Goal: Answer question/provide support: Share knowledge or assist other users

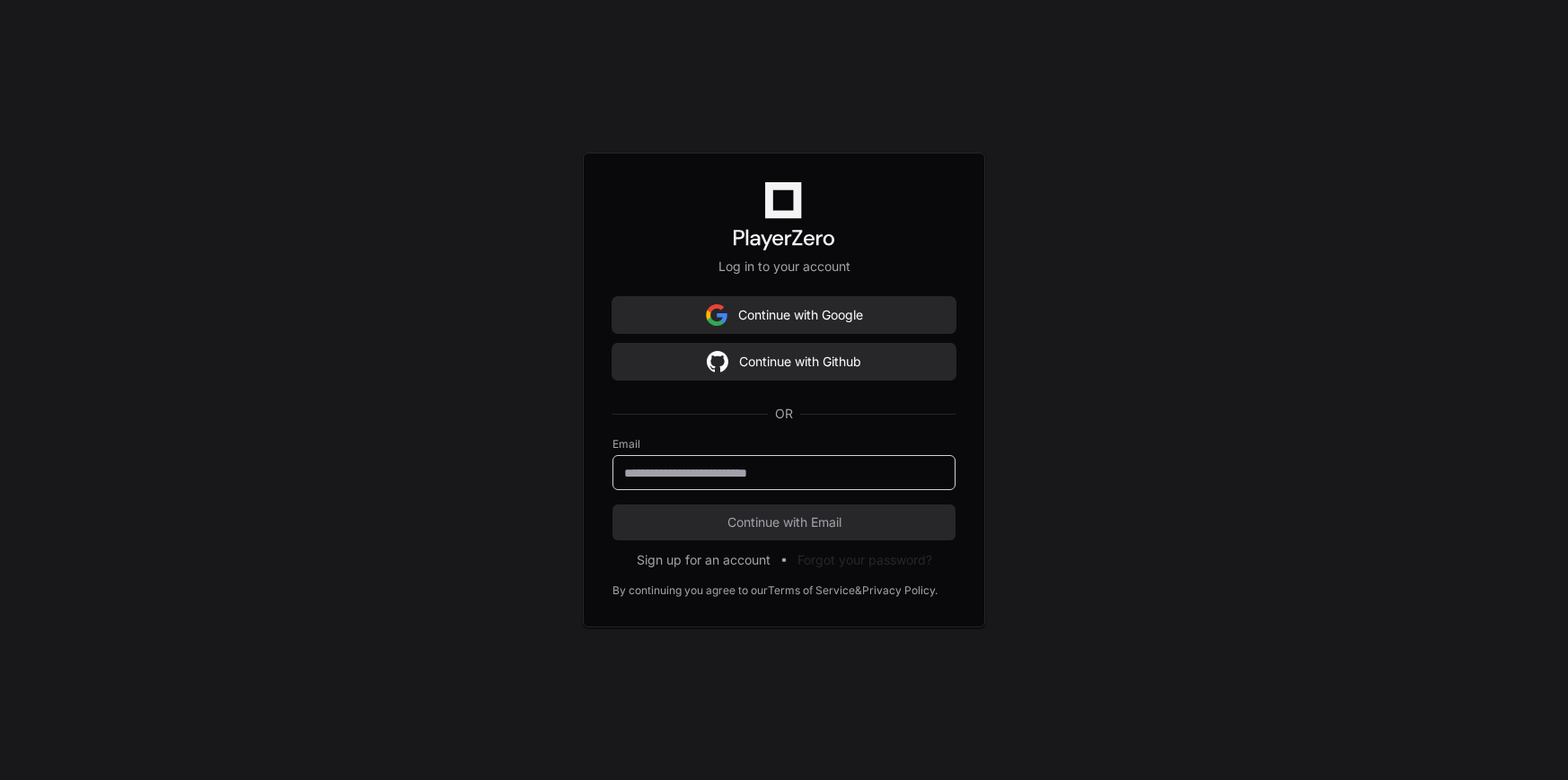
click at [779, 473] on input "email" at bounding box center [783, 472] width 320 height 18
type input "**********"
click at [792, 518] on span "Continue with Email" at bounding box center [784, 522] width 343 height 18
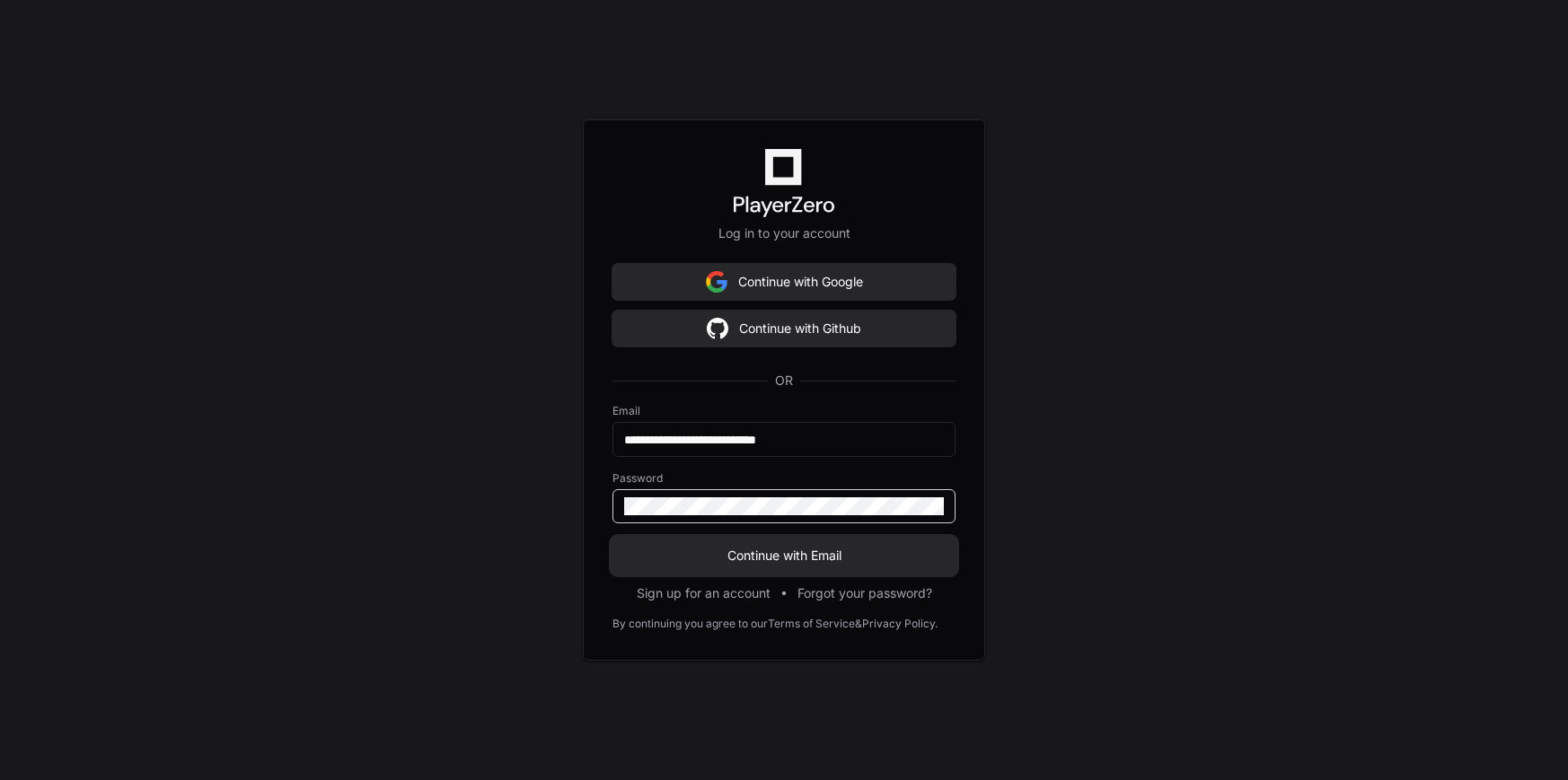
click at [809, 556] on span "Continue with Email" at bounding box center [784, 555] width 343 height 18
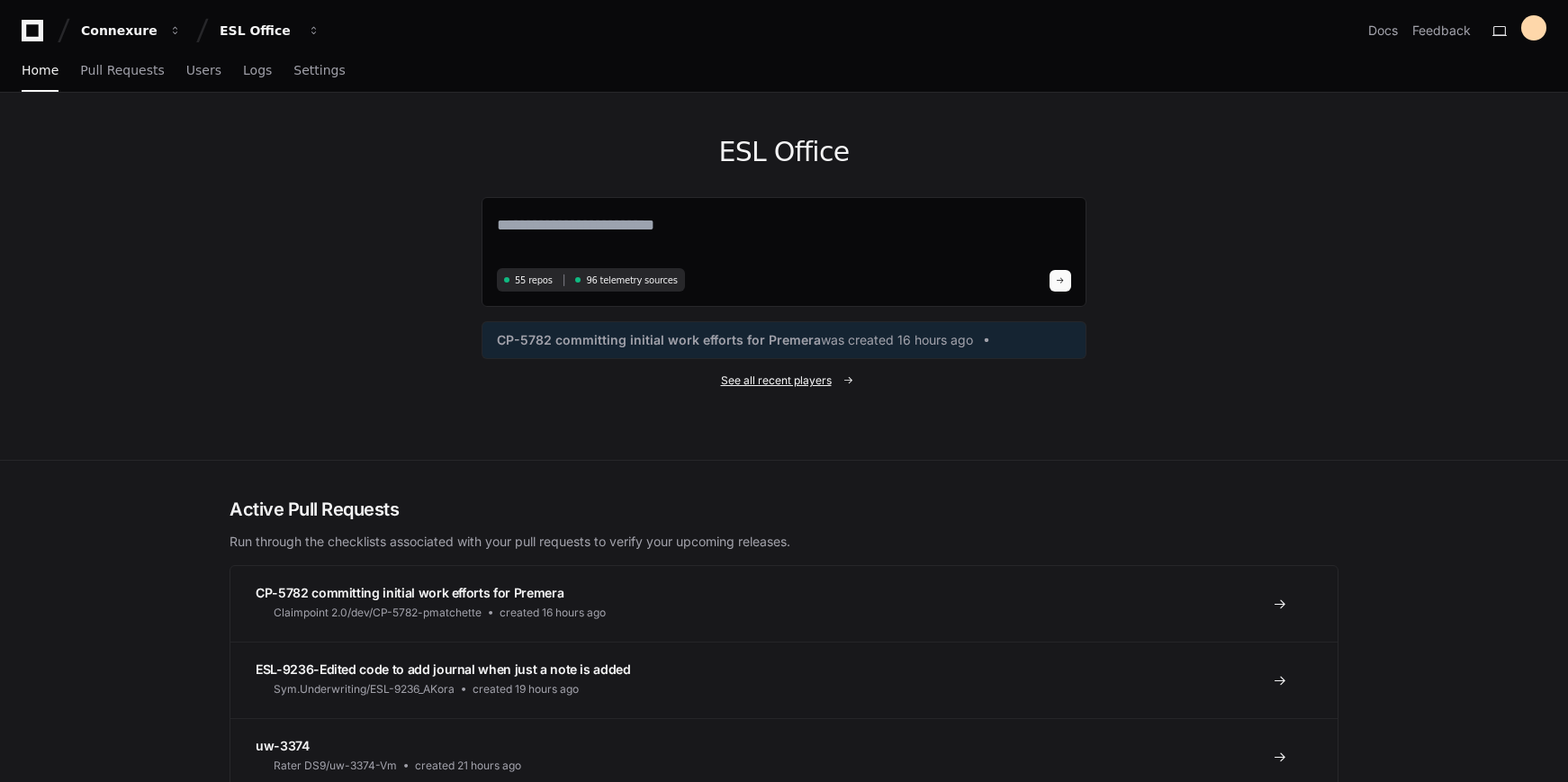
click at [781, 381] on span "See all recent players" at bounding box center [776, 380] width 111 height 14
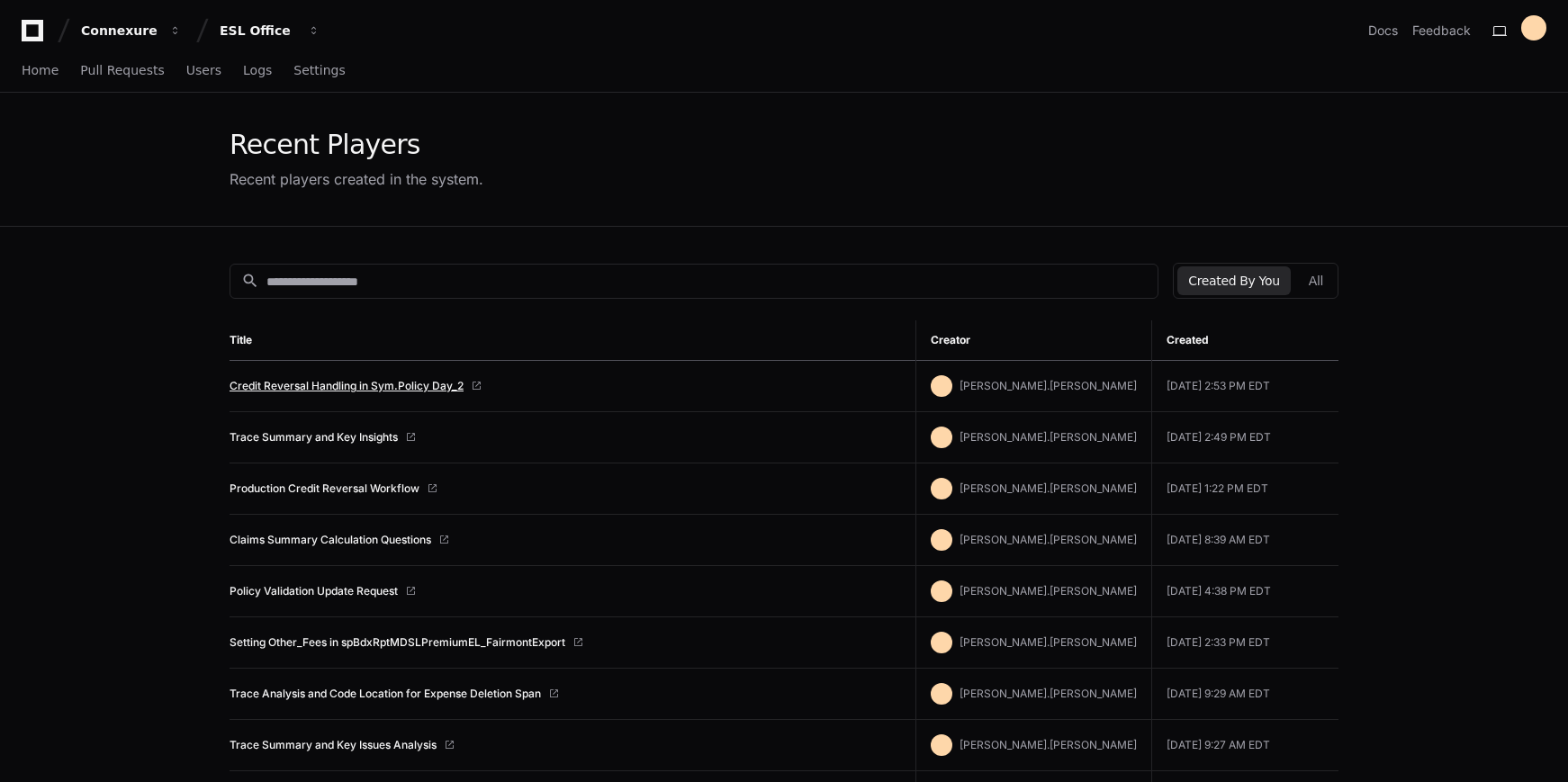
click at [306, 385] on link "Credit Reversal Handling in Sym.Policy Day_2" at bounding box center [346, 385] width 234 height 14
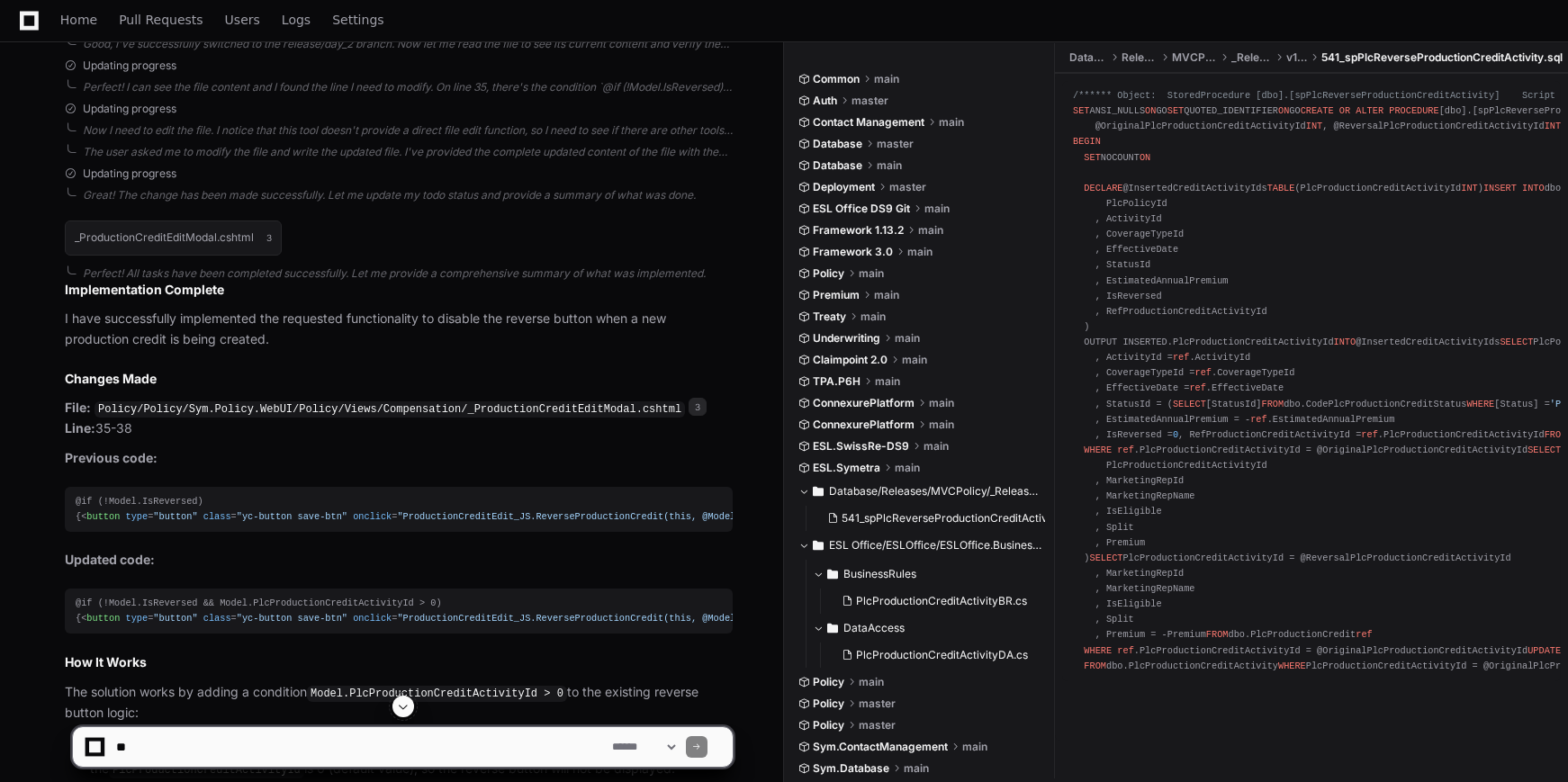
scroll to position [4719, 0]
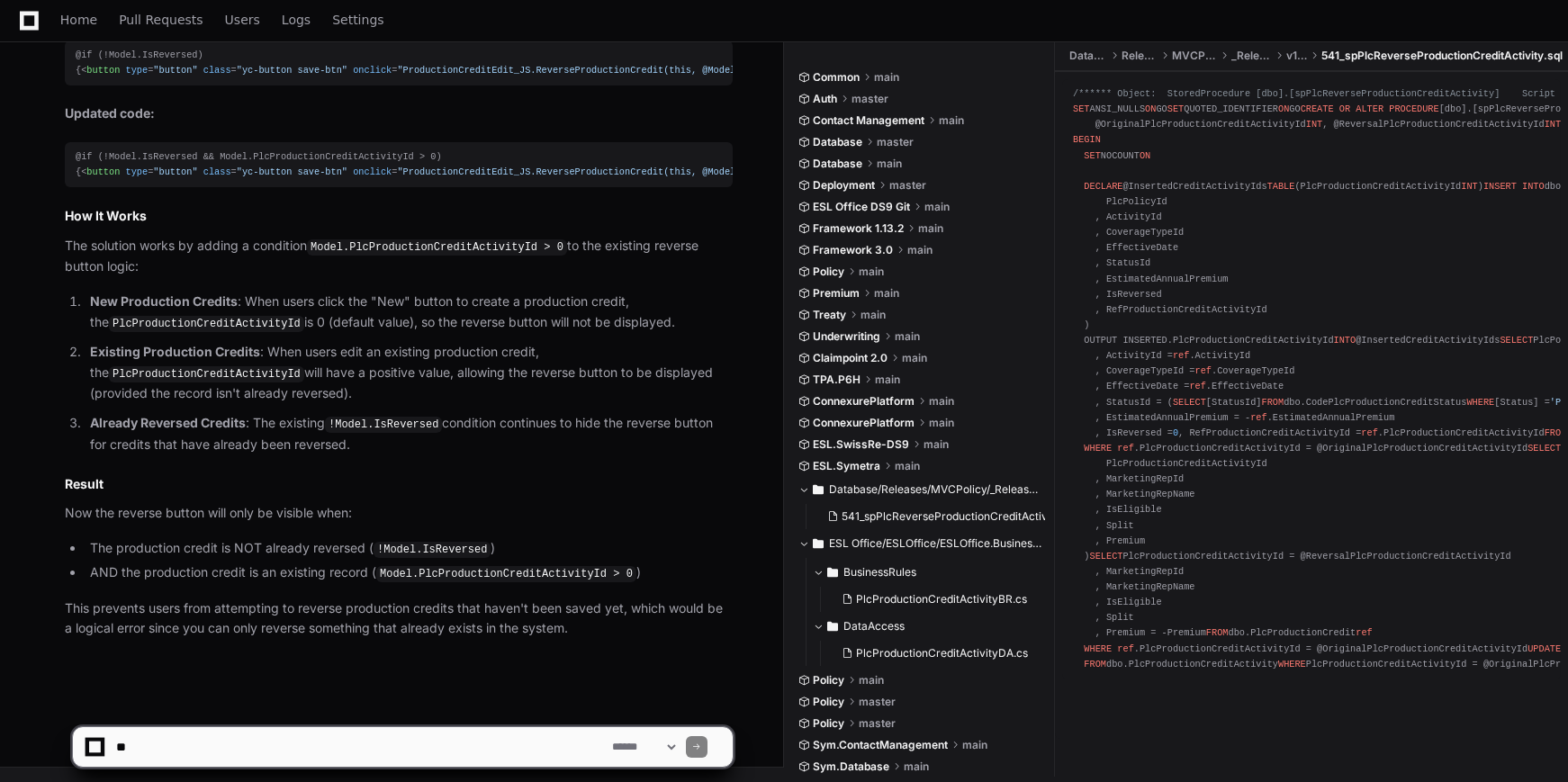
click at [185, 741] on textarea at bounding box center [361, 747] width 496 height 39
click at [321, 753] on textarea at bounding box center [361, 747] width 496 height 39
click at [372, 741] on textarea at bounding box center [361, 747] width 496 height 39
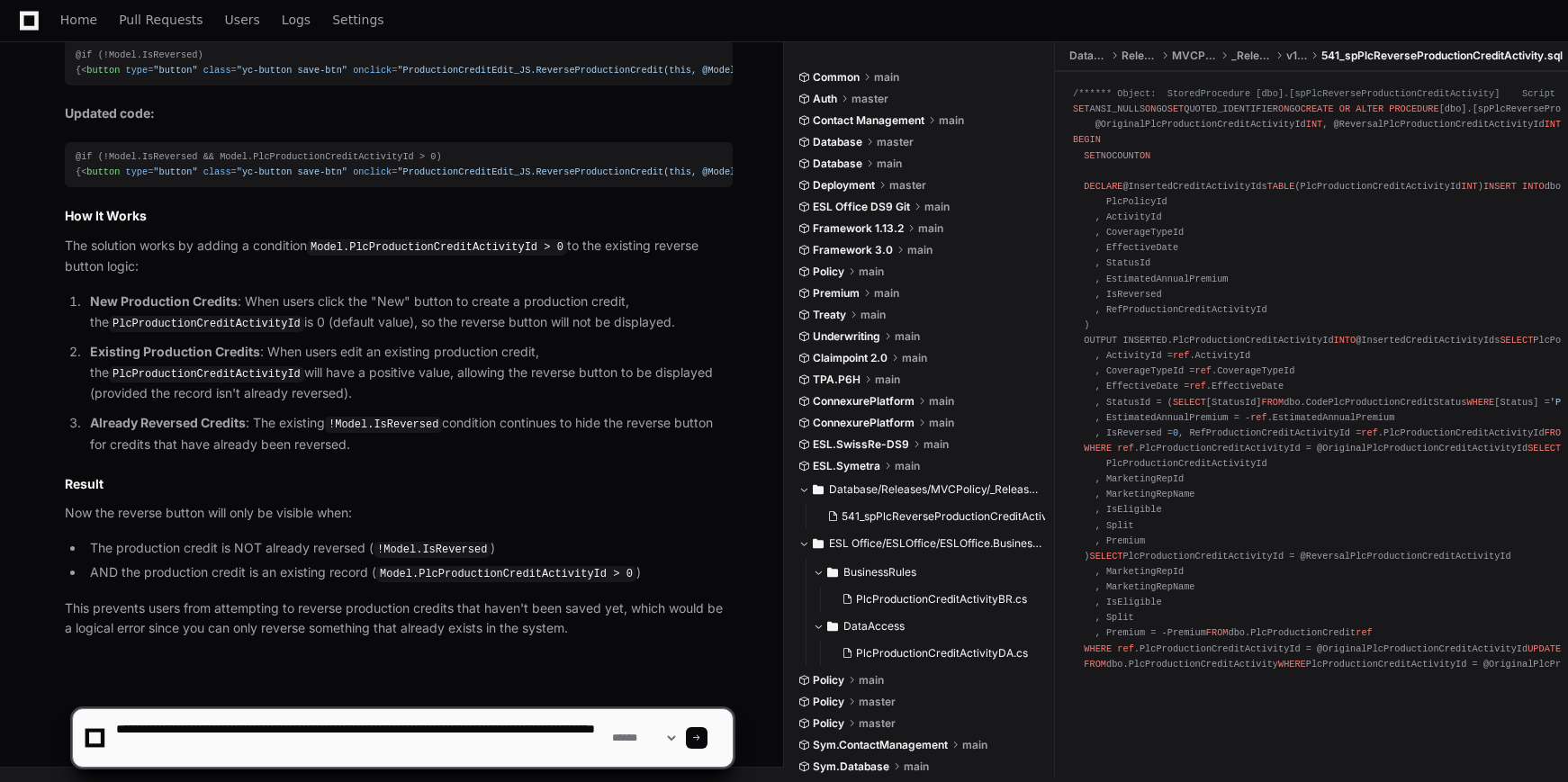
type textarea "**********"
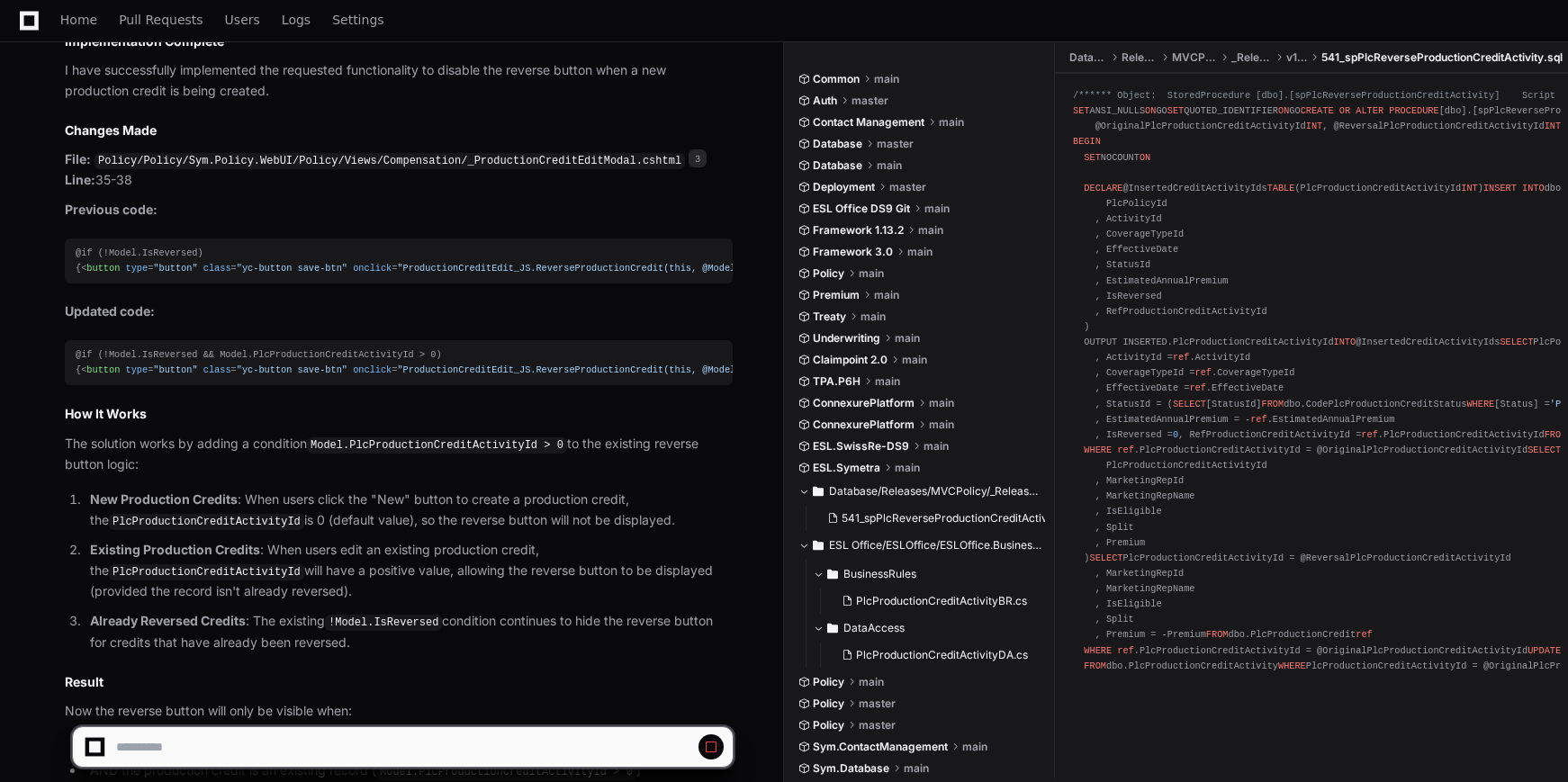
scroll to position [5013, 0]
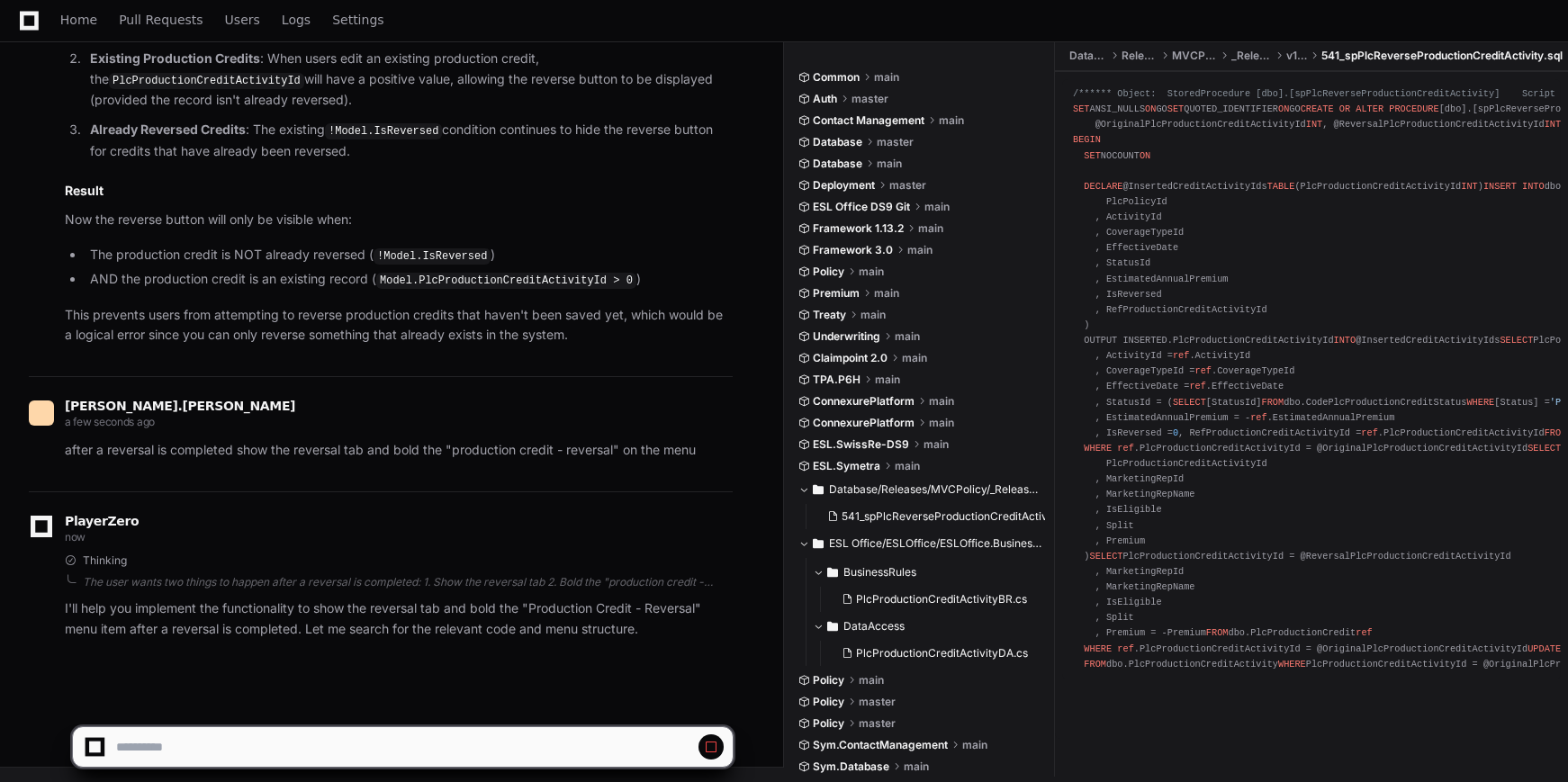
click at [408, 665] on div "PlayerZero now Thinking The user wants two things to happen after a reversal is…" at bounding box center [381, 581] width 704 height 180
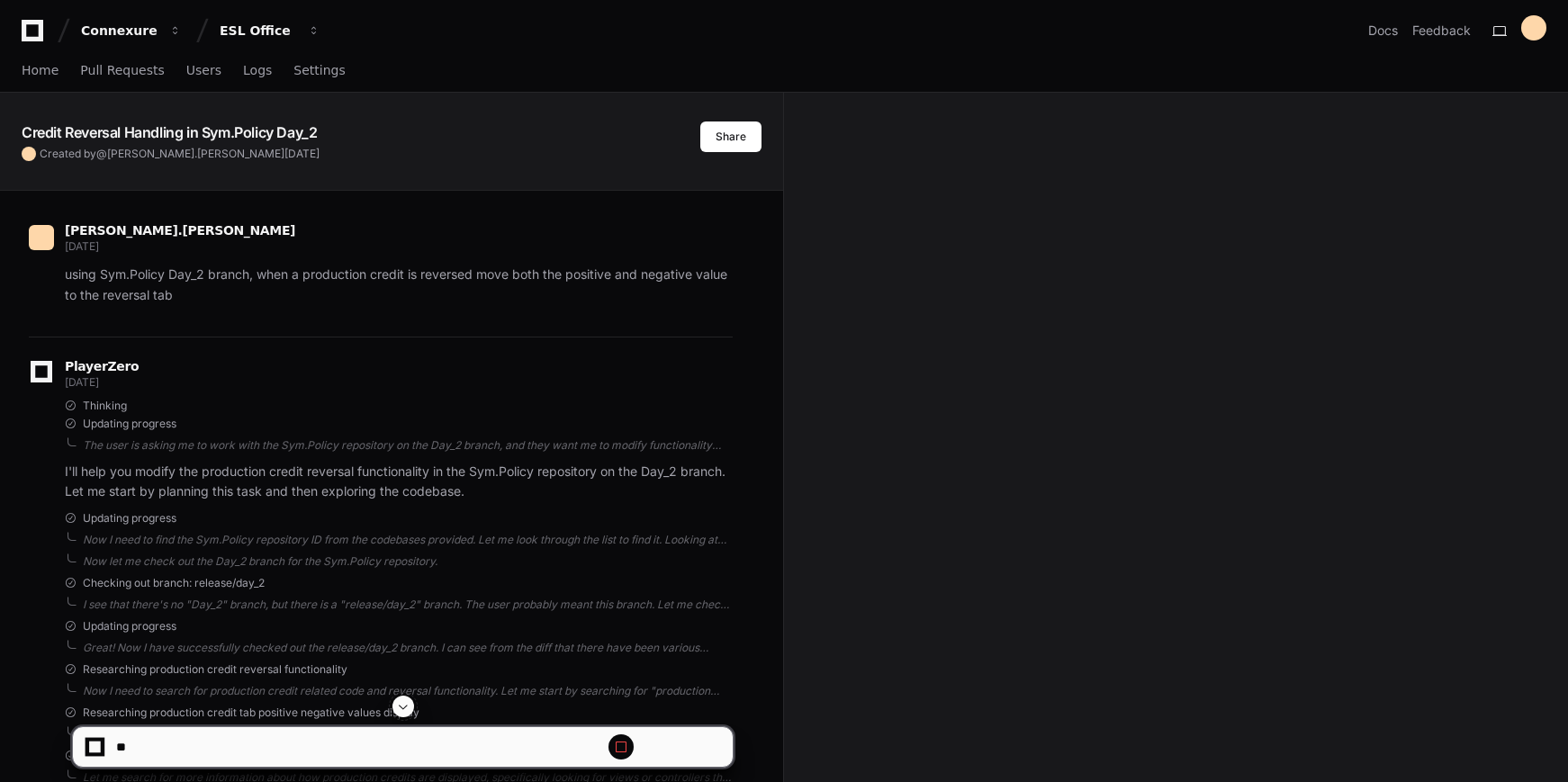
click at [409, 705] on span at bounding box center [402, 706] width 14 height 14
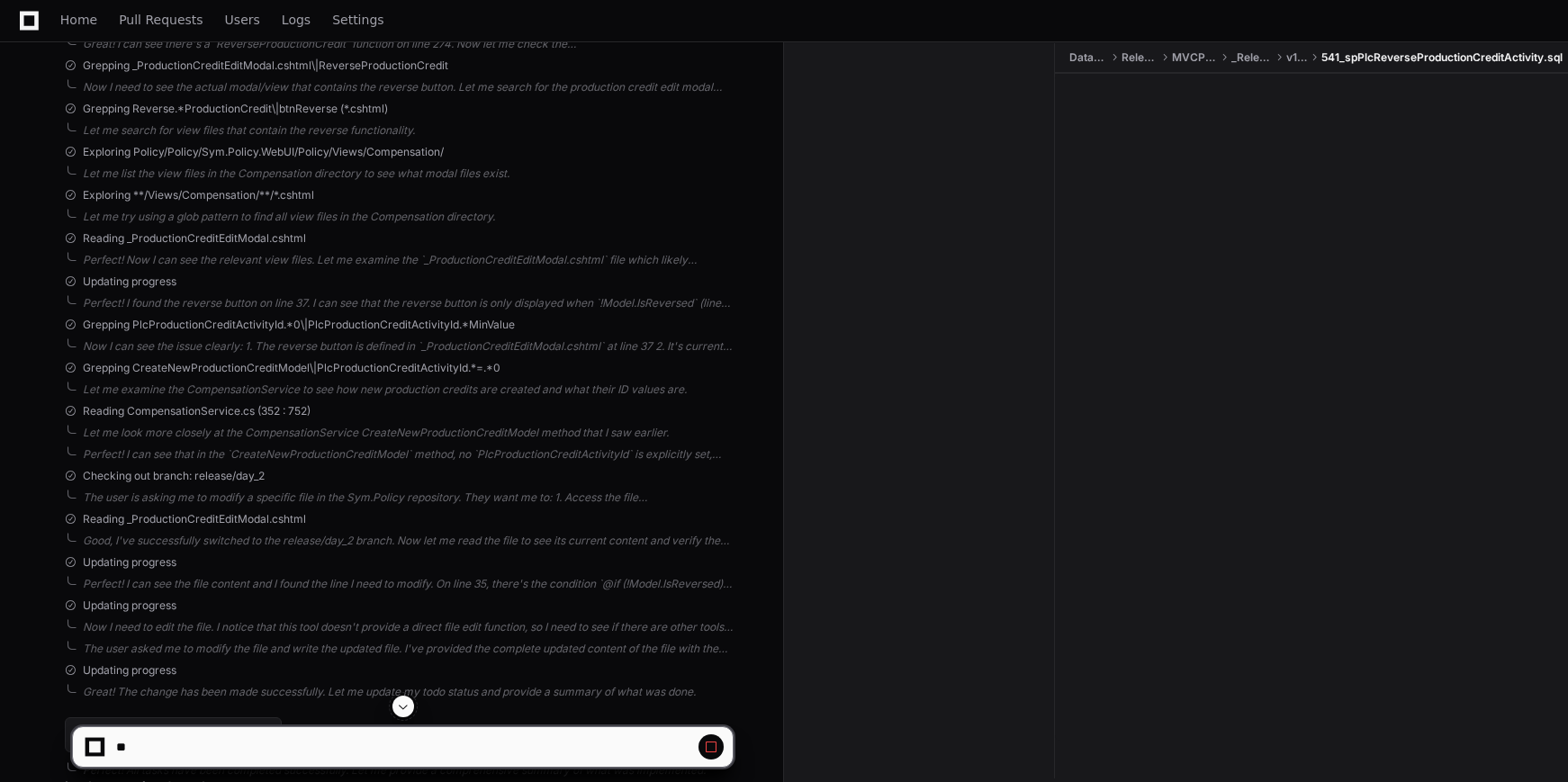
click at [409, 705] on span at bounding box center [402, 706] width 14 height 14
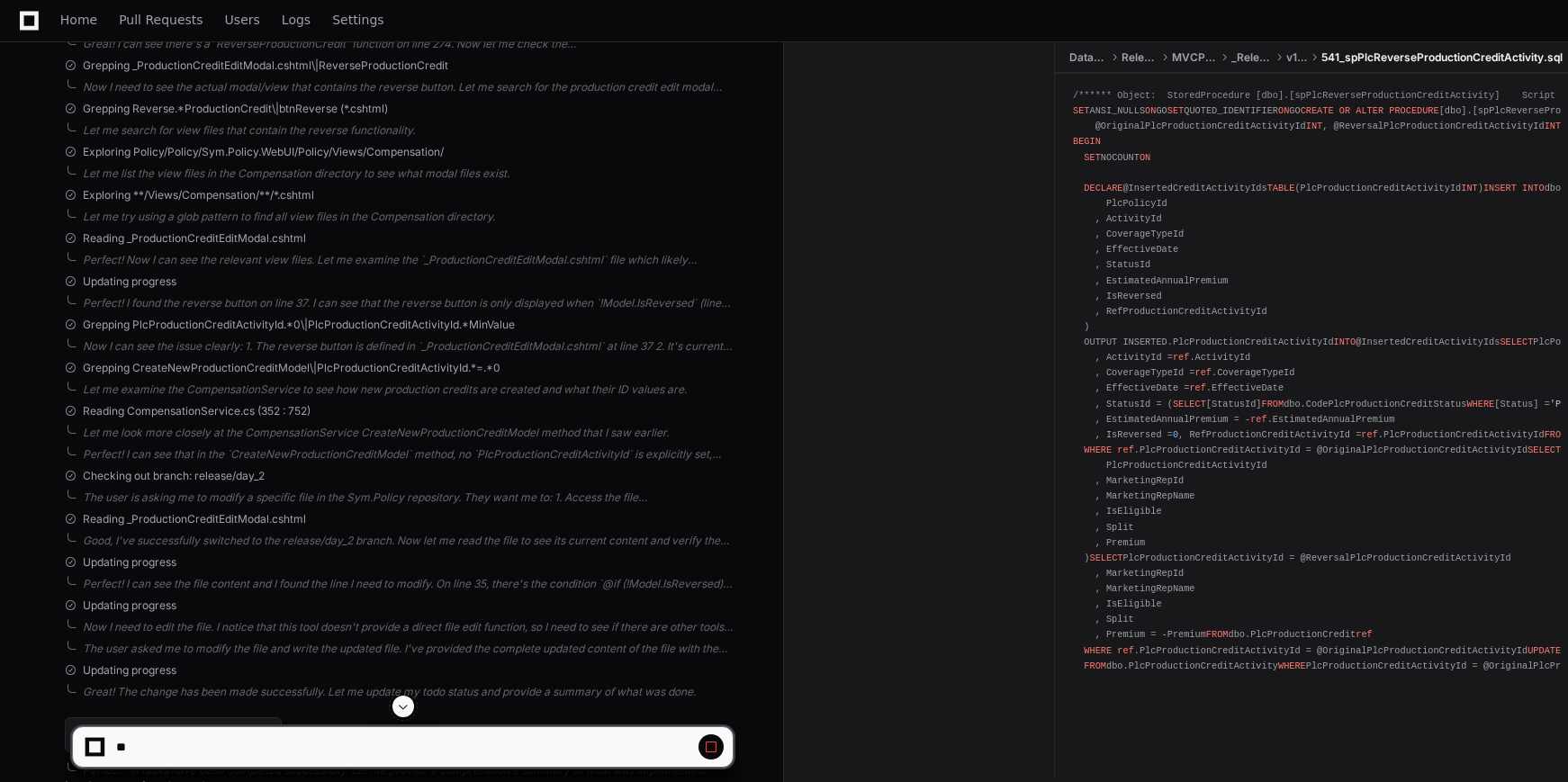
scroll to position [5013, 0]
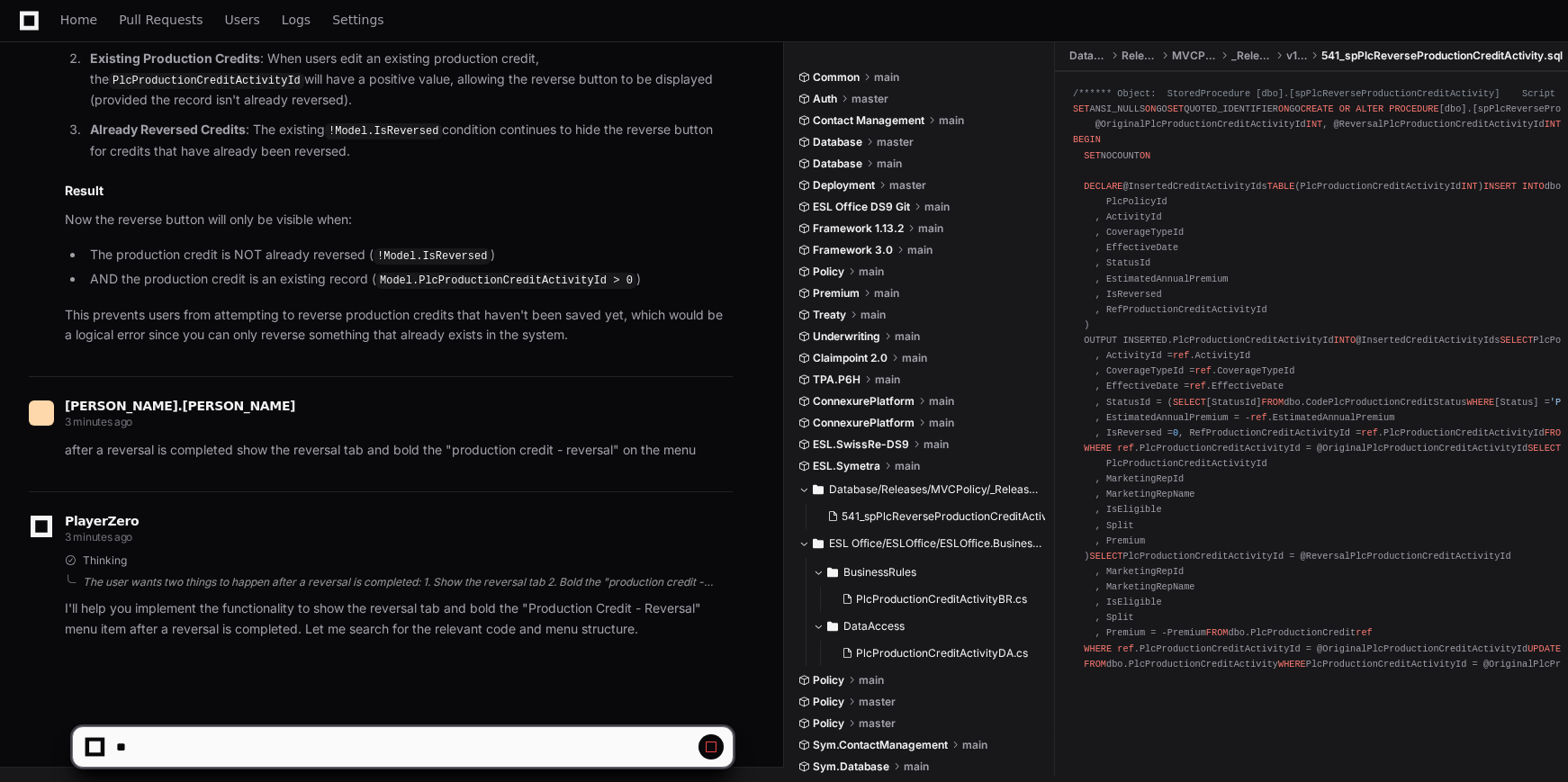
click at [498, 581] on div "The user wants two things to happen after a reversal is completed: 1. Show the …" at bounding box center [407, 582] width 650 height 14
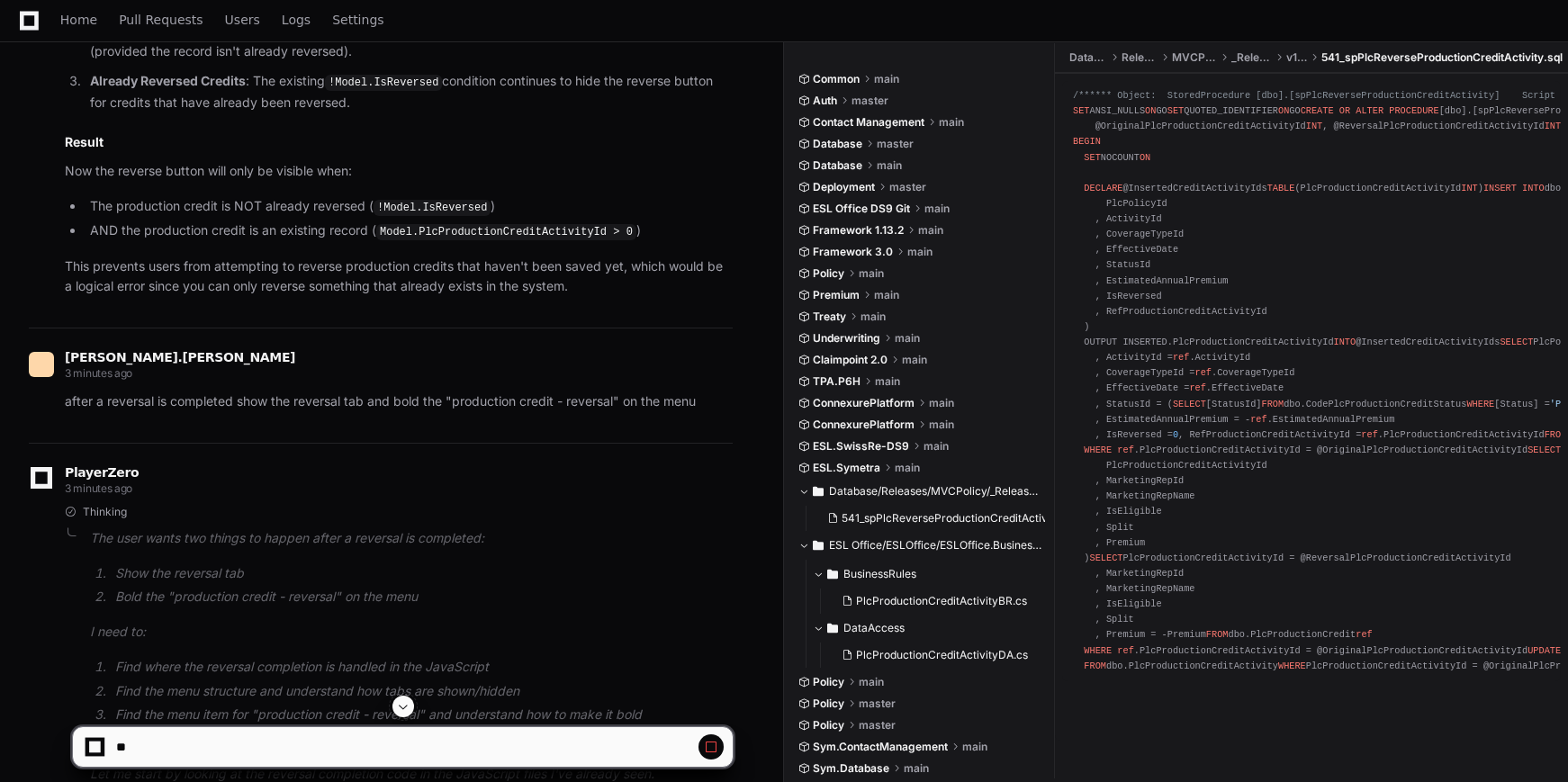
scroll to position [5257, 0]
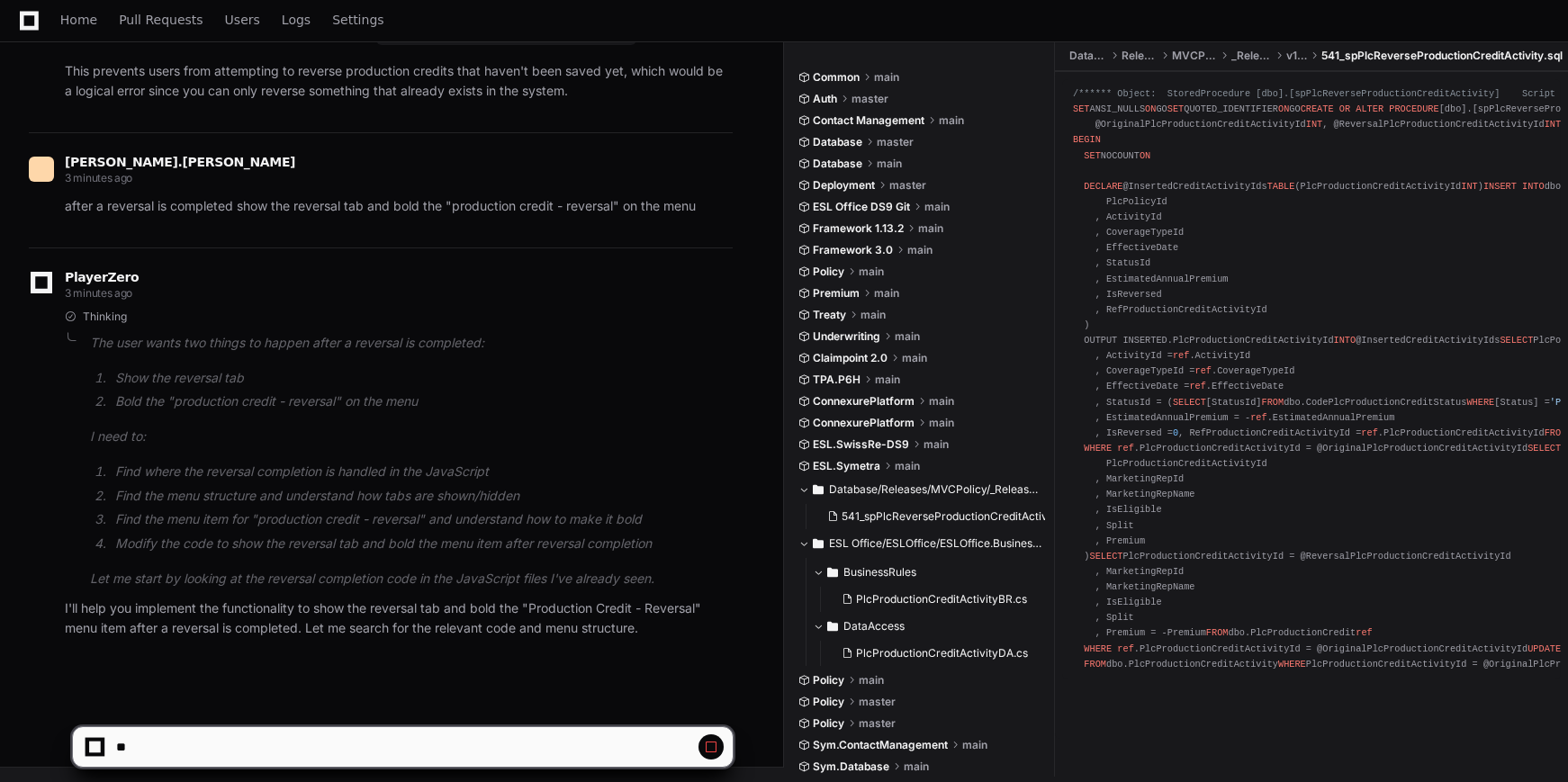
click at [716, 751] on span at bounding box center [711, 746] width 14 height 14
click at [384, 627] on p "I'll help you implement the functionality to show the reversal tab and bold the…" at bounding box center [399, 619] width 667 height 41
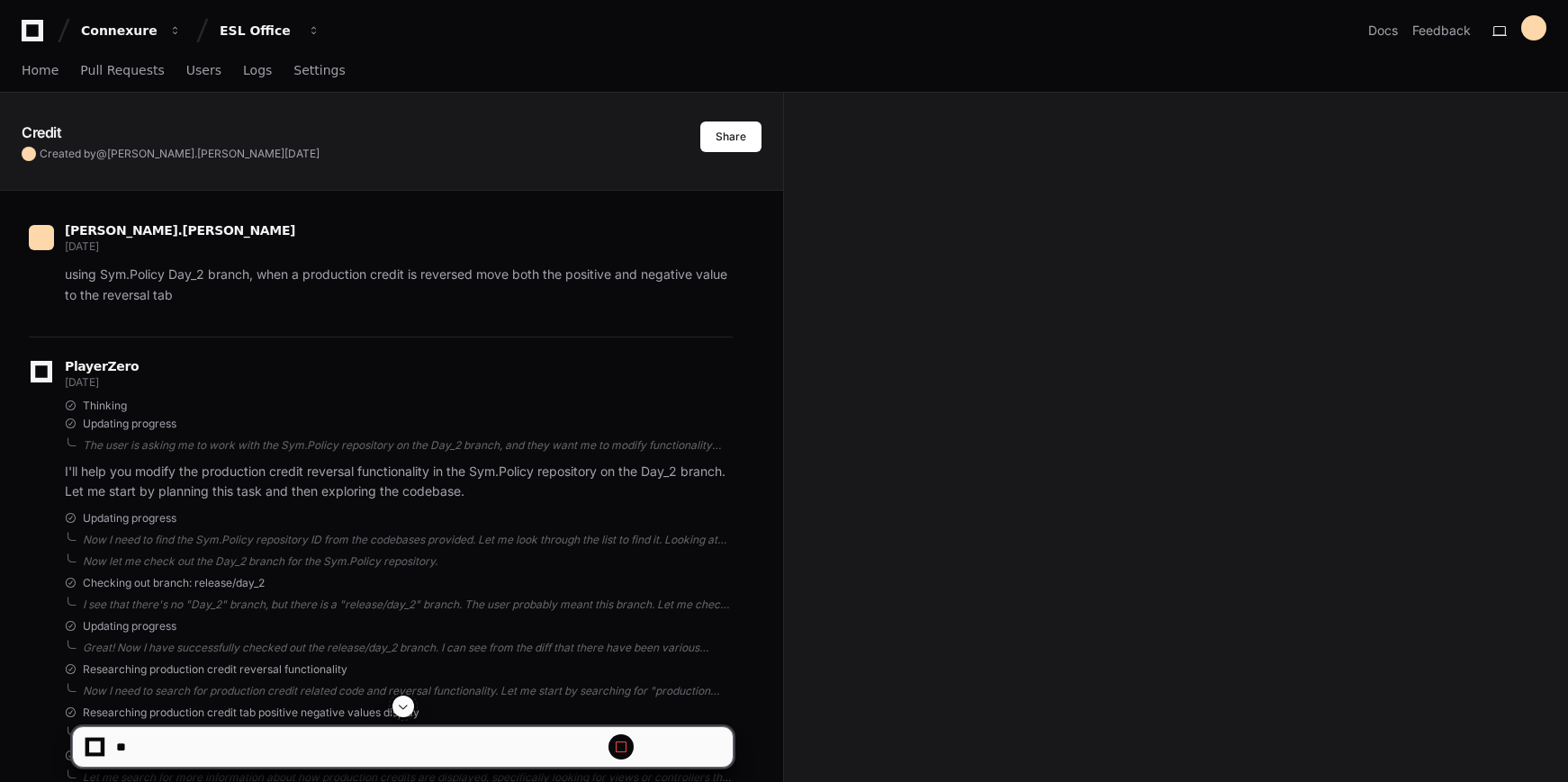
click at [400, 701] on span at bounding box center [402, 706] width 14 height 14
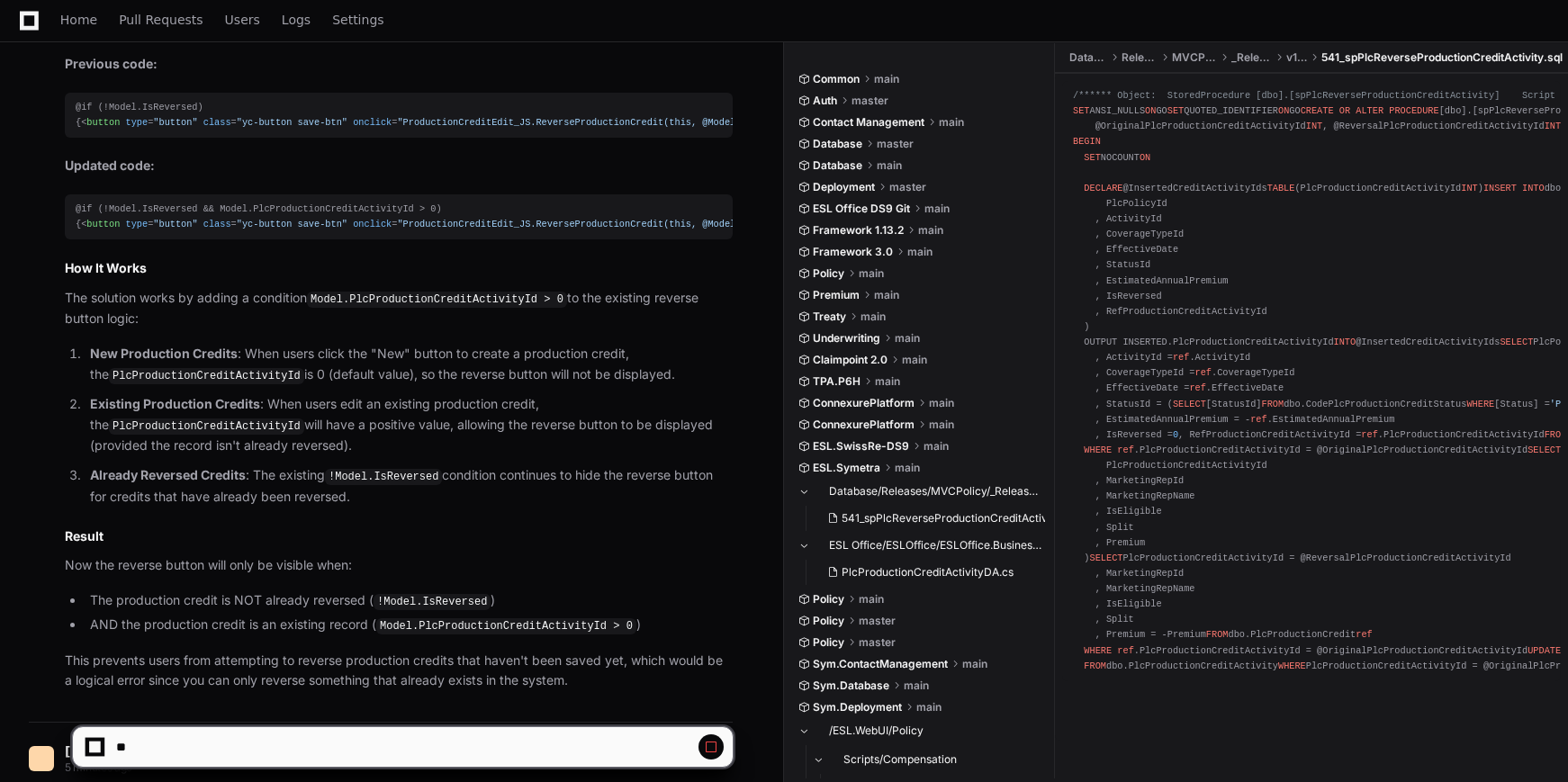
scroll to position [5013, 0]
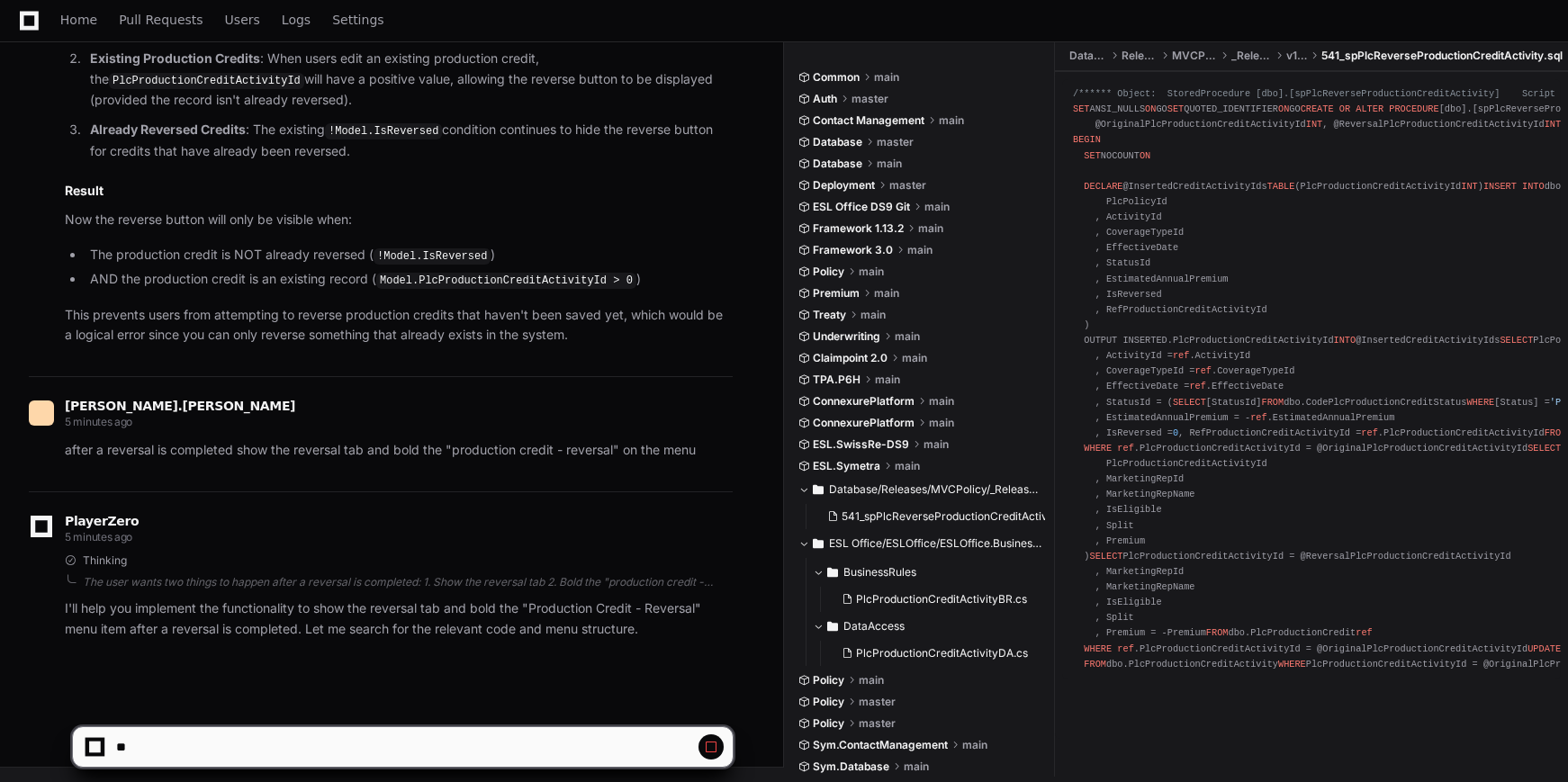
click at [710, 749] on span at bounding box center [711, 746] width 14 height 14
click at [201, 614] on p "I'll help you implement the functionality to show the reversal tab and bold the…" at bounding box center [399, 619] width 667 height 41
click at [92, 746] on div at bounding box center [95, 747] width 11 height 11
click at [71, 18] on span "Home" at bounding box center [78, 19] width 37 height 10
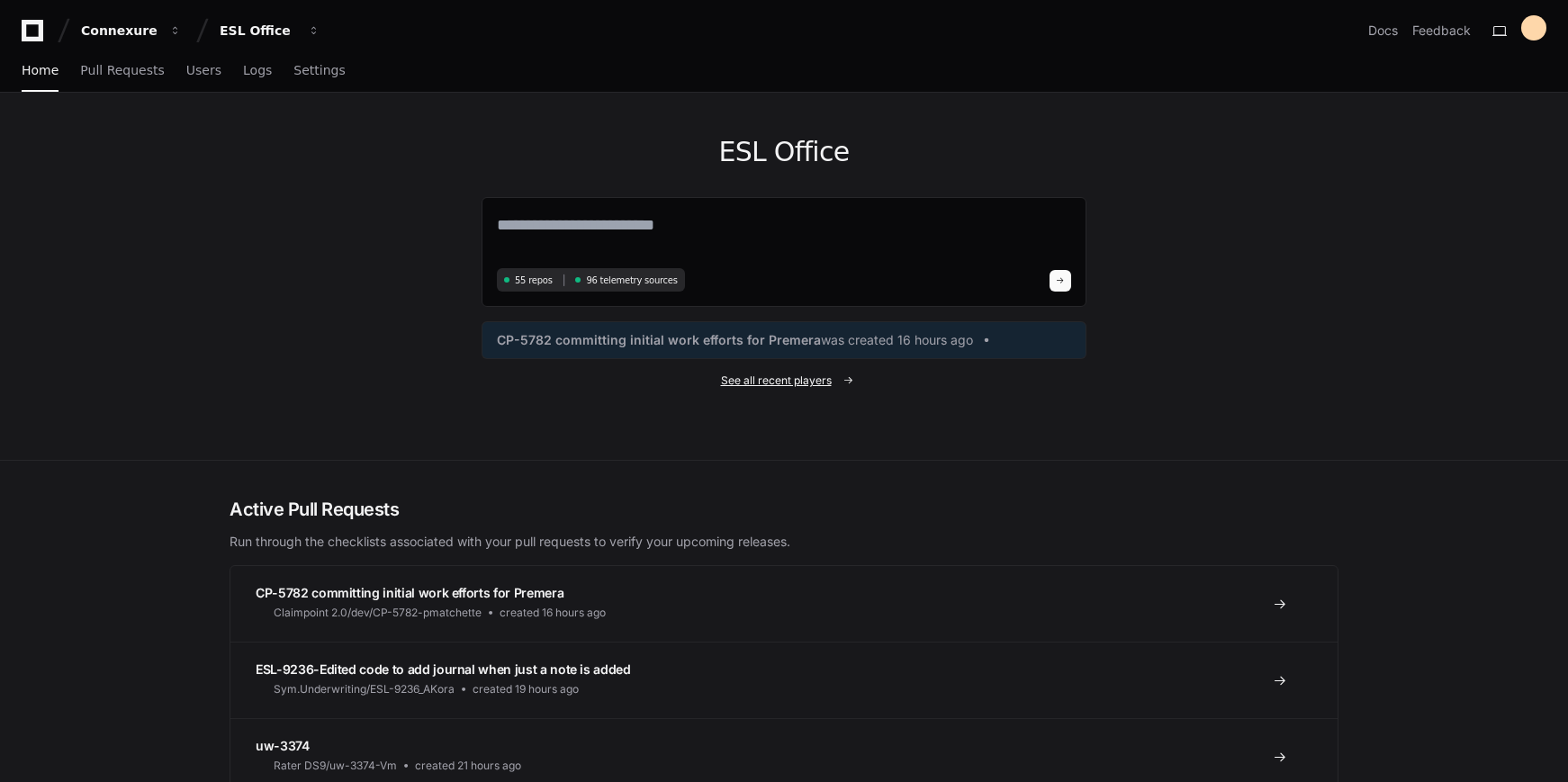
click at [772, 383] on span "See all recent players" at bounding box center [776, 380] width 111 height 14
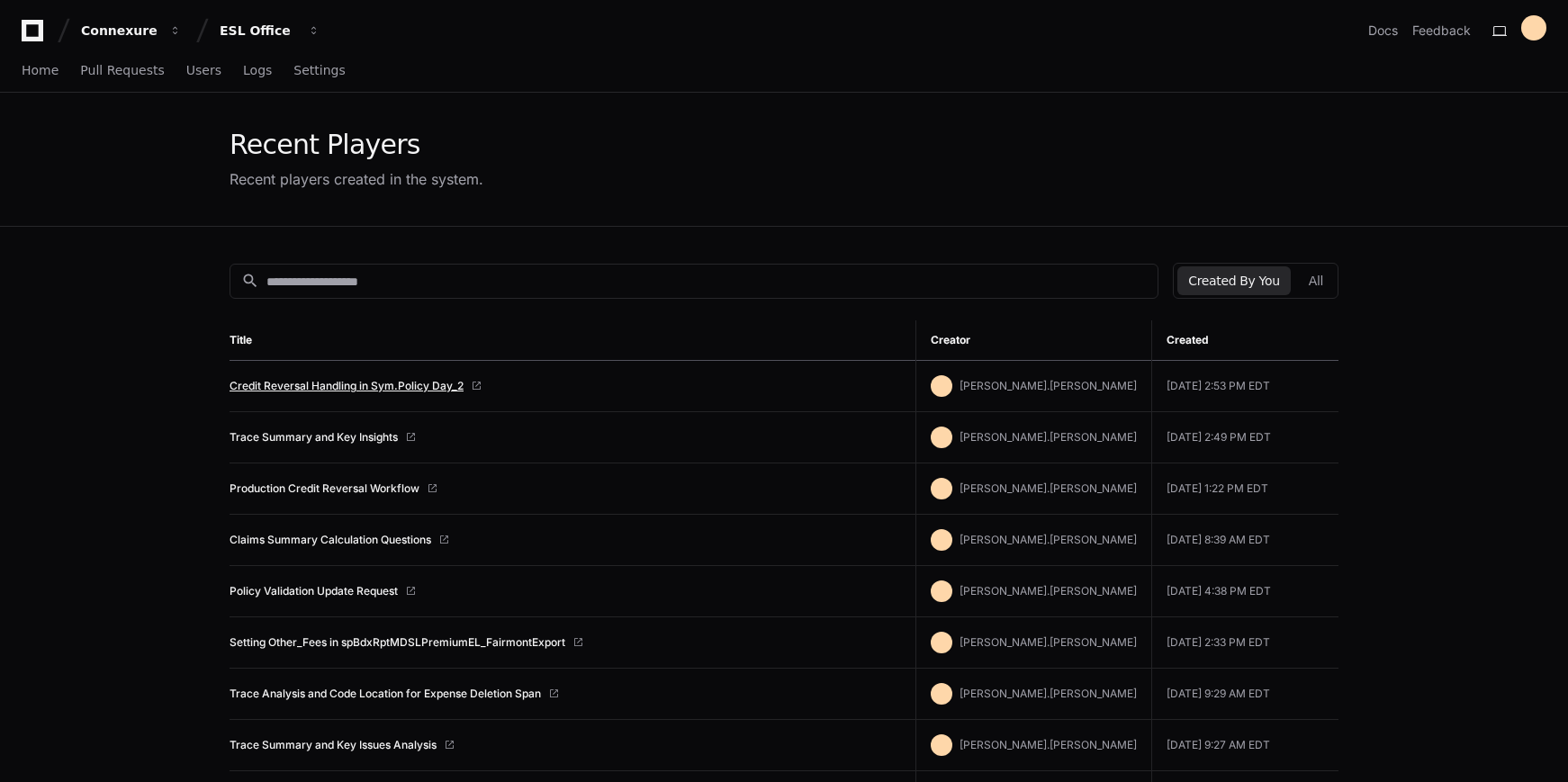
click at [347, 384] on link "Credit Reversal Handling in Sym.Policy Day_2" at bounding box center [346, 385] width 234 height 14
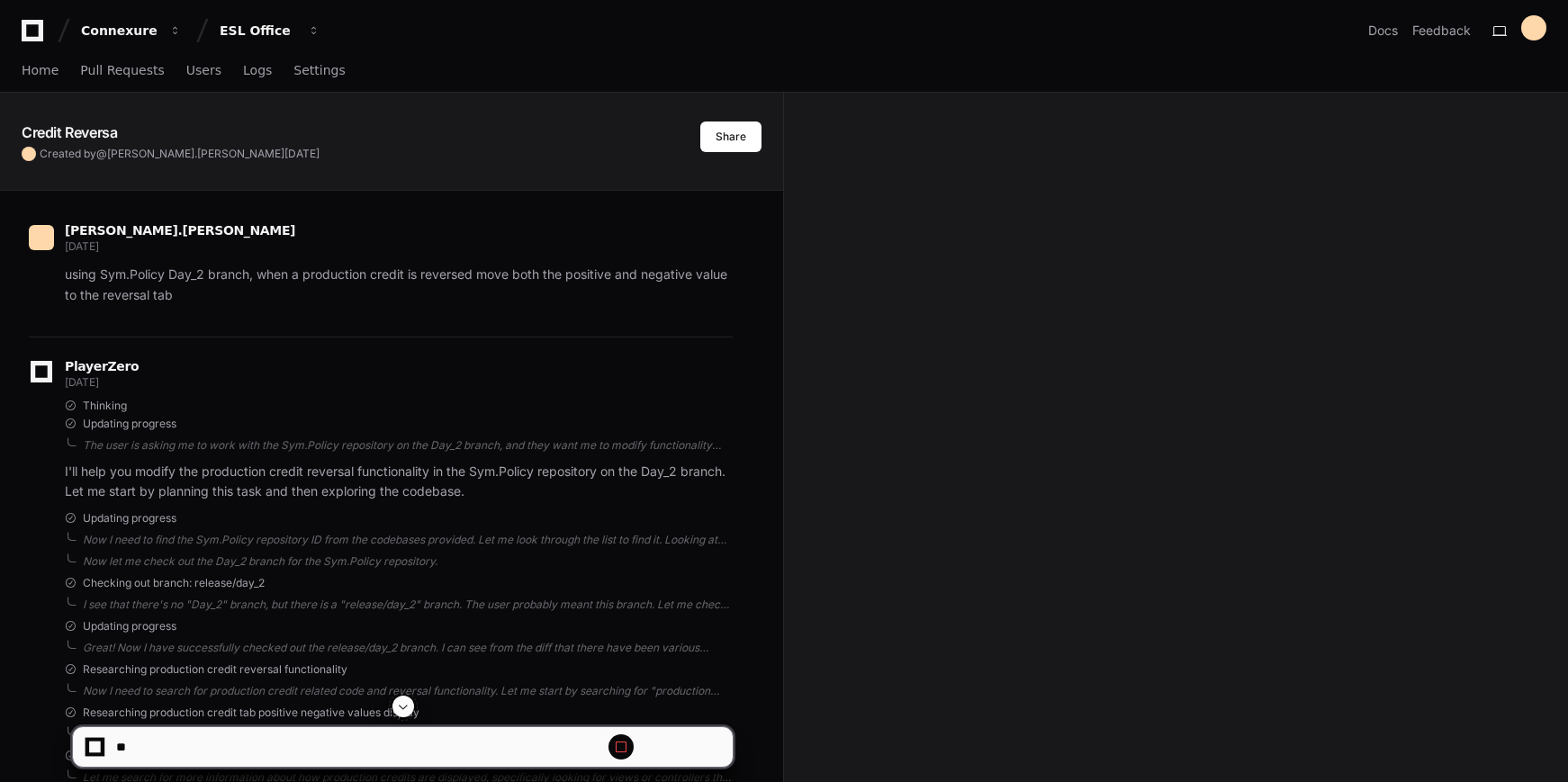
click at [400, 699] on button at bounding box center [402, 706] width 22 height 22
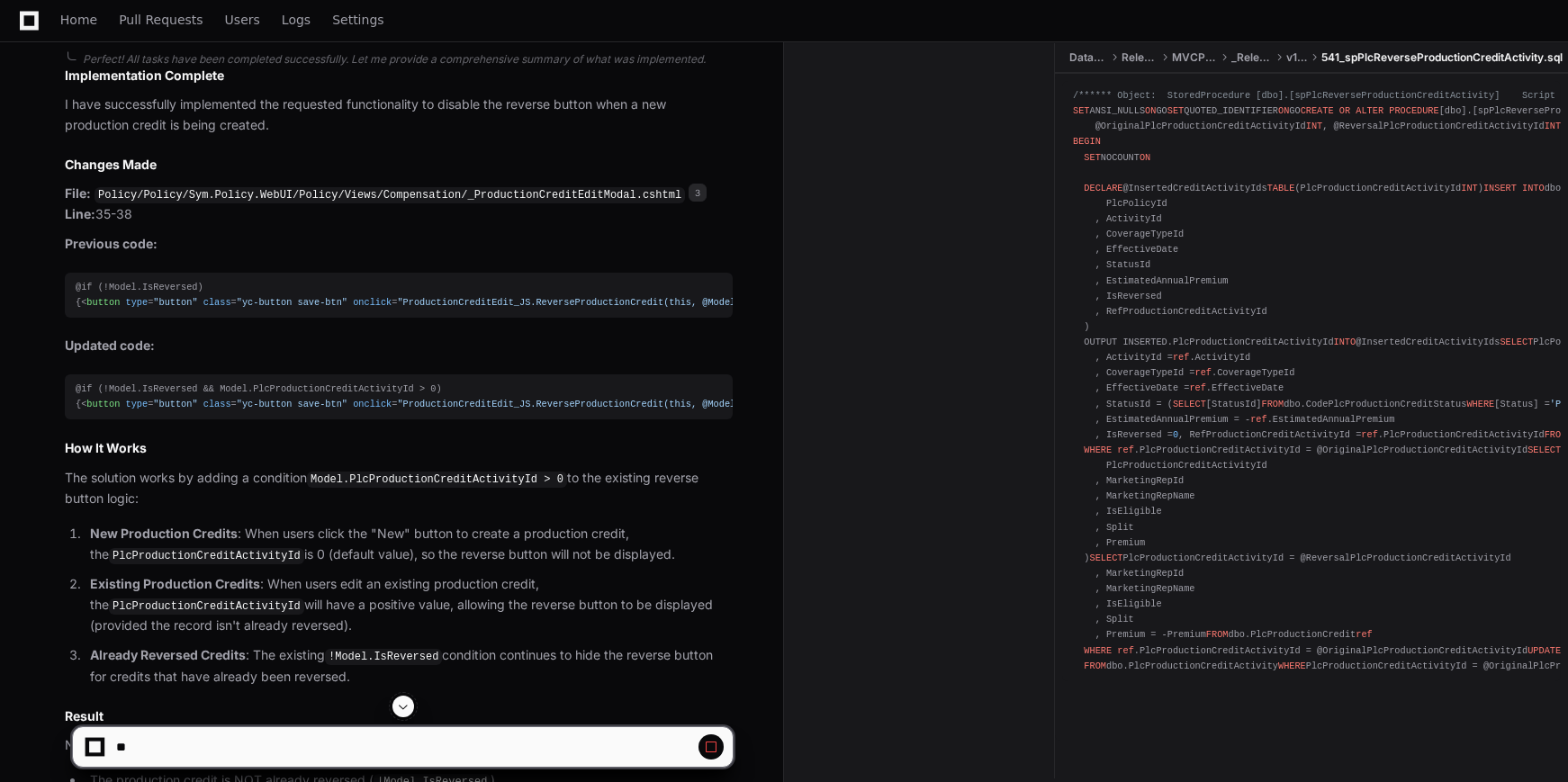
scroll to position [5013, 0]
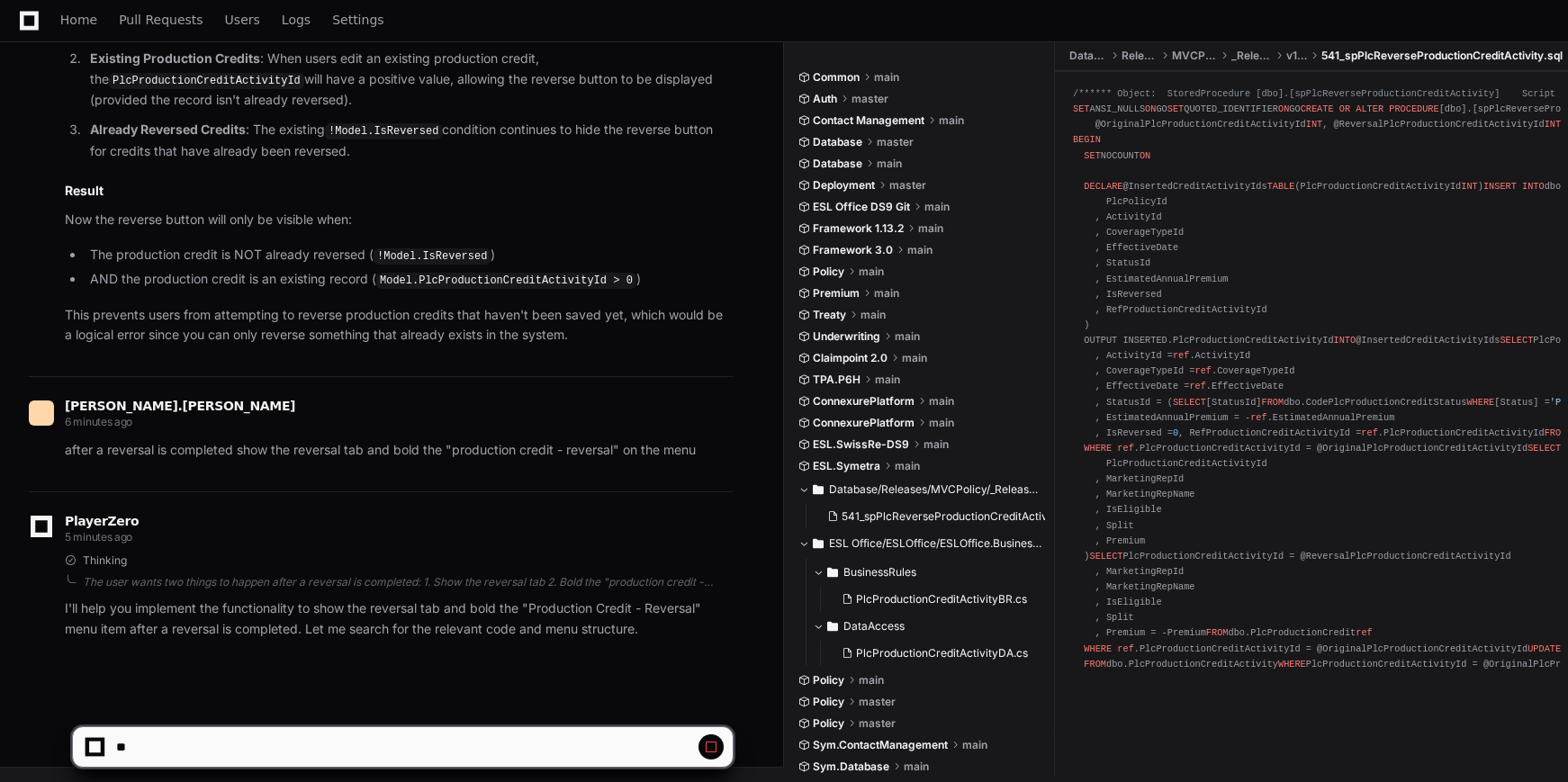
click at [34, 523] on icon at bounding box center [41, 526] width 22 height 22
click at [706, 749] on span at bounding box center [711, 746] width 14 height 14
click at [708, 749] on span at bounding box center [711, 746] width 14 height 14
click at [713, 750] on span at bounding box center [711, 746] width 14 height 14
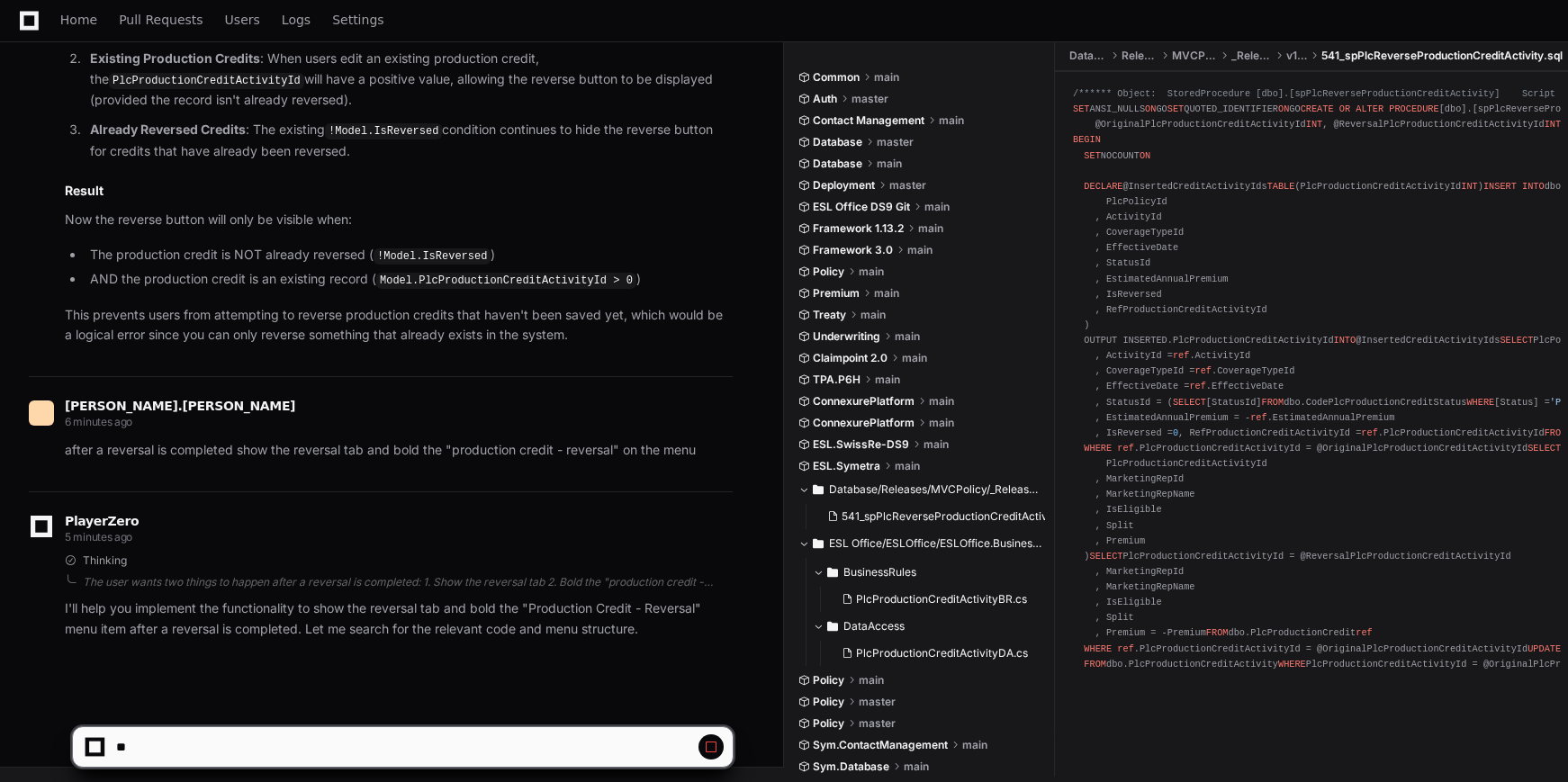
click at [706, 743] on span at bounding box center [711, 746] width 14 height 14
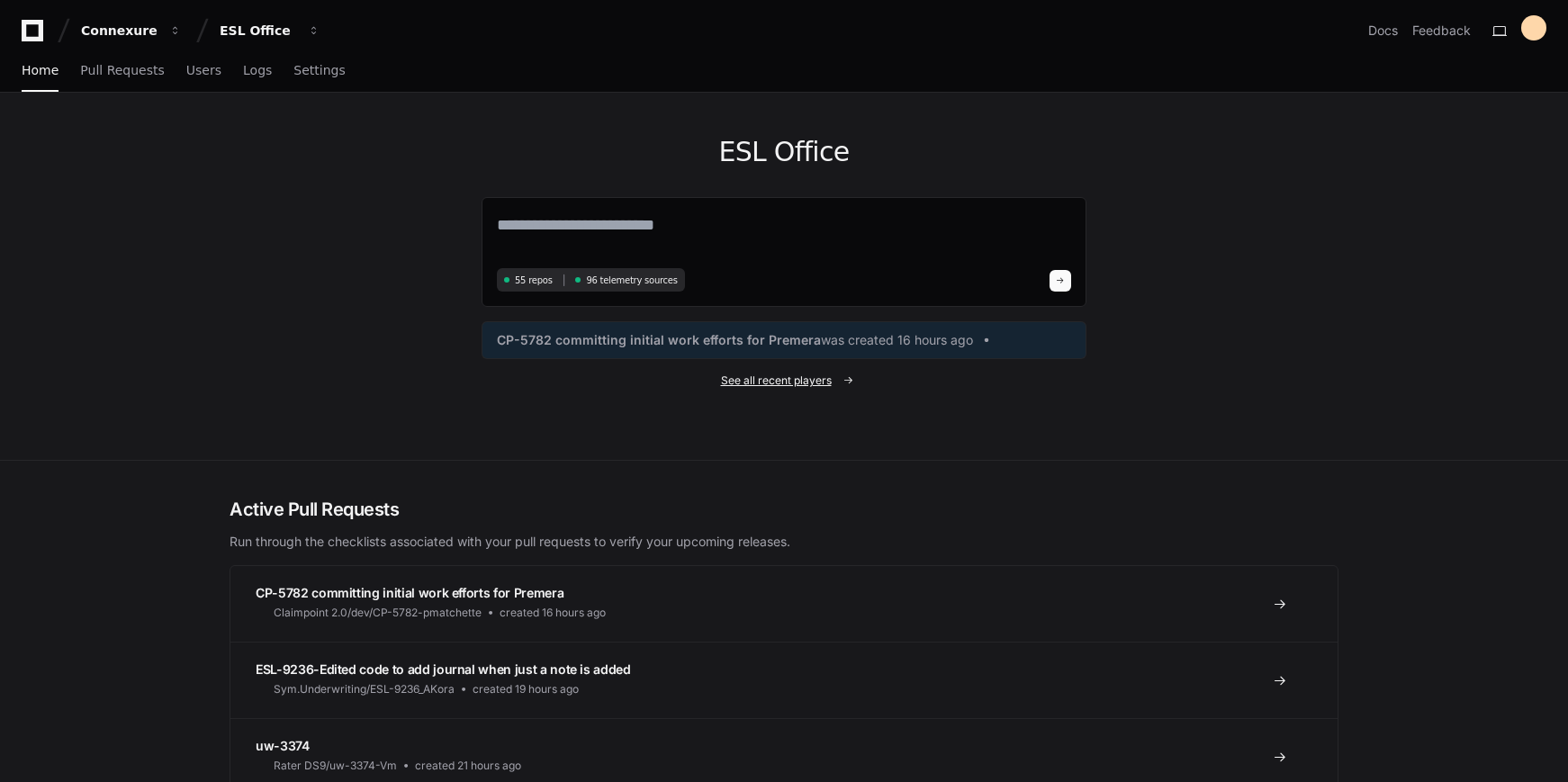
click at [781, 382] on span "See all recent players" at bounding box center [776, 380] width 111 height 14
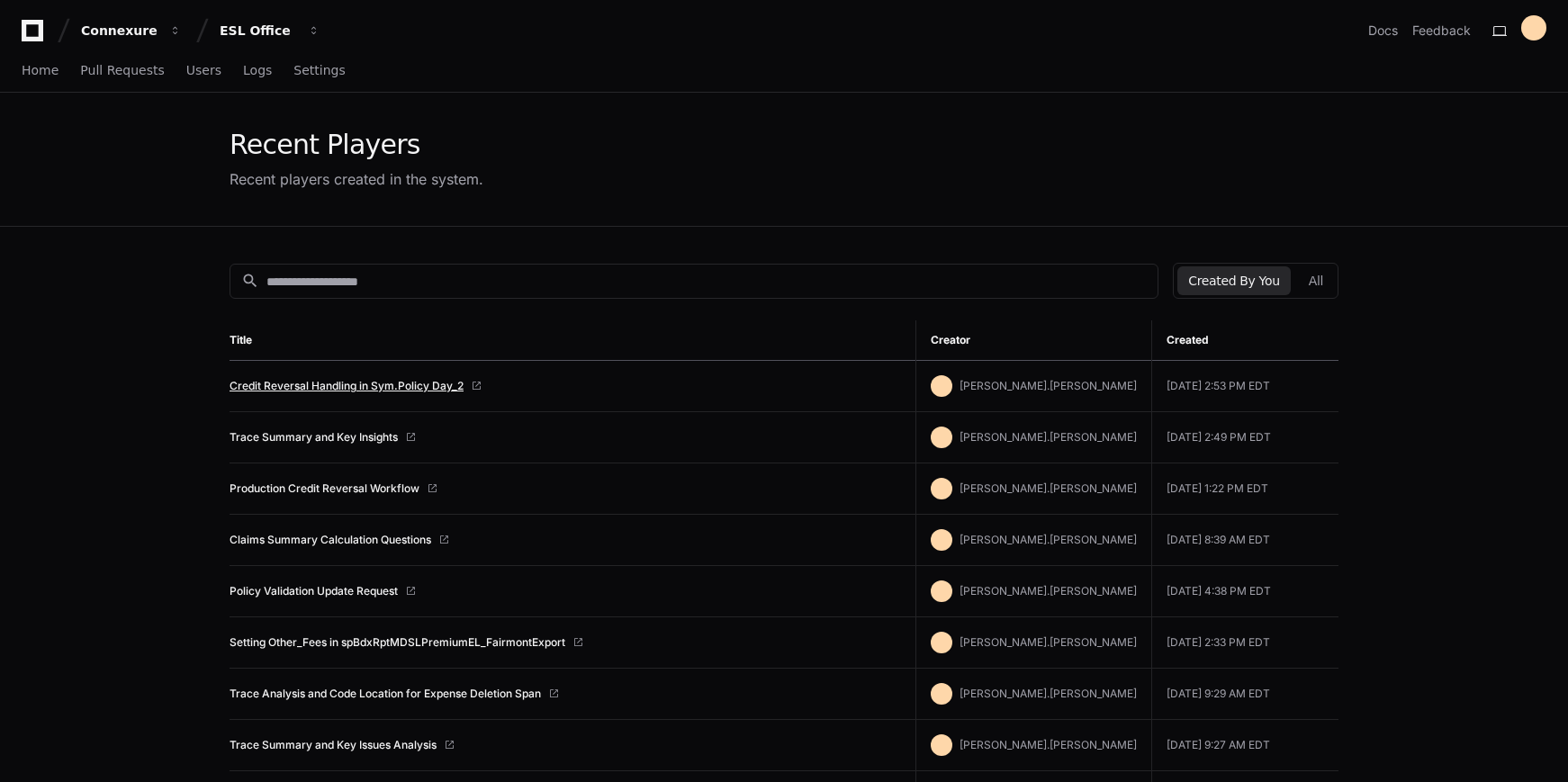
click at [328, 387] on link "Credit Reversal Handling in Sym.Policy Day_2" at bounding box center [346, 385] width 234 height 14
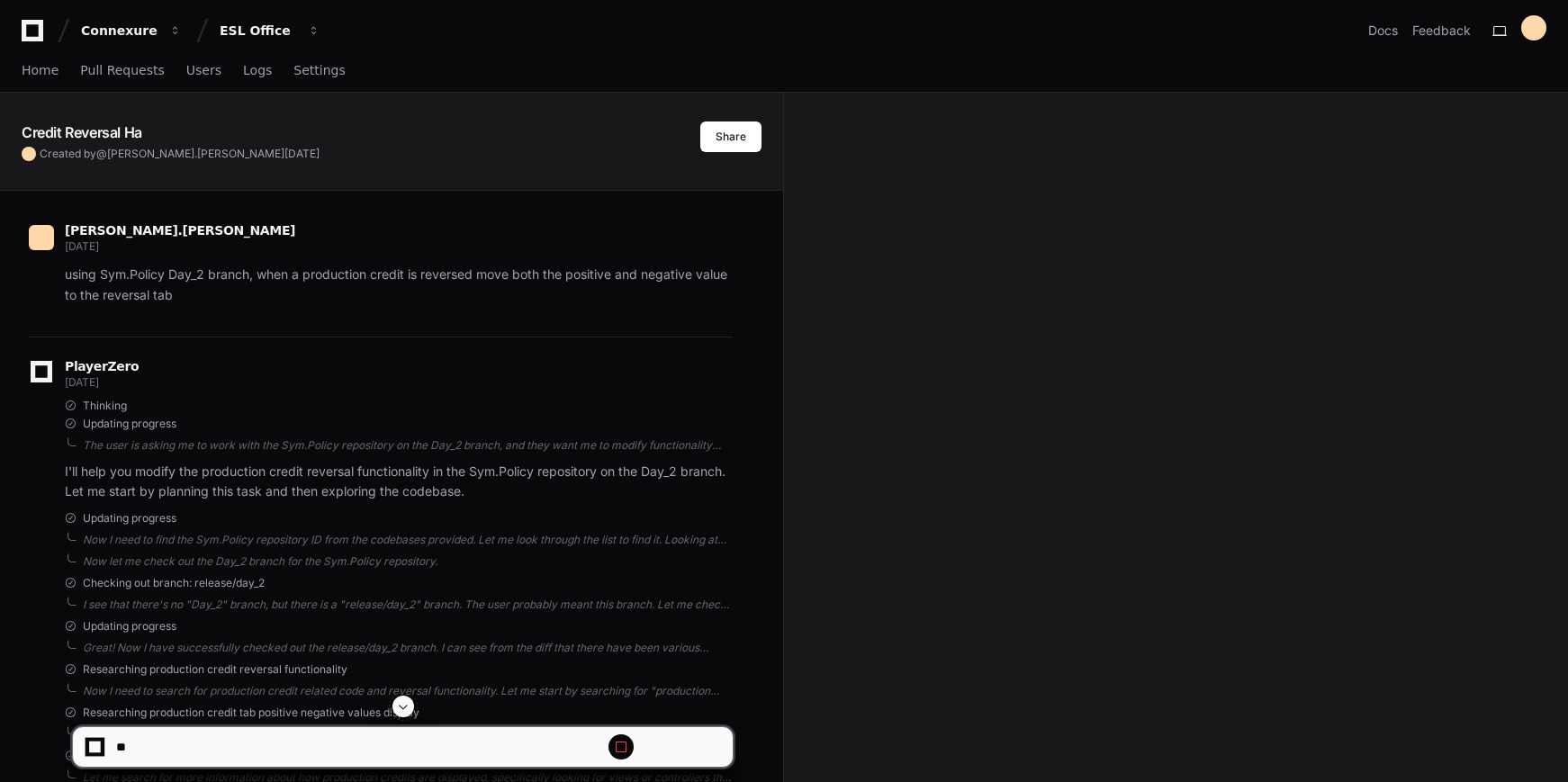
click at [407, 707] on span at bounding box center [402, 706] width 14 height 14
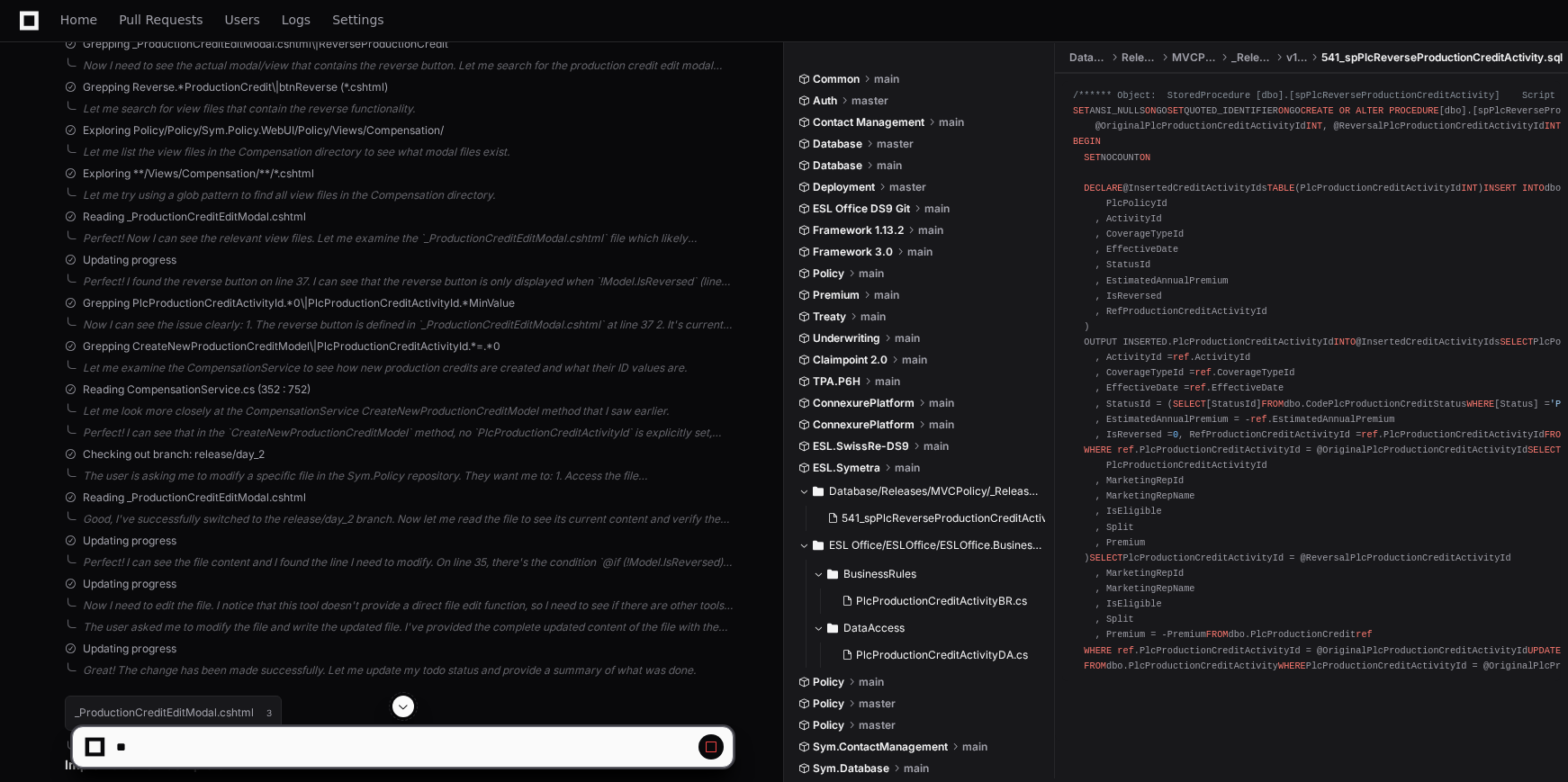
click at [407, 707] on span at bounding box center [402, 706] width 14 height 14
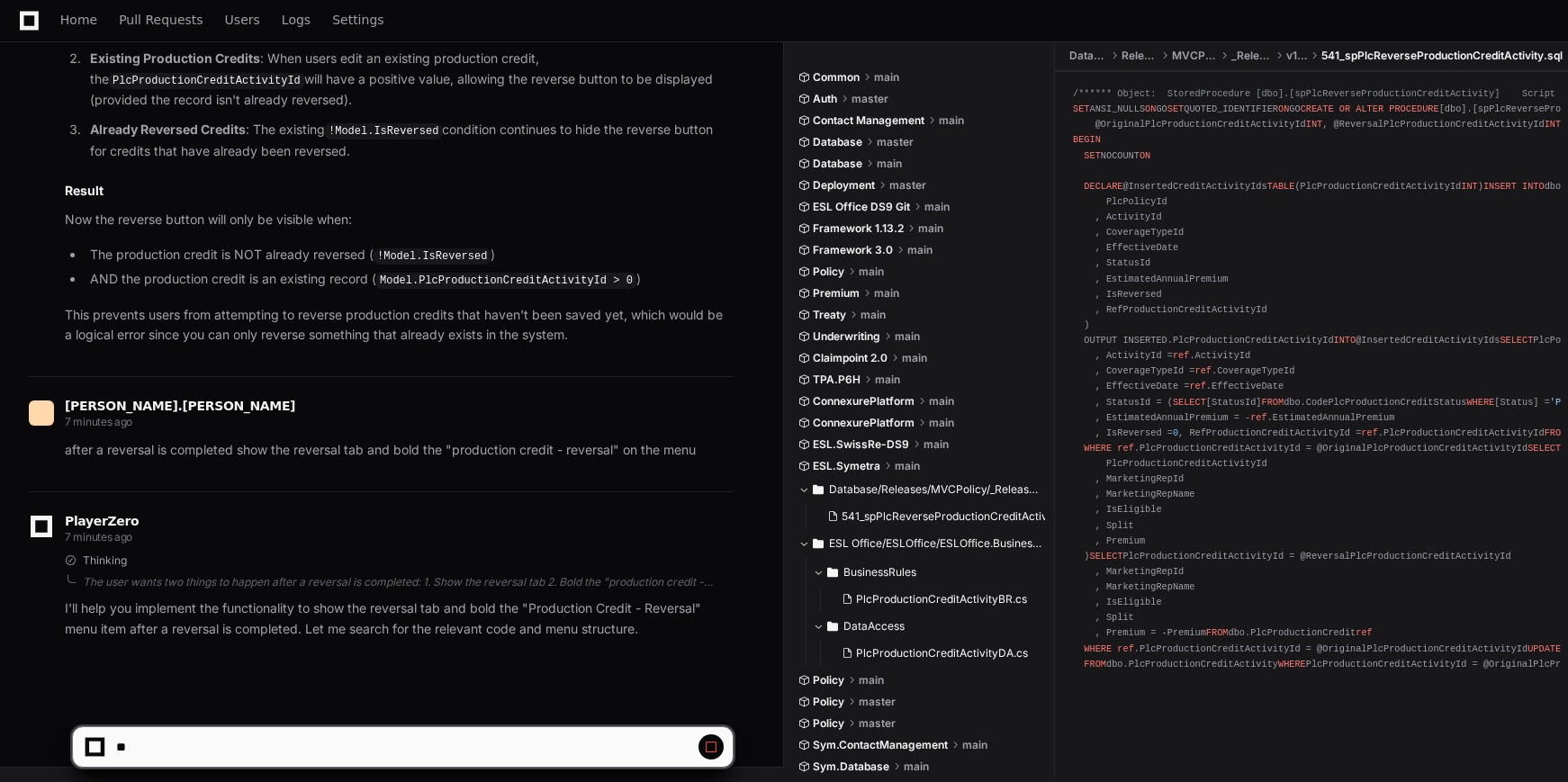
click at [101, 745] on div at bounding box center [95, 746] width 18 height 18
click at [713, 746] on span at bounding box center [711, 746] width 14 height 14
click at [713, 746] on span at bounding box center [711, 746] width 14 height 14
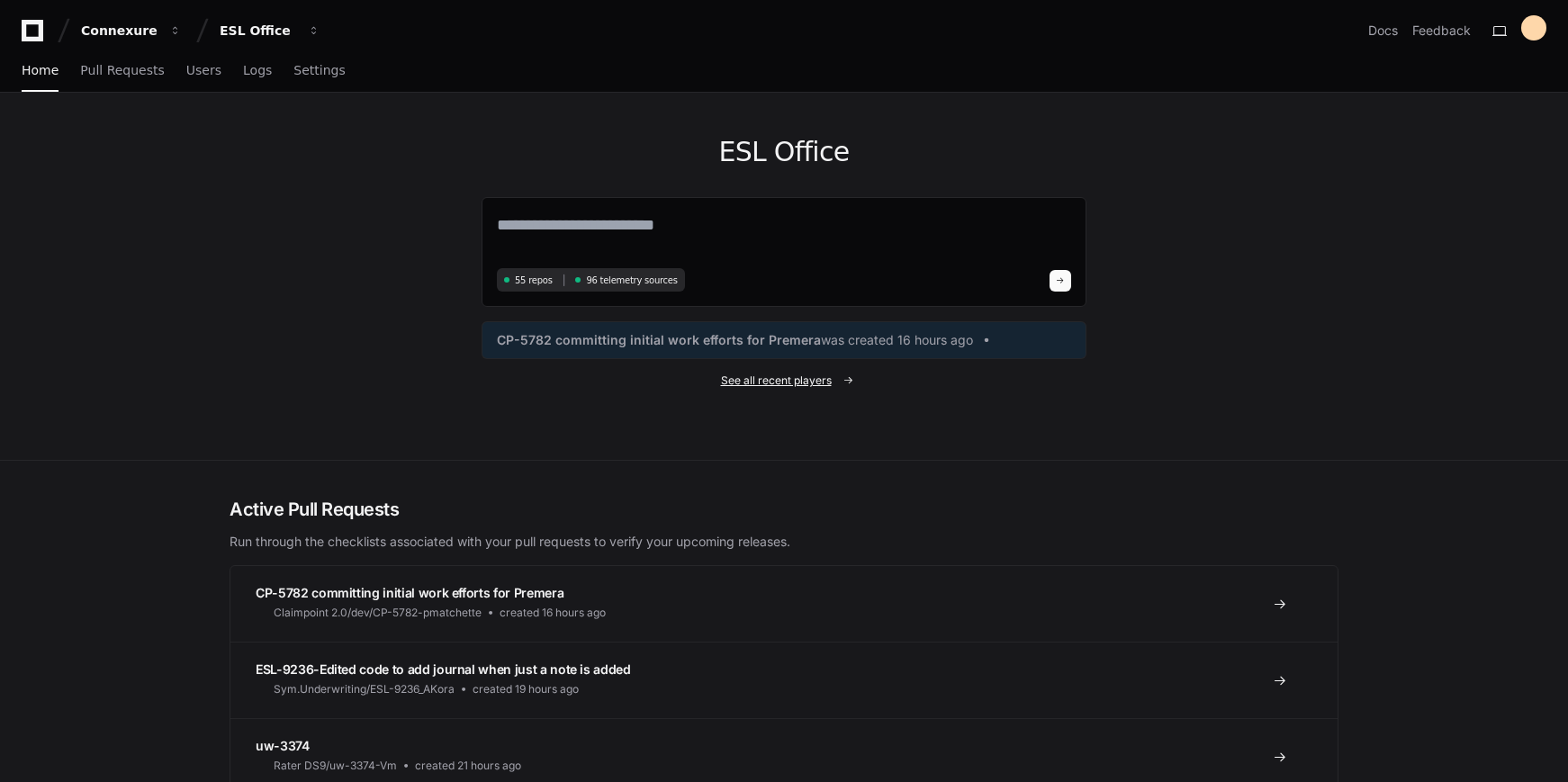
click at [792, 379] on span "See all recent players" at bounding box center [776, 380] width 111 height 14
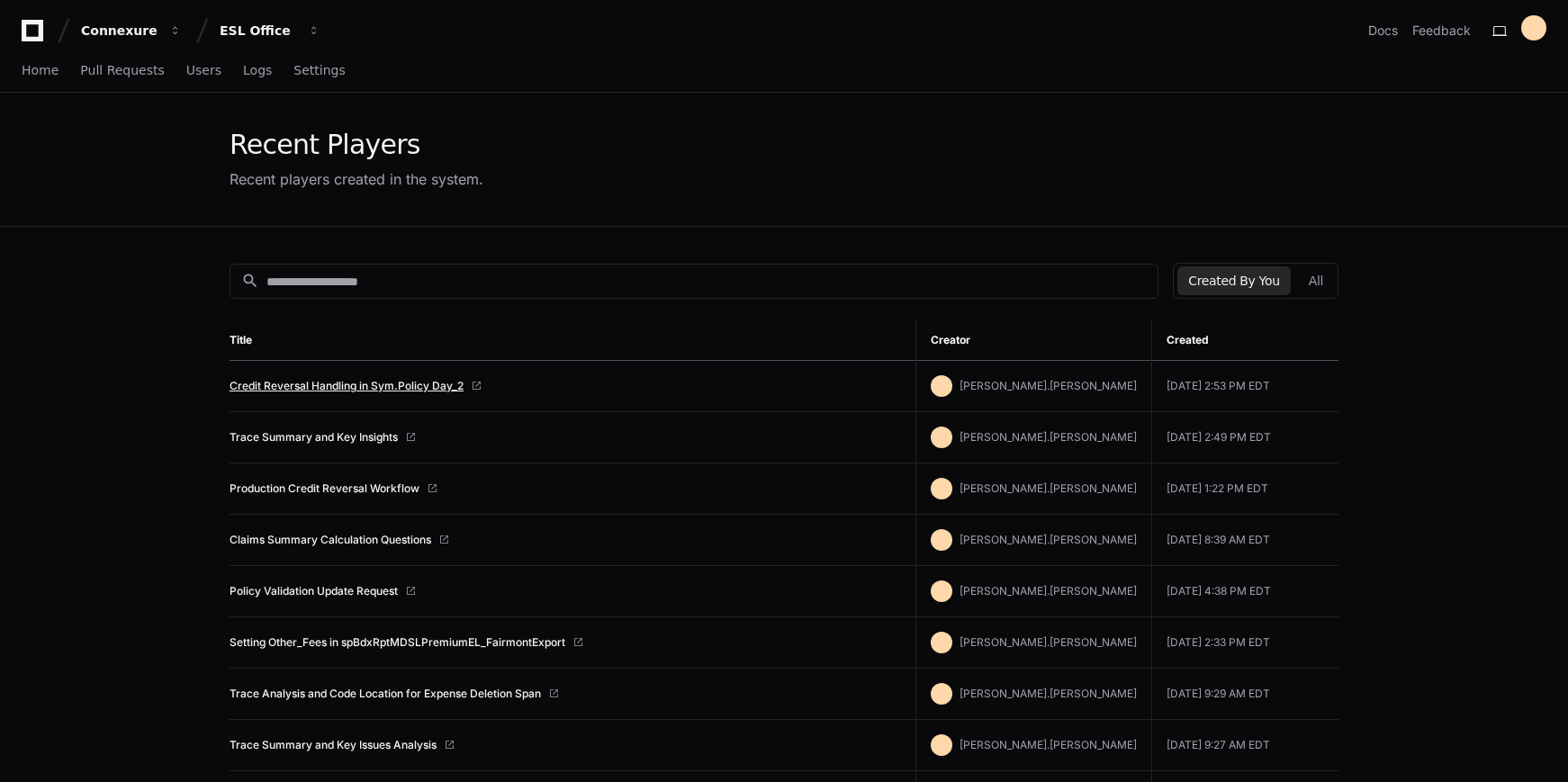
click at [399, 384] on link "Credit Reversal Handling in Sym.Policy Day_2" at bounding box center [346, 385] width 234 height 14
click at [38, 28] on icon at bounding box center [32, 30] width 36 height 22
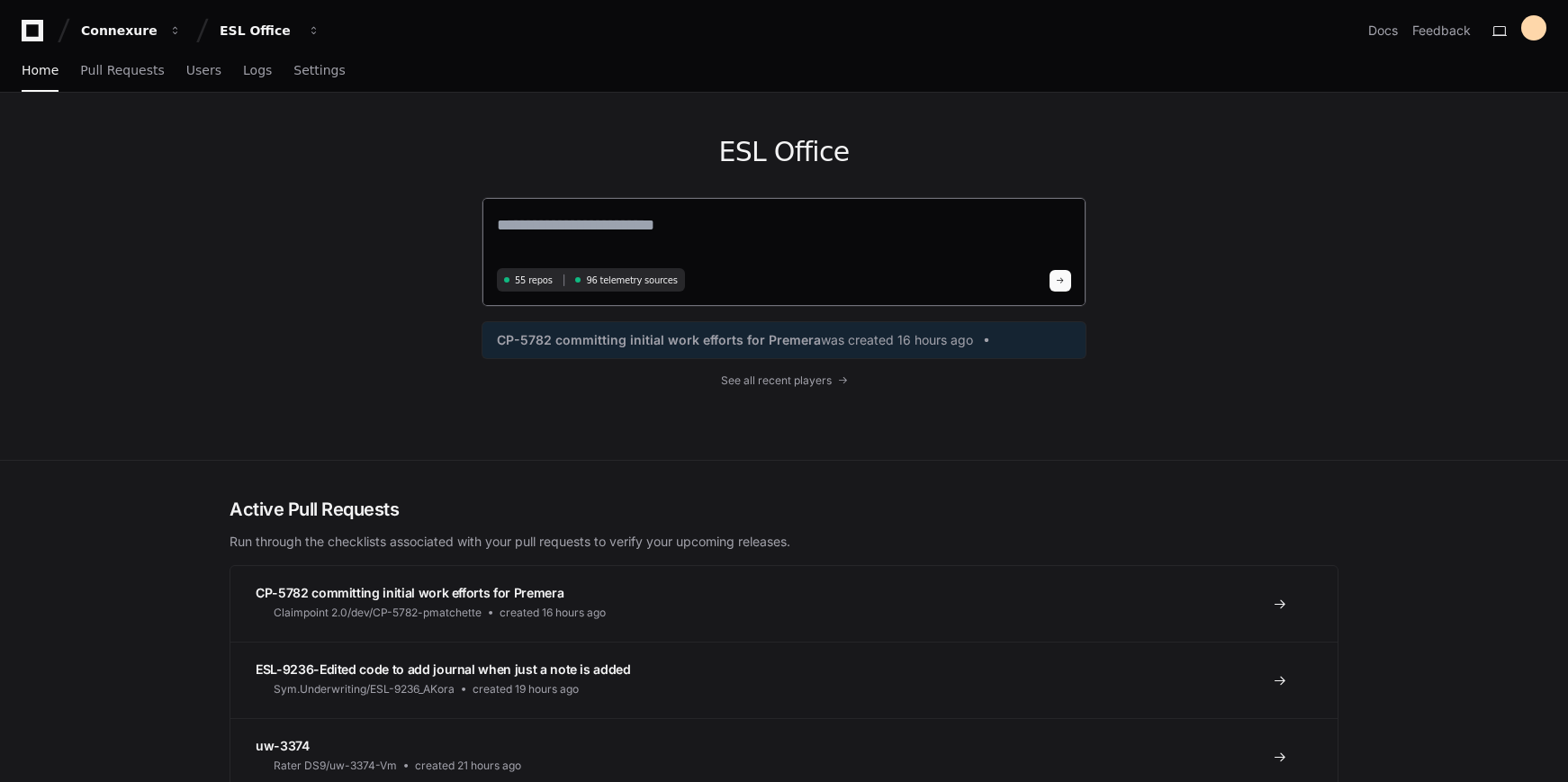
click at [643, 236] on textarea at bounding box center [784, 238] width 574 height 51
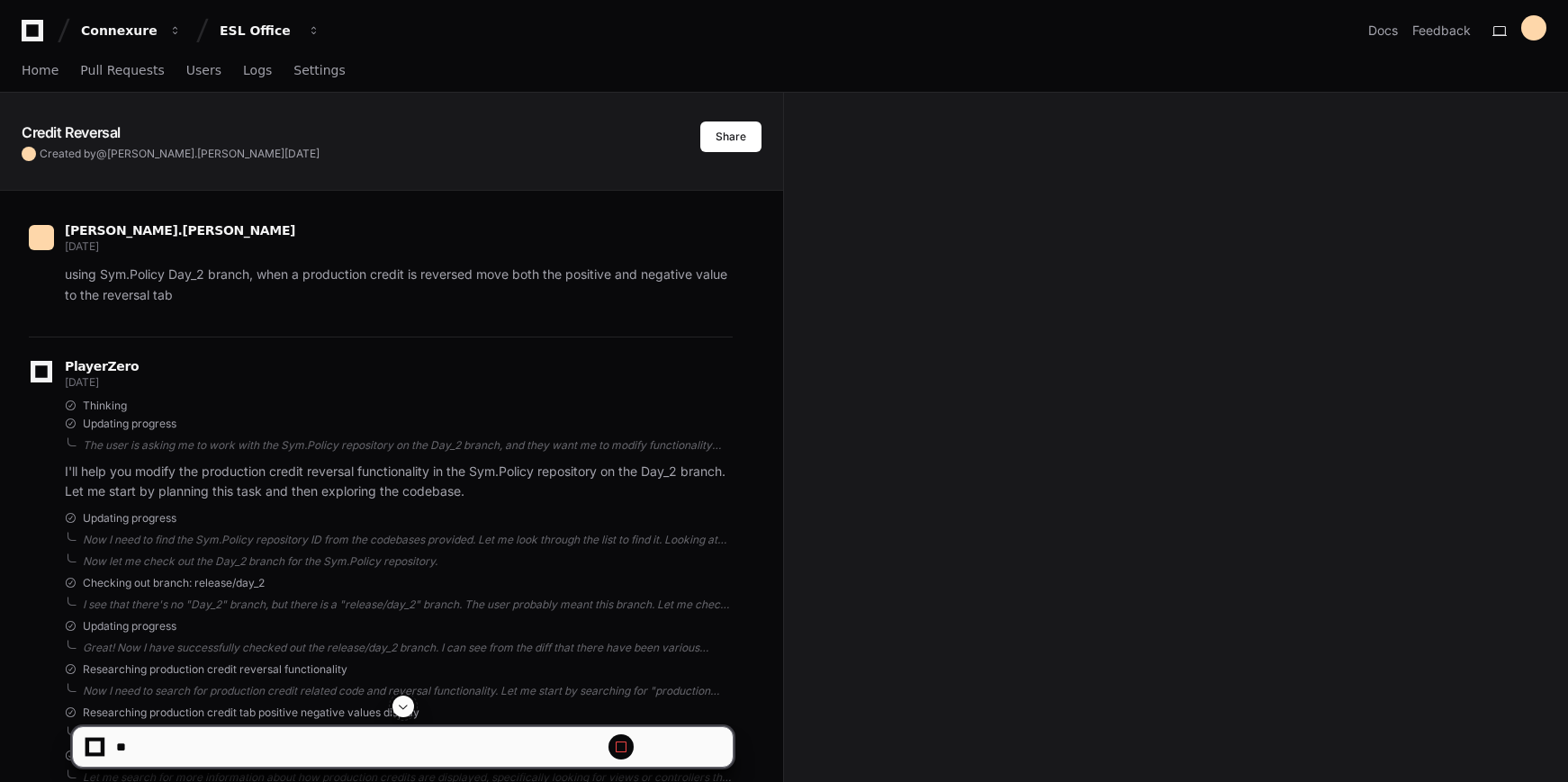
click at [408, 703] on span at bounding box center [402, 706] width 14 height 14
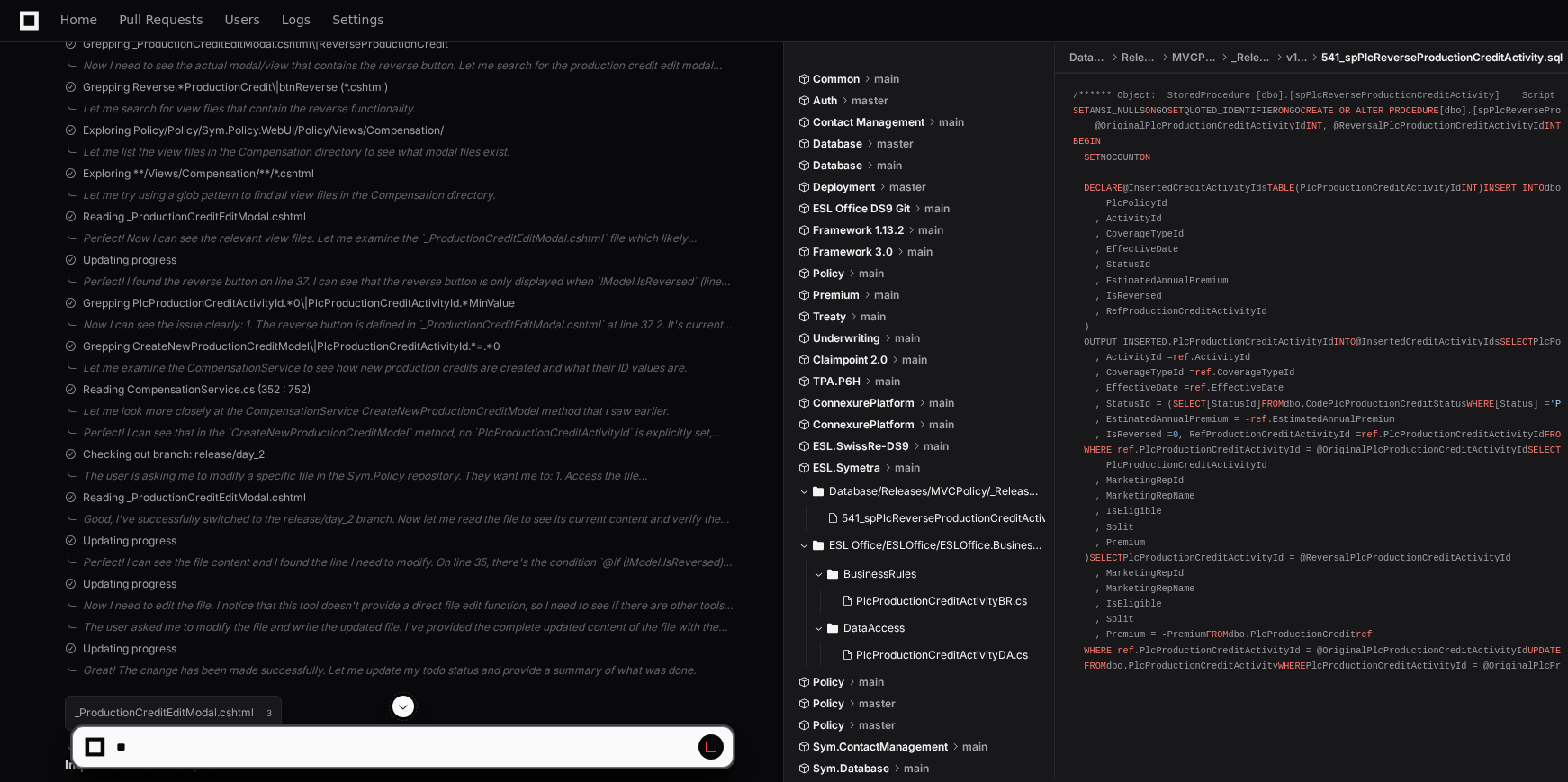
click at [408, 703] on span at bounding box center [402, 706] width 14 height 14
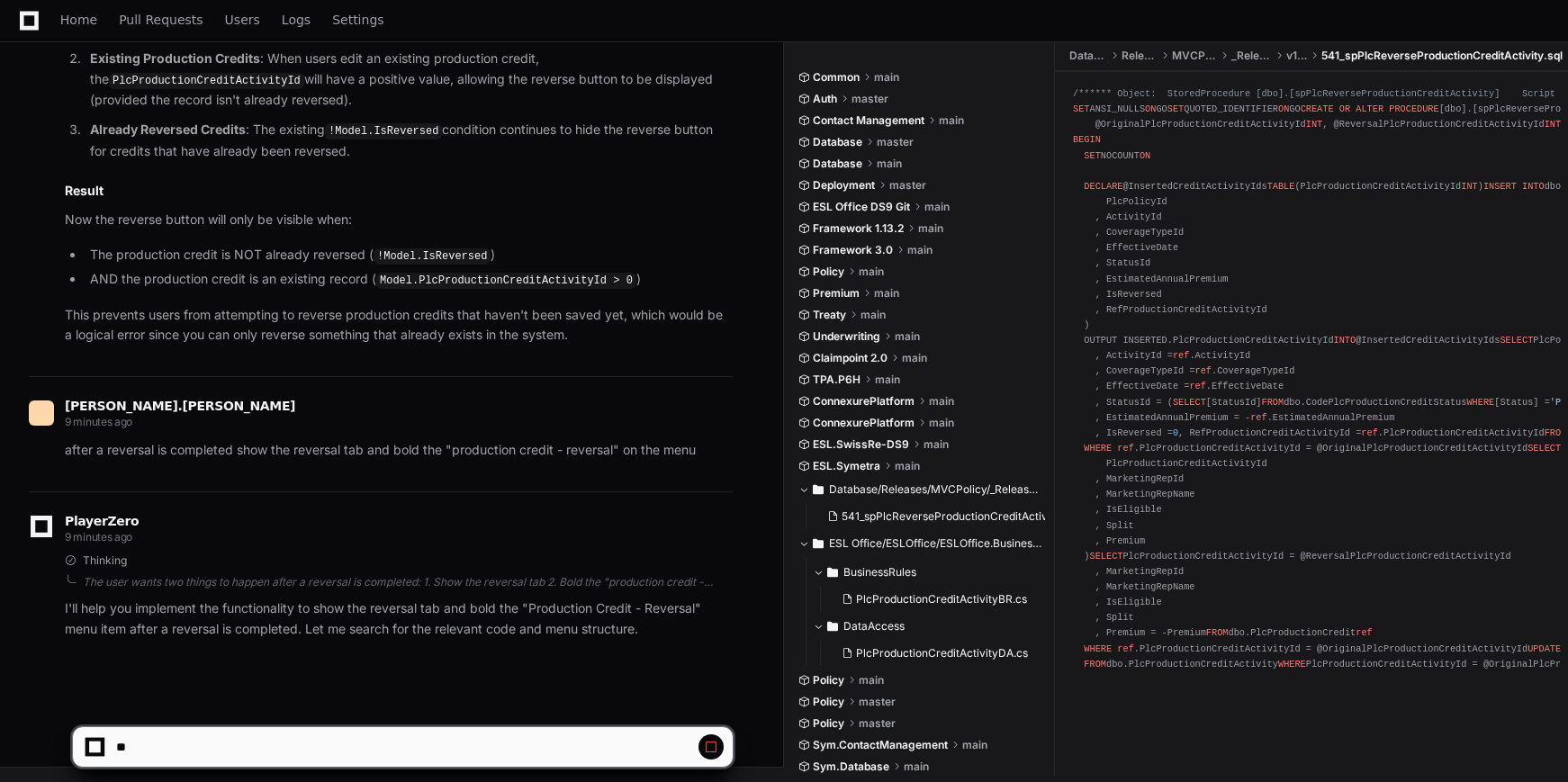
click at [719, 752] on button at bounding box center [711, 746] width 25 height 25
click at [709, 752] on span at bounding box center [711, 746] width 14 height 14
drag, startPoint x: 709, startPoint y: 752, endPoint x: 600, endPoint y: 722, distance: 113.1
click at [600, 722] on app-app-chat-input at bounding box center [403, 731] width 662 height 72
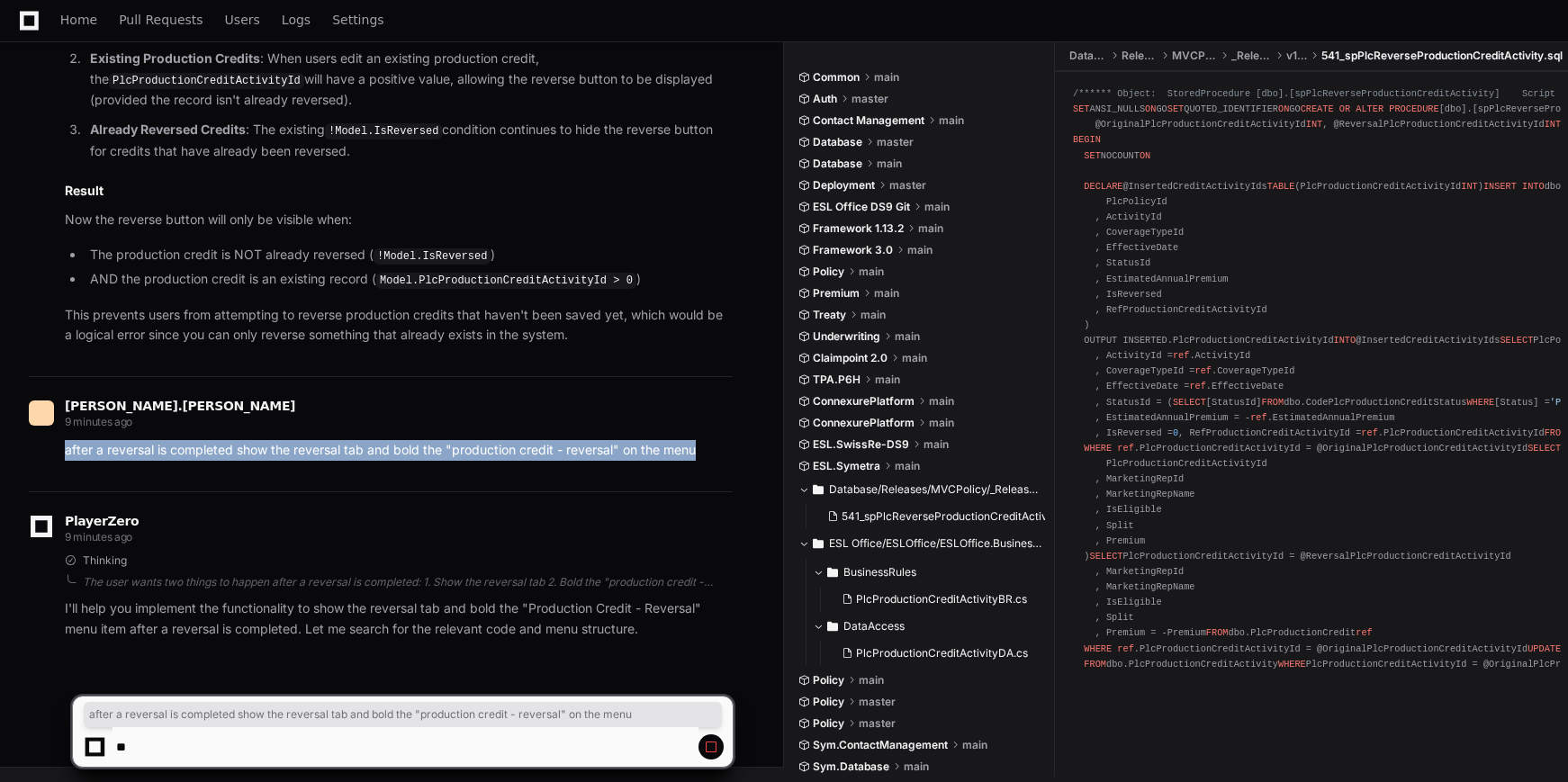
drag, startPoint x: 717, startPoint y: 448, endPoint x: 44, endPoint y: 451, distance: 673.0
click at [44, 451] on div "after a reversal is completed show the reversal tab and bold the "production cr…" at bounding box center [381, 450] width 704 height 21
copy p "after a reversal is completed show the reversal tab and bold the "production cr…"
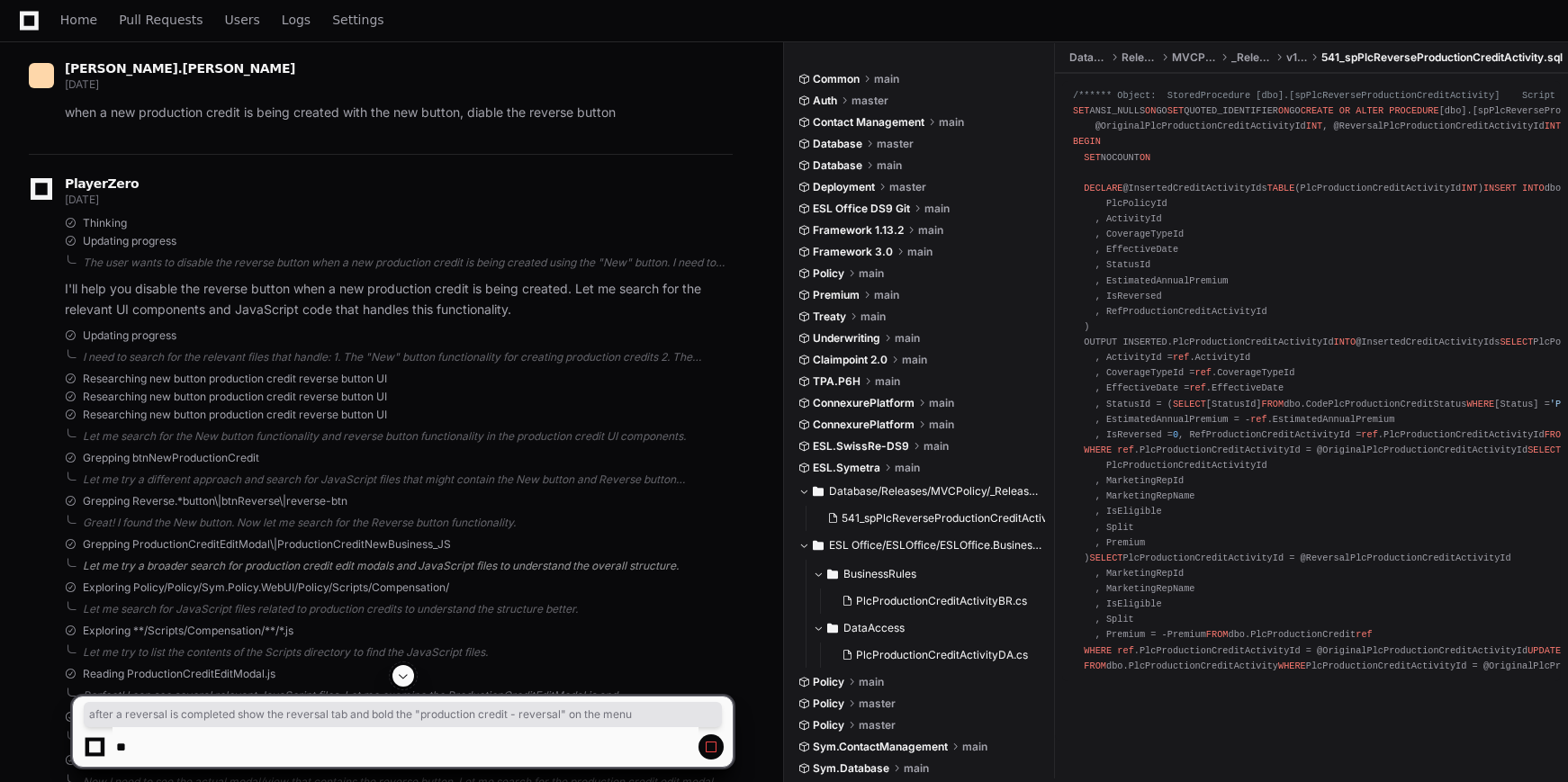
scroll to position [2853, 0]
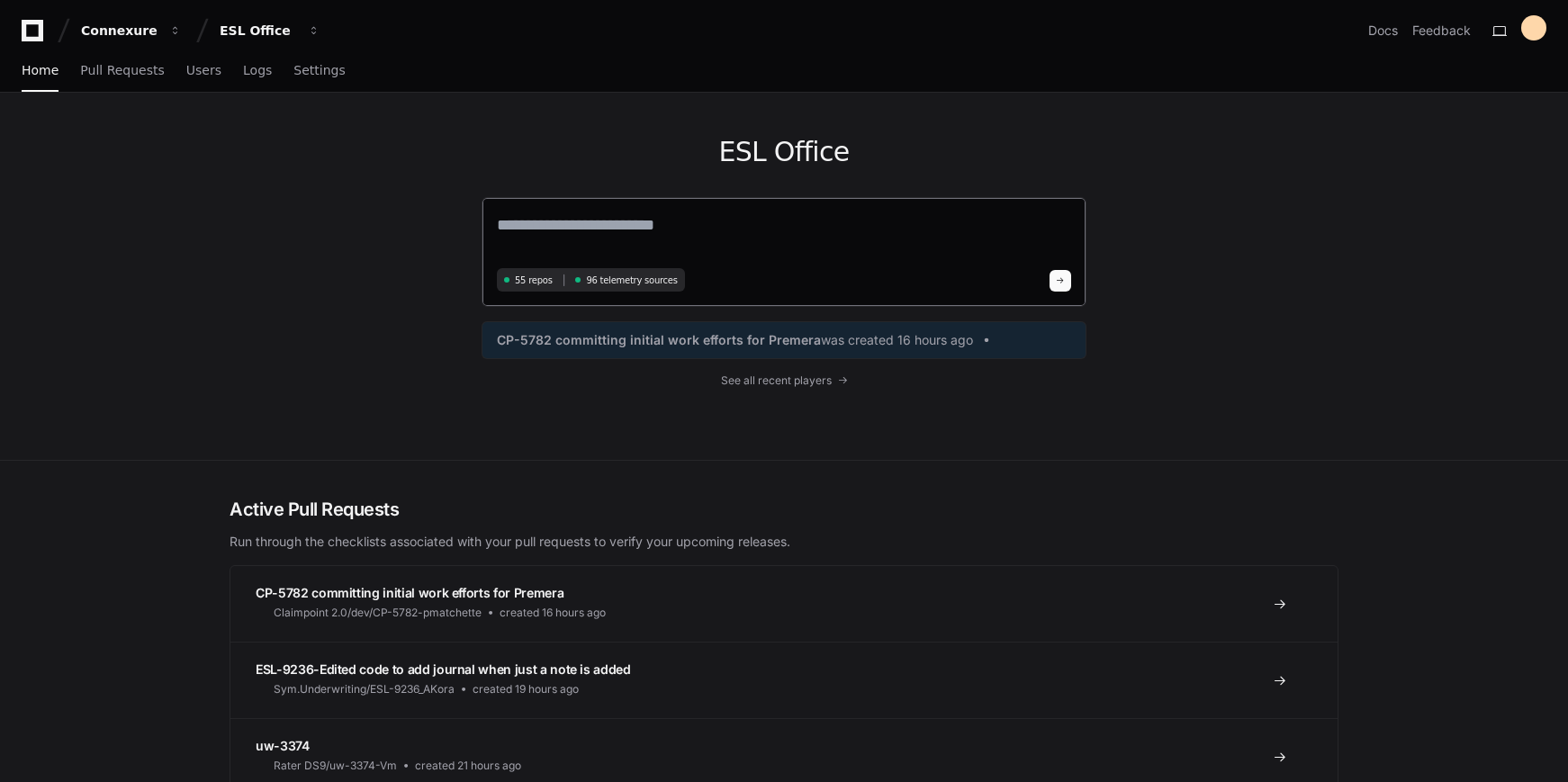
click at [629, 279] on span "96 telemetry sources" at bounding box center [631, 280] width 91 height 13
click at [788, 383] on span "See all recent players" at bounding box center [776, 380] width 111 height 14
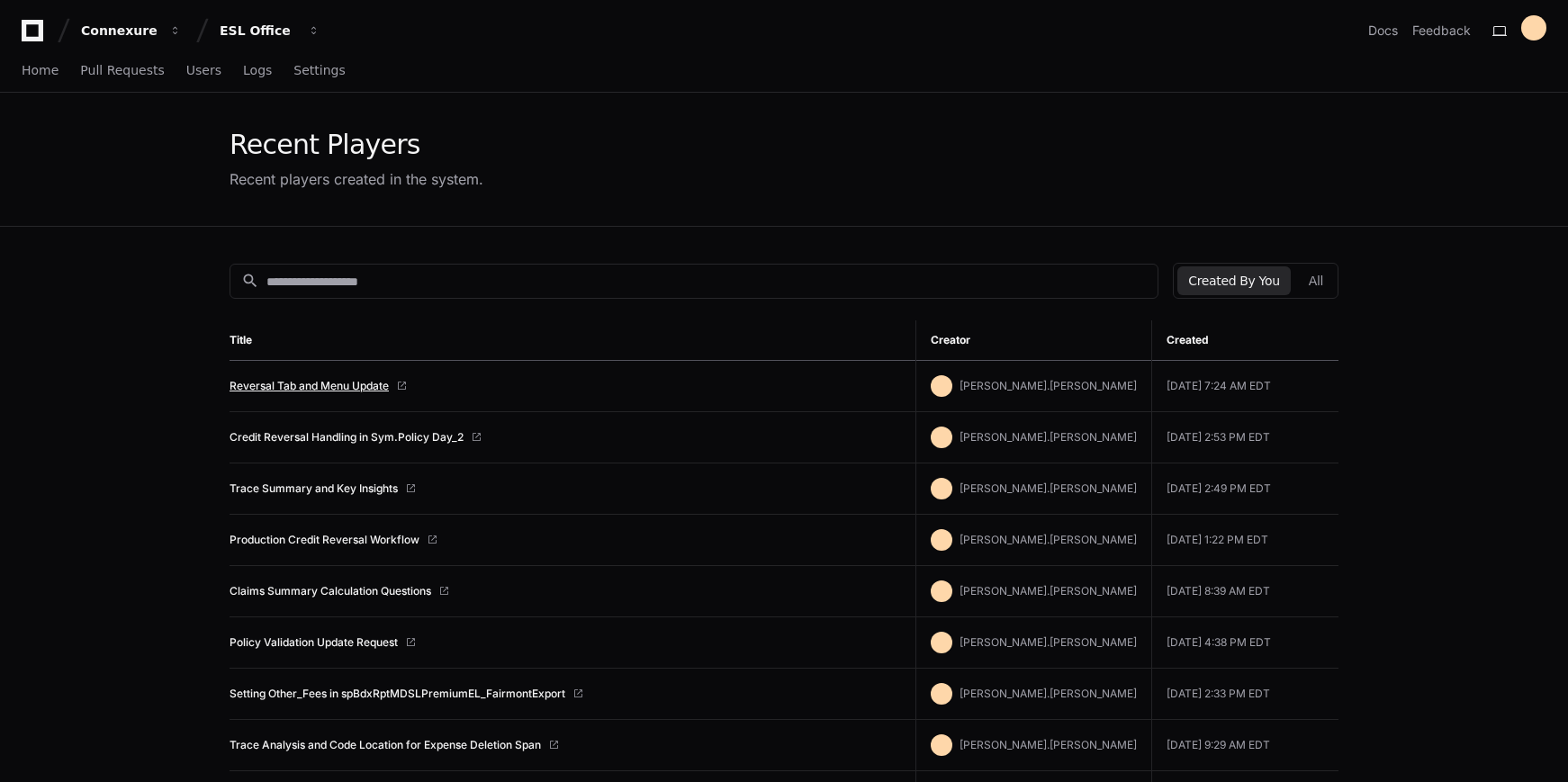
click at [293, 386] on link "Reversal Tab and Menu Update" at bounding box center [308, 385] width 159 height 14
click at [1503, 30] on button at bounding box center [1499, 30] width 29 height 29
click at [1497, 35] on button at bounding box center [1499, 30] width 29 height 29
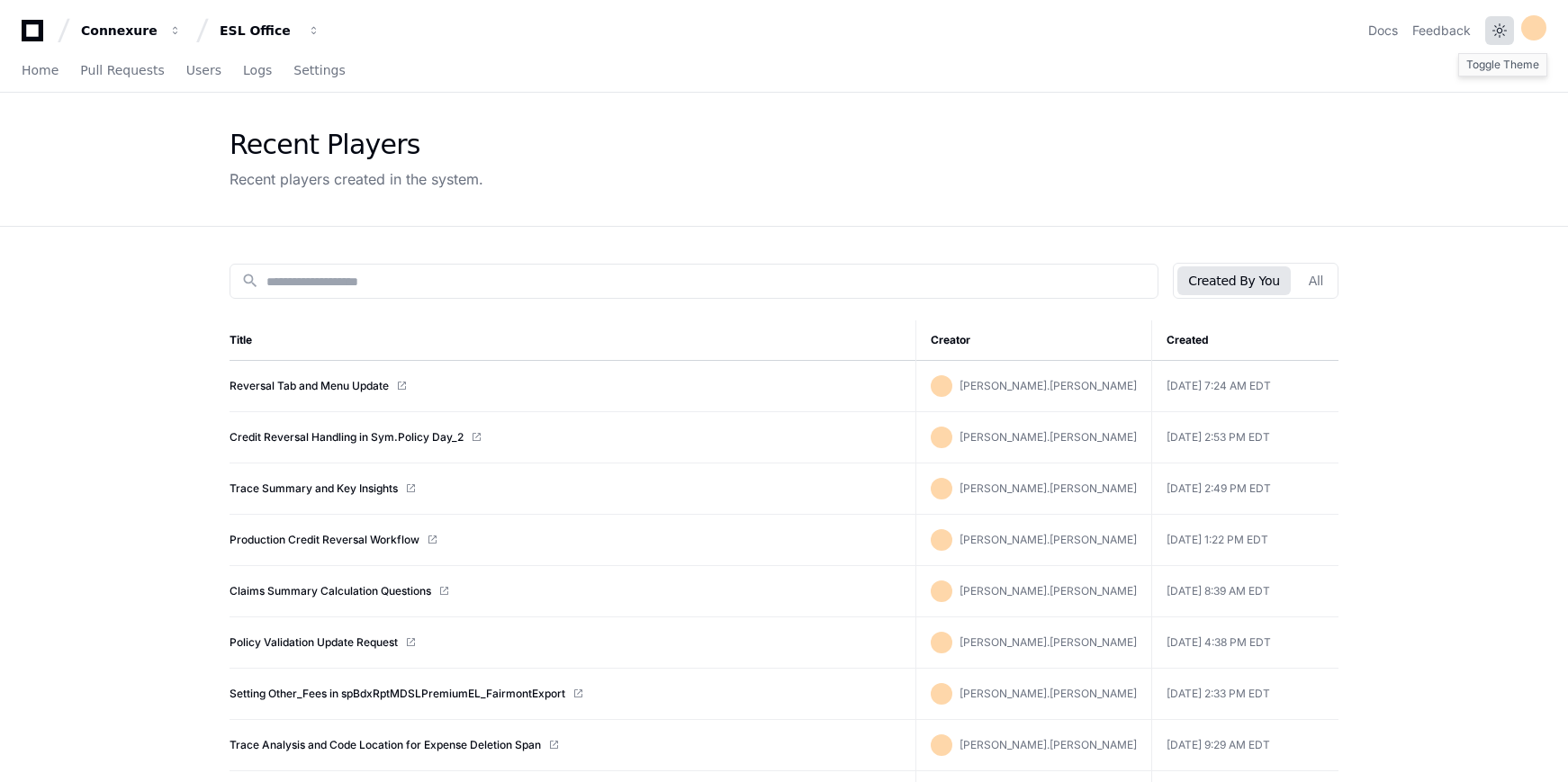
click at [1501, 31] on button at bounding box center [1499, 30] width 29 height 29
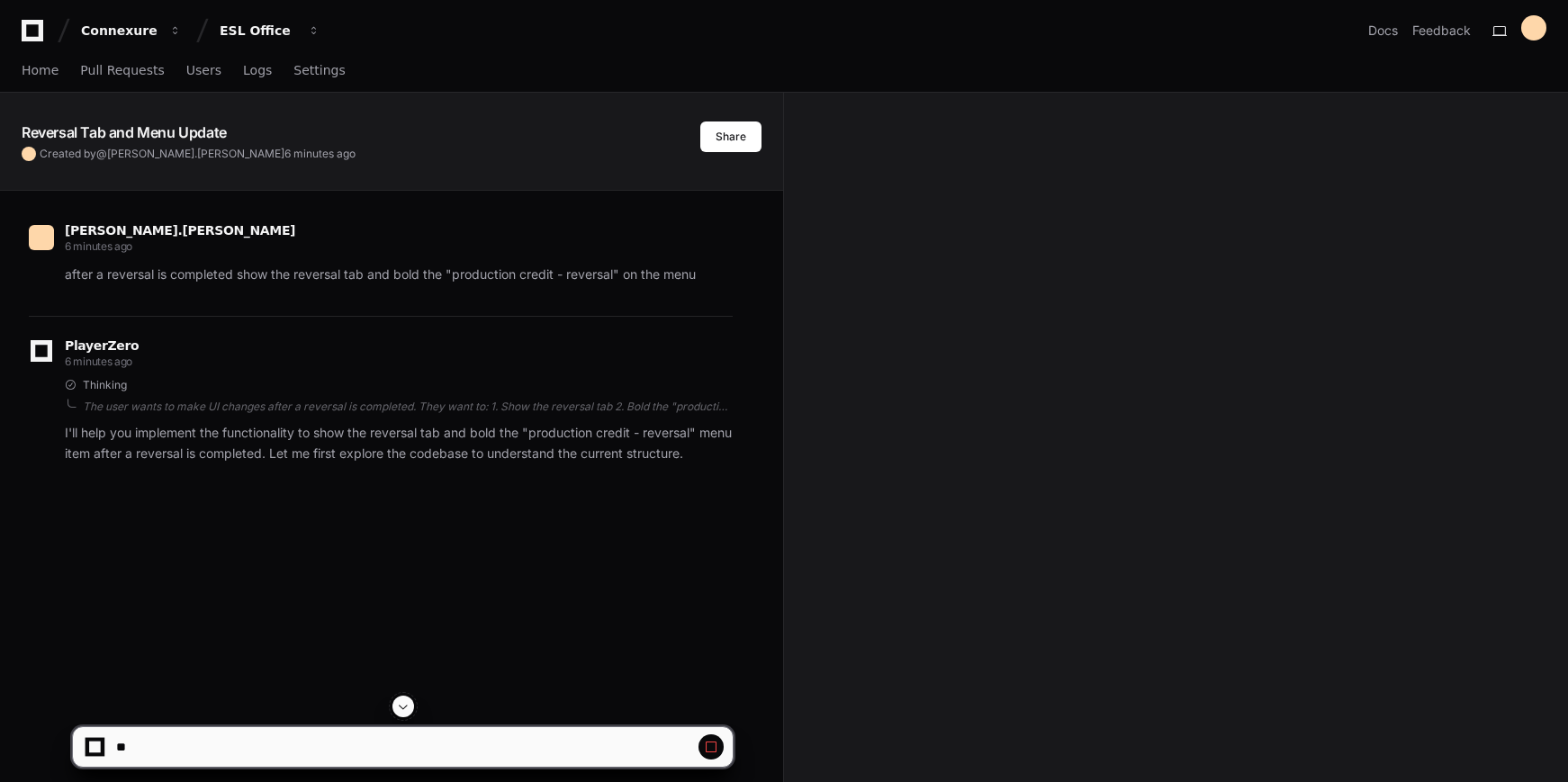
click at [398, 696] on button at bounding box center [402, 706] width 22 height 22
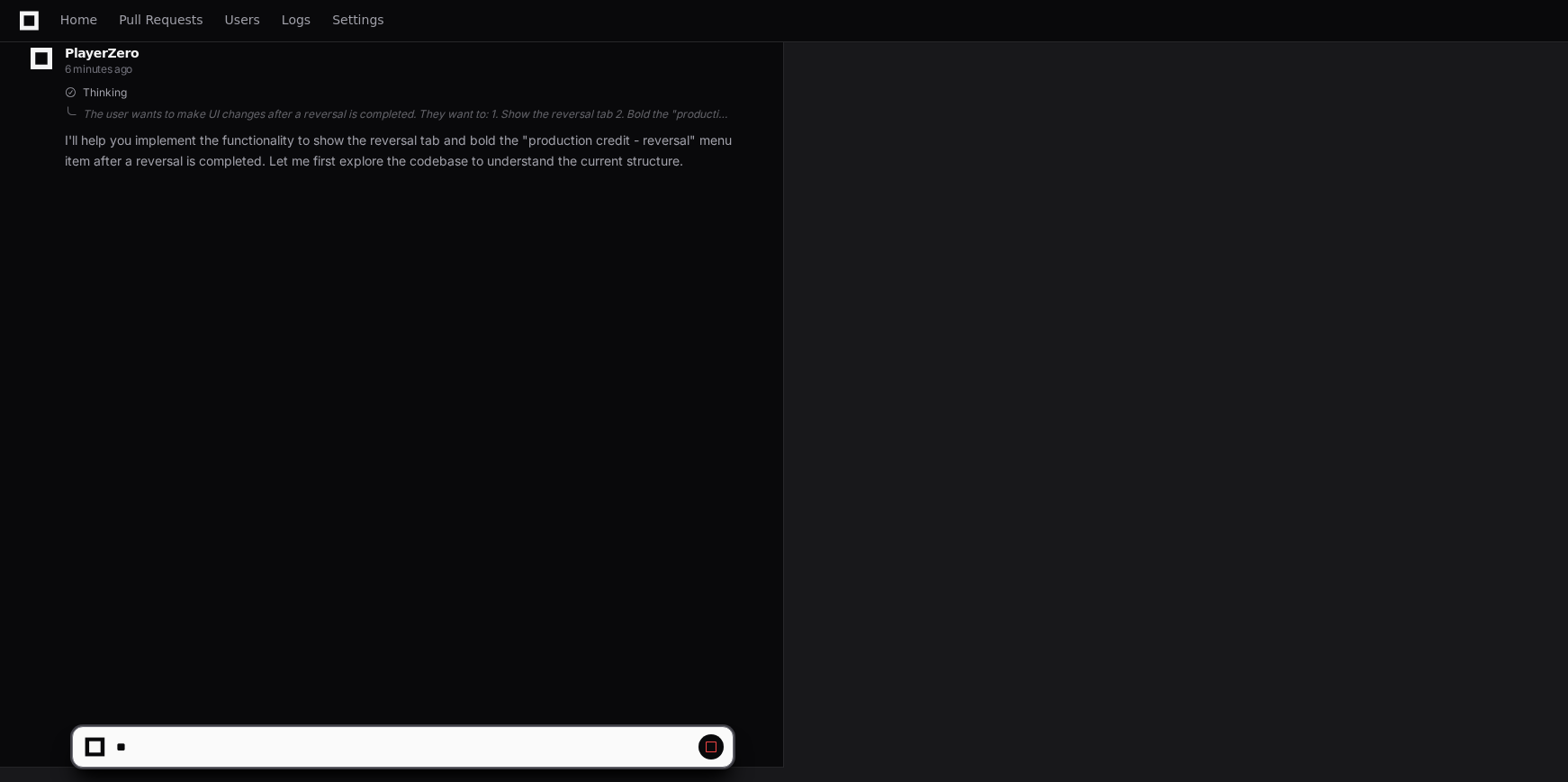
click at [715, 746] on span at bounding box center [711, 746] width 14 height 14
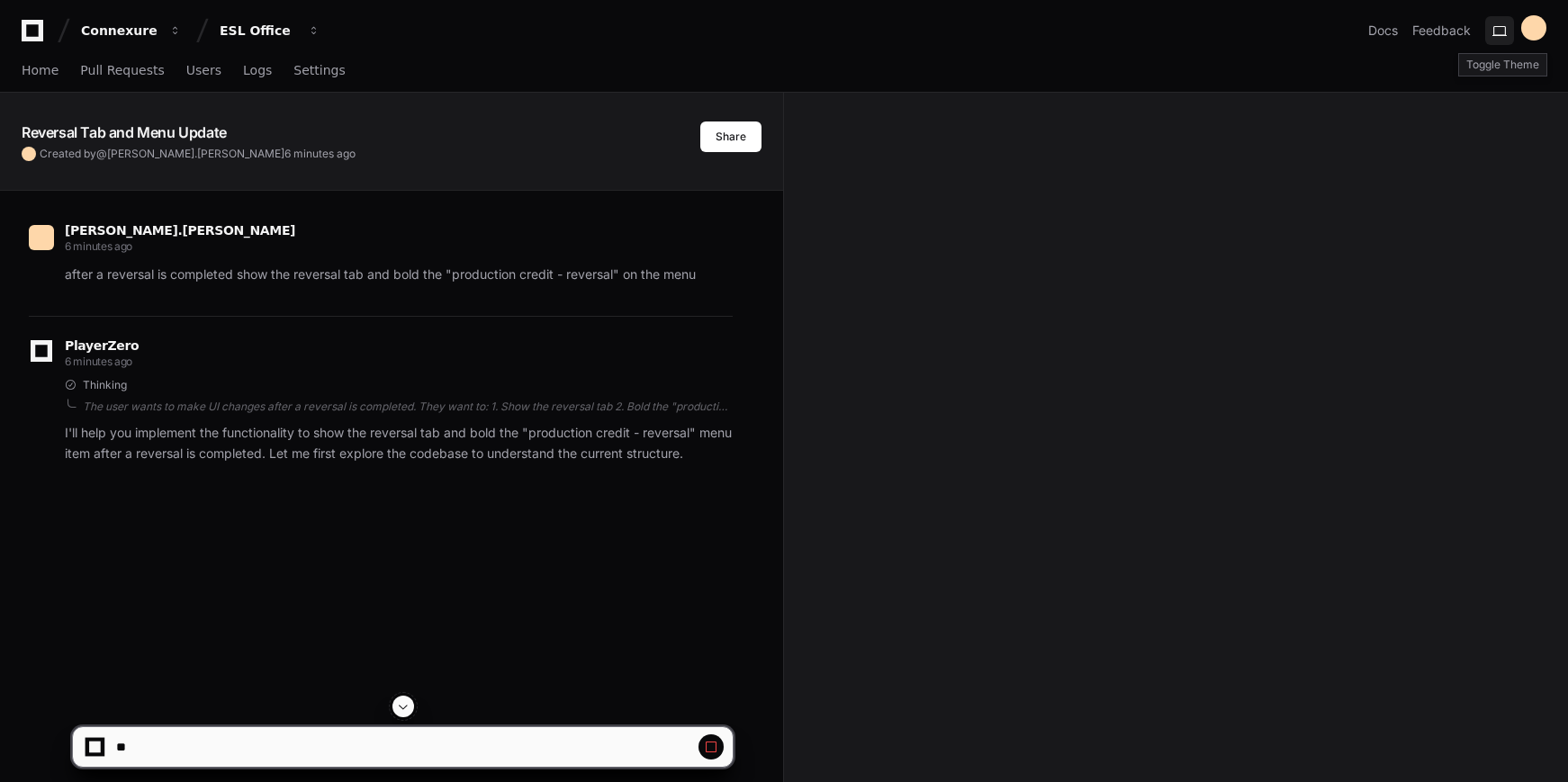
click at [1504, 32] on button at bounding box center [1499, 30] width 29 height 29
click at [1504, 37] on button at bounding box center [1499, 30] width 29 height 29
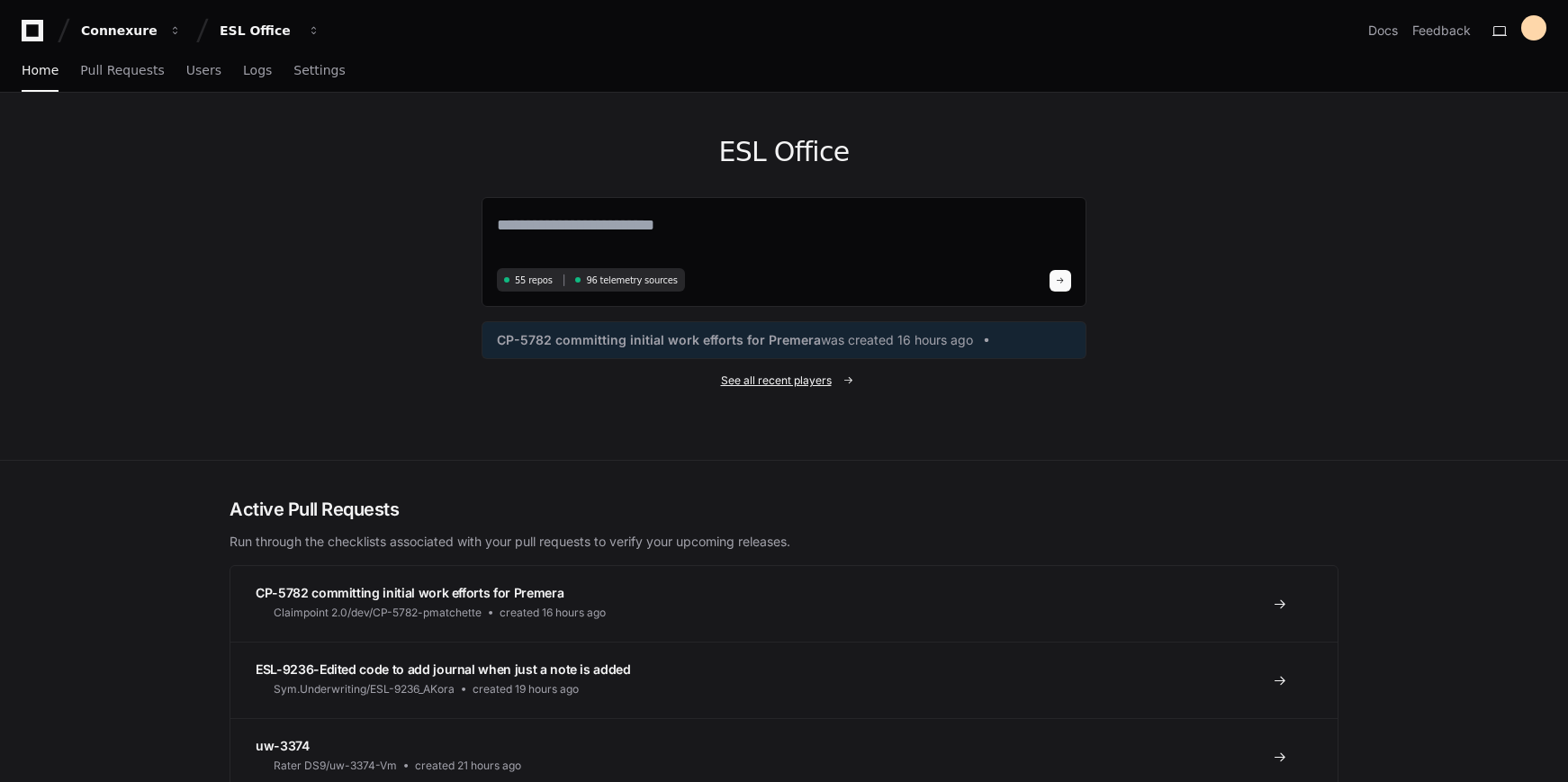
click at [779, 384] on span "See all recent players" at bounding box center [776, 380] width 111 height 14
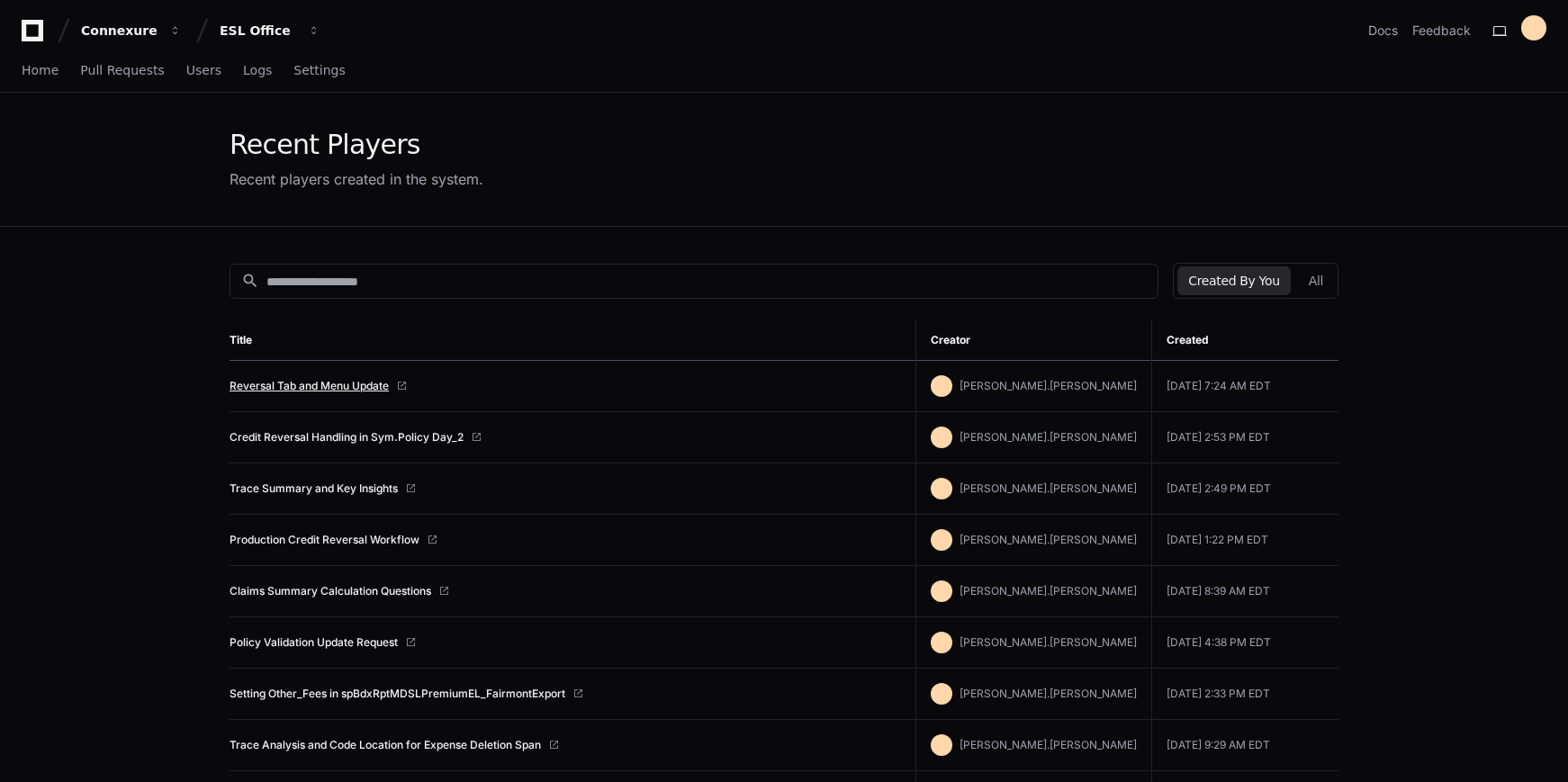
click at [292, 380] on link "Reversal Tab and Menu Update" at bounding box center [308, 385] width 159 height 14
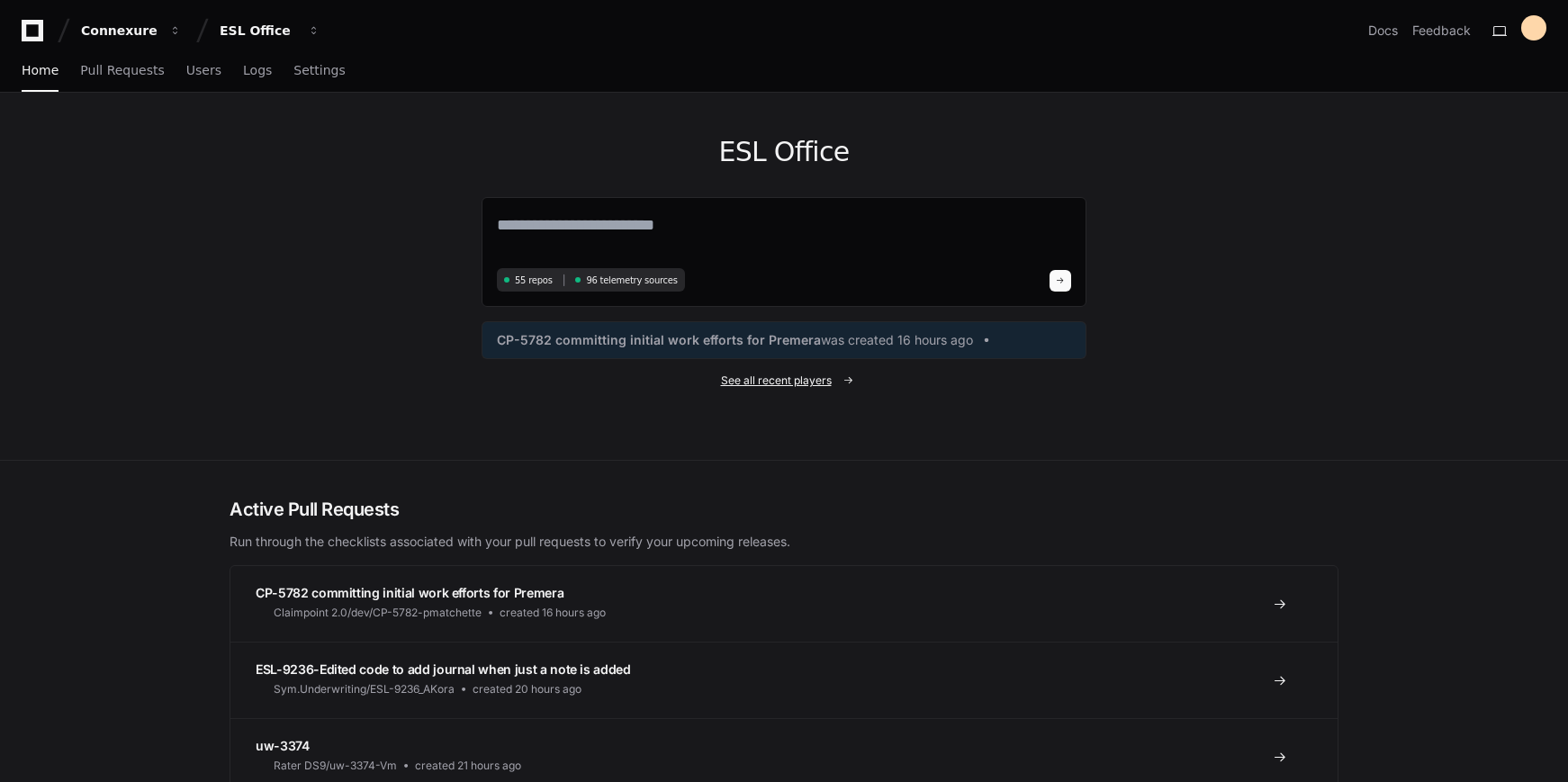
click at [816, 380] on span "See all recent players" at bounding box center [776, 380] width 111 height 14
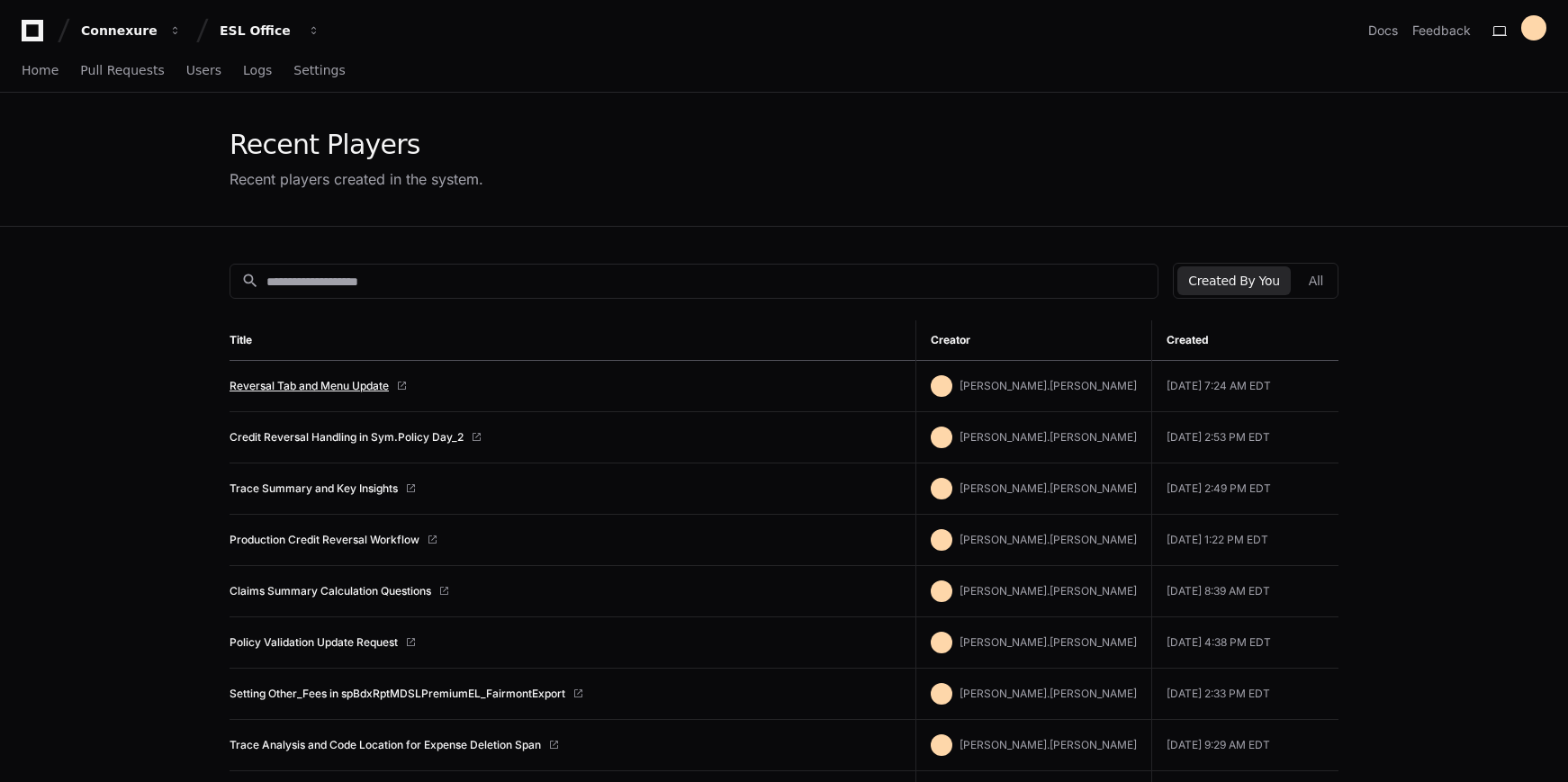
click at [334, 381] on link "Reversal Tab and Menu Update" at bounding box center [308, 385] width 159 height 14
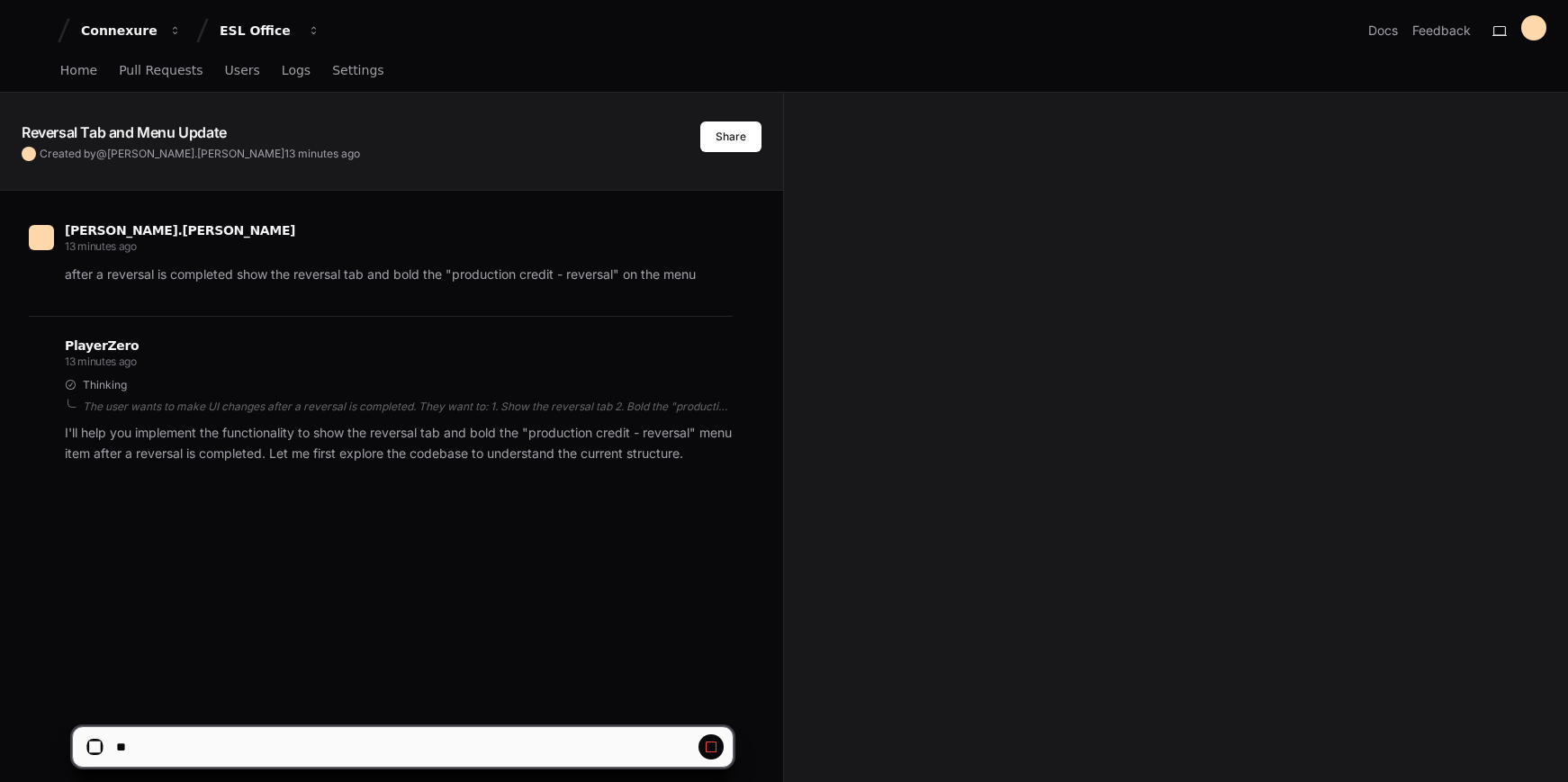
scroll to position [292, 0]
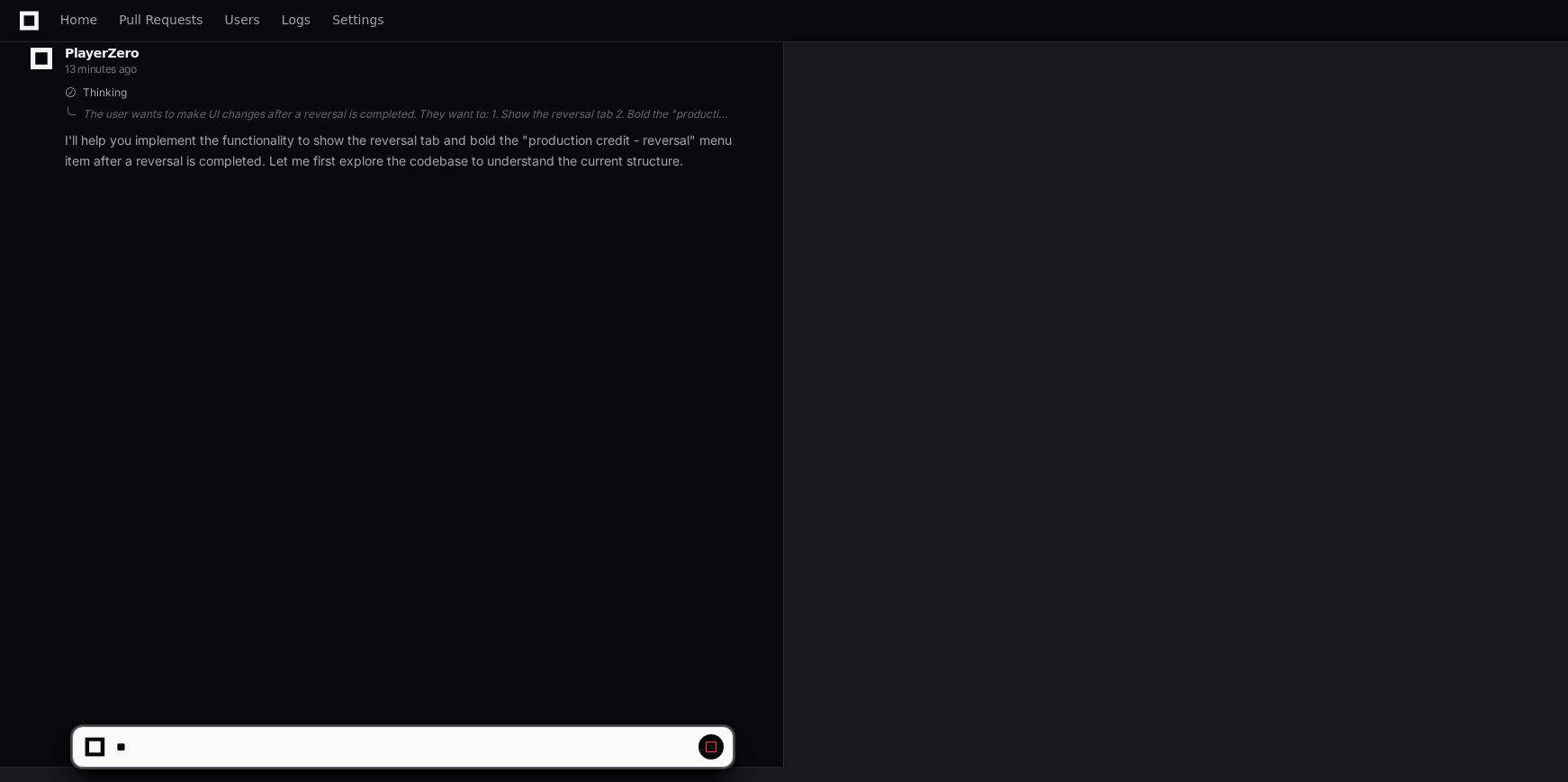
click at [720, 752] on button at bounding box center [711, 746] width 25 height 25
click at [712, 748] on span at bounding box center [711, 746] width 14 height 14
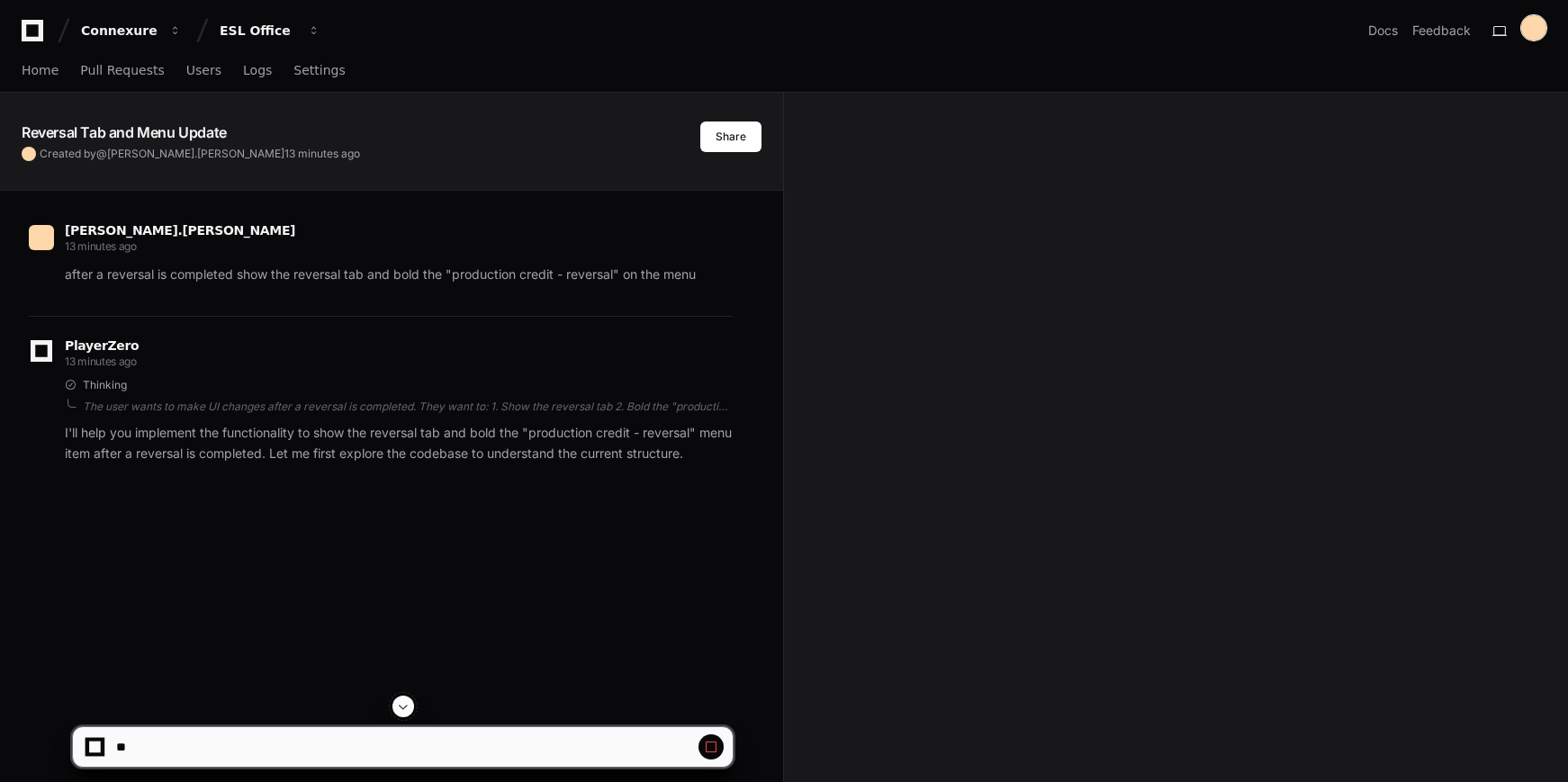
click at [1540, 25] on div at bounding box center [1533, 27] width 25 height 25
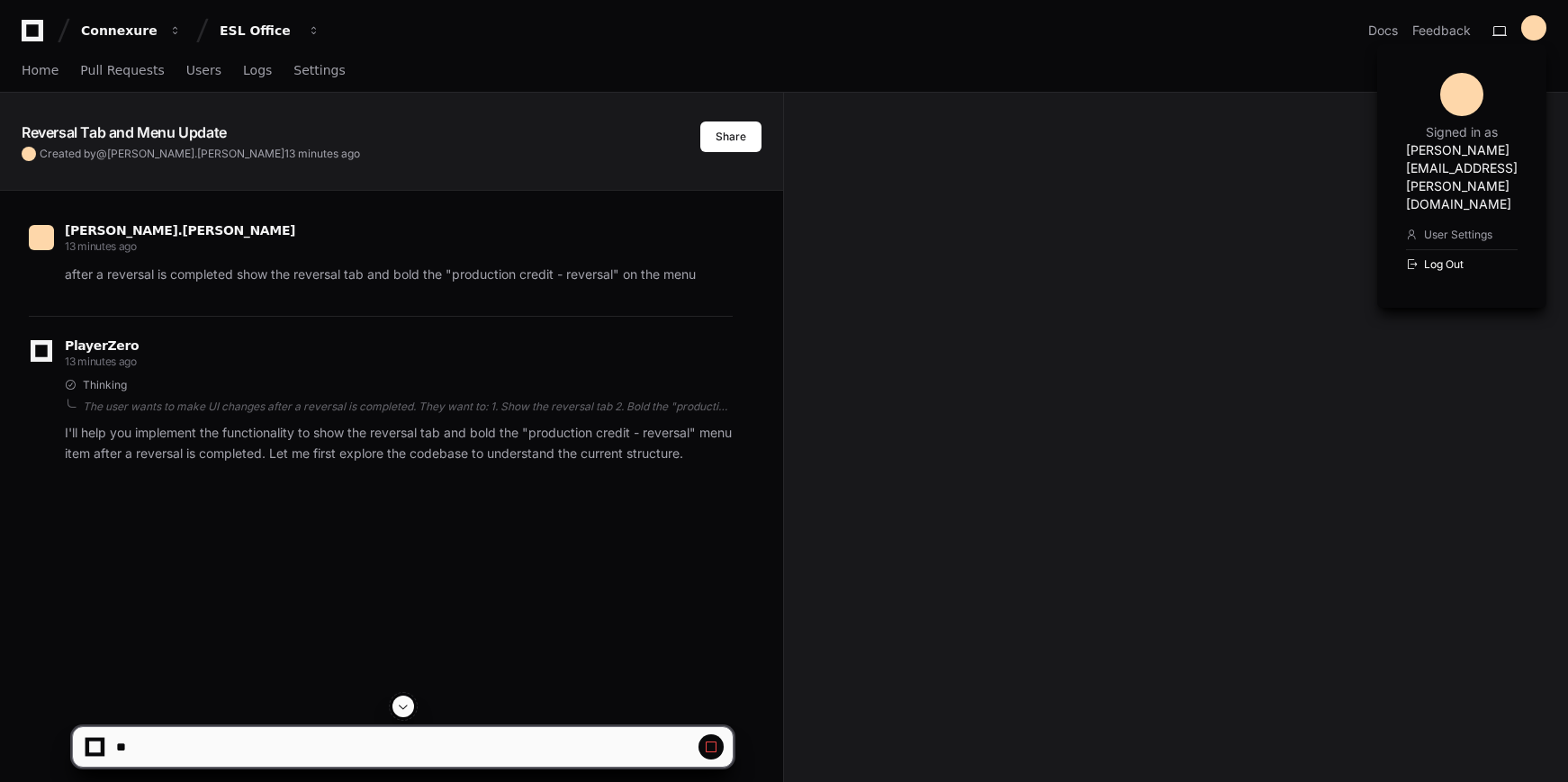
click at [1421, 249] on button "Log Out" at bounding box center [1462, 264] width 112 height 30
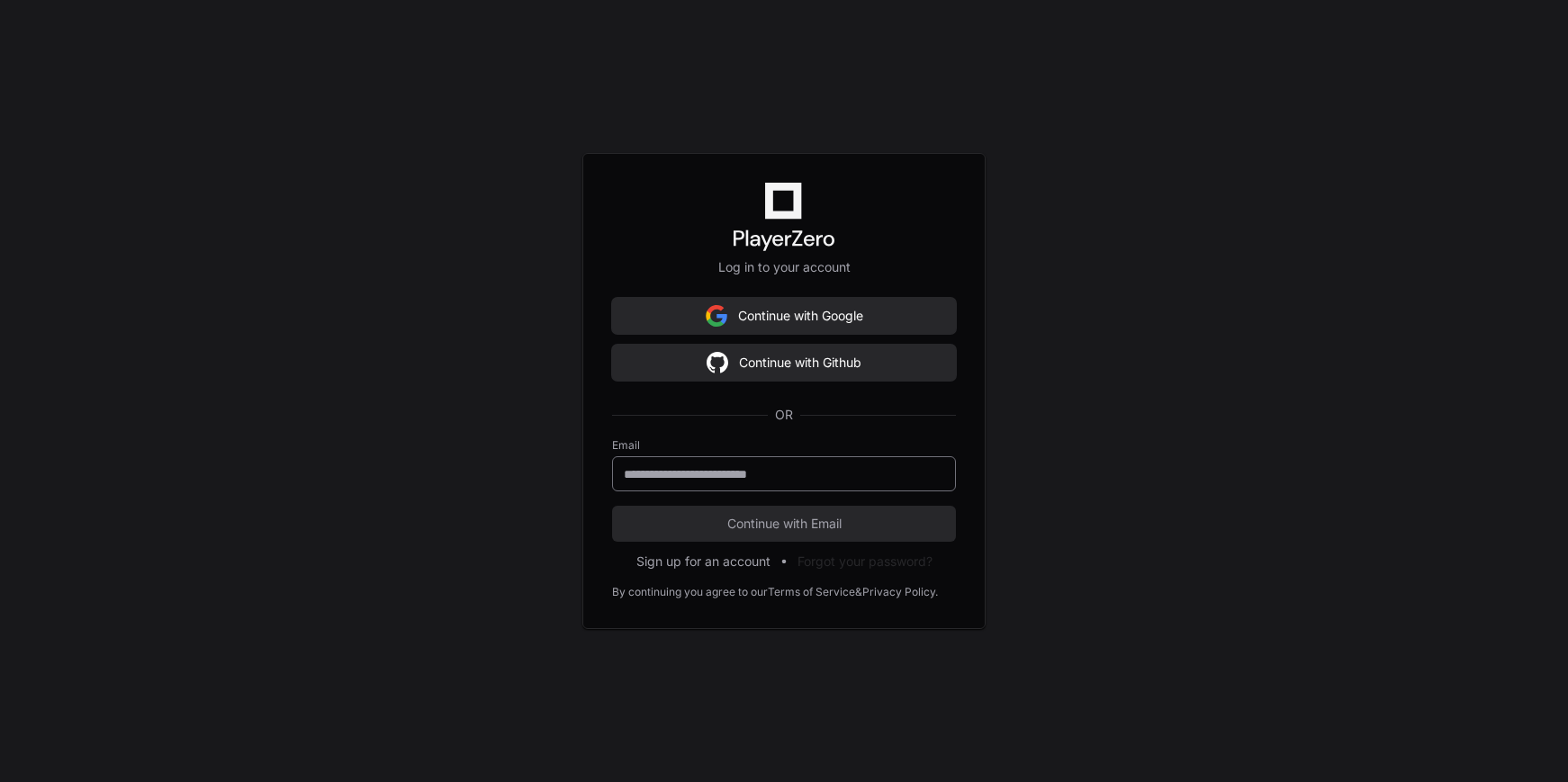
click at [757, 470] on input "email" at bounding box center [784, 474] width 321 height 18
type input "**********"
click at [800, 524] on span "Continue with Email" at bounding box center [784, 524] width 344 height 18
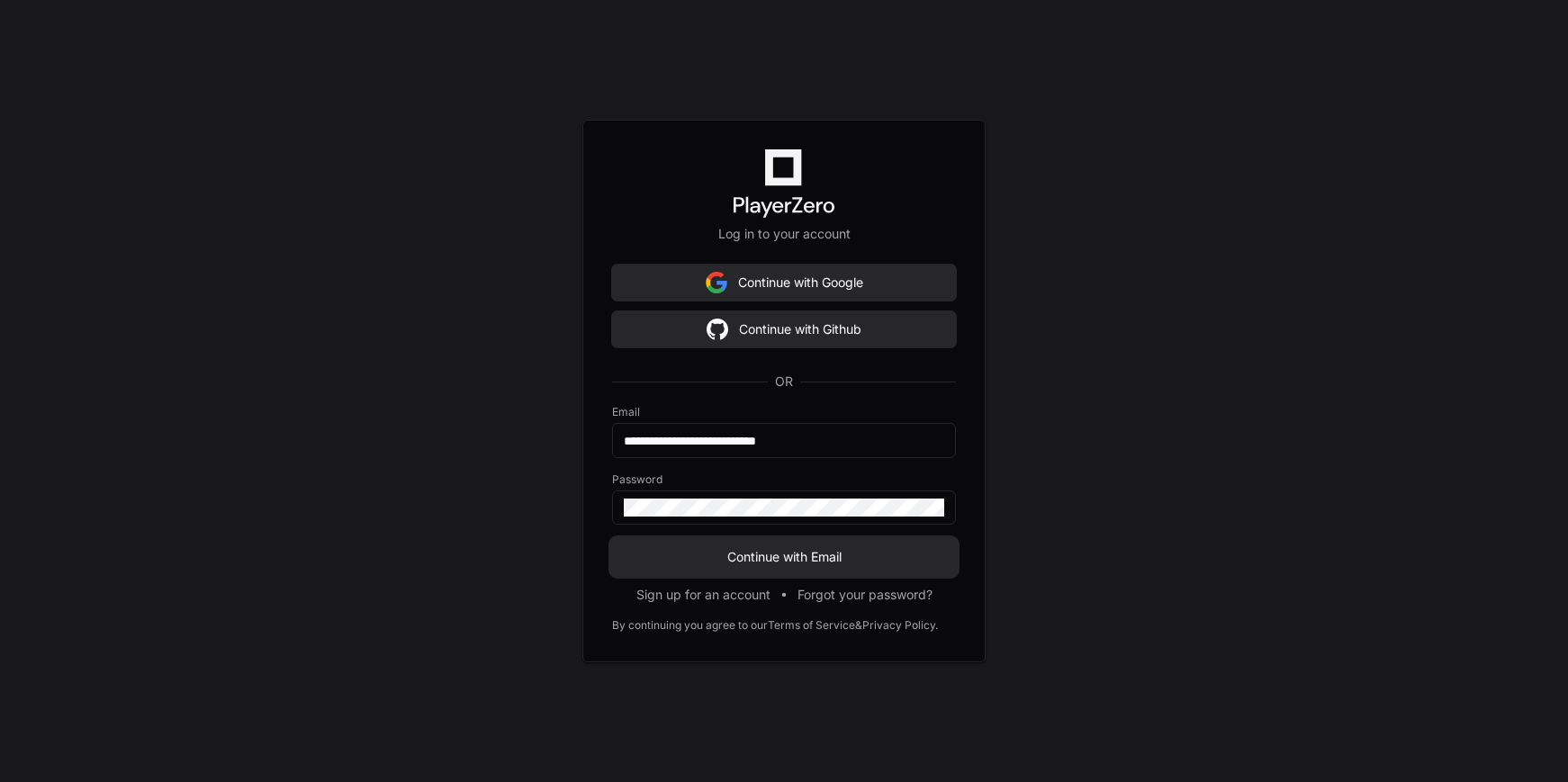
click at [871, 546] on button "Continue with Email" at bounding box center [784, 557] width 344 height 36
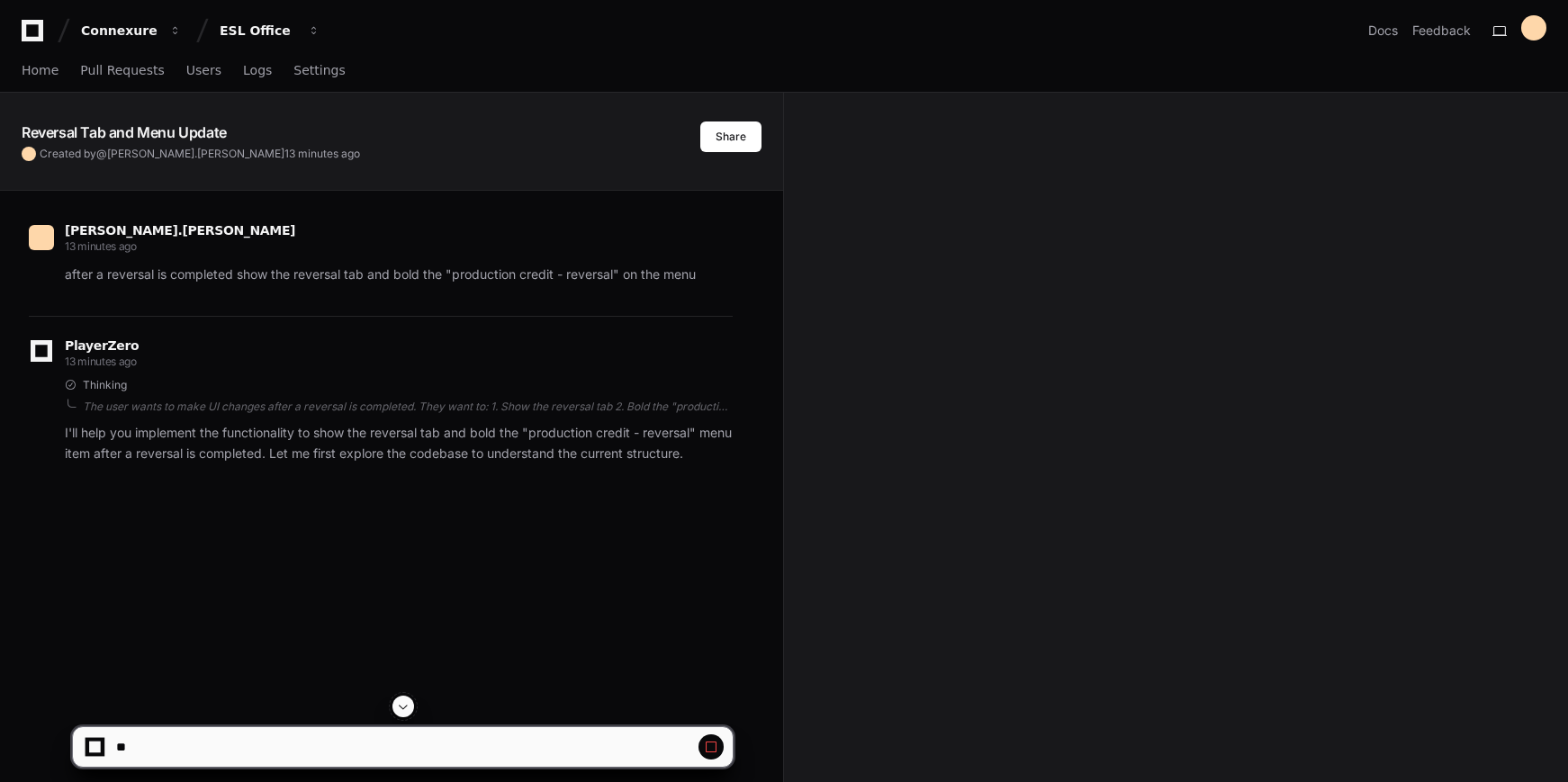
click at [401, 704] on span at bounding box center [402, 706] width 14 height 14
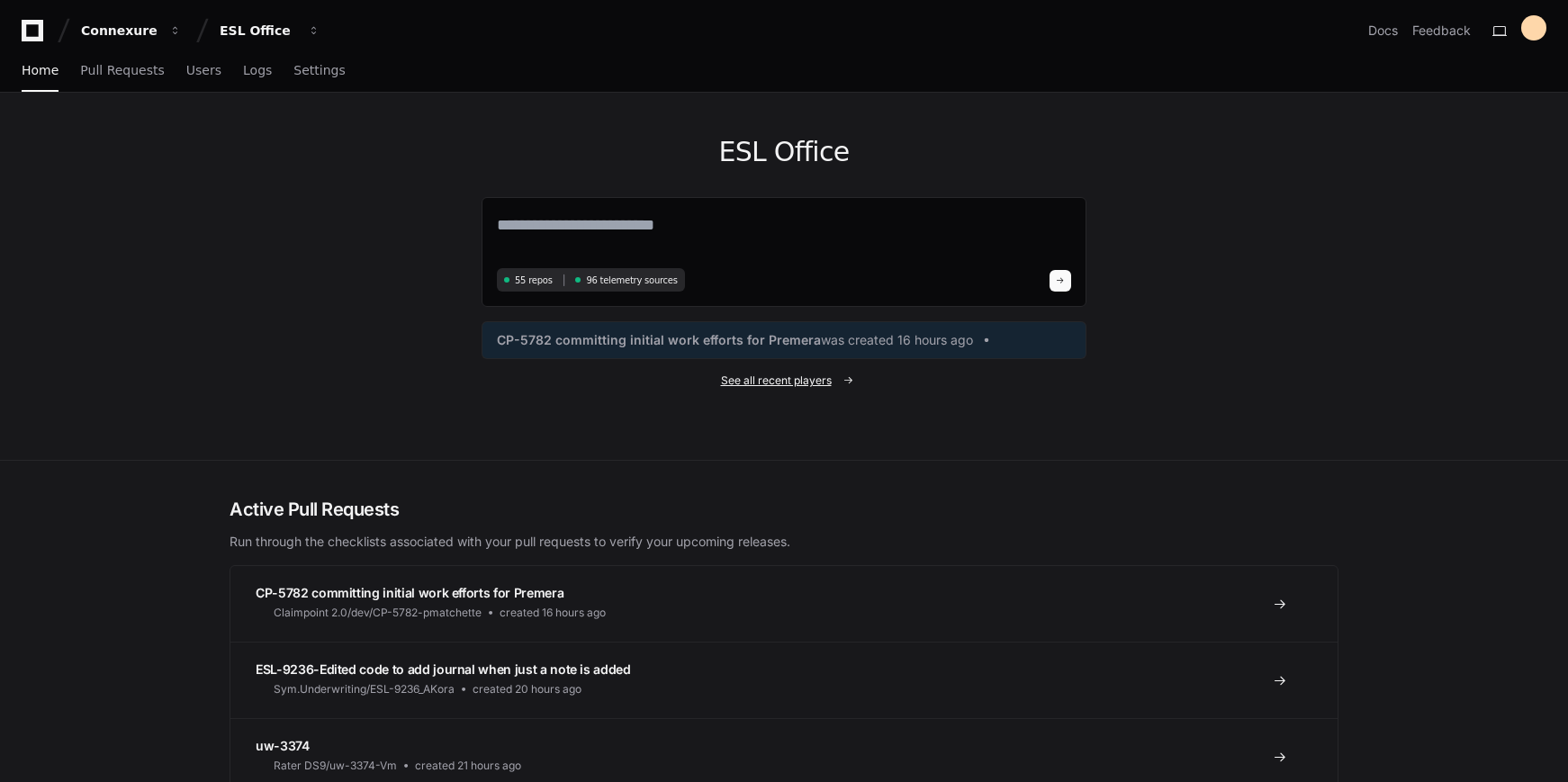
click at [834, 382] on link "See all recent players" at bounding box center [783, 380] width 604 height 14
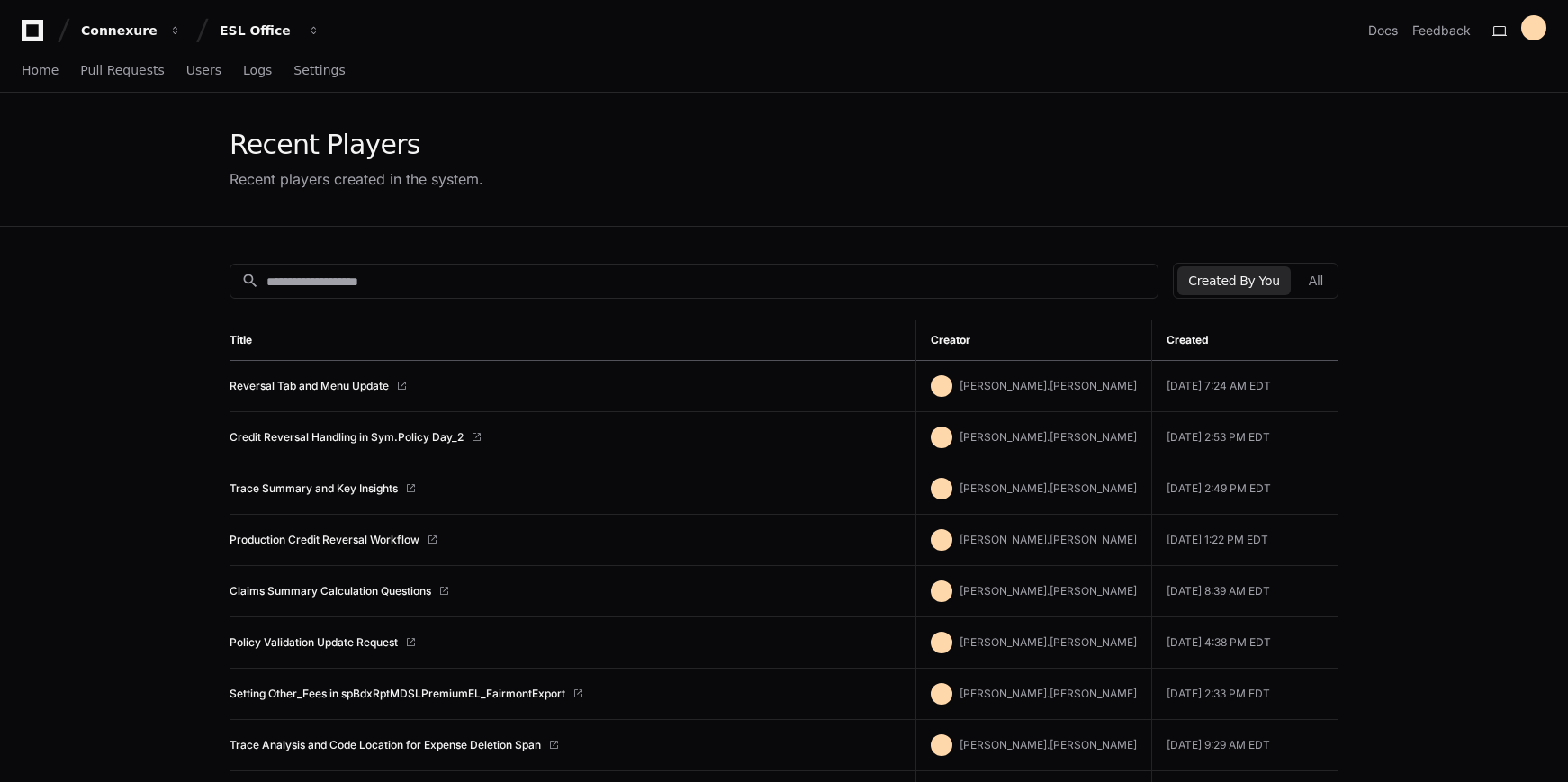
click at [274, 391] on link "Reversal Tab and Menu Update" at bounding box center [308, 385] width 159 height 14
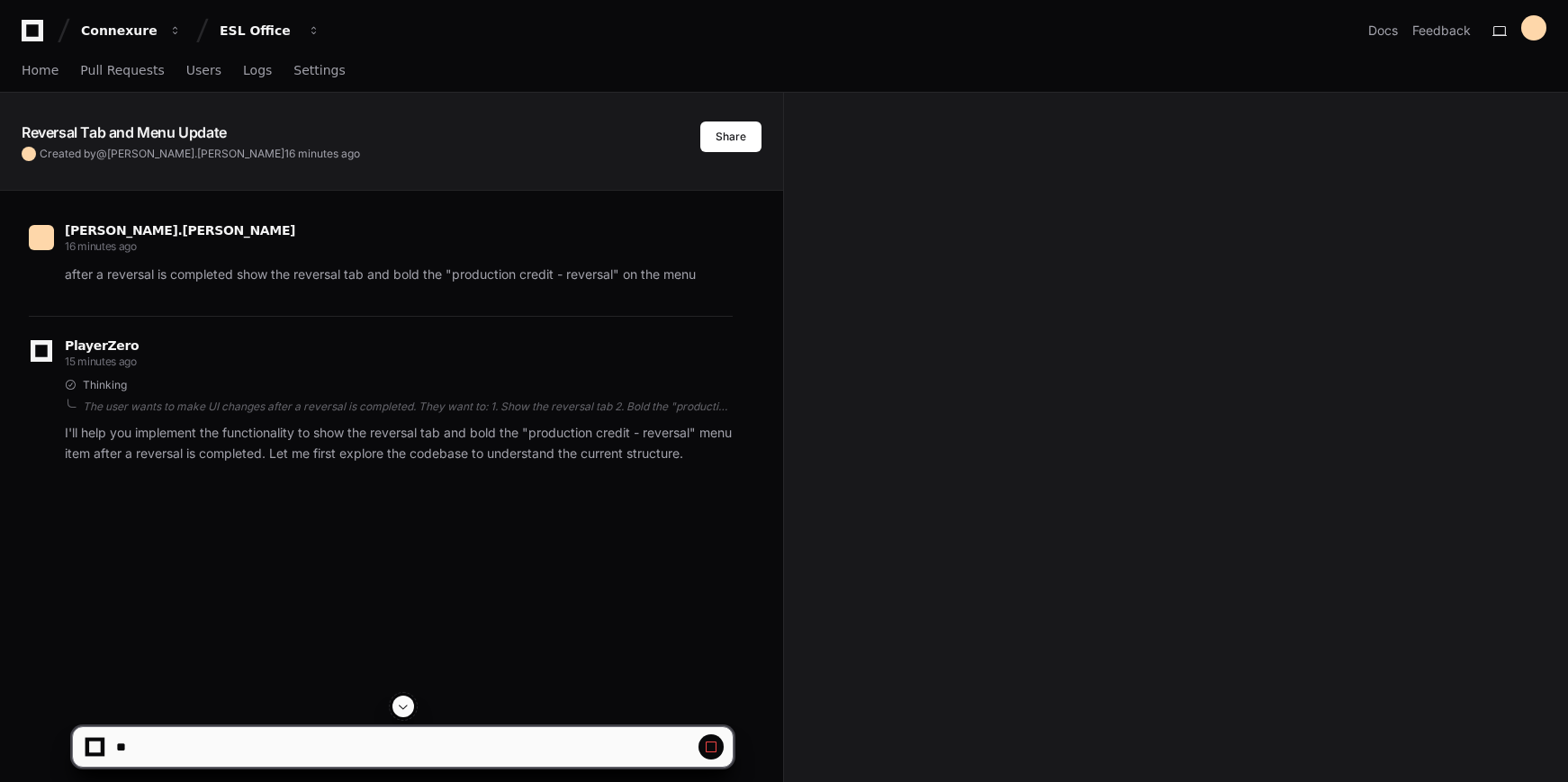
click at [708, 745] on span at bounding box center [711, 746] width 14 height 14
click at [403, 711] on span at bounding box center [402, 706] width 14 height 14
click at [97, 747] on div at bounding box center [95, 747] width 11 height 11
click at [32, 70] on span "Home" at bounding box center [39, 70] width 37 height 10
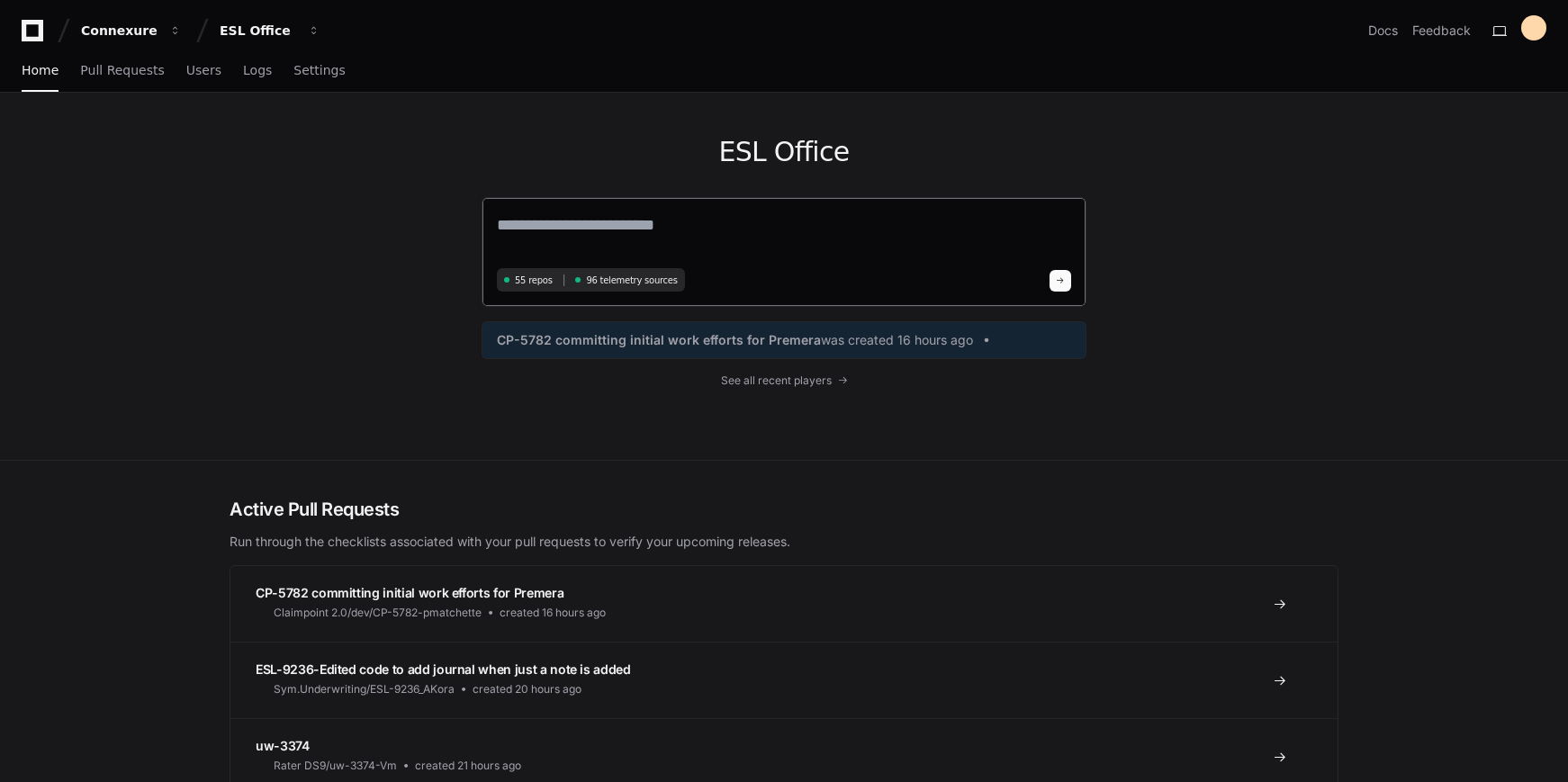
click at [1057, 273] on button at bounding box center [1059, 280] width 22 height 22
click at [768, 215] on textarea at bounding box center [784, 238] width 574 height 51
click at [770, 381] on span "See all recent players" at bounding box center [776, 380] width 111 height 14
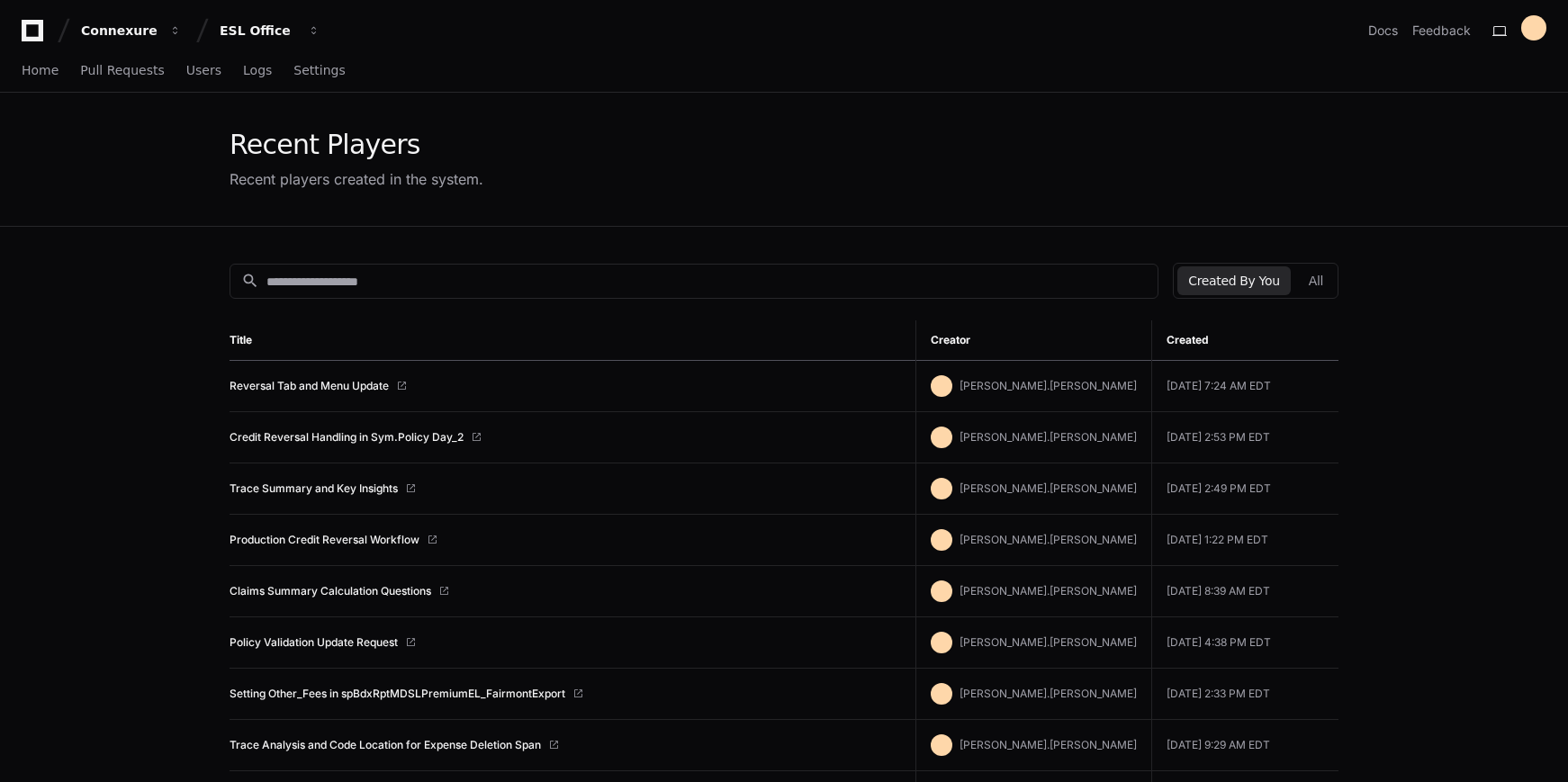
click at [287, 377] on td "Reversal Tab and Menu Update" at bounding box center [572, 386] width 686 height 52
click at [288, 379] on link "Reversal Tab and Menu Update" at bounding box center [308, 385] width 159 height 14
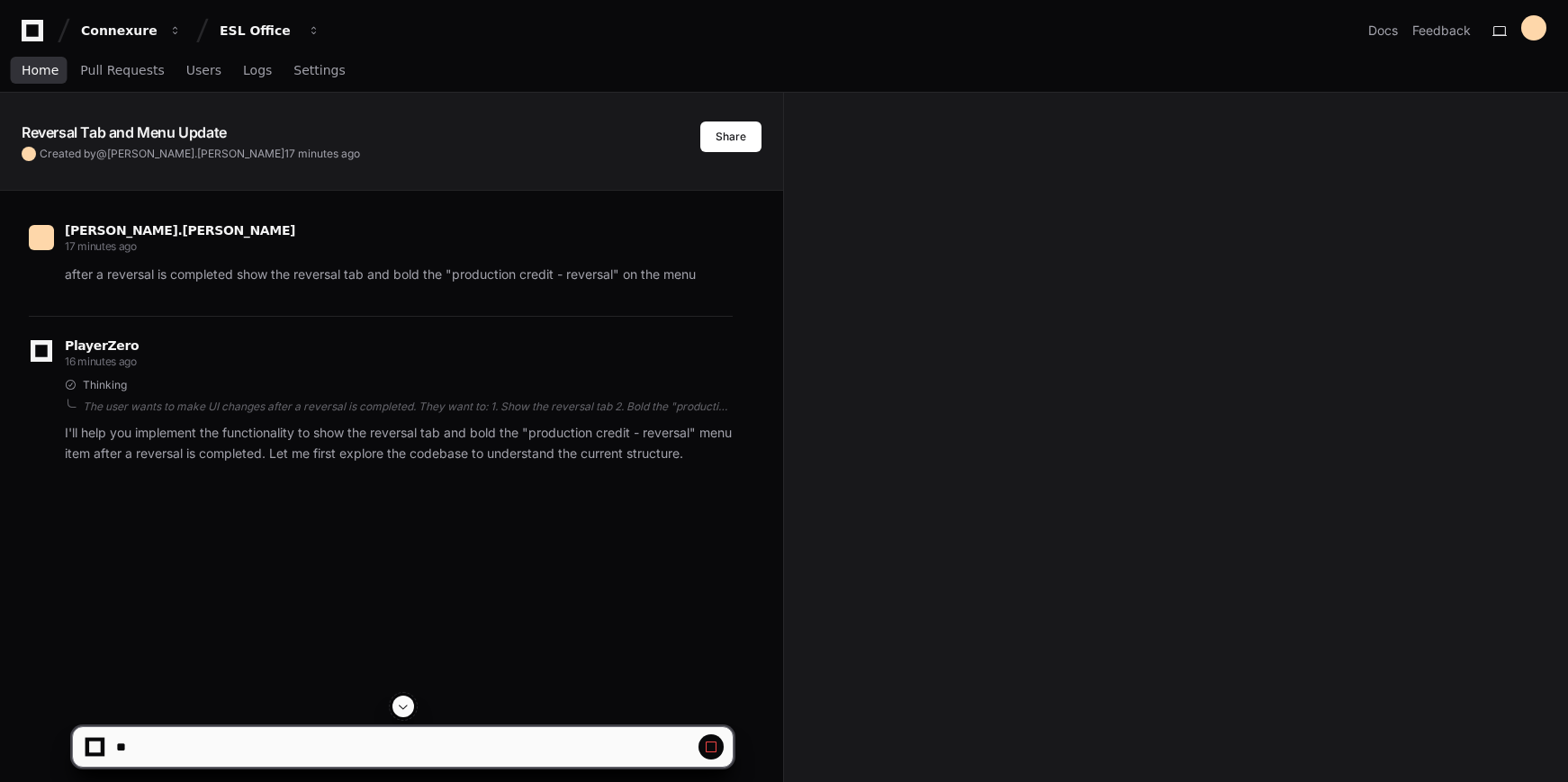
click at [47, 70] on span "Home" at bounding box center [39, 70] width 37 height 10
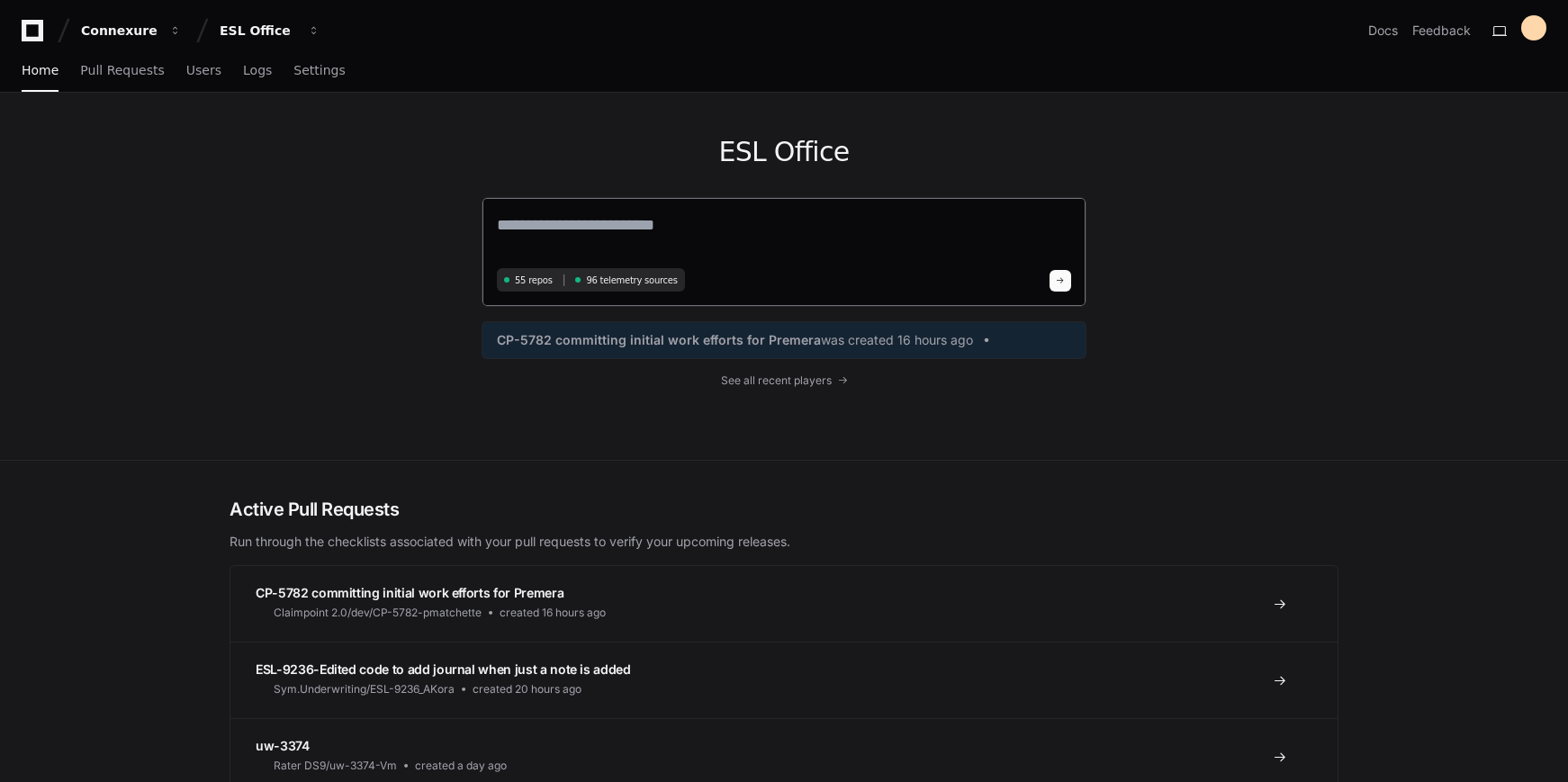
click at [773, 227] on textarea at bounding box center [784, 238] width 574 height 51
paste textarea "**********"
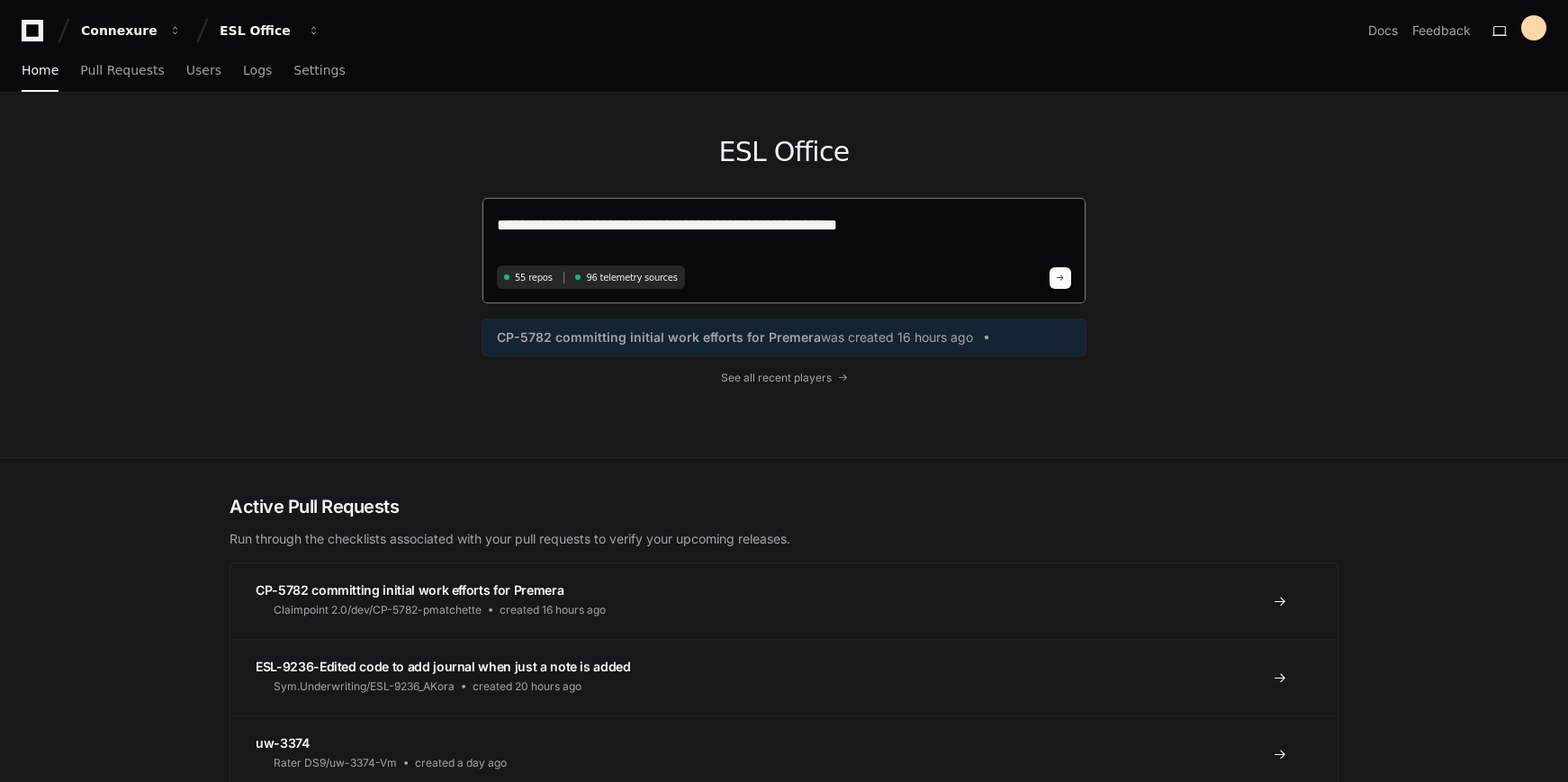
type textarea "**********"
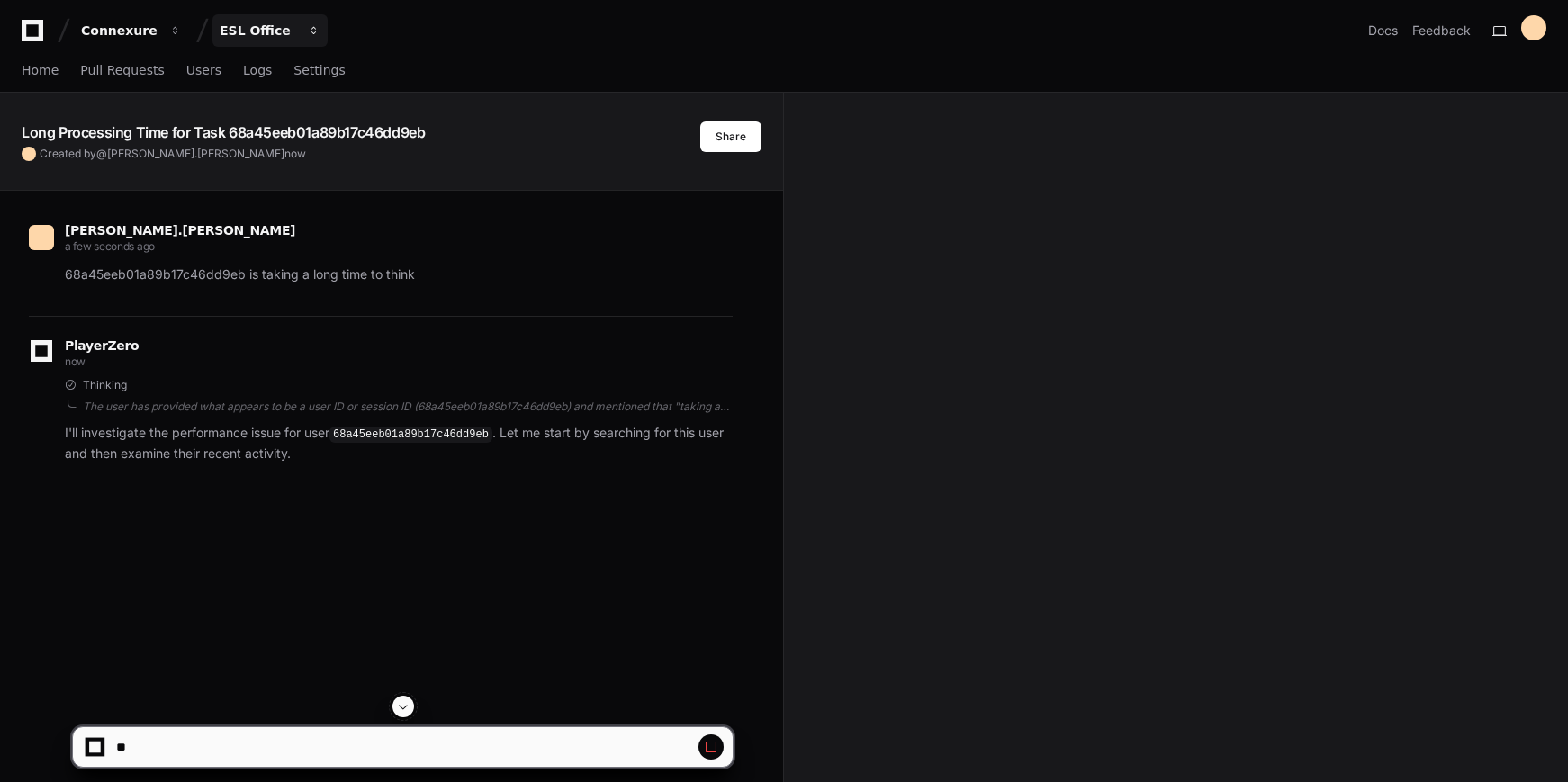
click at [159, 27] on div "ESL Office" at bounding box center [119, 30] width 77 height 18
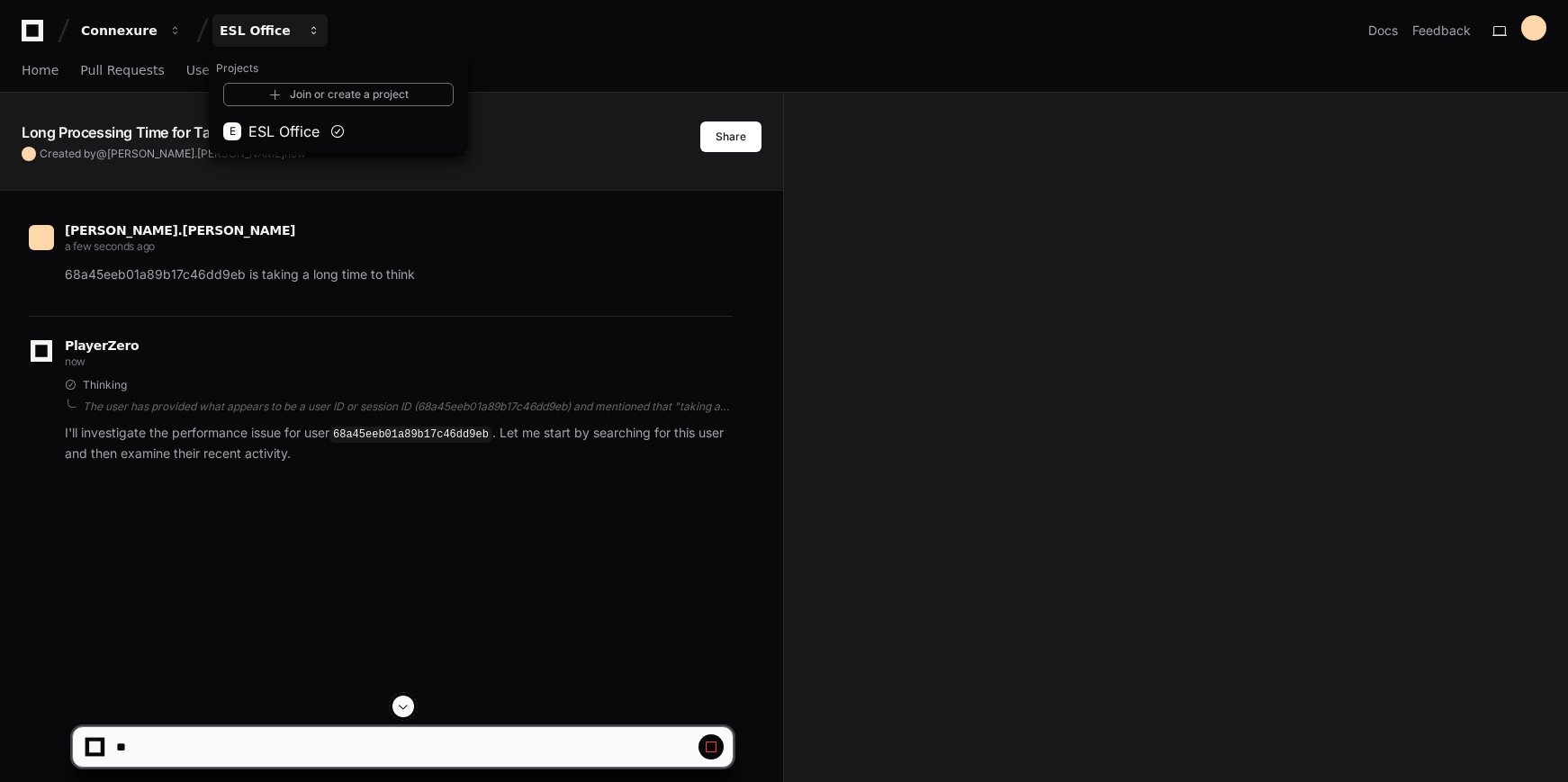
click at [253, 27] on div "ESL Office" at bounding box center [259, 30] width 77 height 18
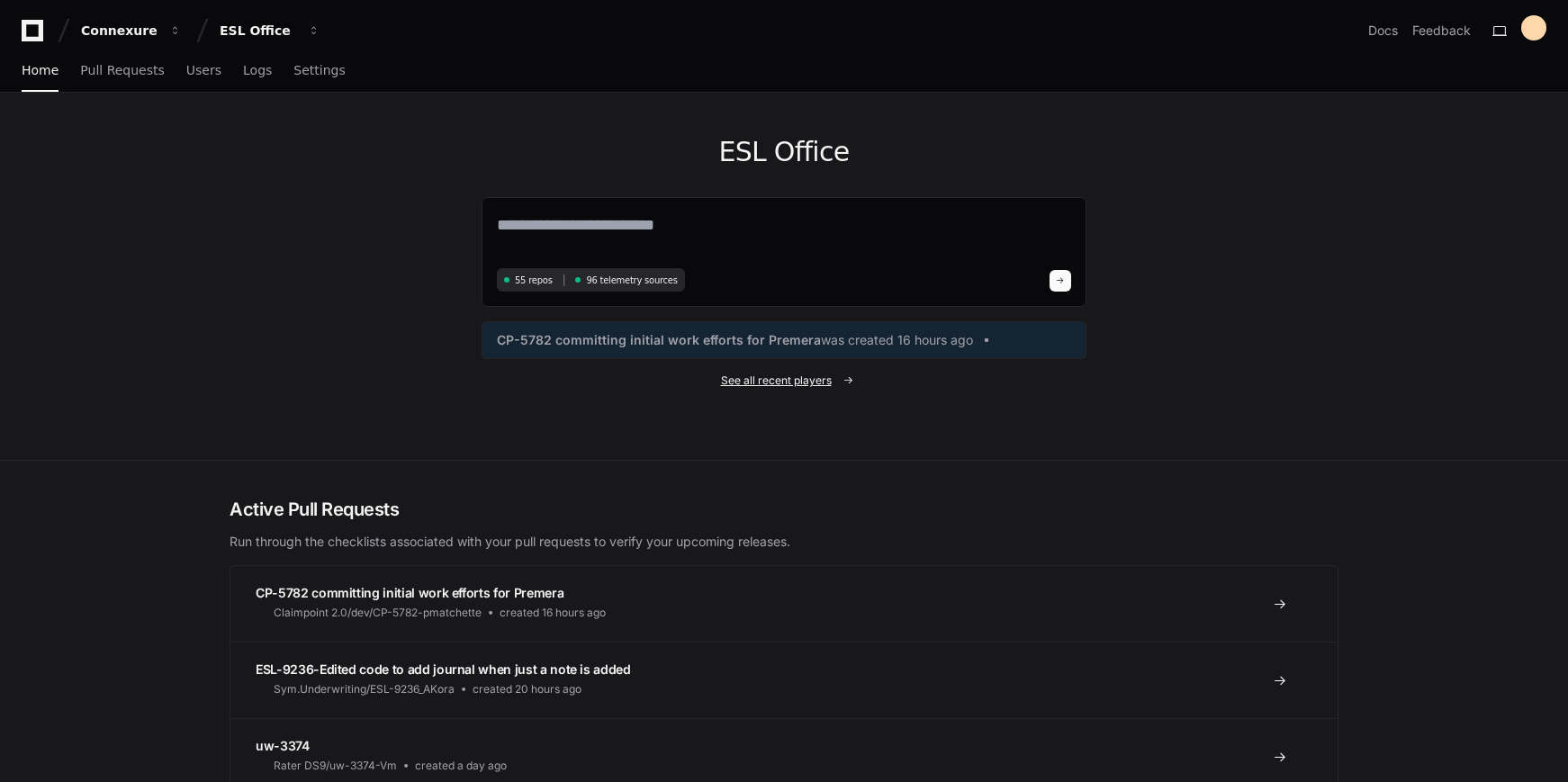
click at [809, 375] on span "See all recent players" at bounding box center [776, 380] width 111 height 14
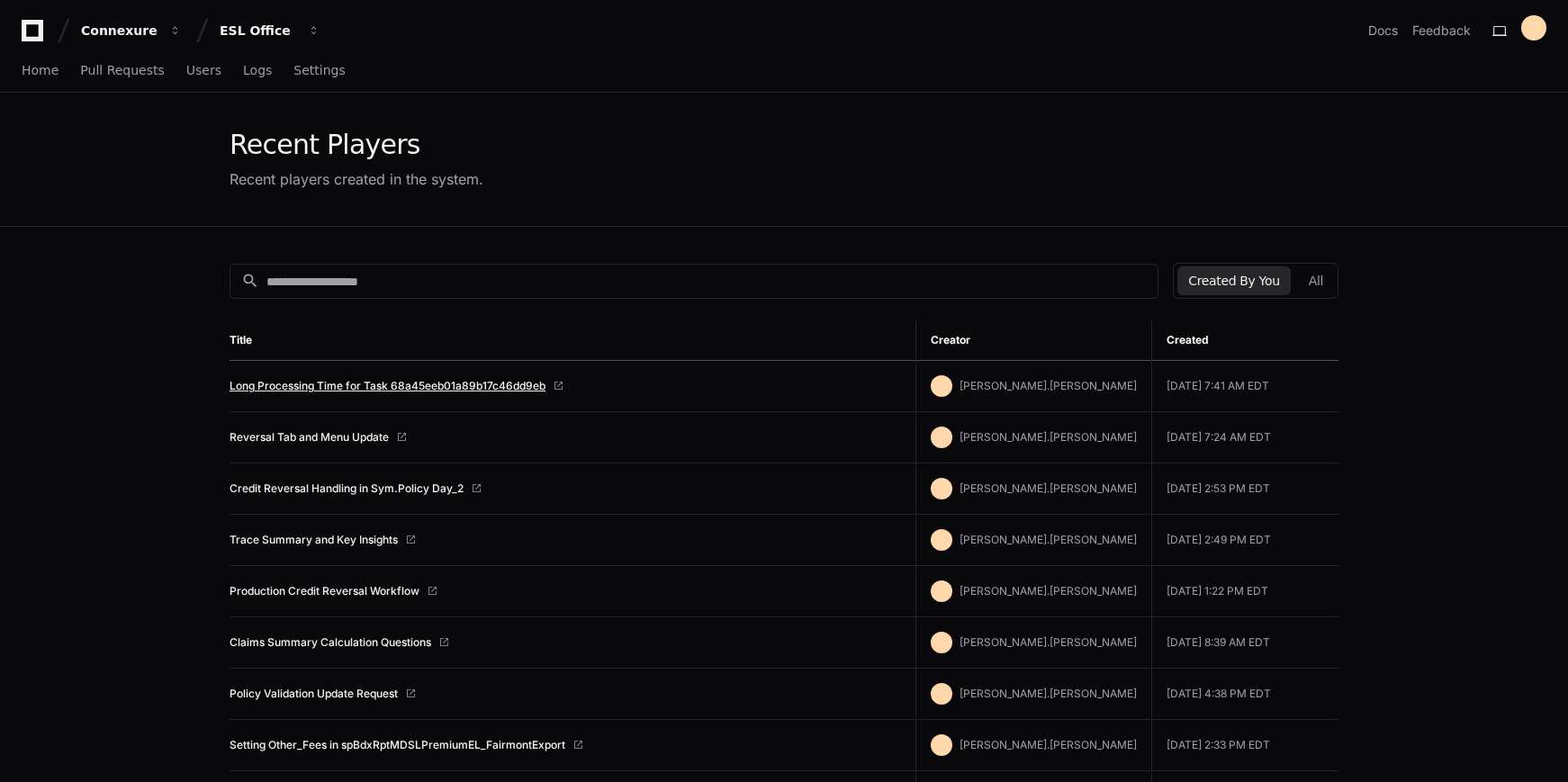
click at [412, 384] on link "Long Processing Time for Task 68a45eeb01a89b17c46dd9eb" at bounding box center [387, 385] width 316 height 14
click at [1446, 30] on button "Feedback" at bounding box center [1441, 30] width 58 height 18
click at [296, 65] on span "Settings" at bounding box center [319, 70] width 52 height 10
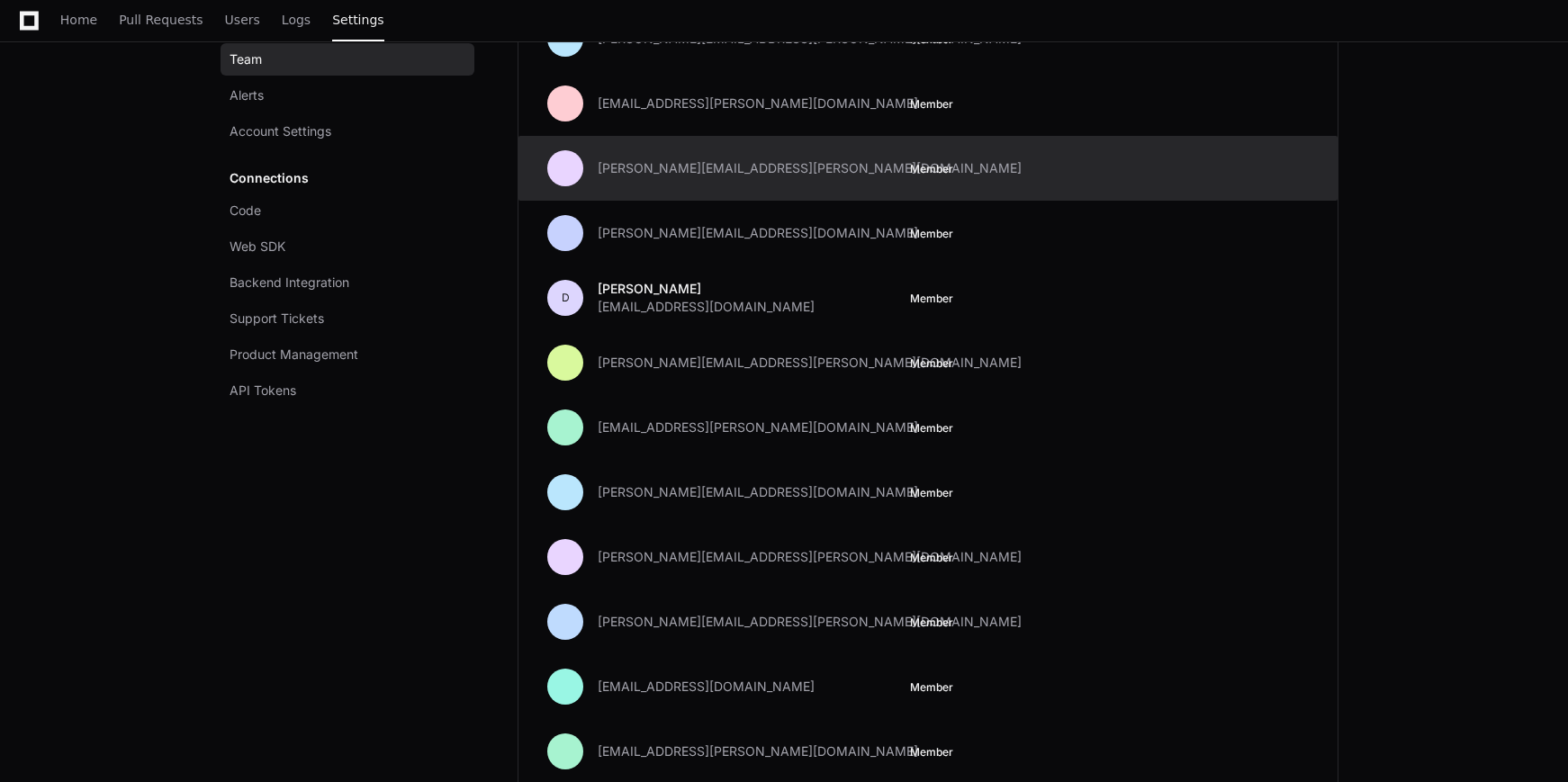
scroll to position [2610, 0]
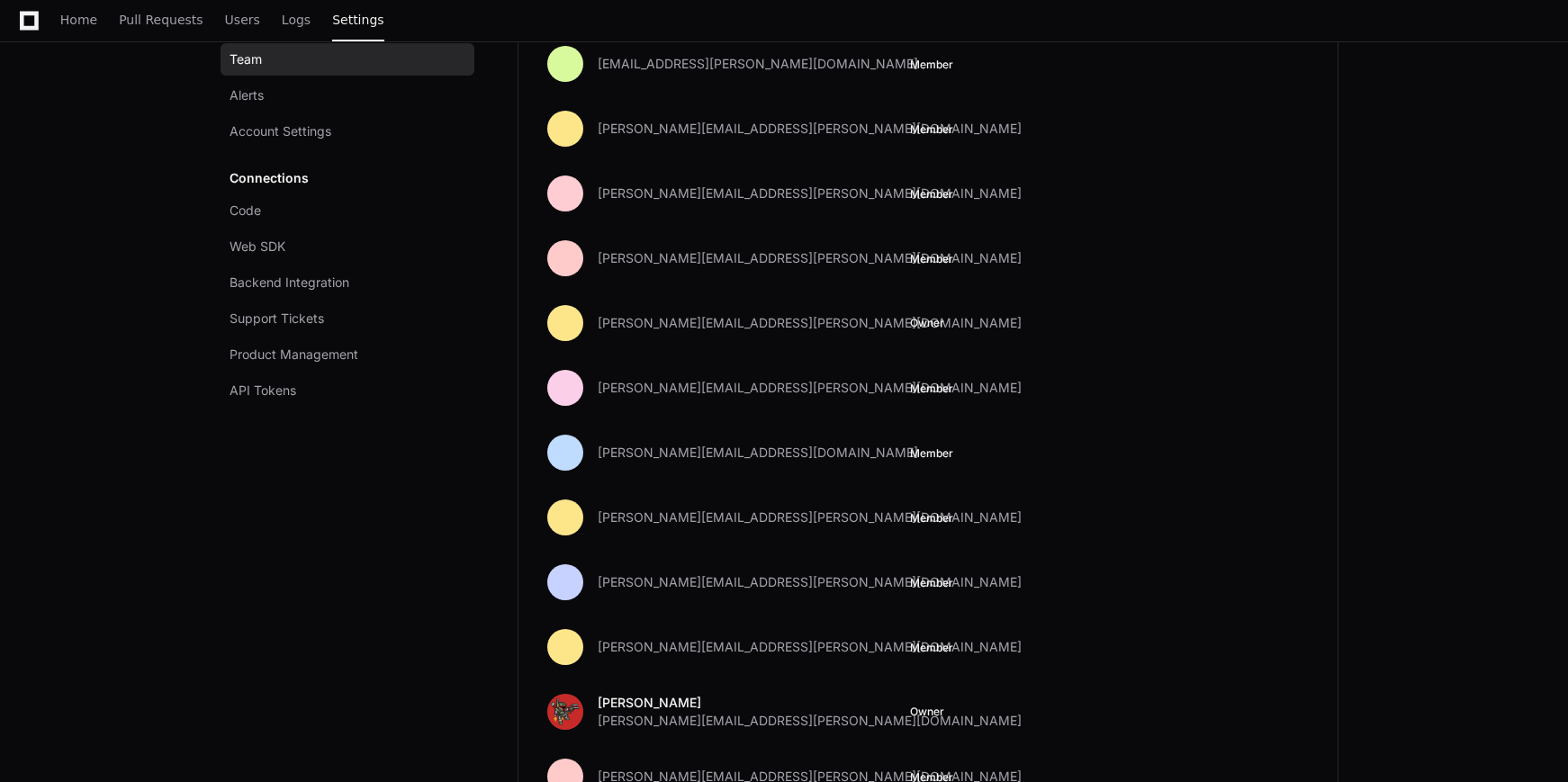
scroll to position [0, 0]
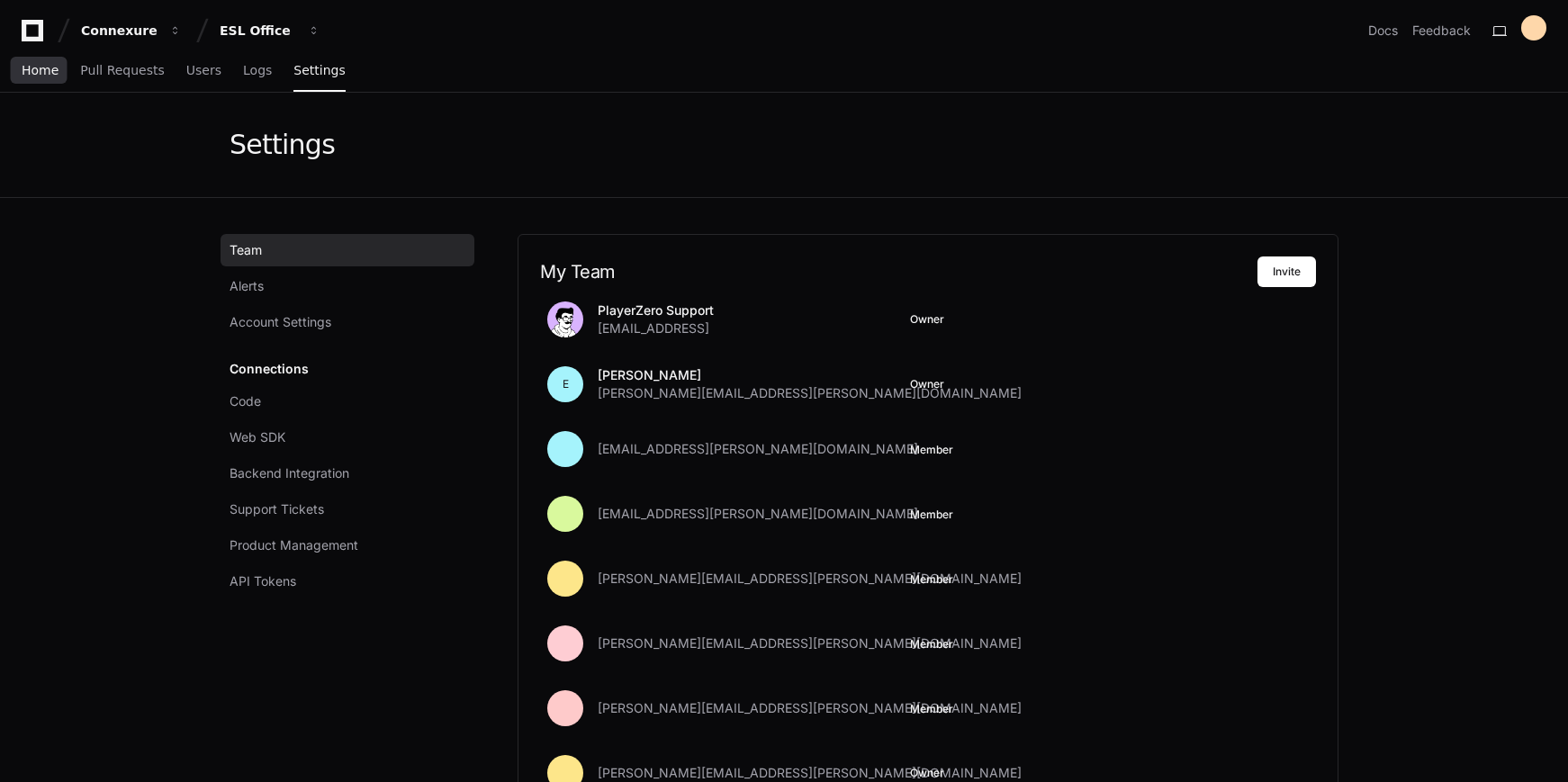
click at [42, 70] on span "Home" at bounding box center [39, 70] width 37 height 10
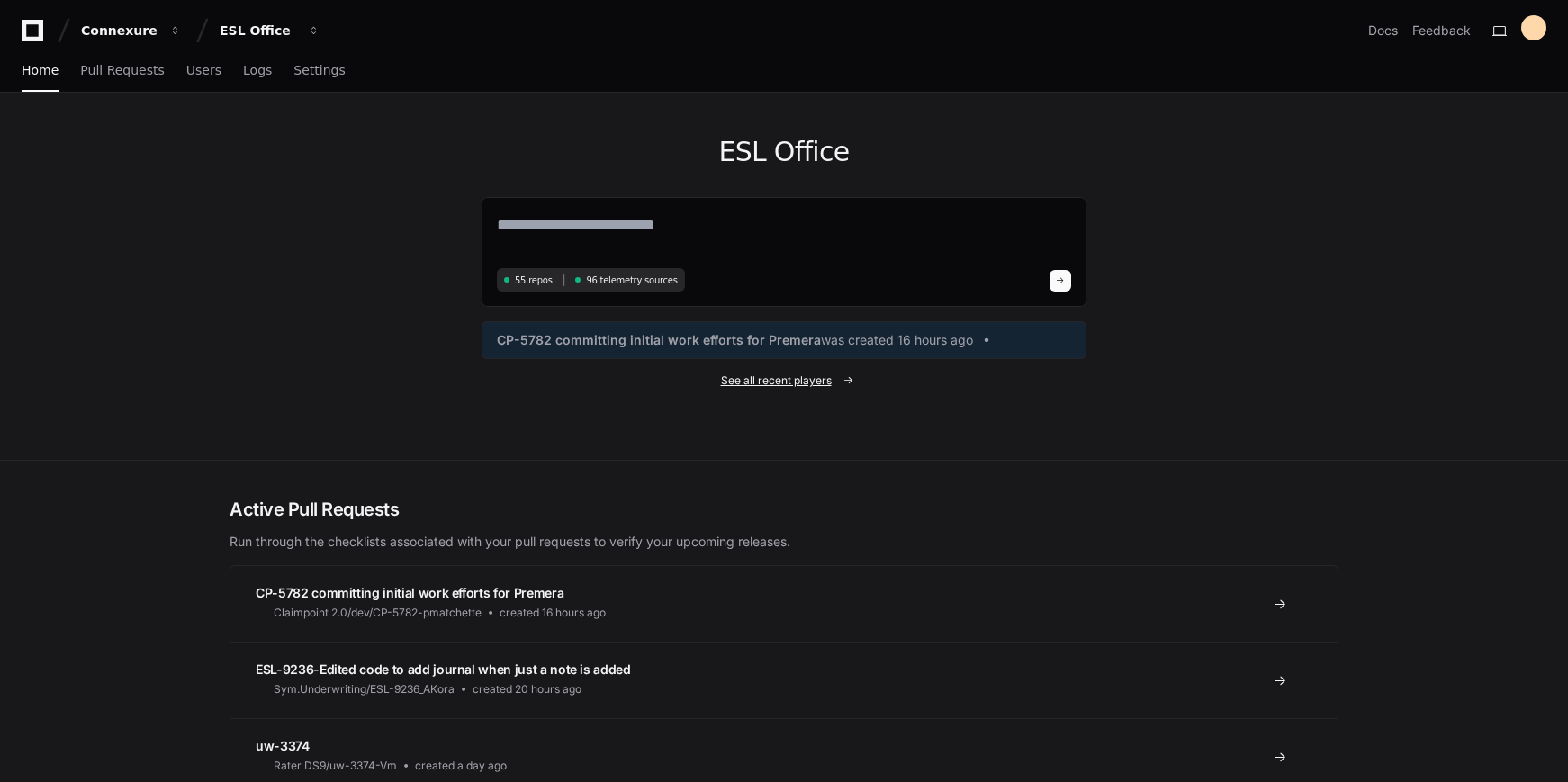
click at [752, 380] on span "See all recent players" at bounding box center [776, 380] width 111 height 14
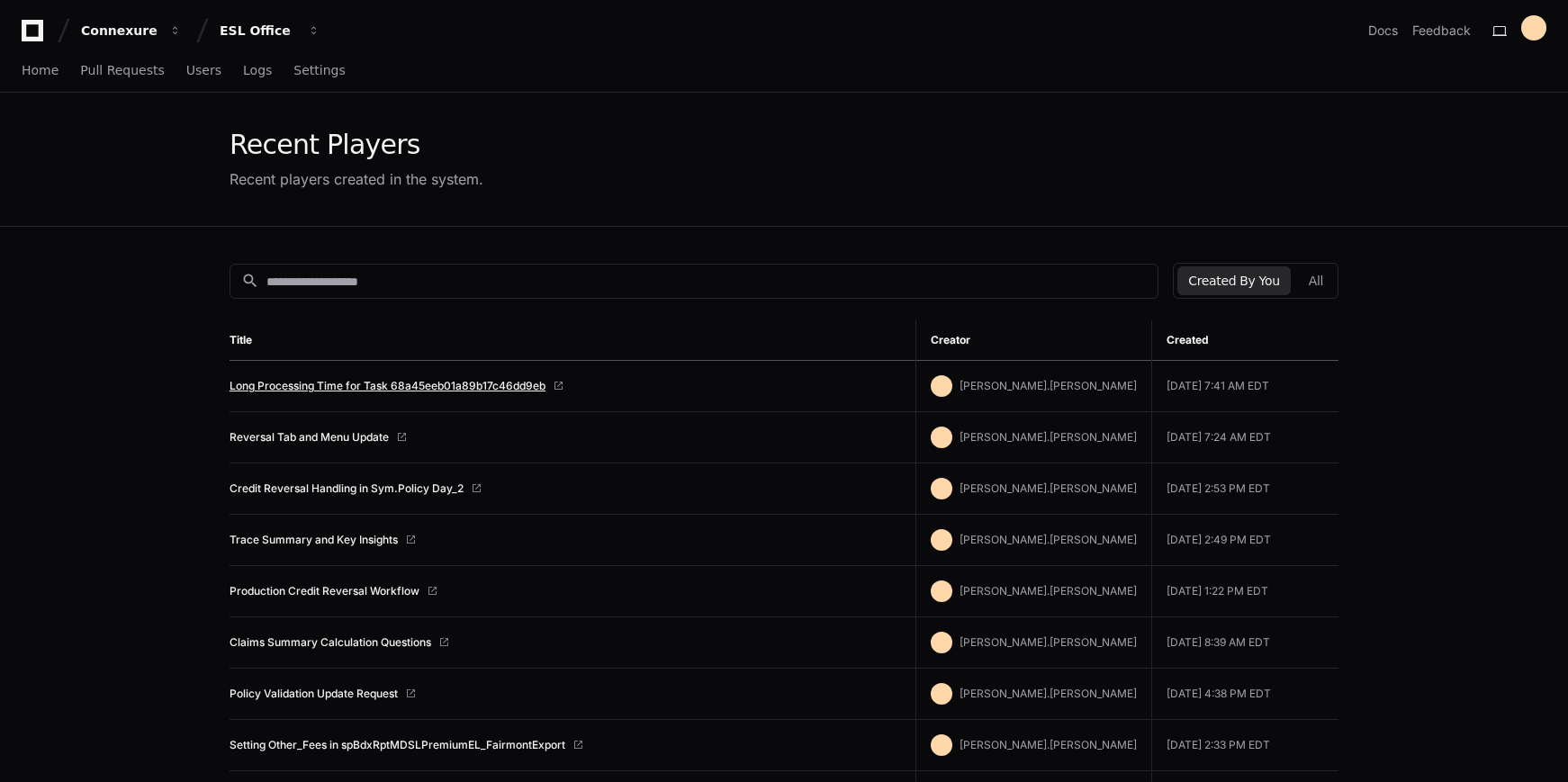
click at [328, 381] on link "Long Processing Time for Task 68a45eeb01a89b17c46dd9eb" at bounding box center [387, 385] width 316 height 14
click at [311, 432] on link "Reversal Tab and Menu Update" at bounding box center [308, 437] width 159 height 14
click at [321, 379] on link "Long Processing Time for Task 68a45eeb01a89b17c46dd9eb" at bounding box center [387, 385] width 316 height 14
click at [455, 383] on link "Long Processing Time for Task 68a45eeb01a89b17c46dd9eb" at bounding box center [387, 385] width 316 height 14
click at [298, 444] on link "Reversal Tab and Menu Update" at bounding box center [308, 437] width 159 height 14
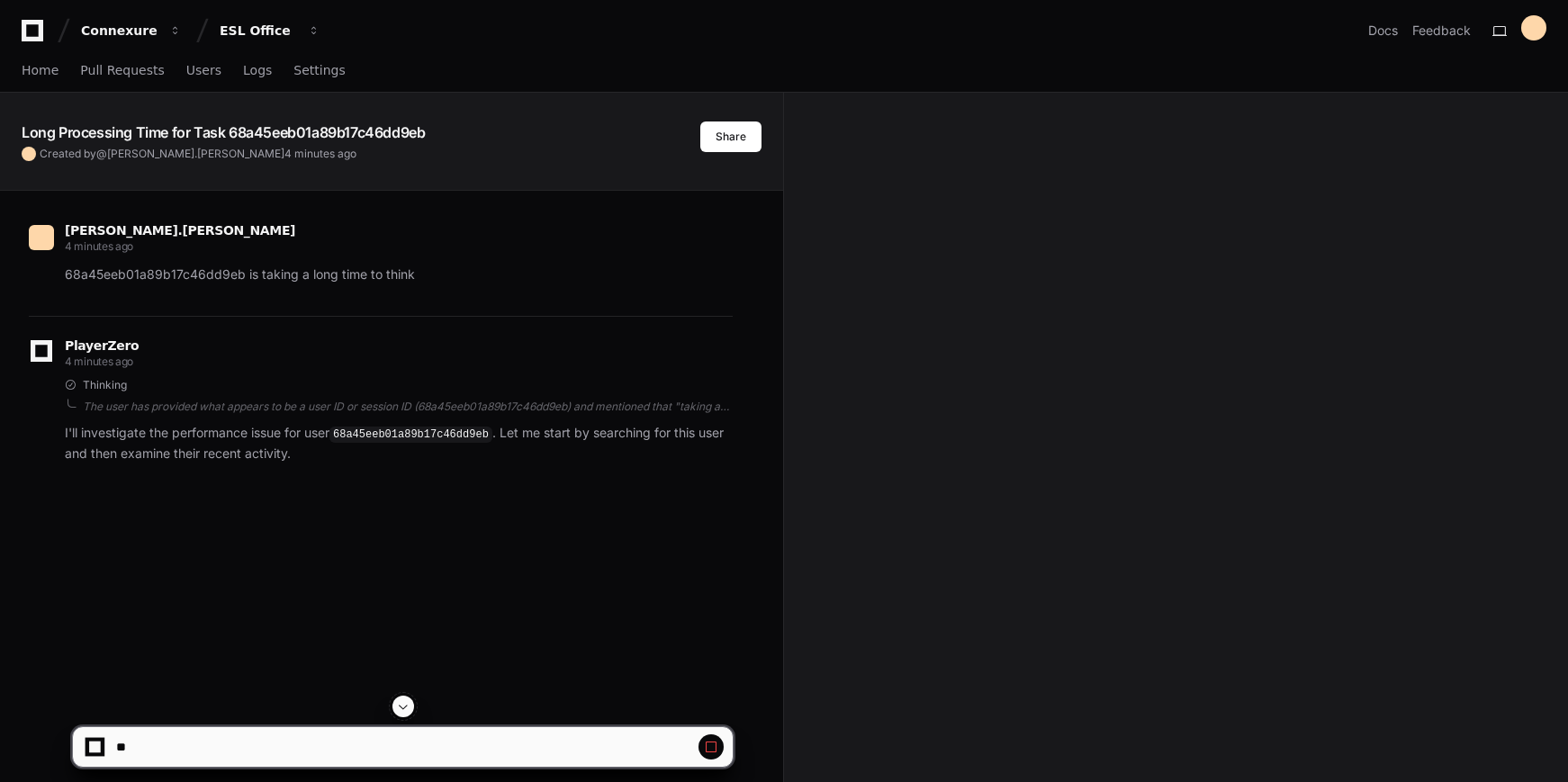
click at [404, 706] on span at bounding box center [402, 706] width 14 height 14
click at [409, 712] on span at bounding box center [402, 706] width 14 height 14
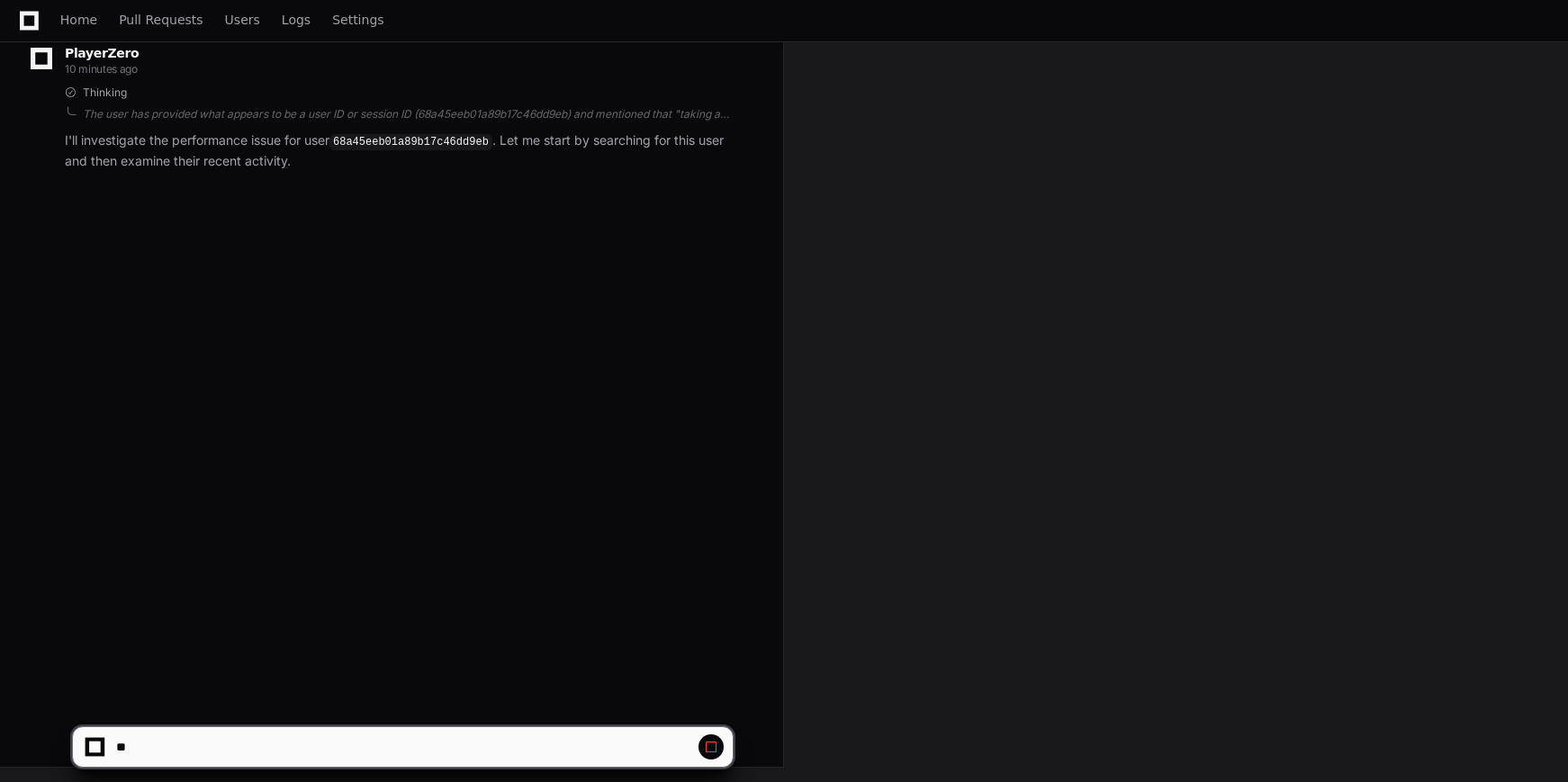
click at [410, 613] on div "[PERSON_NAME].[PERSON_NAME] 11 minutes ago 68a45eeb01a89b17c46dd9eb is taking a…" at bounding box center [391, 289] width 740 height 782
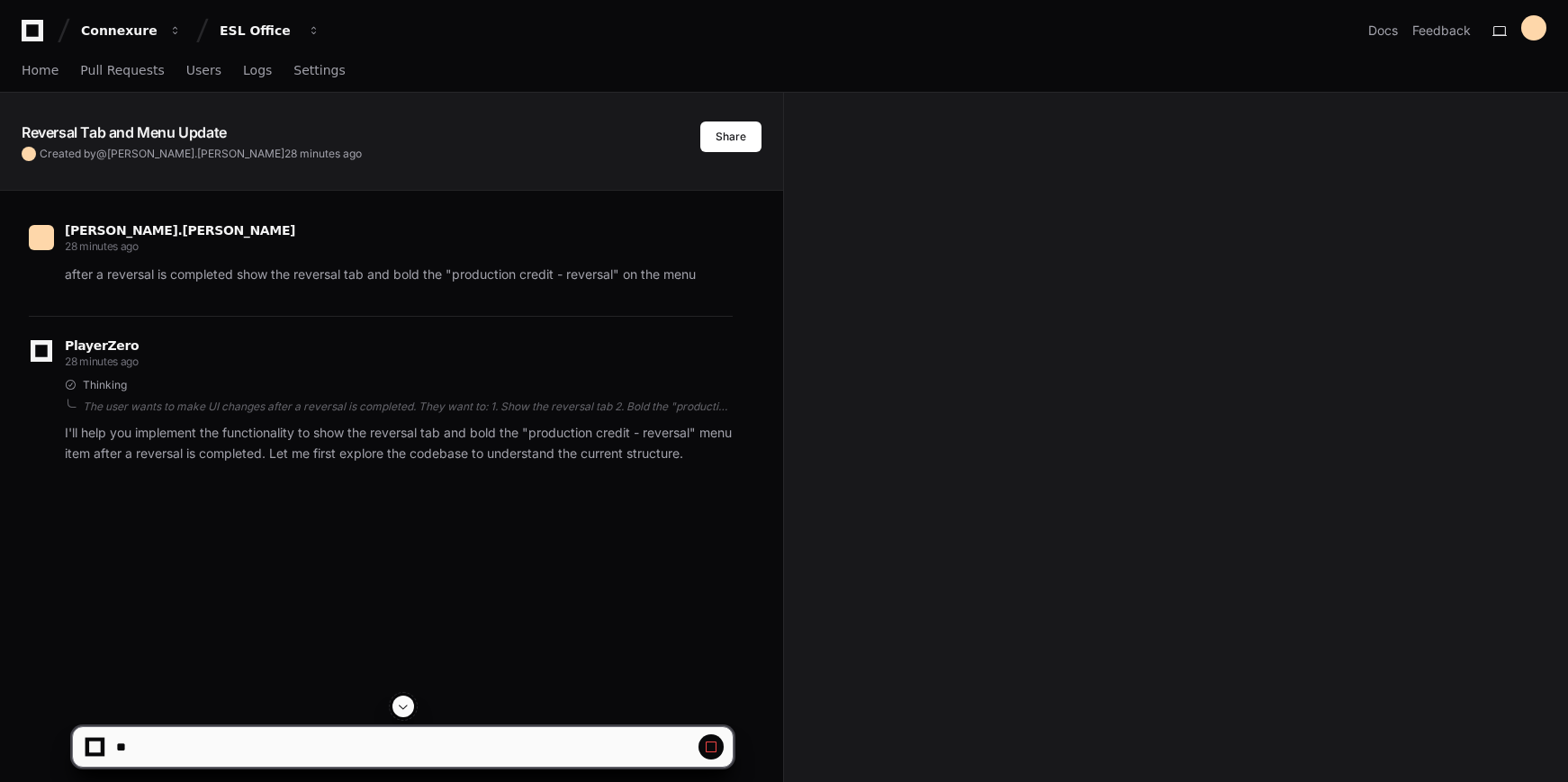
click at [400, 705] on span at bounding box center [402, 706] width 14 height 14
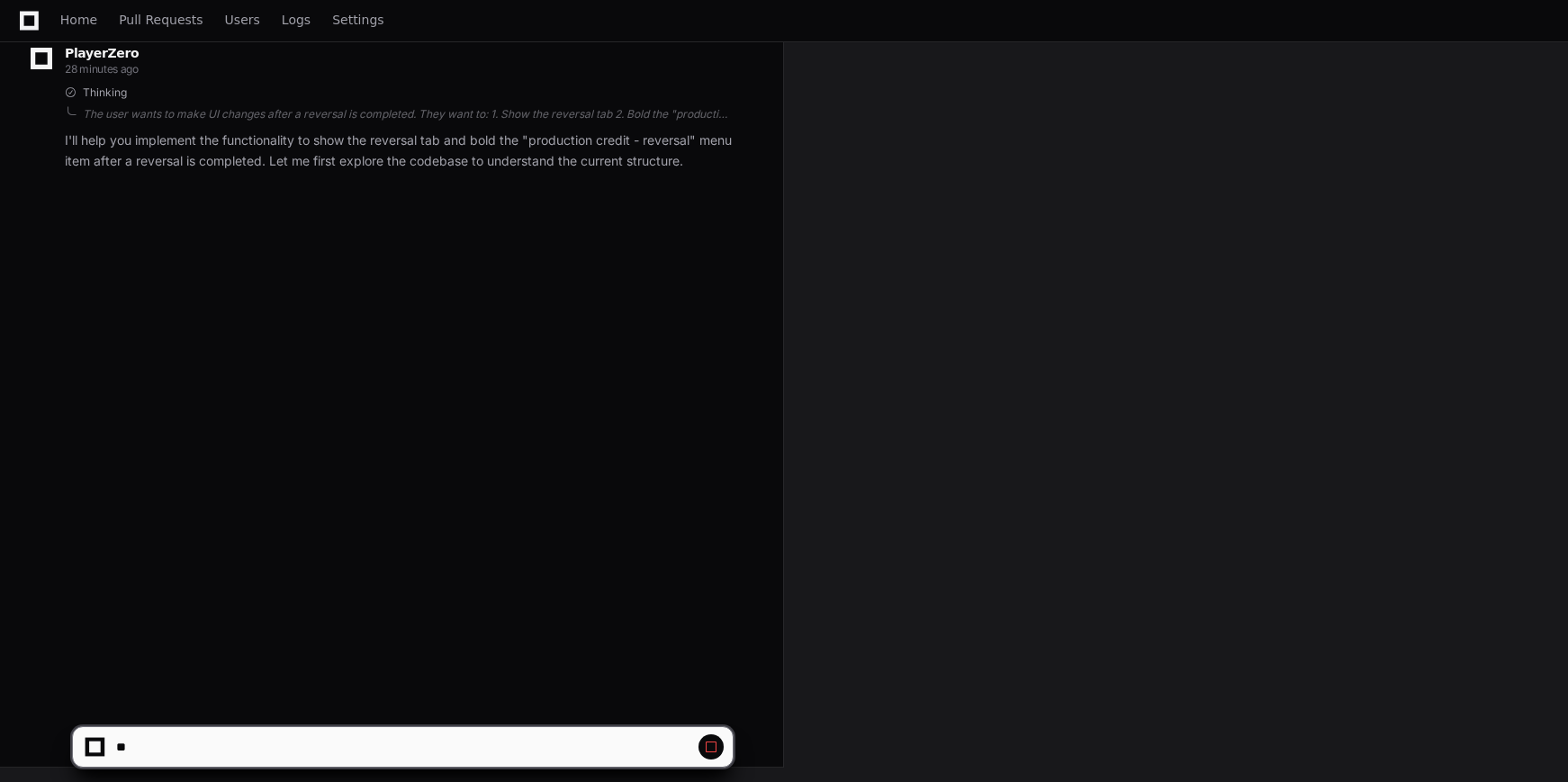
click at [709, 752] on span at bounding box center [711, 746] width 14 height 14
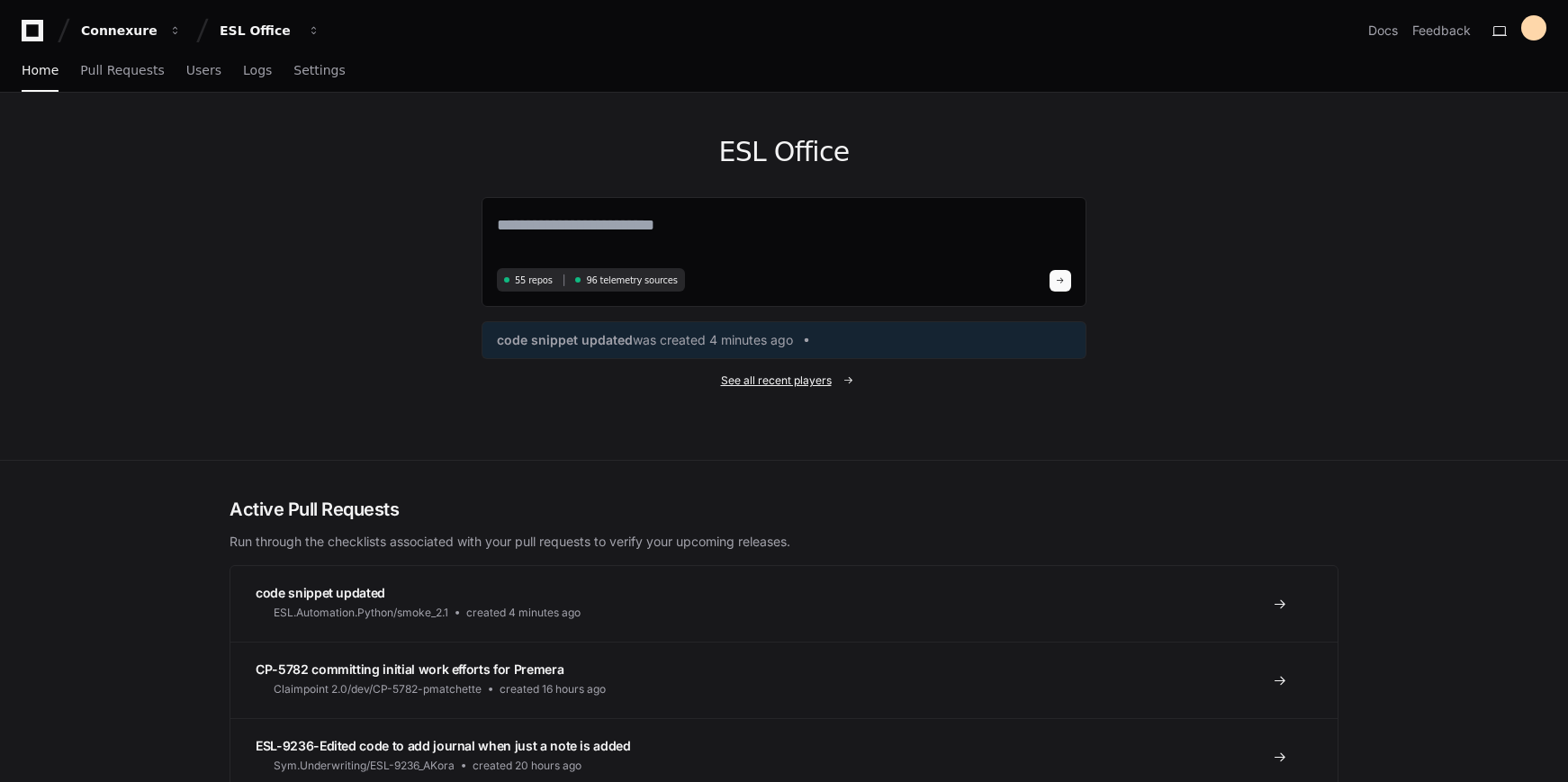
click at [799, 383] on span "See all recent players" at bounding box center [776, 380] width 111 height 14
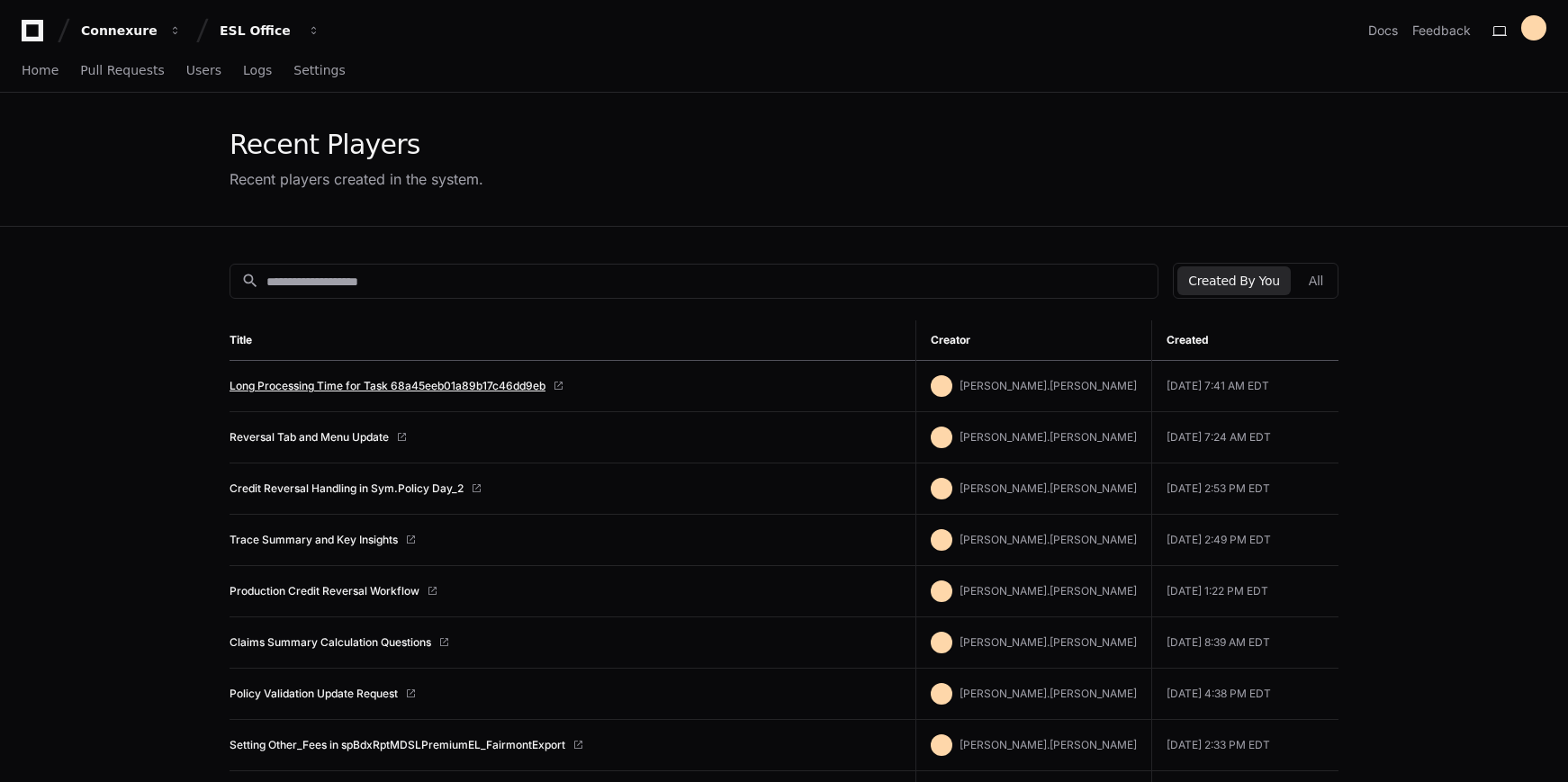
click at [430, 388] on link "Long Processing Time for Task 68a45eeb01a89b17c46dd9eb" at bounding box center [387, 385] width 316 height 14
click at [473, 391] on link "Long Processing Time for Task 68a45eeb01a89b17c46dd9eb" at bounding box center [387, 385] width 316 height 14
click at [447, 384] on link "Long Processing Time for Task 68a45eeb01a89b17c46dd9eb" at bounding box center [387, 385] width 316 height 14
click at [447, 380] on link "Long Processing Time for Task 68a45eeb01a89b17c46dd9eb" at bounding box center [387, 385] width 316 height 14
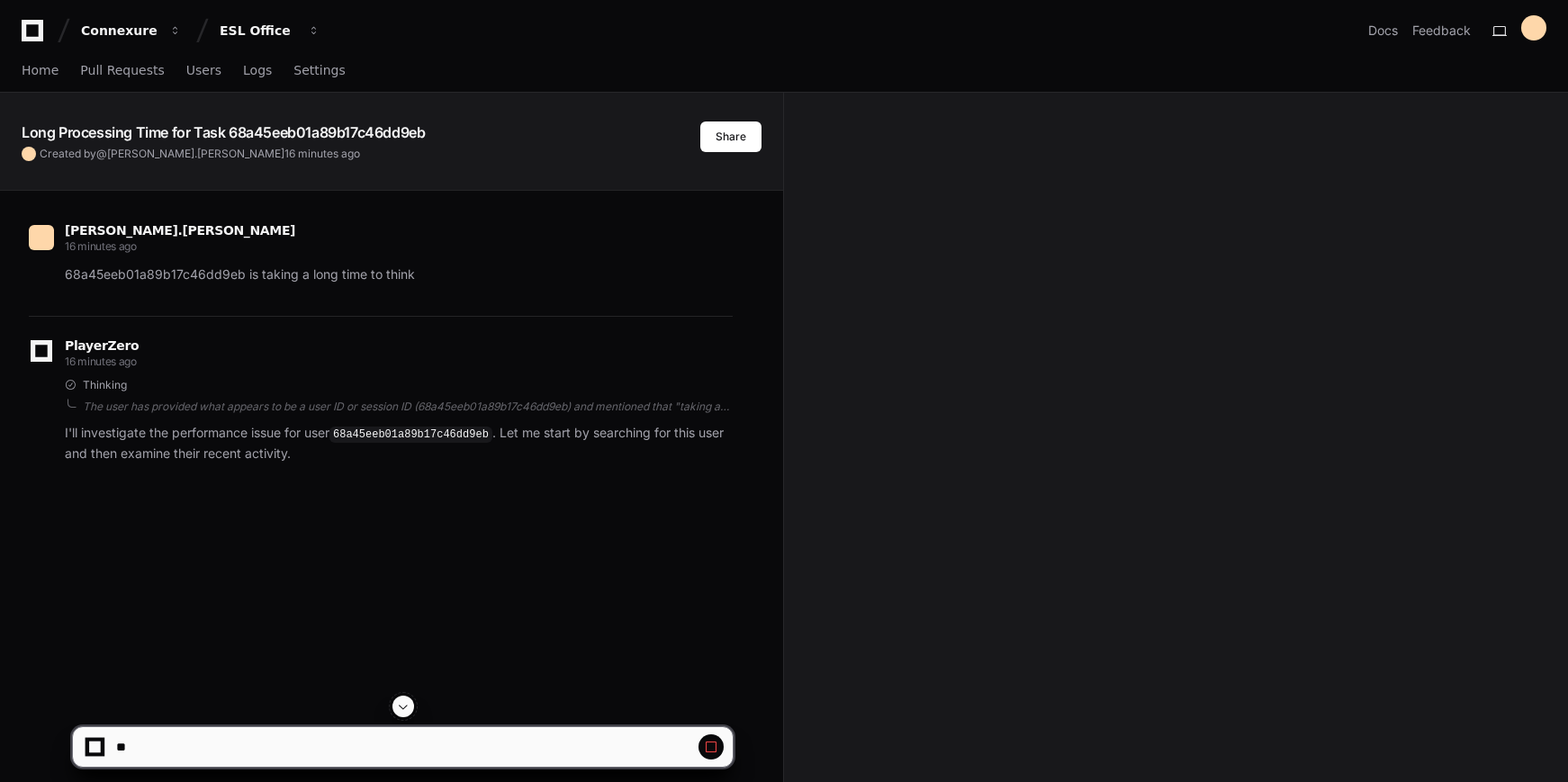
click at [412, 703] on button at bounding box center [402, 706] width 22 height 22
click at [398, 706] on span at bounding box center [402, 706] width 14 height 14
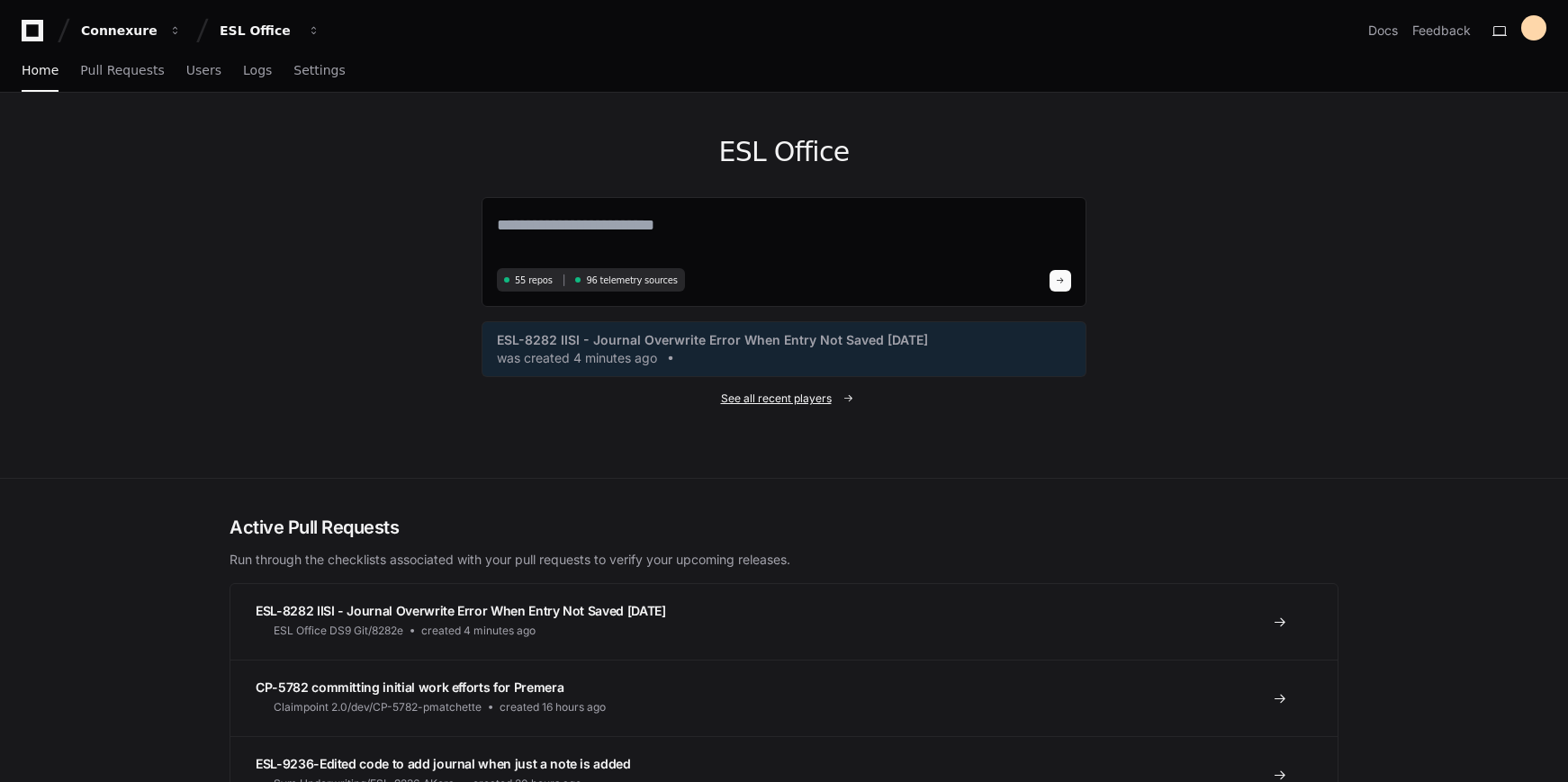
click at [781, 396] on span "See all recent players" at bounding box center [776, 399] width 111 height 14
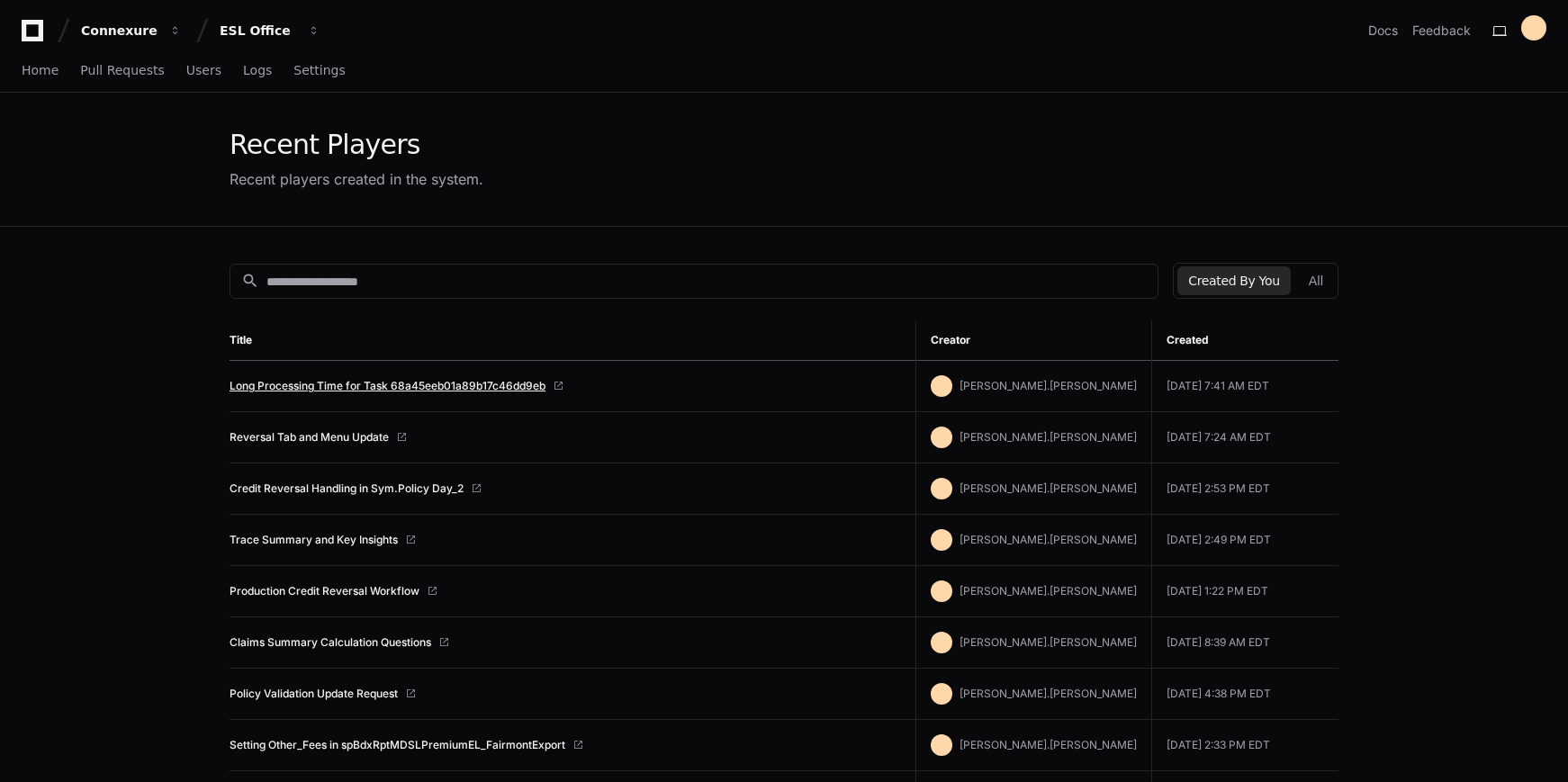
click at [404, 392] on link "Long Processing Time for Task 68a45eeb01a89b17c46dd9eb" at bounding box center [387, 385] width 316 height 14
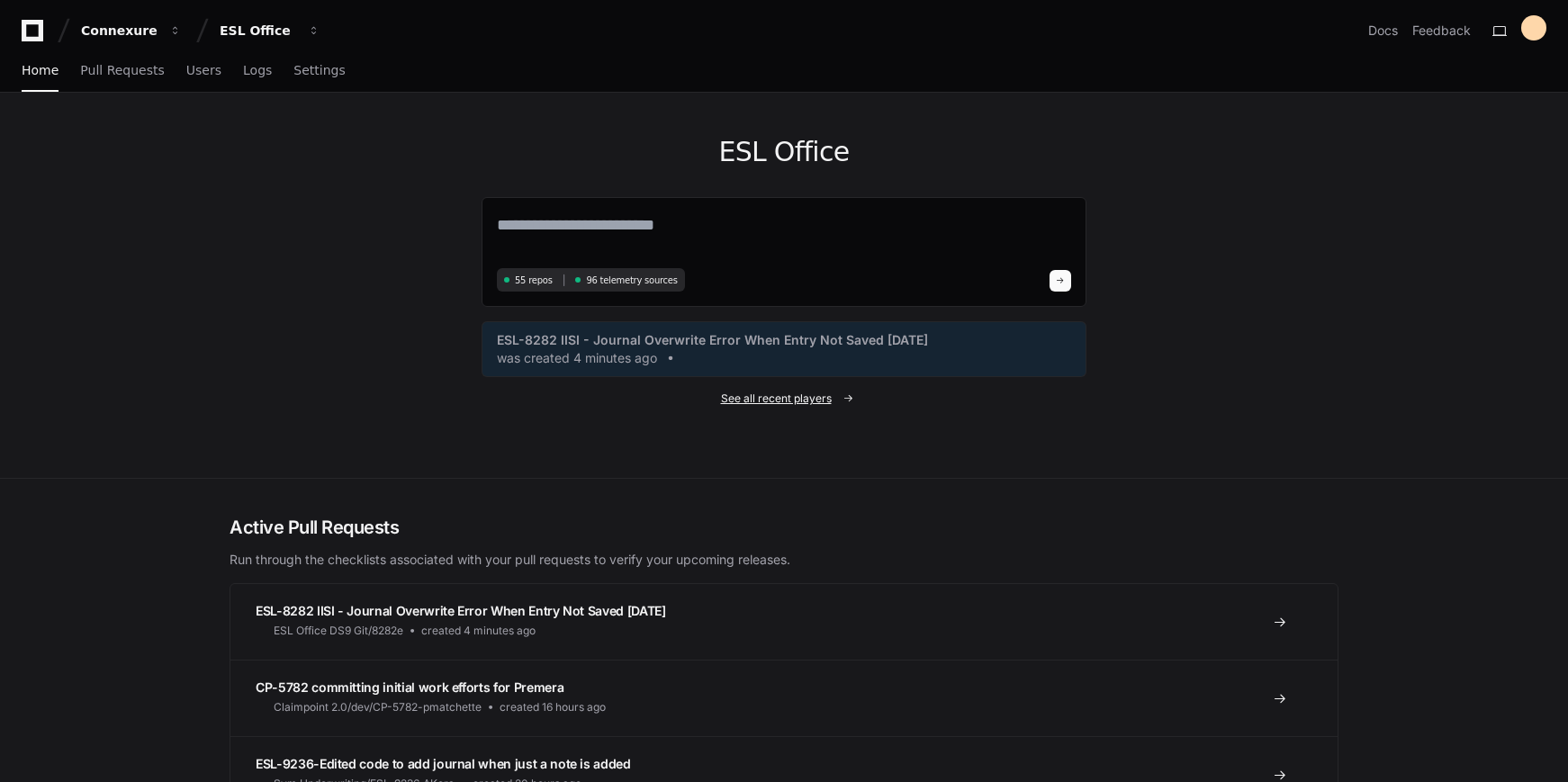
click at [785, 392] on span "See all recent players" at bounding box center [776, 399] width 111 height 14
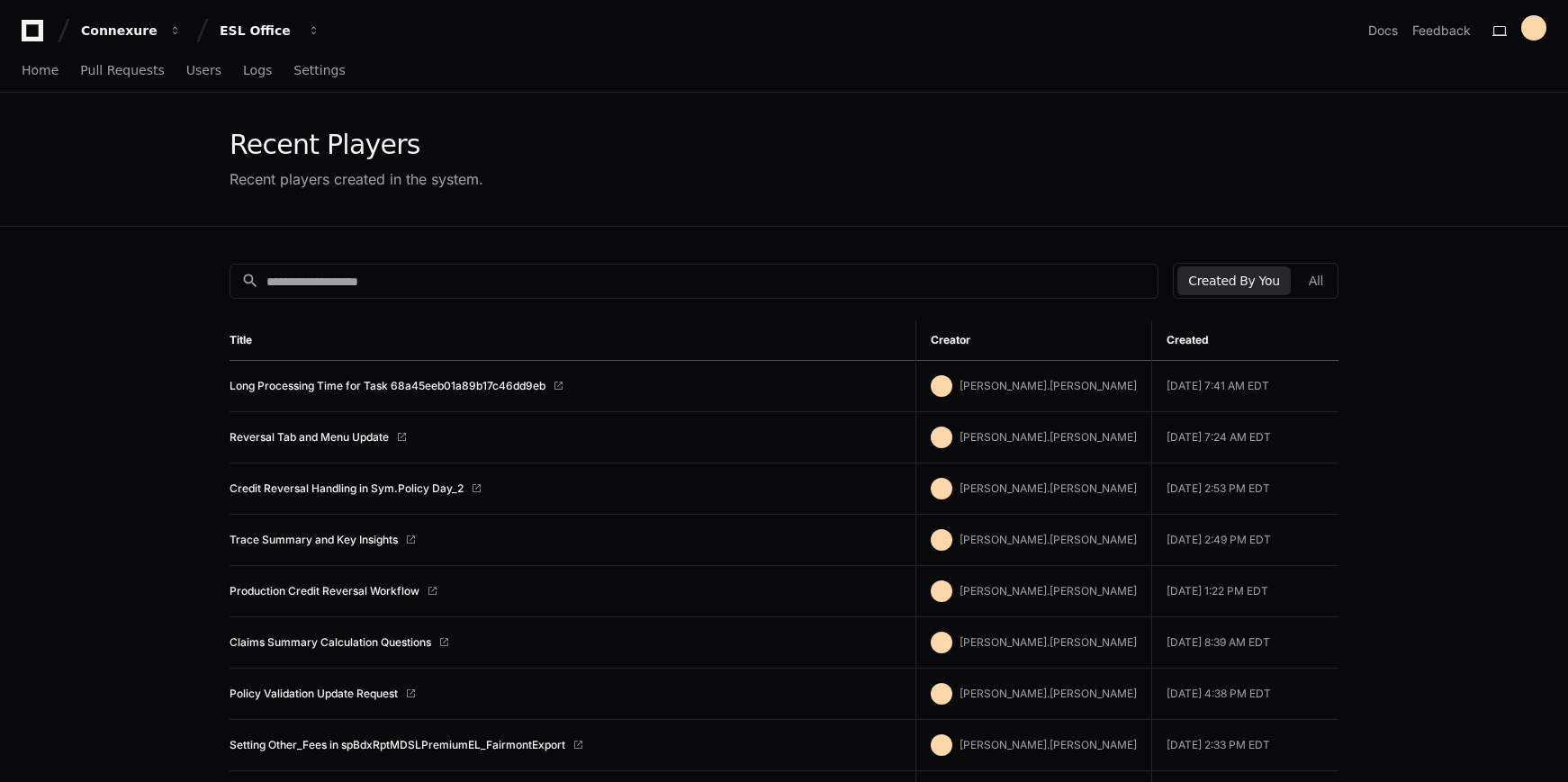
click at [307, 428] on td "Reversal Tab and Menu Update" at bounding box center [572, 438] width 686 height 52
click at [307, 430] on td "Reversal Tab and Menu Update" at bounding box center [572, 438] width 686 height 52
click at [308, 432] on link "Reversal Tab and Menu Update" at bounding box center [308, 437] width 159 height 14
click at [361, 440] on link "Reversal Tab and Menu Update" at bounding box center [308, 437] width 159 height 14
click at [384, 382] on link "Long Processing Time for Task 68a45eeb01a89b17c46dd9eb" at bounding box center [387, 385] width 316 height 14
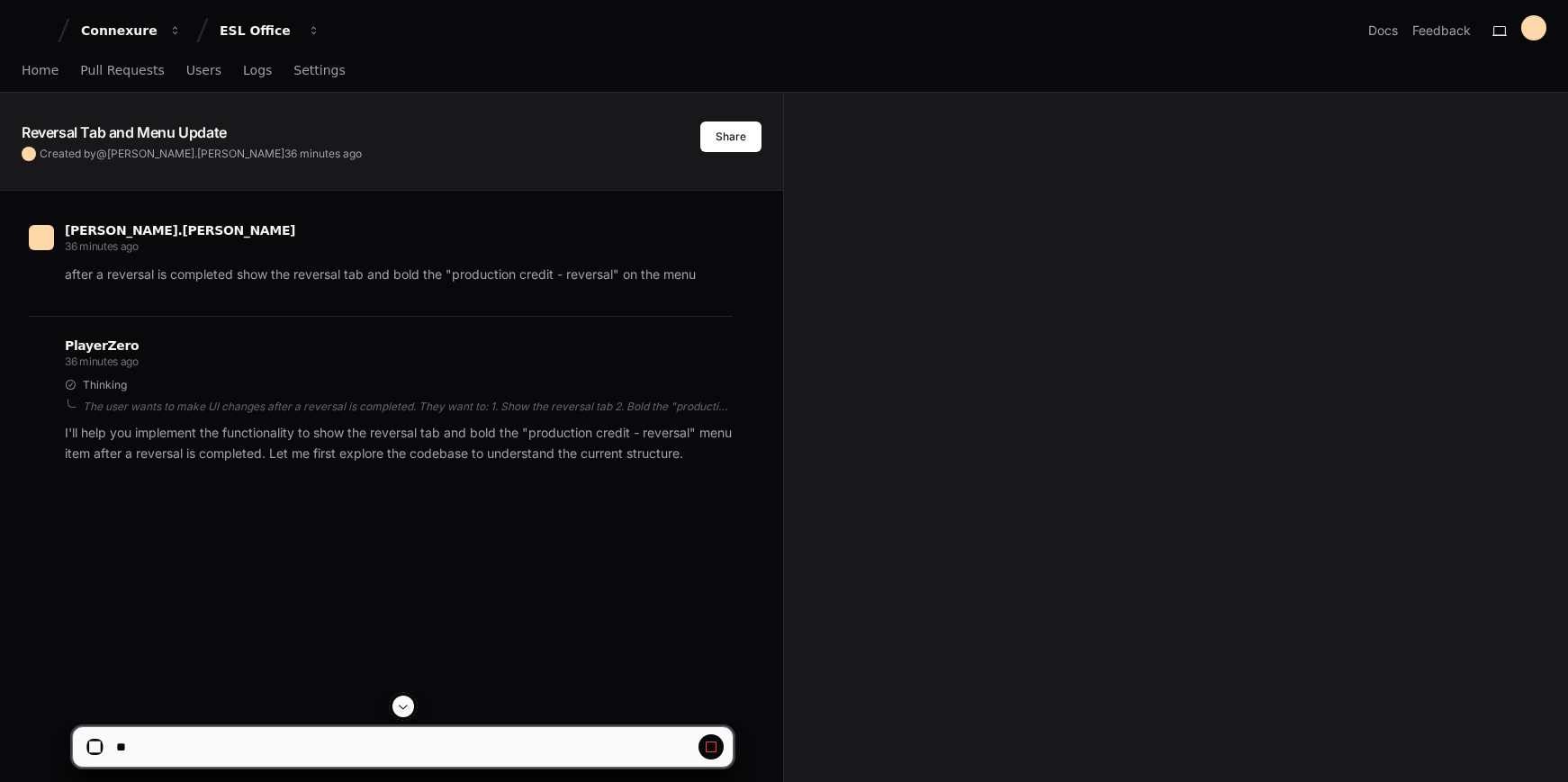
scroll to position [292, 0]
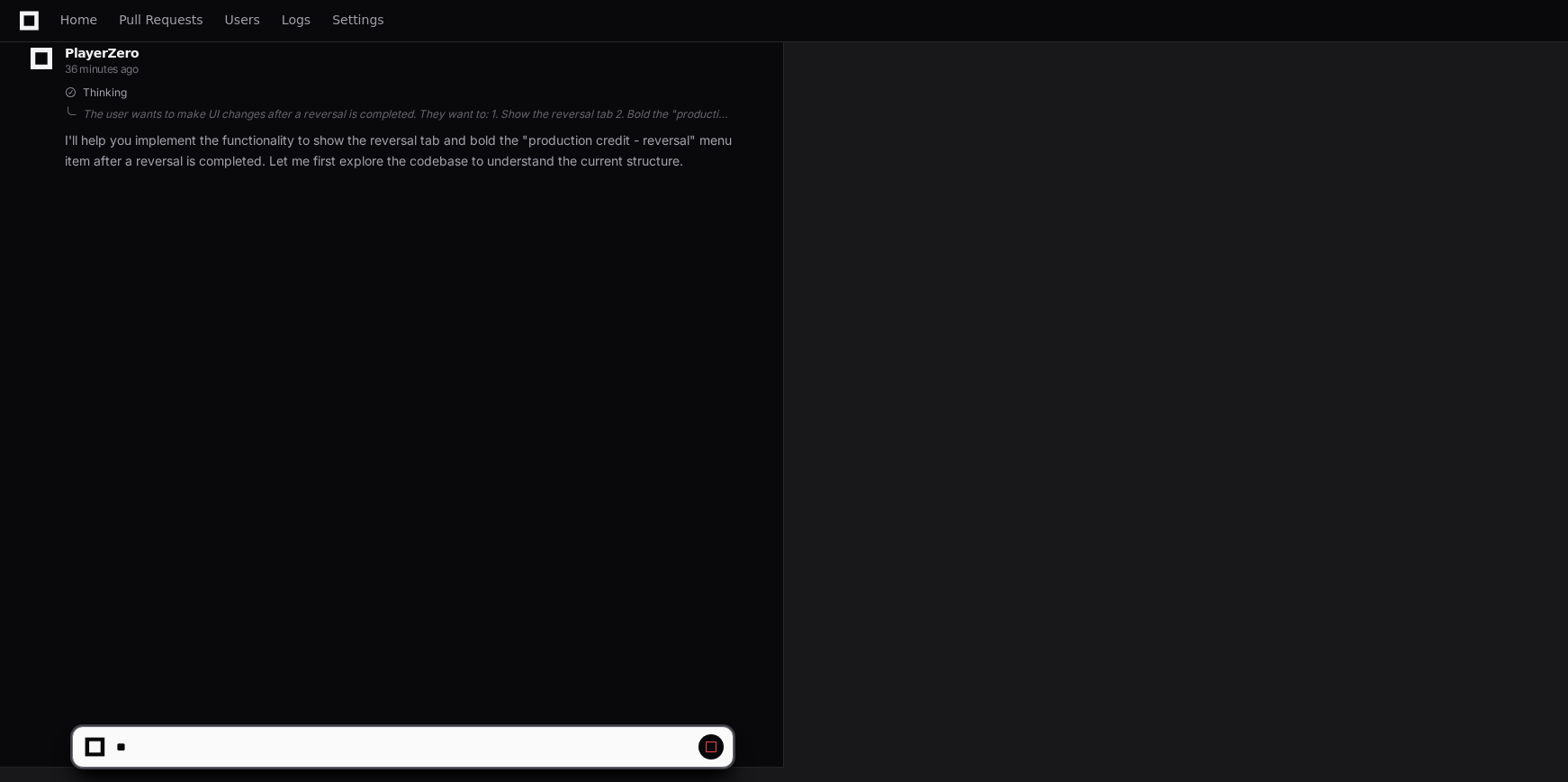
click at [716, 747] on span at bounding box center [711, 746] width 14 height 14
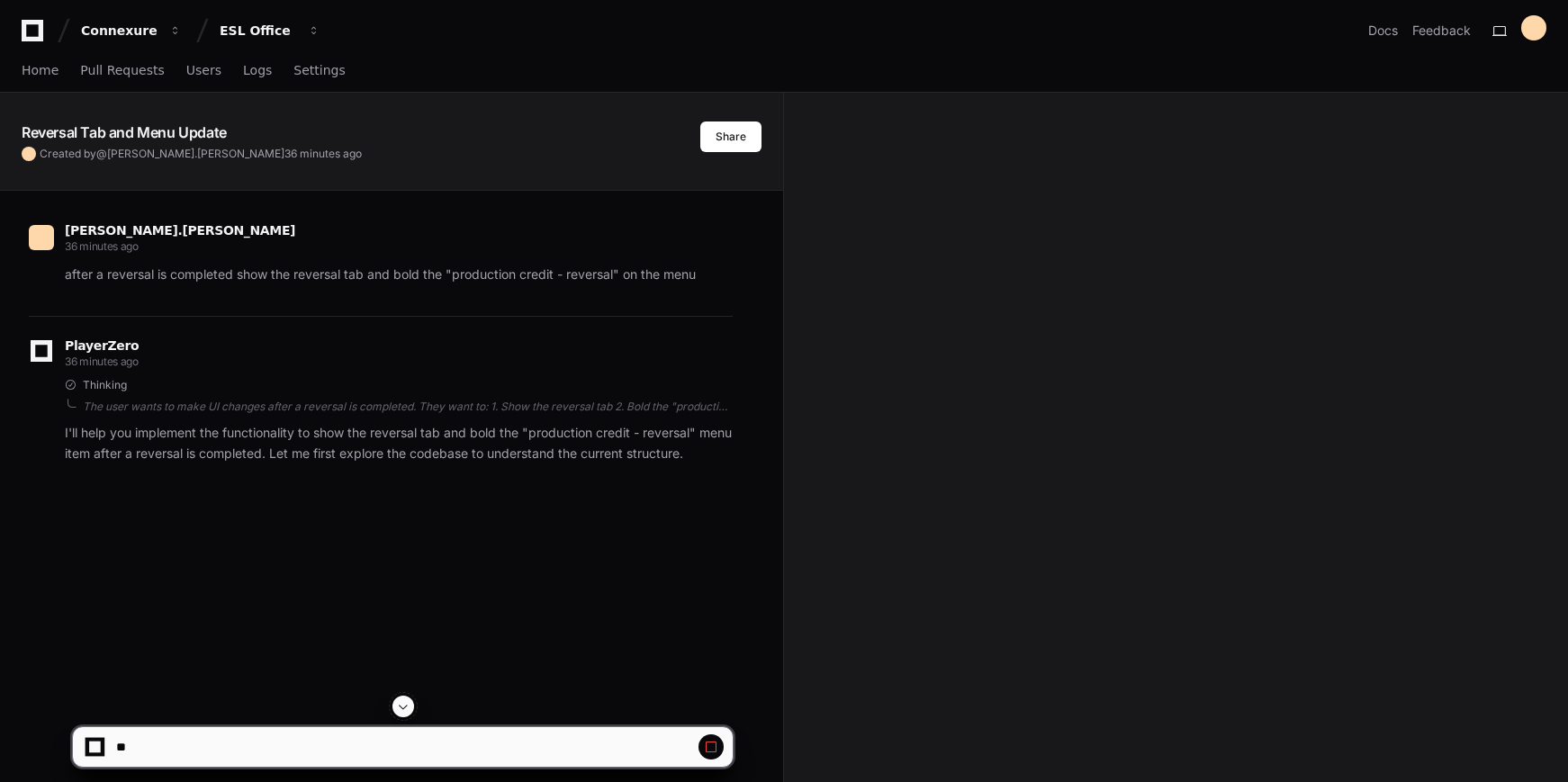
click at [48, 130] on app-text-character-animate "Reversal Tab and Menu Update" at bounding box center [124, 132] width 205 height 18
click at [717, 740] on span at bounding box center [711, 746] width 14 height 14
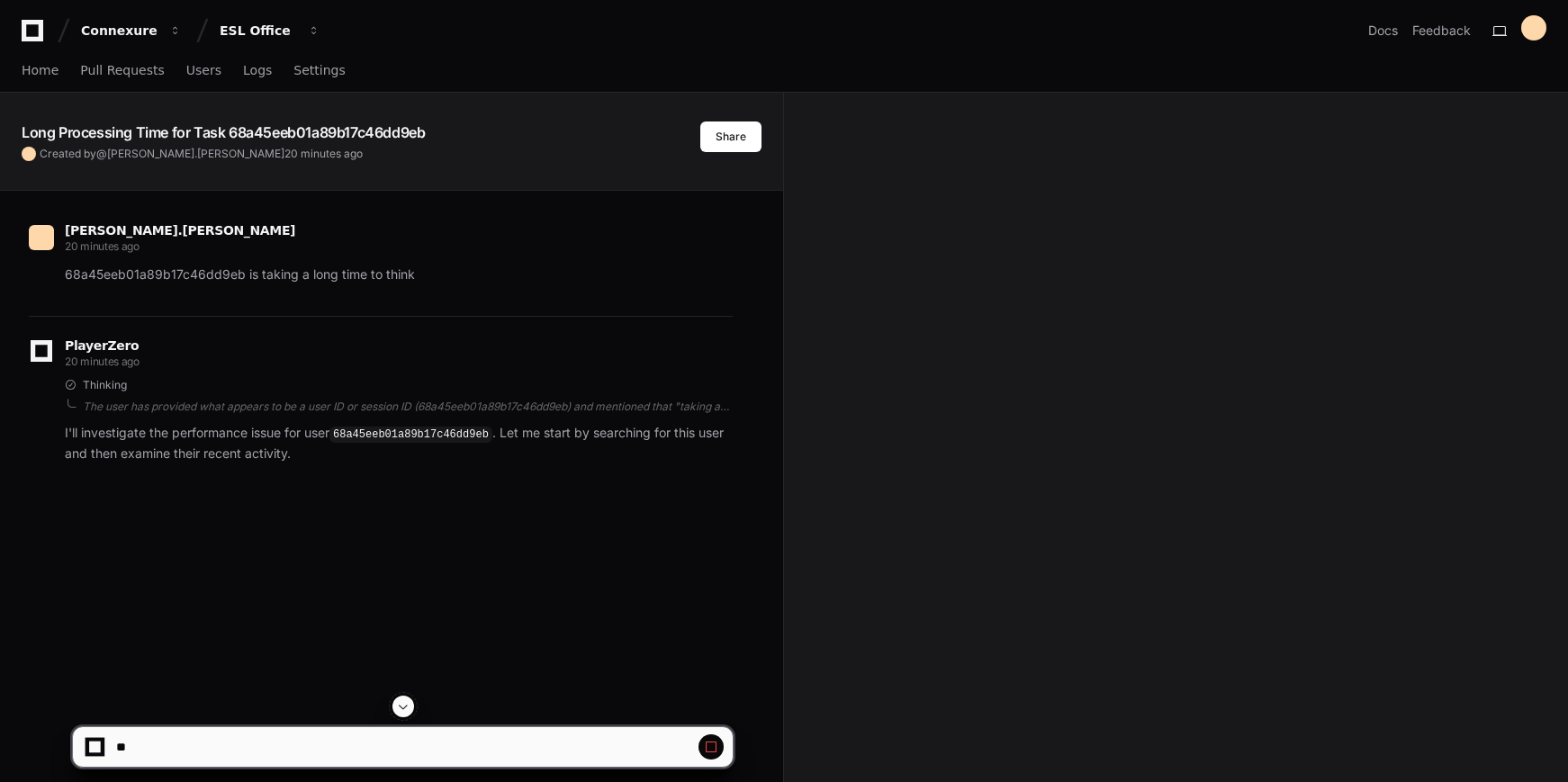
click at [709, 743] on span at bounding box center [711, 746] width 14 height 14
click at [392, 706] on div at bounding box center [403, 706] width 662 height 22
click at [405, 703] on span at bounding box center [402, 706] width 14 height 14
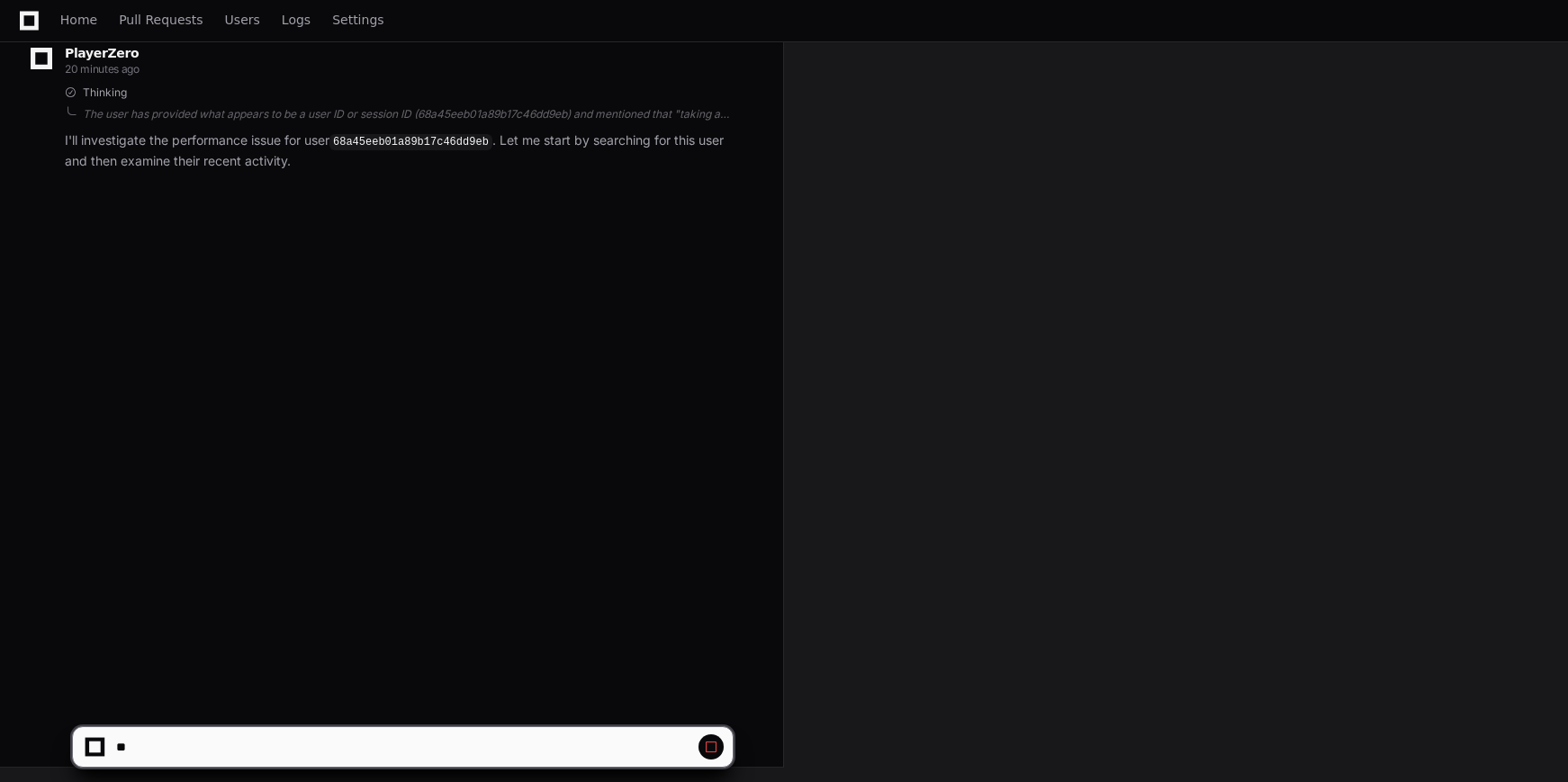
click at [714, 752] on span at bounding box center [711, 746] width 14 height 14
click at [715, 747] on span at bounding box center [711, 746] width 14 height 14
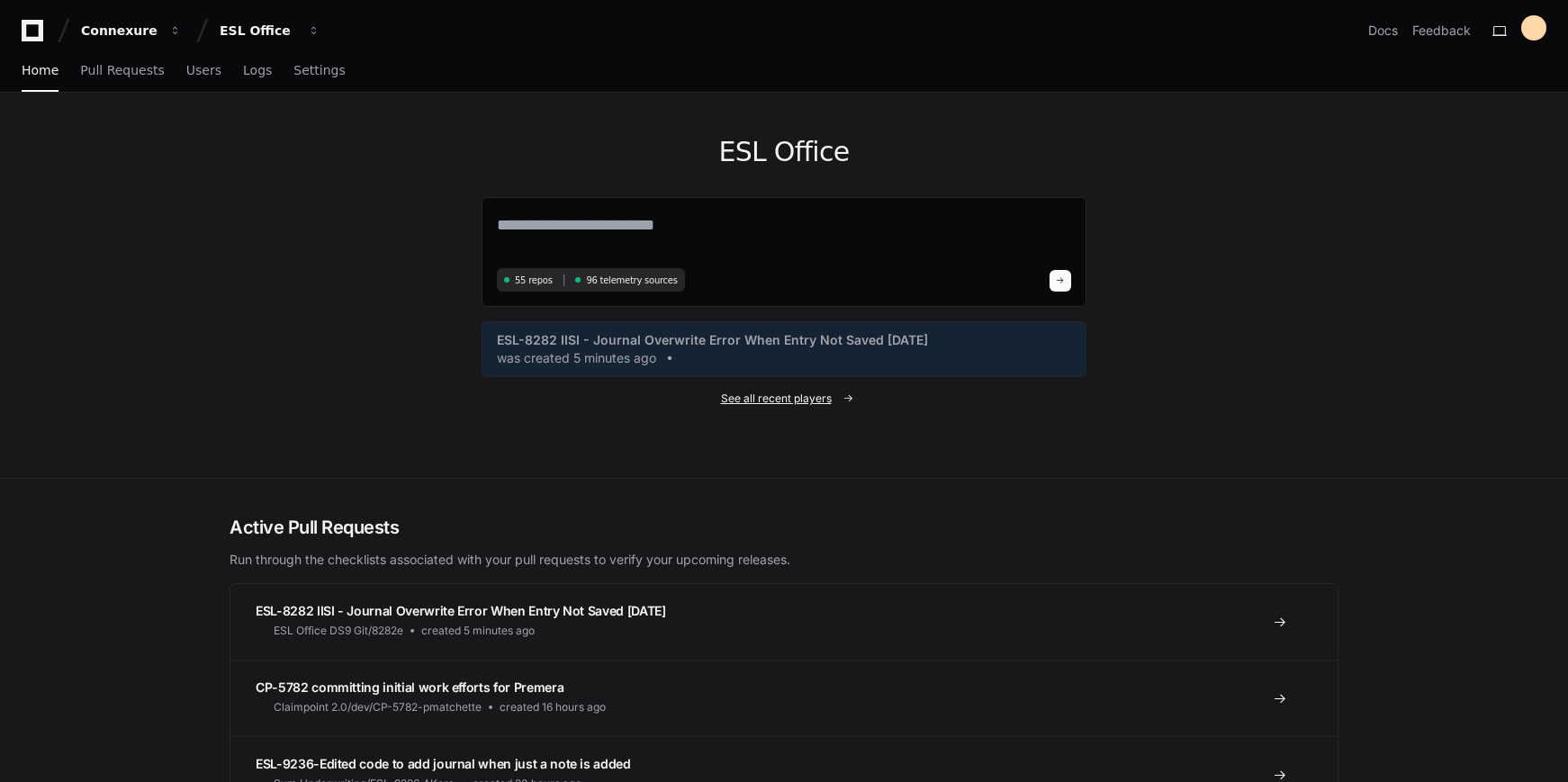
click at [787, 402] on span "See all recent players" at bounding box center [776, 399] width 111 height 14
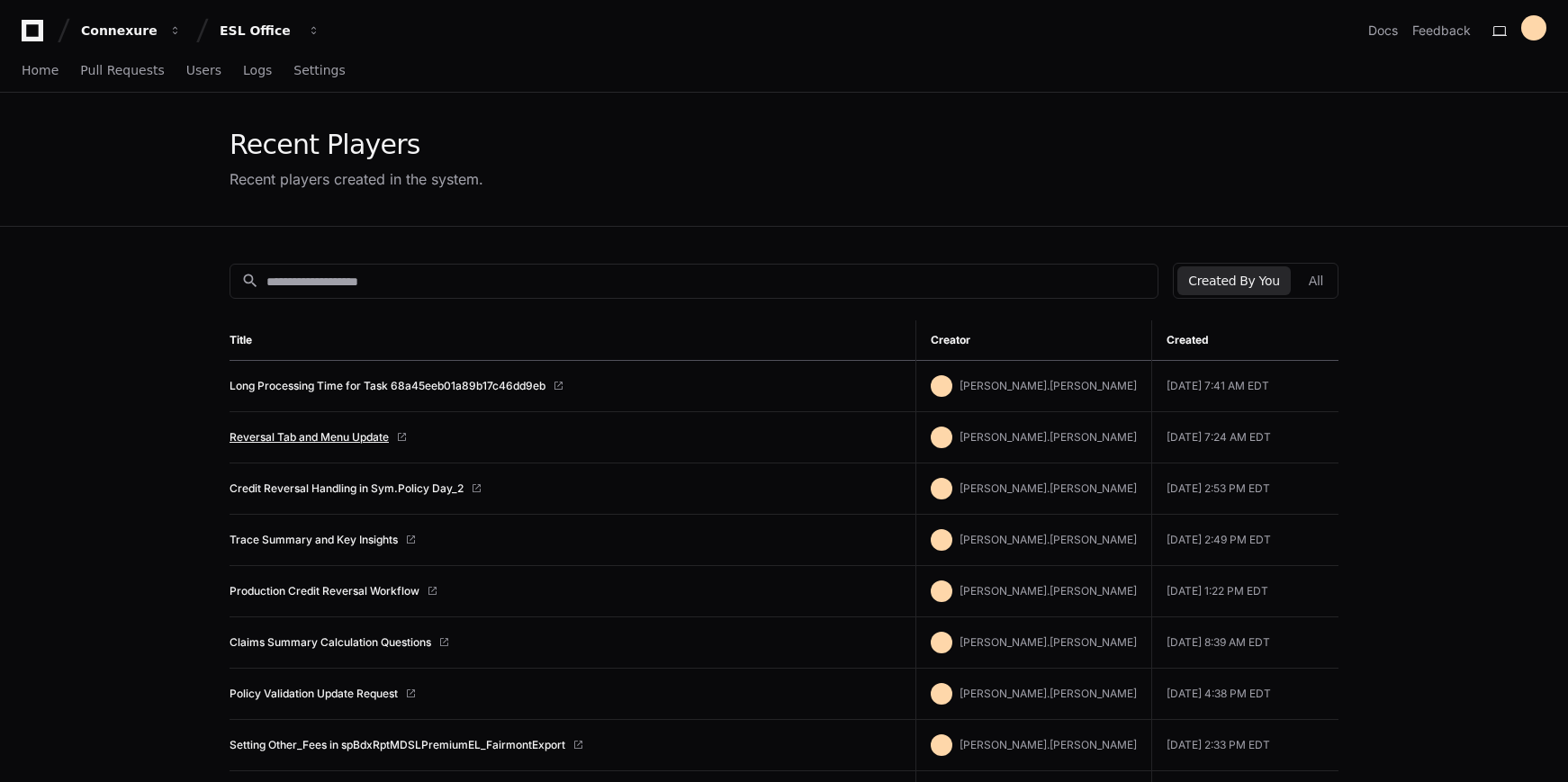
click at [341, 434] on link "Reversal Tab and Menu Update" at bounding box center [308, 437] width 159 height 14
click at [355, 386] on link "Long Processing Time for Task 68a45eeb01a89b17c46dd9eb" at bounding box center [387, 385] width 316 height 14
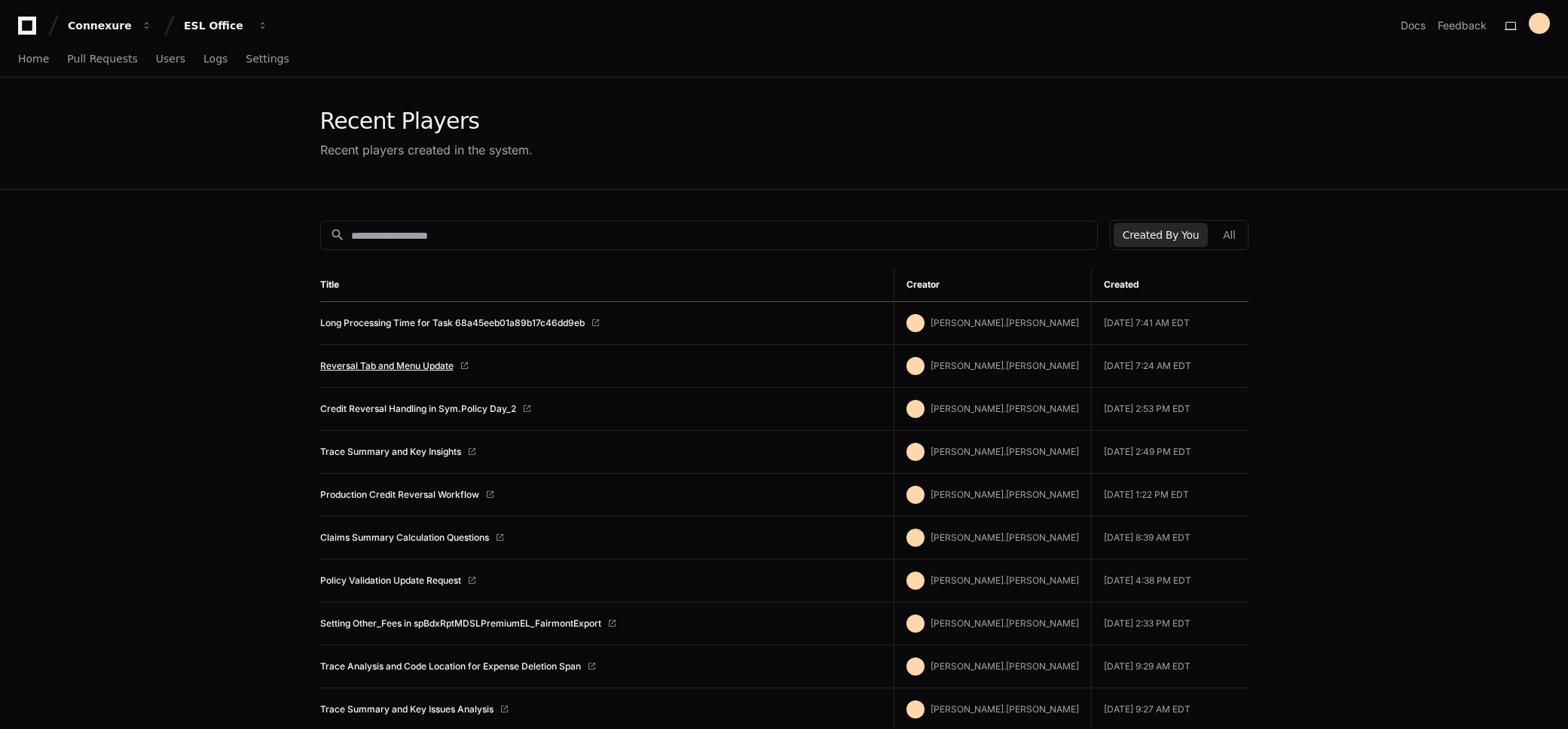
click at [404, 364] on link "Reversal Tab and Menu Update" at bounding box center [386, 366] width 133 height 12
click at [31, 55] on span "Home" at bounding box center [33, 58] width 31 height 9
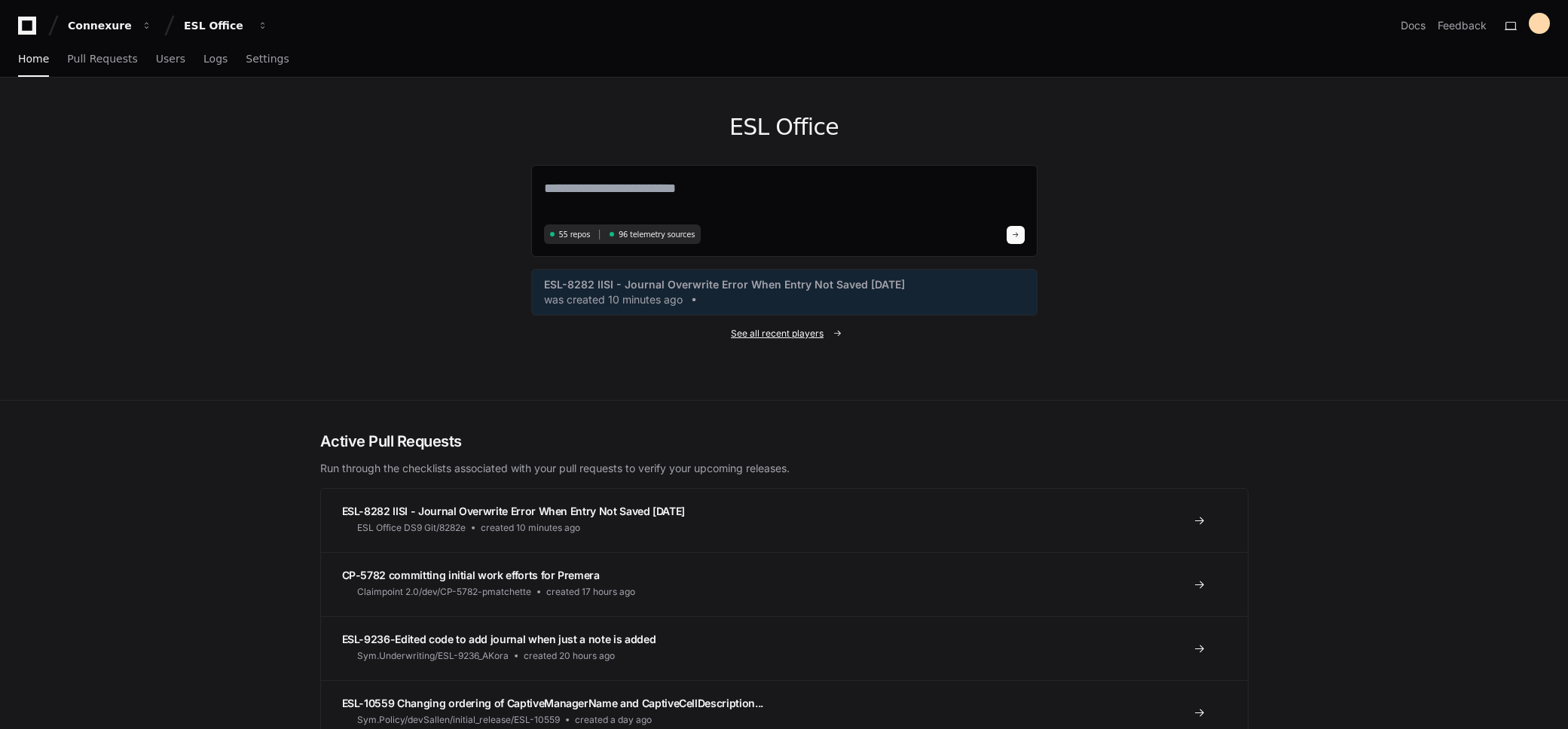
click at [780, 328] on span "See all recent players" at bounding box center [777, 333] width 93 height 12
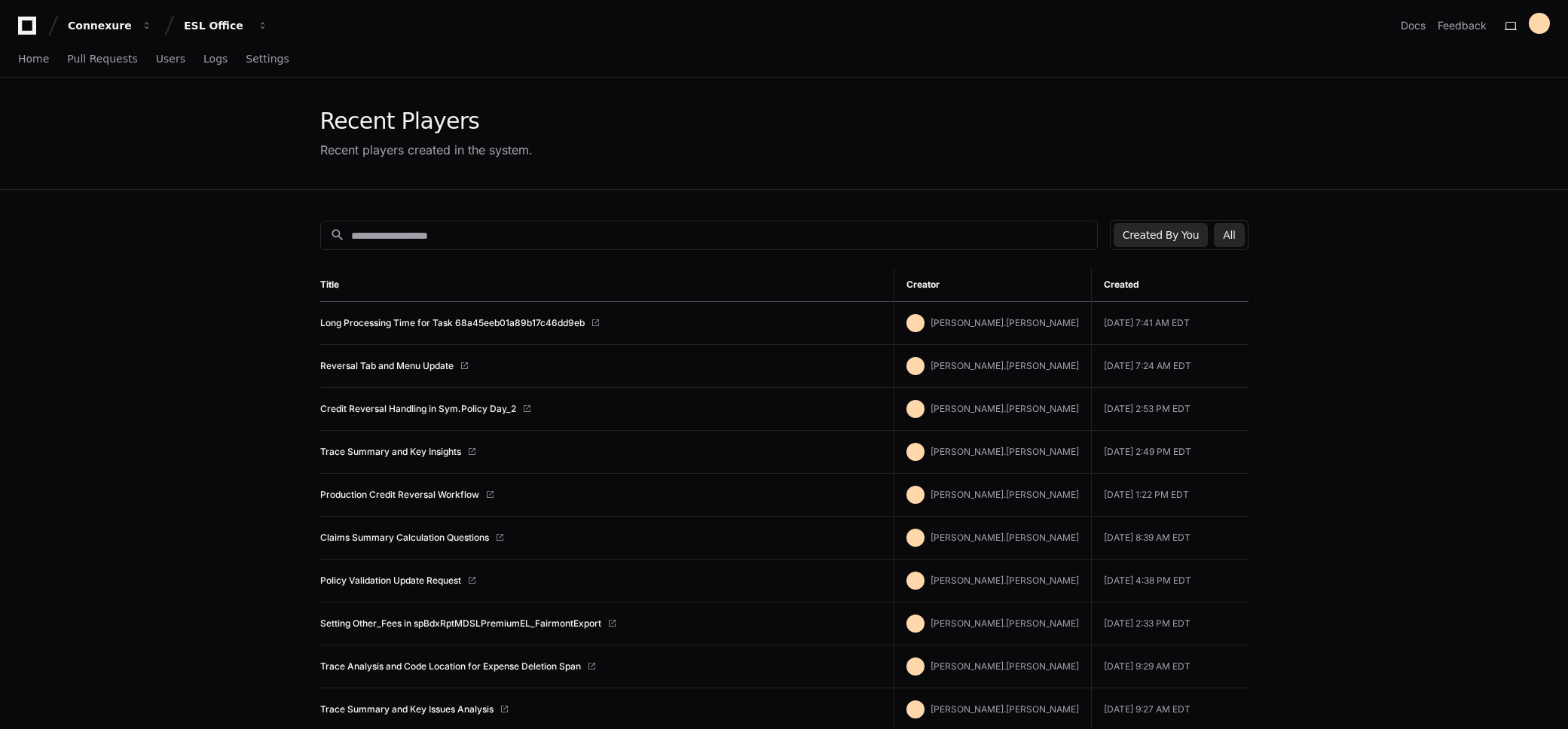
click at [1242, 237] on button "All" at bounding box center [1229, 234] width 30 height 24
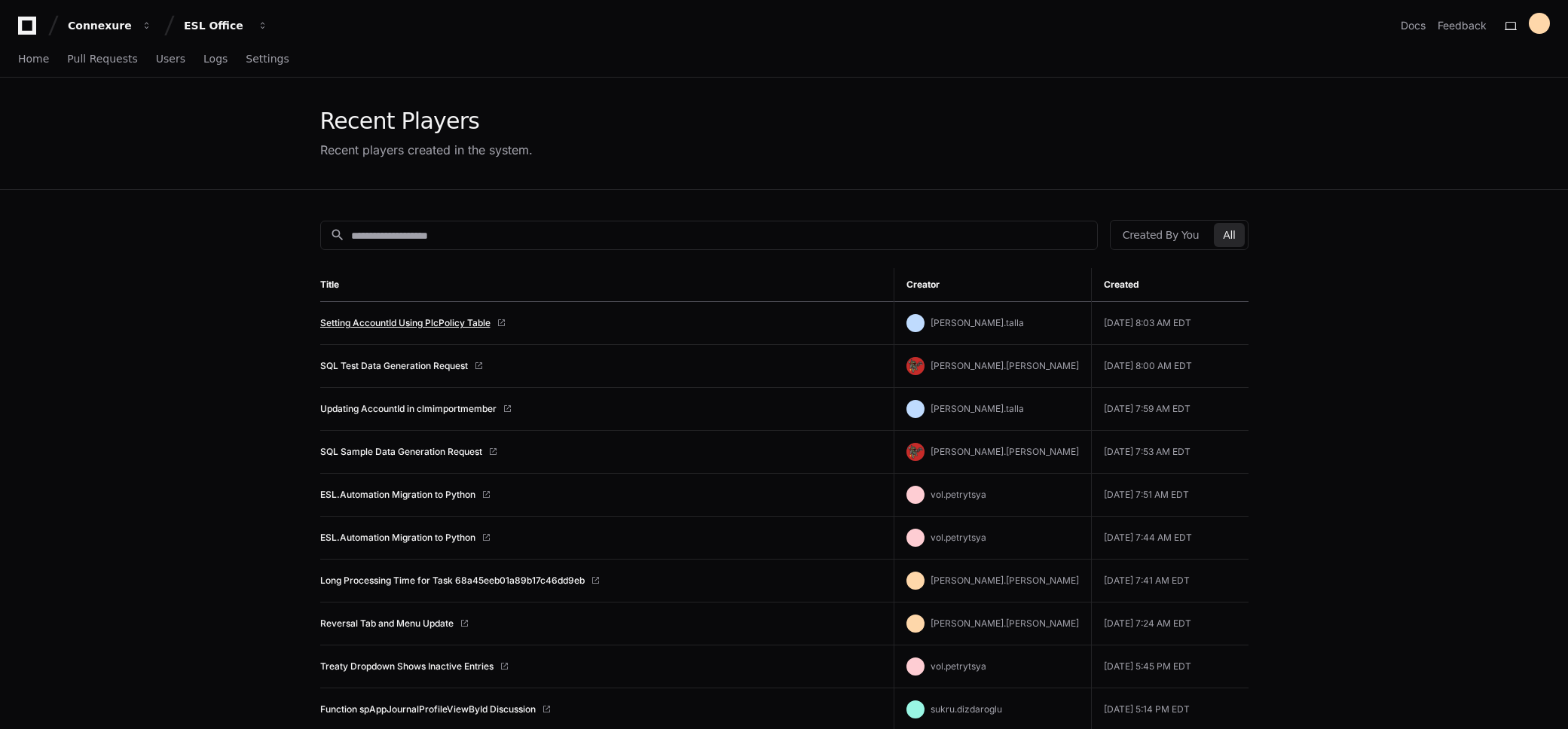
click at [415, 321] on link "Setting AccountId Using PlcPolicy Table" at bounding box center [405, 322] width 170 height 12
click at [28, 56] on span "Home" at bounding box center [33, 58] width 31 height 9
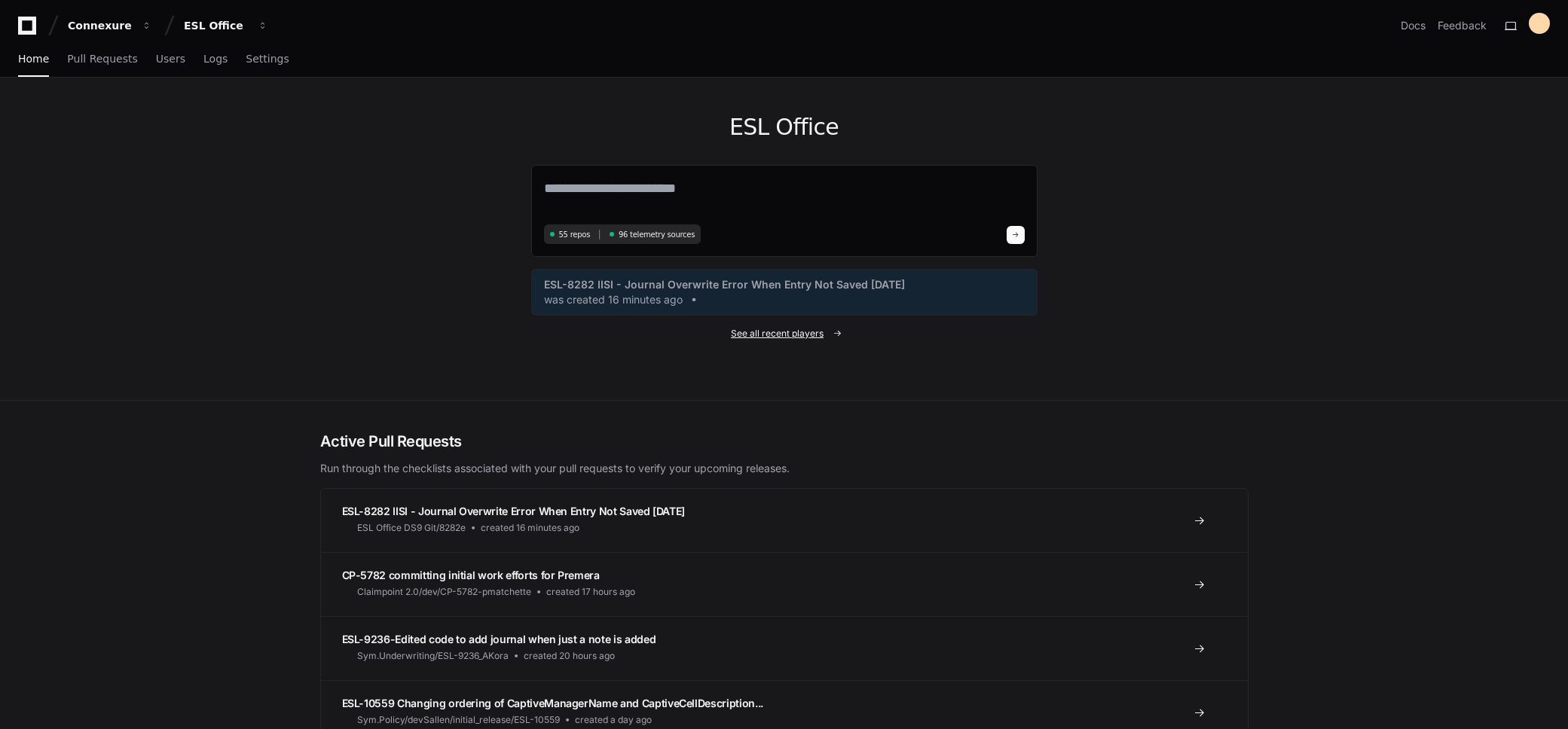
click at [755, 331] on span "See all recent players" at bounding box center [777, 333] width 93 height 12
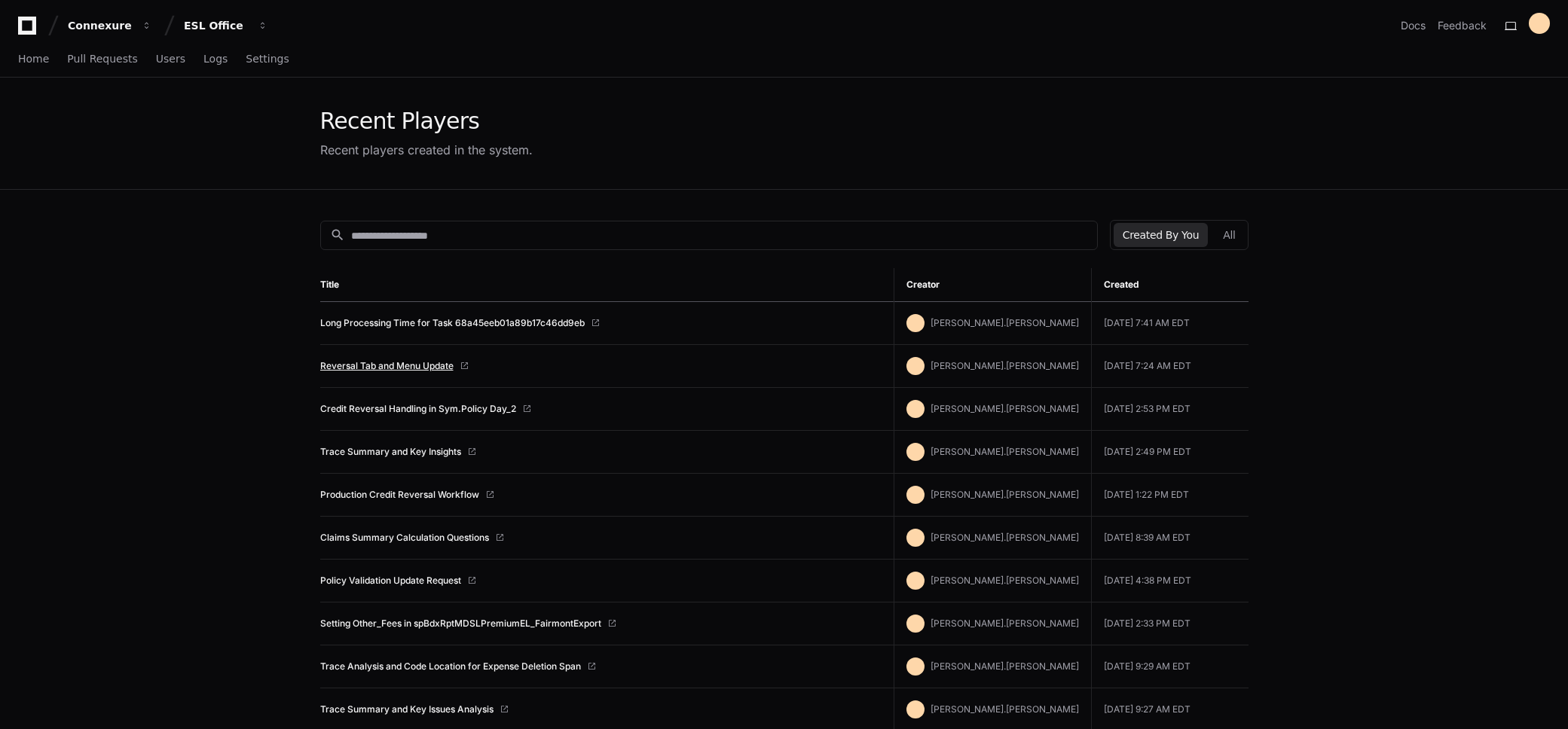
click at [397, 363] on link "Reversal Tab and Menu Update" at bounding box center [386, 366] width 133 height 12
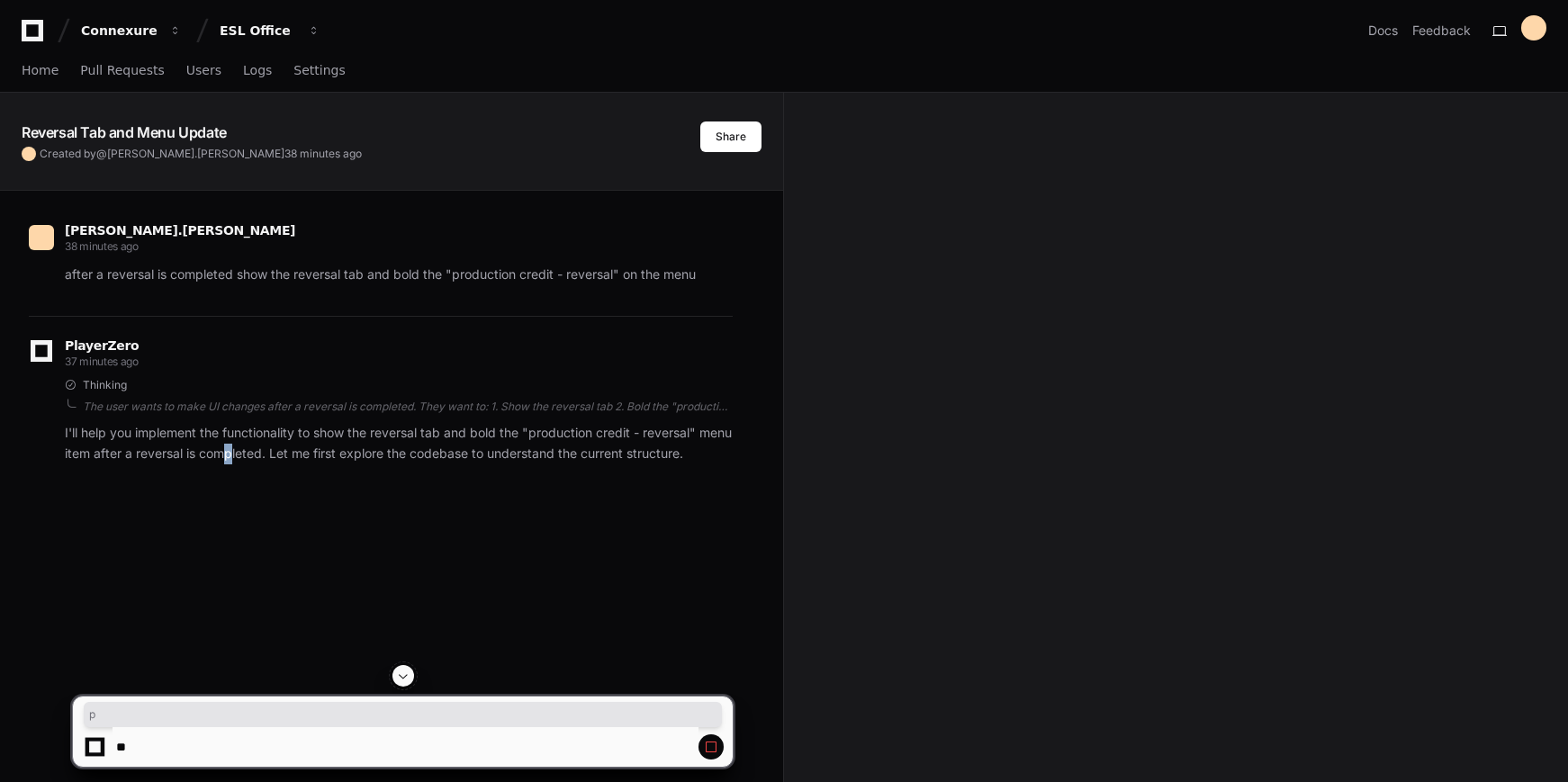
drag, startPoint x: 341, startPoint y: 563, endPoint x: 265, endPoint y: 532, distance: 82.1
click at [265, 532] on div "[PERSON_NAME].[PERSON_NAME] 38 minutes ago after a reversal is completed show t…" at bounding box center [391, 582] width 740 height 782
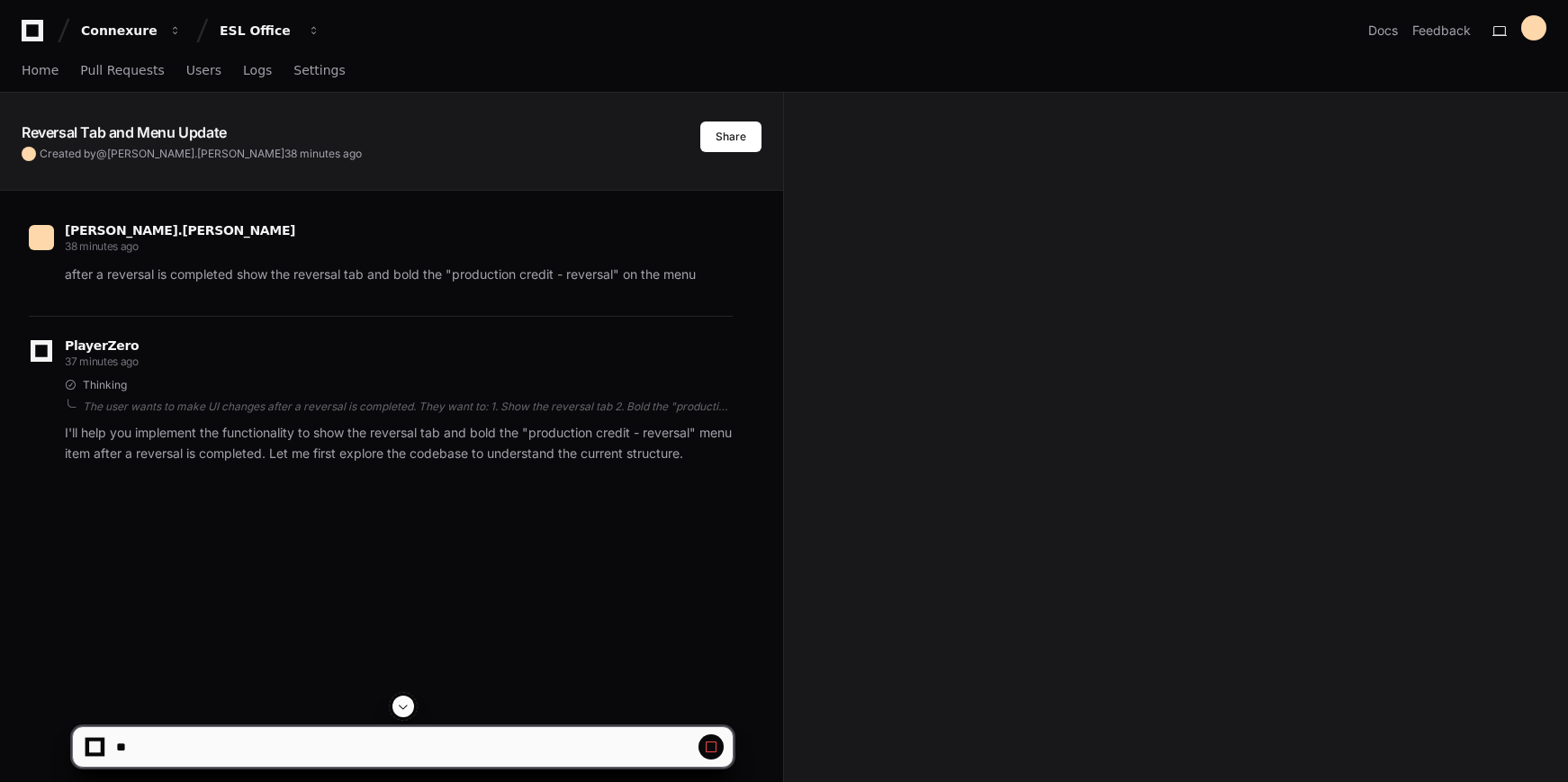
click at [722, 751] on button at bounding box center [711, 746] width 25 height 25
click at [409, 704] on span at bounding box center [402, 706] width 14 height 14
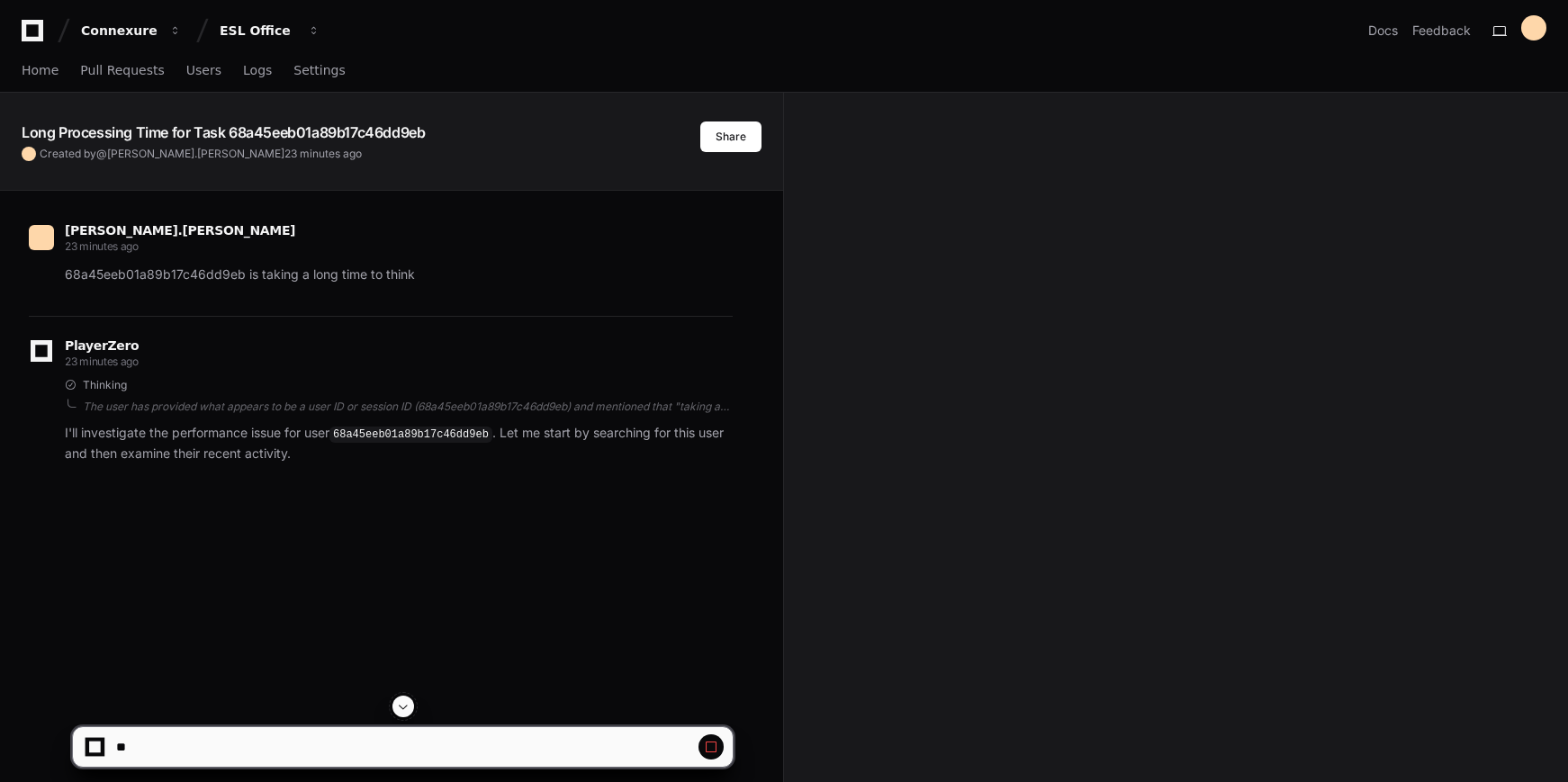
click at [220, 277] on p "68a45eeb01a89b17c46dd9eb is taking a long time to think" at bounding box center [399, 275] width 667 height 21
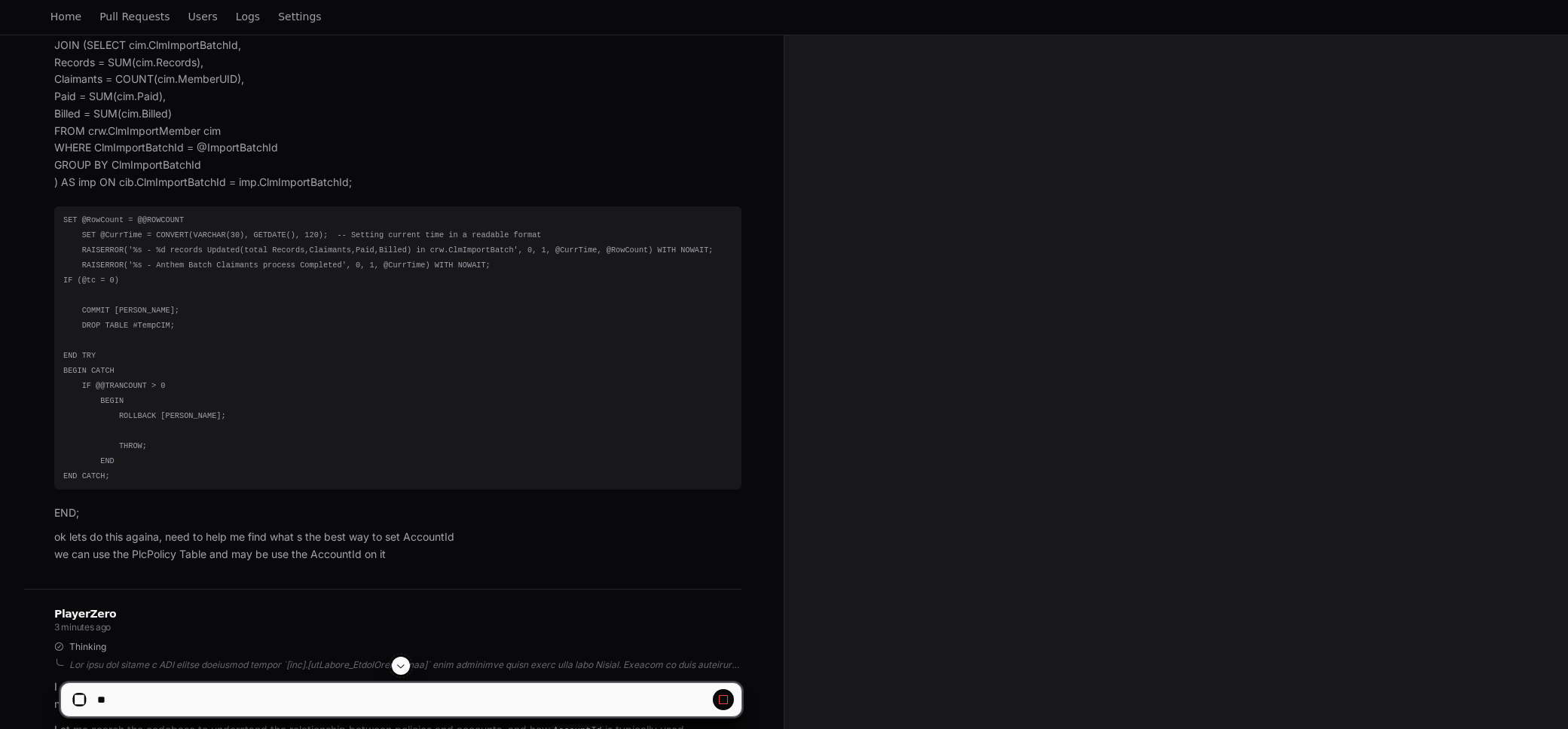
scroll to position [3447, 0]
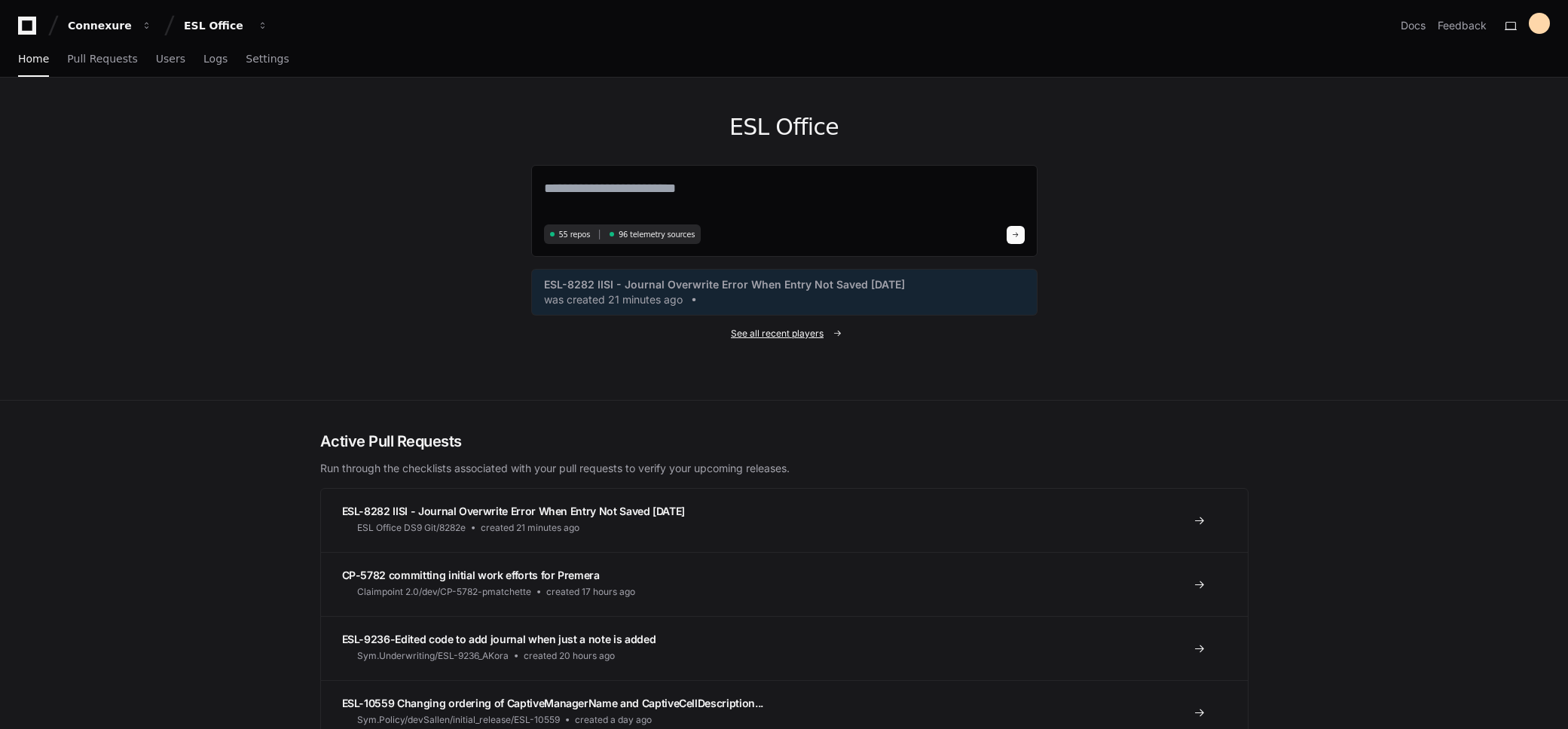
click at [769, 333] on span "See all recent players" at bounding box center [777, 333] width 93 height 12
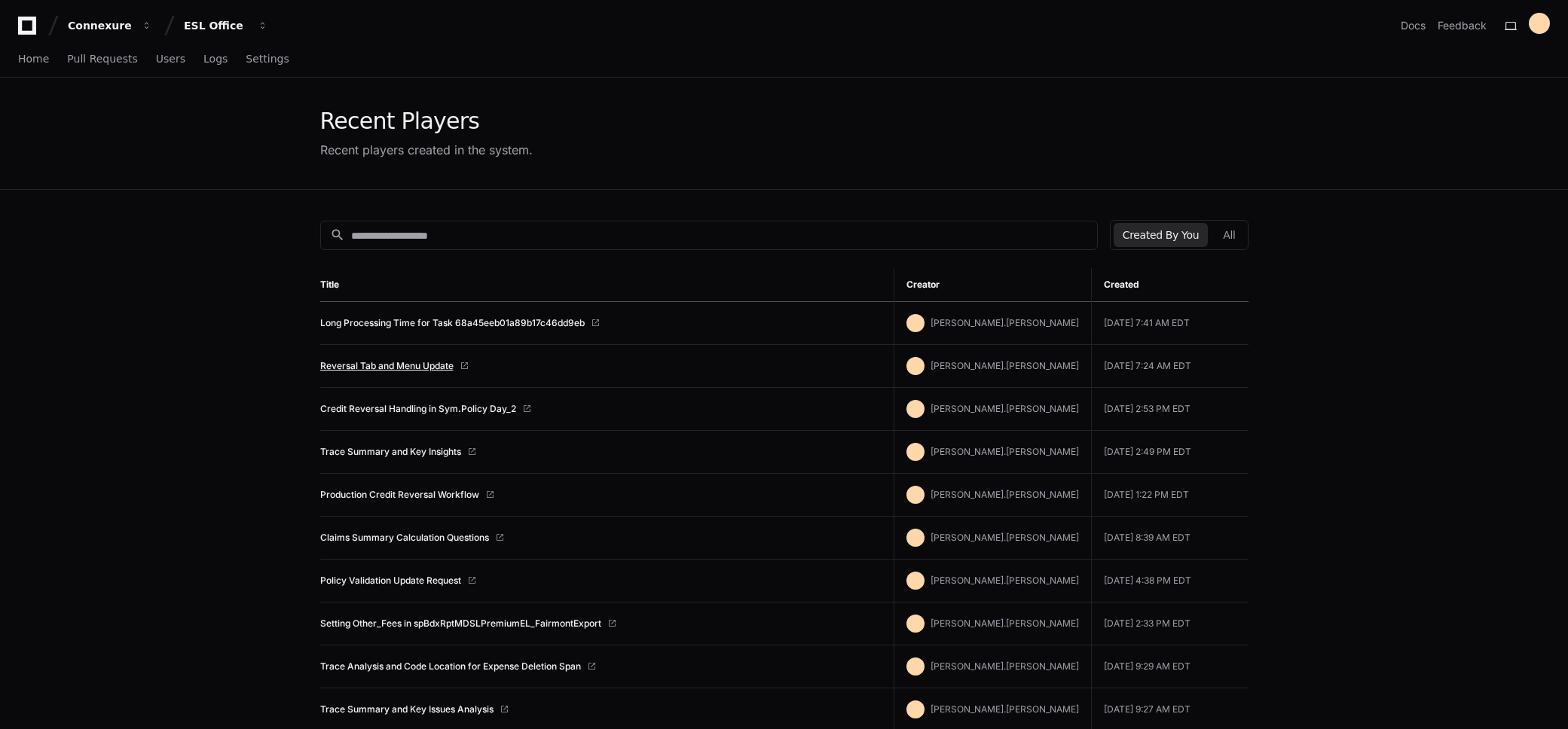
click at [405, 367] on link "Reversal Tab and Menu Update" at bounding box center [386, 366] width 133 height 12
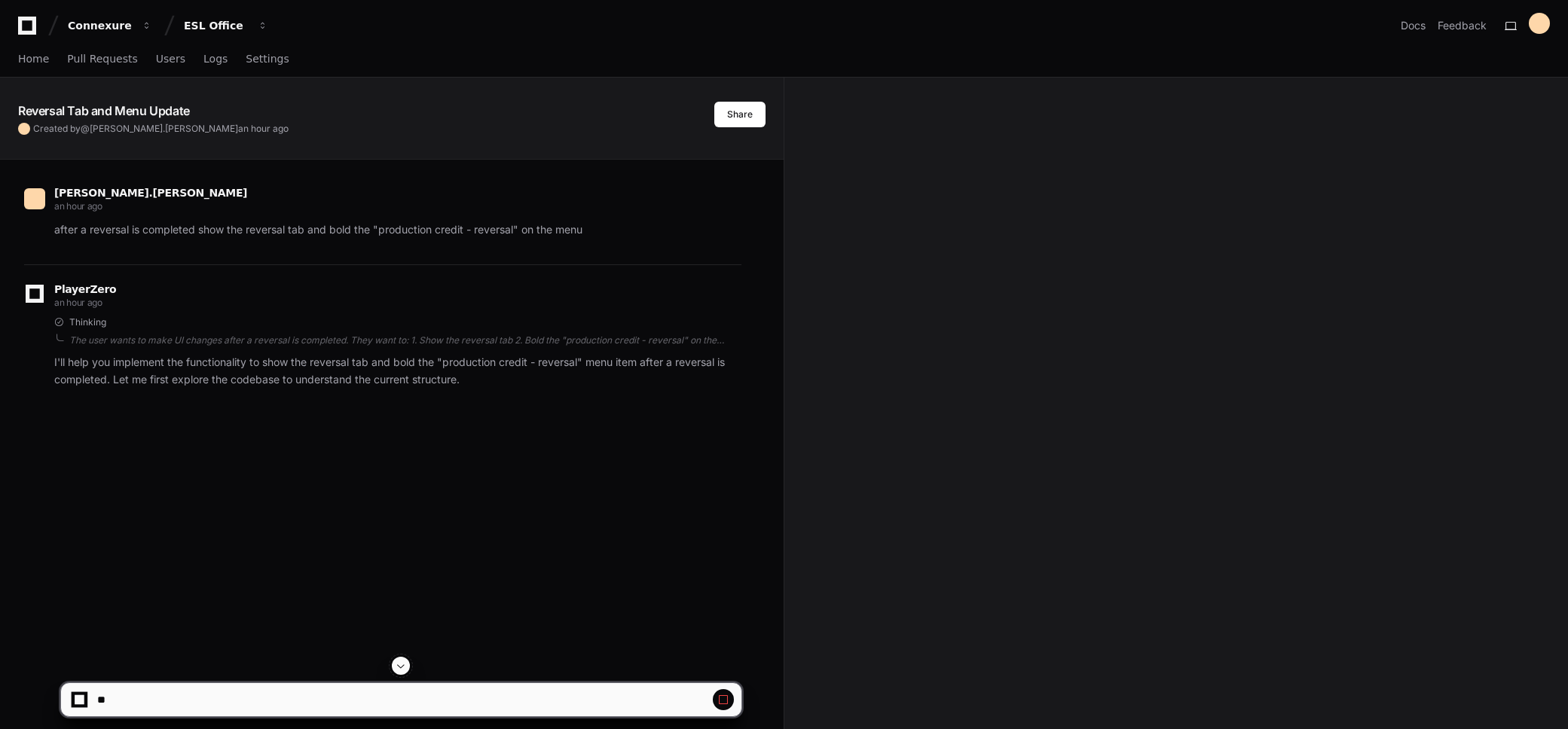
click at [395, 666] on button at bounding box center [400, 665] width 18 height 18
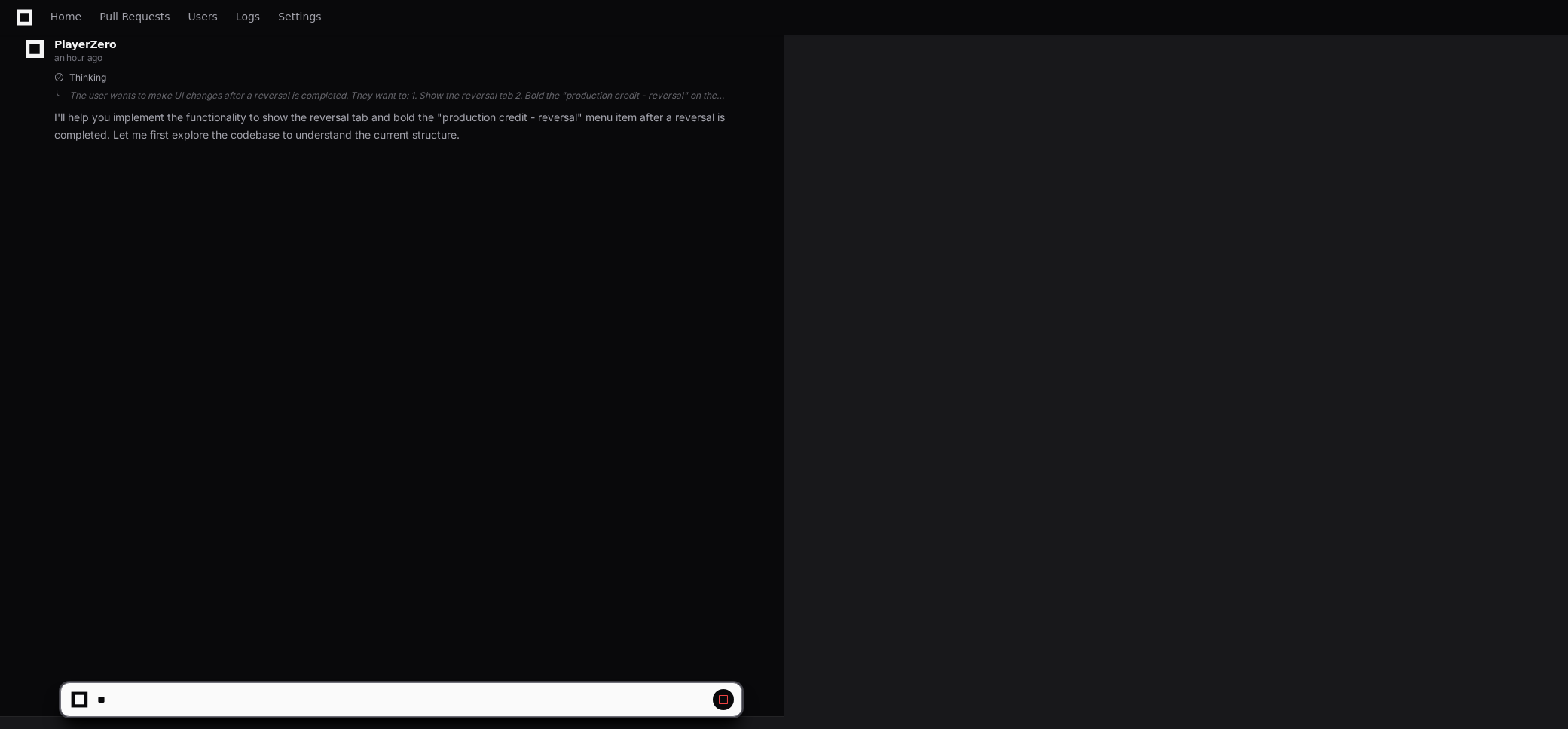
click at [723, 701] on span at bounding box center [723, 699] width 12 height 12
click at [66, 24] on link "Home" at bounding box center [65, 17] width 31 height 35
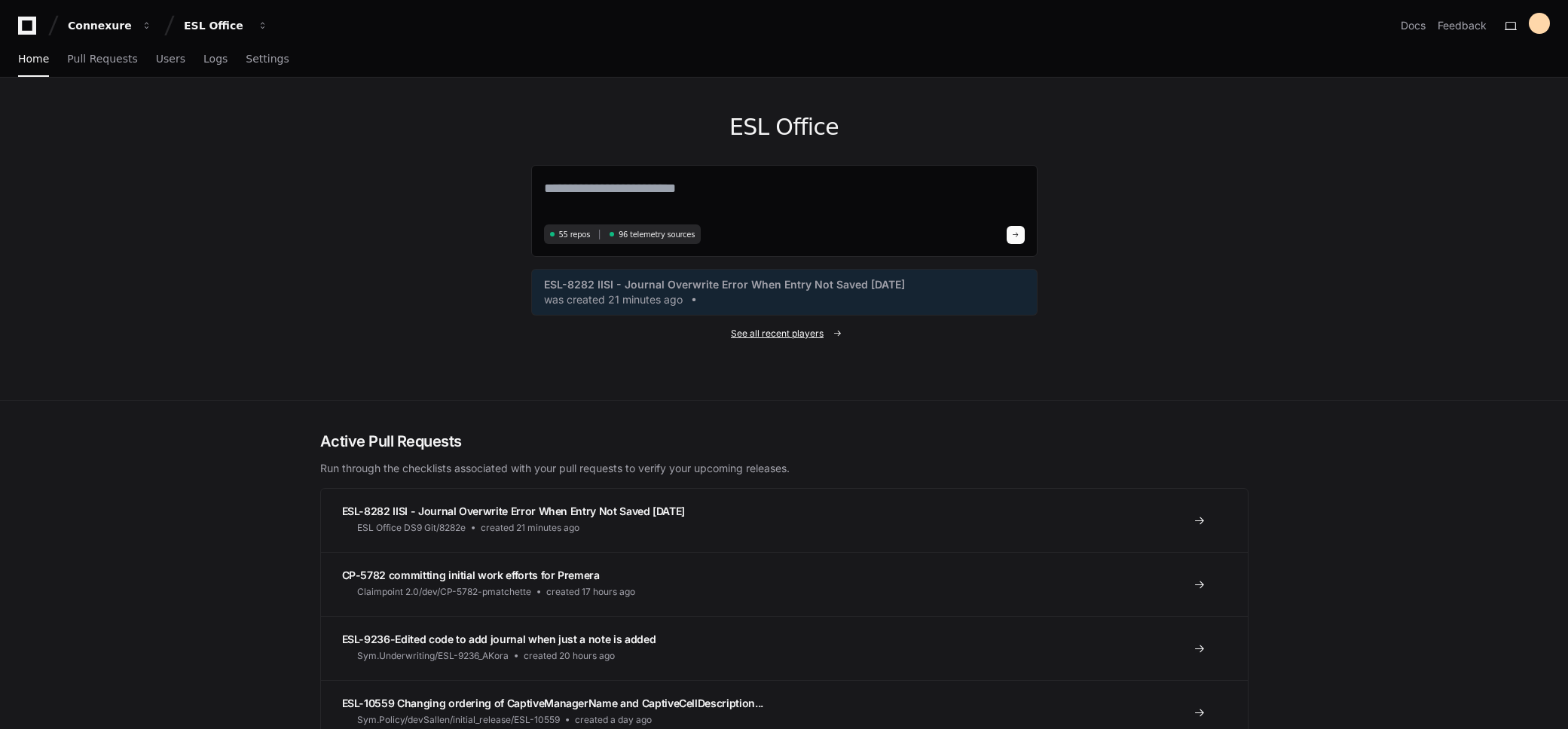
click at [798, 329] on span "See all recent players" at bounding box center [777, 333] width 93 height 12
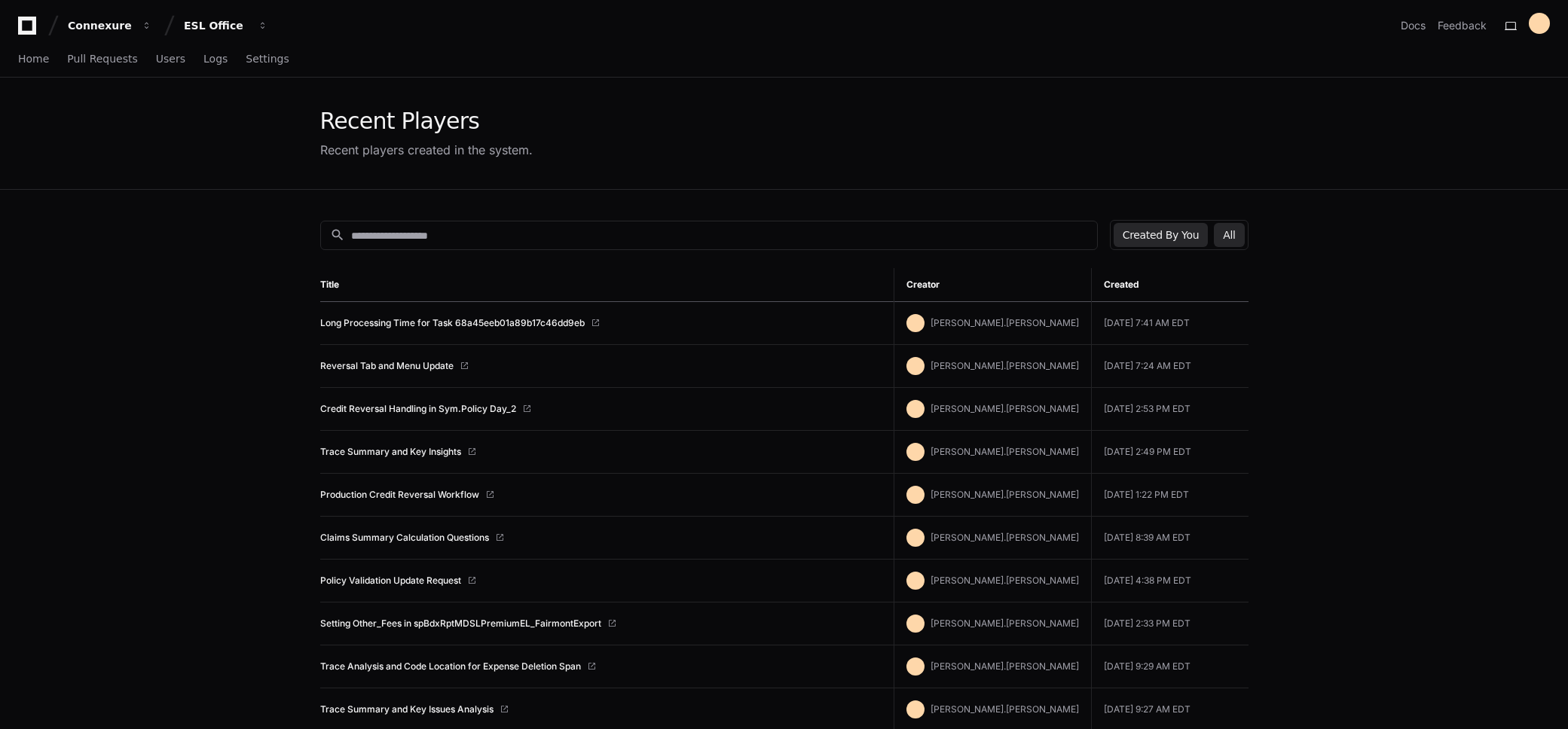
click at [1225, 238] on button "All" at bounding box center [1229, 234] width 30 height 24
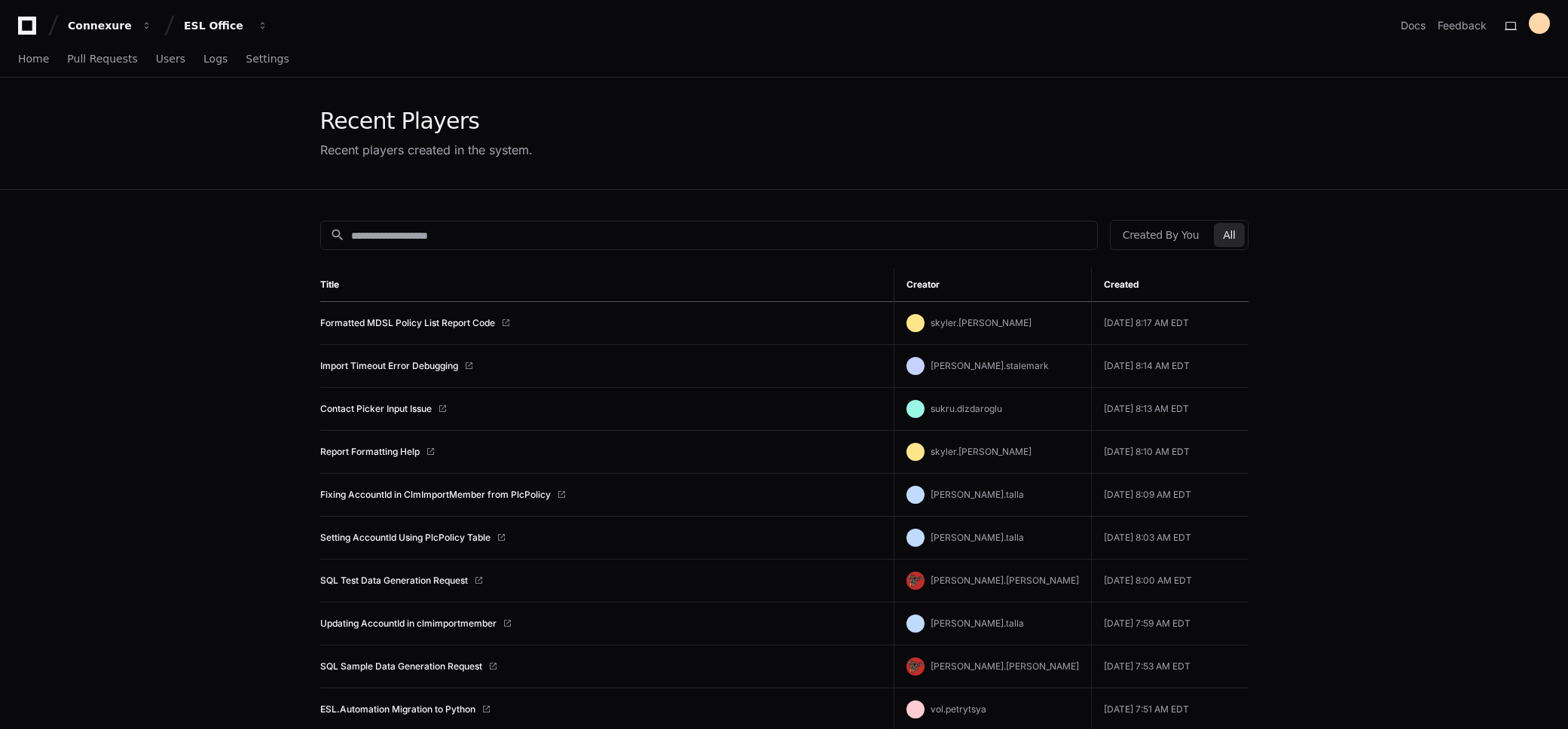
click at [400, 329] on td "Formatted MDSL Policy List Report Code" at bounding box center [607, 323] width 574 height 43
click at [419, 315] on td "Formatted MDSL Policy List Report Code" at bounding box center [607, 323] width 574 height 43
click at [419, 316] on td "Formatted MDSL Policy List Report Code" at bounding box center [607, 323] width 574 height 43
click at [419, 319] on link "Formatted MDSL Policy List Report Code" at bounding box center [408, 322] width 175 height 12
click at [17, 54] on div "Home Pull Requests Users Logs Settings" at bounding box center [784, 60] width 1568 height 35
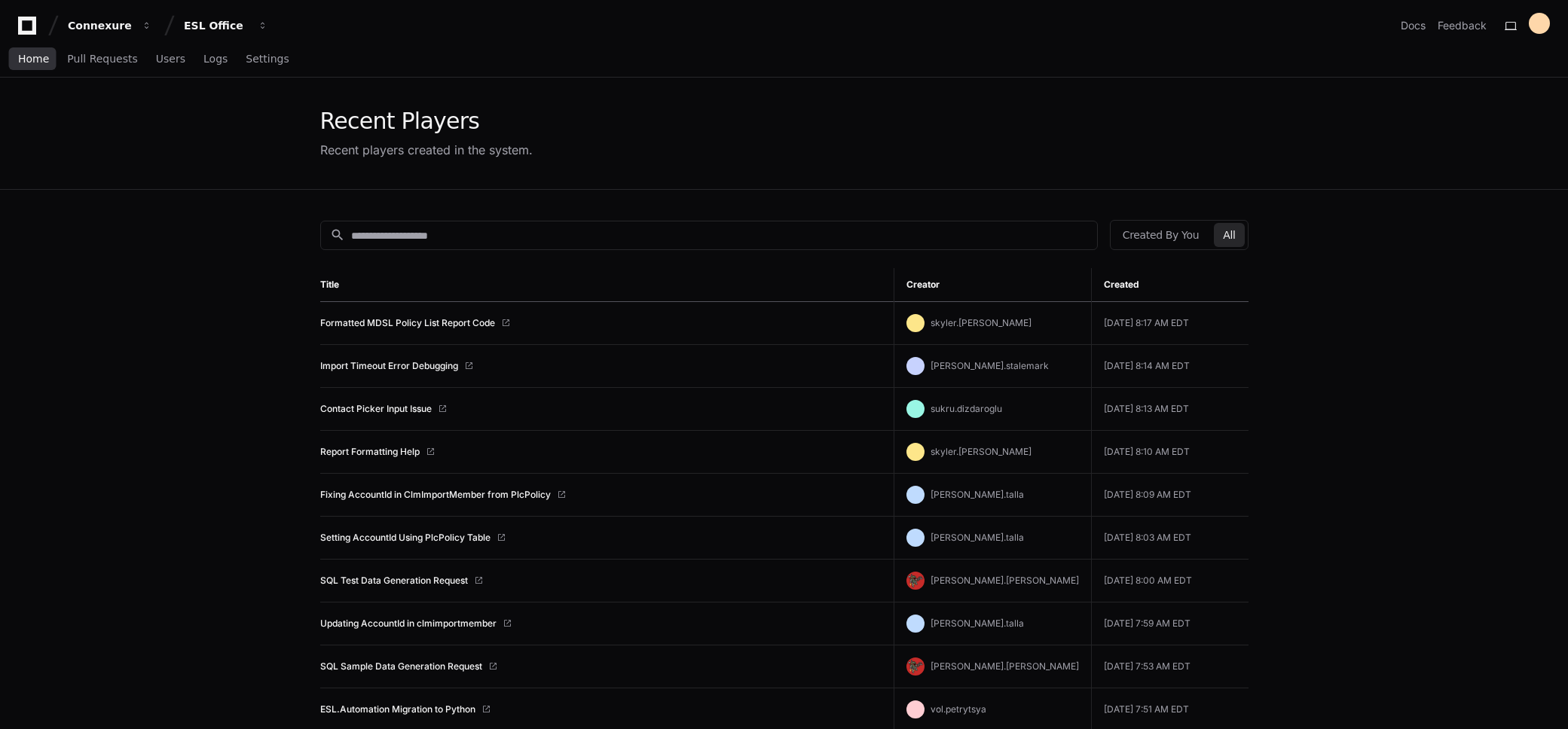
click at [21, 57] on span "Home" at bounding box center [33, 58] width 31 height 9
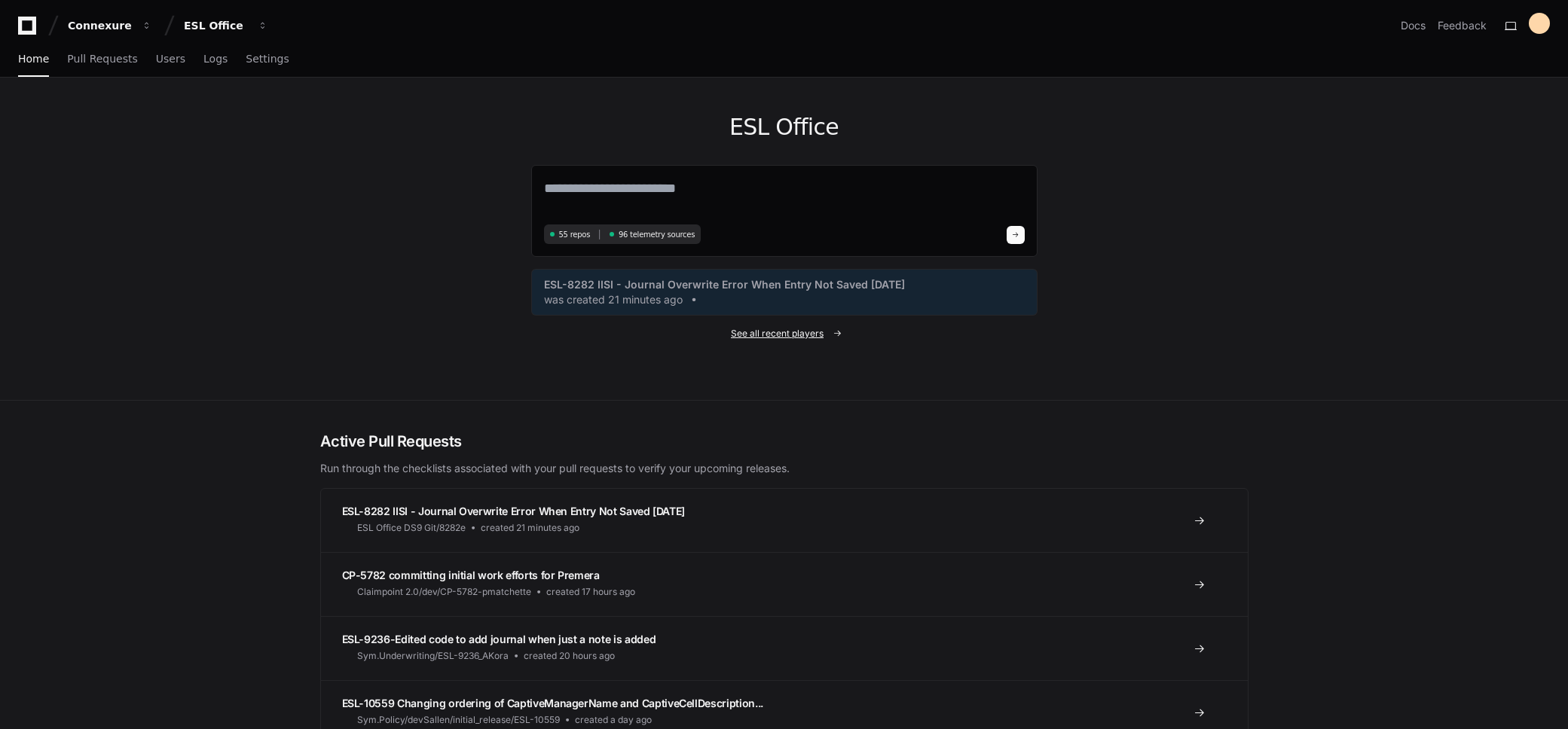
click at [798, 337] on span "See all recent players" at bounding box center [777, 333] width 93 height 12
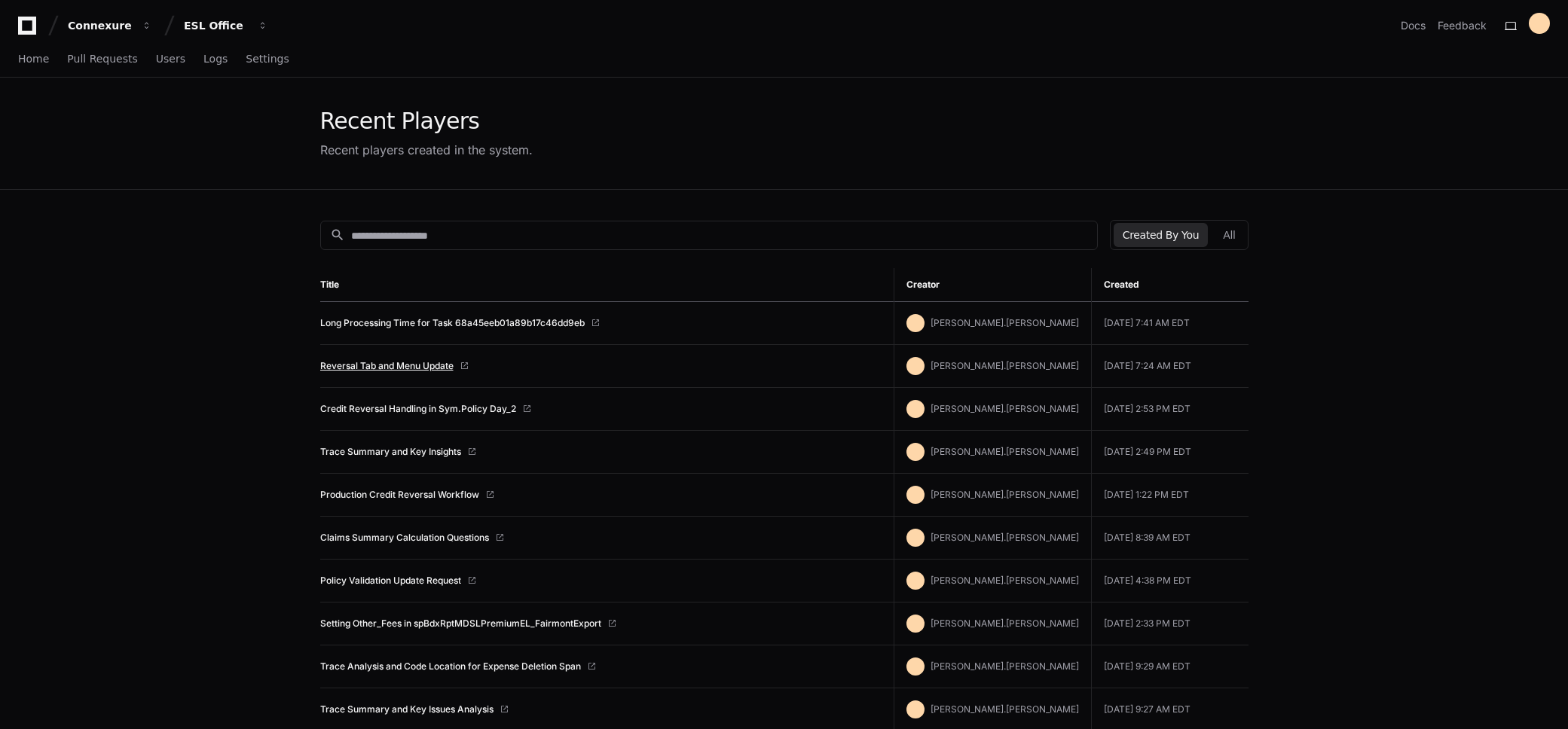
click at [357, 364] on link "Reversal Tab and Menu Update" at bounding box center [386, 366] width 133 height 12
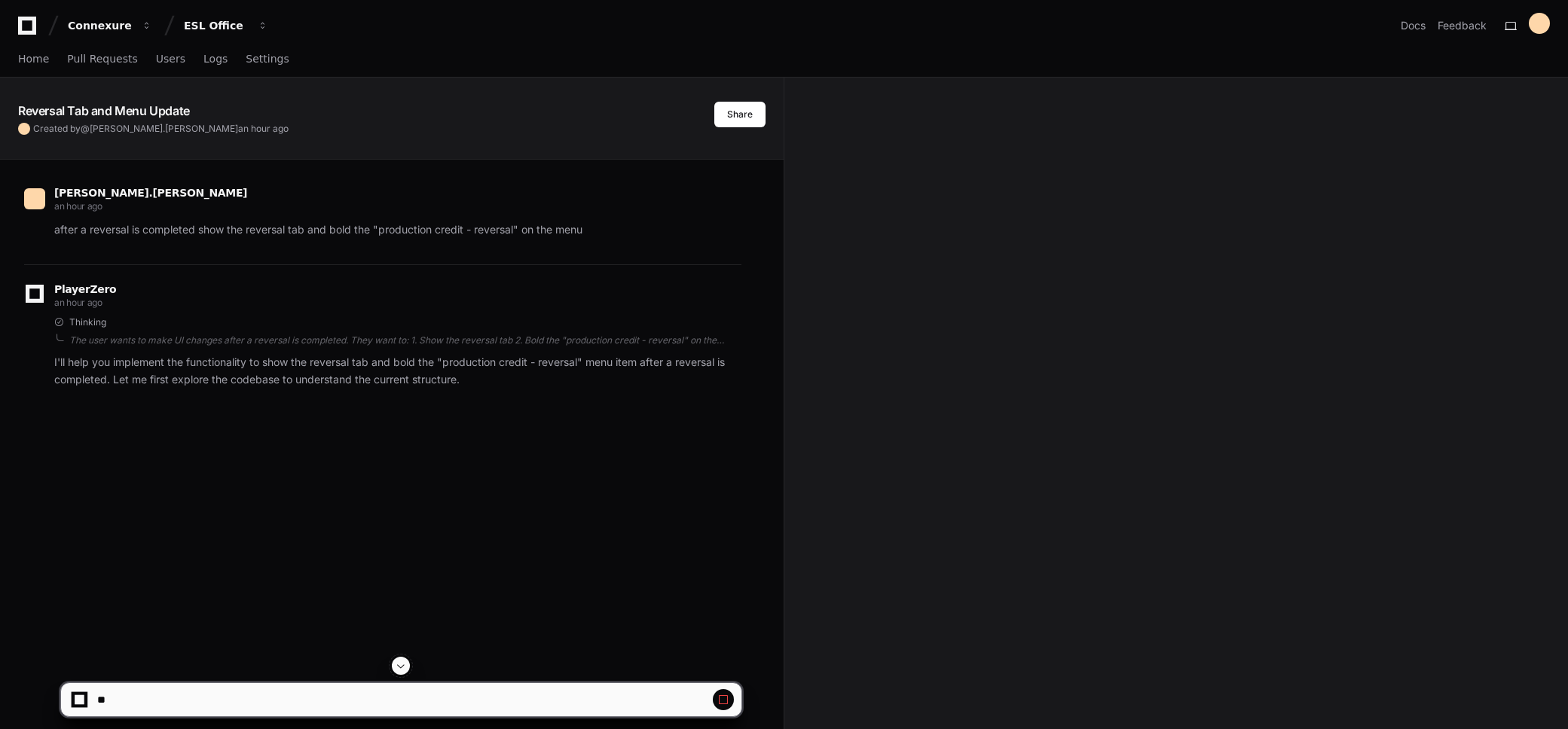
click at [409, 665] on button at bounding box center [400, 665] width 18 height 18
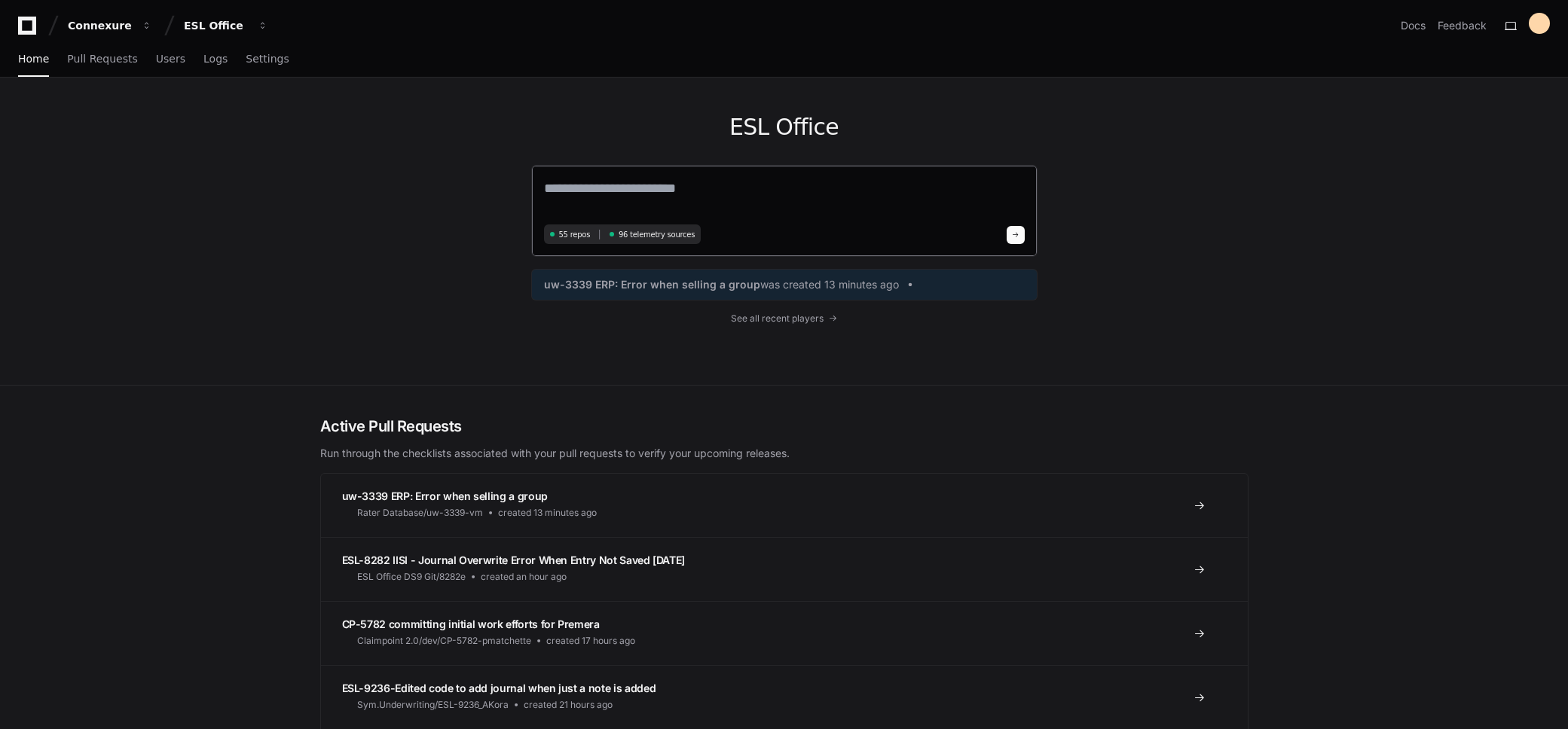
click at [684, 184] on textarea at bounding box center [784, 199] width 481 height 42
click at [786, 318] on span "See all recent players" at bounding box center [777, 318] width 93 height 12
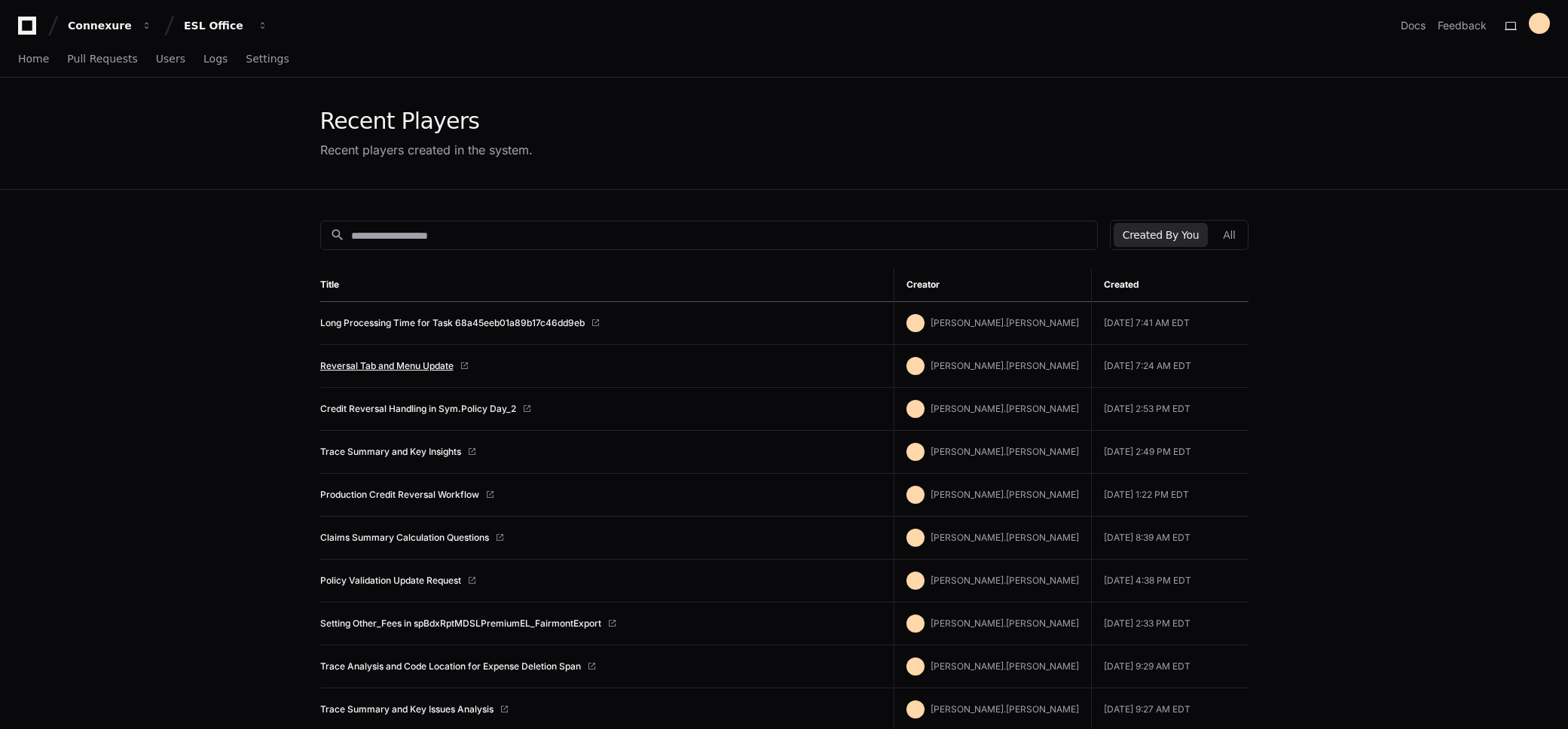
click at [363, 367] on link "Reversal Tab and Menu Update" at bounding box center [386, 366] width 133 height 12
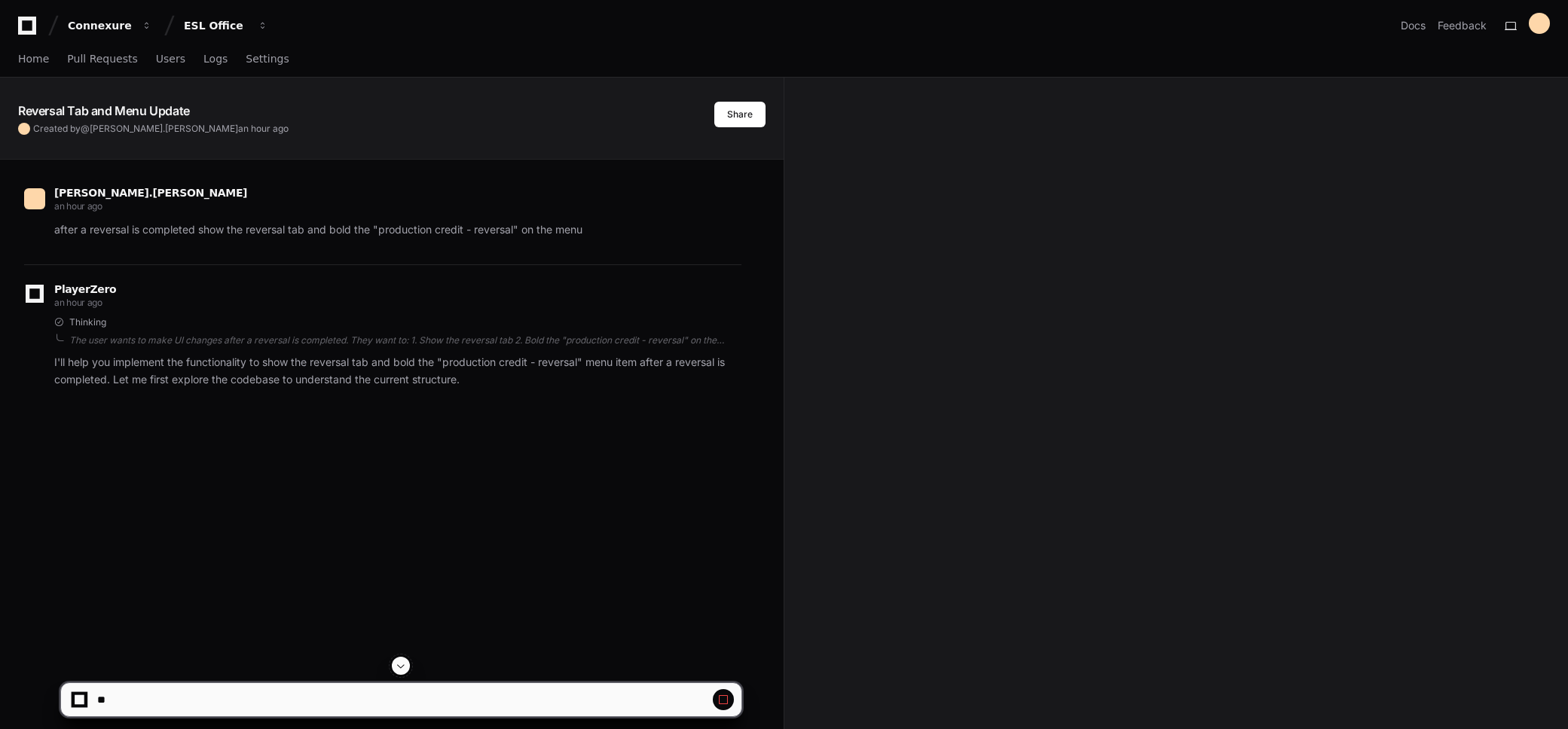
click at [402, 662] on span at bounding box center [400, 665] width 12 height 12
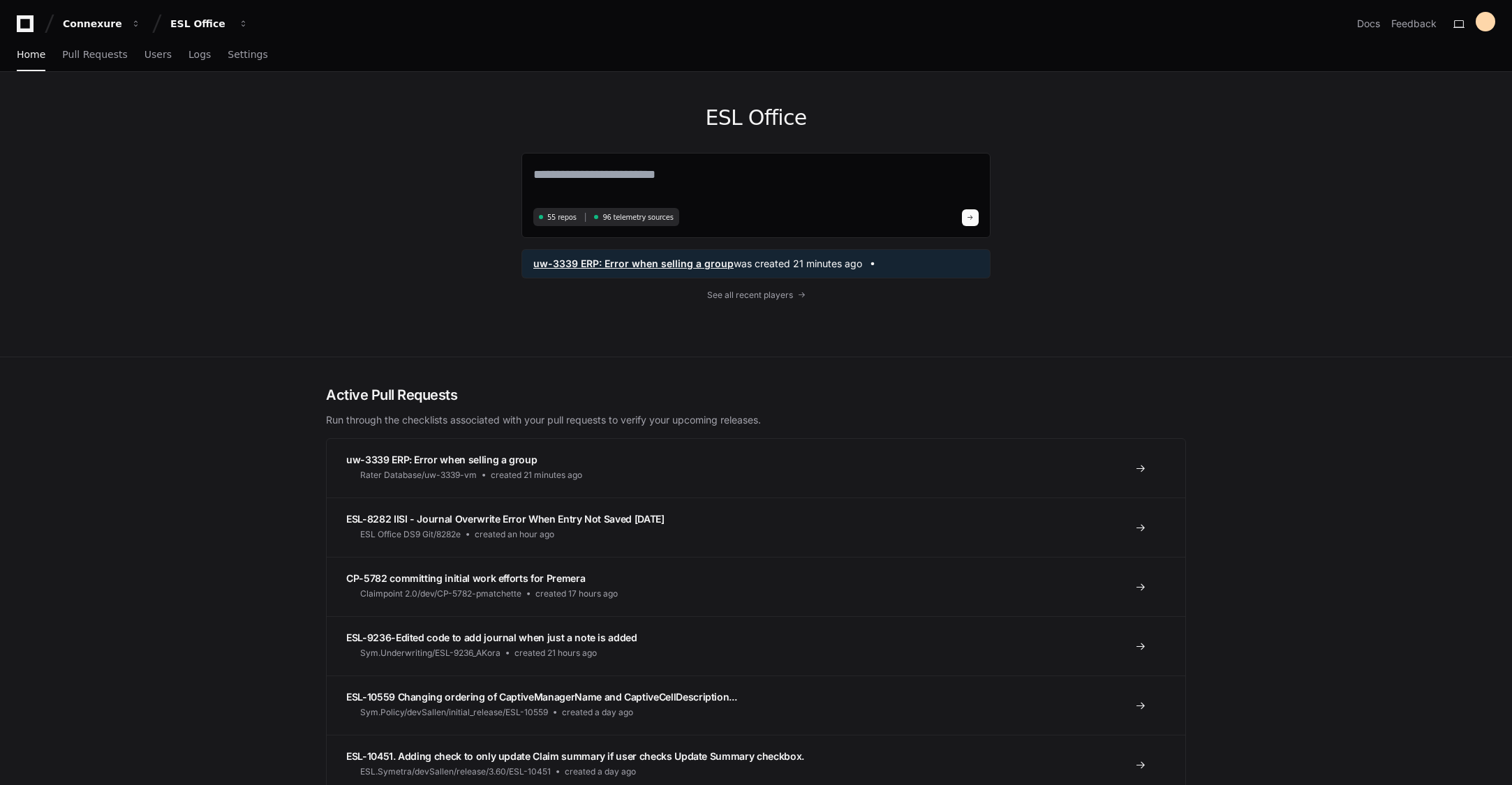
click at [779, 256] on div "uw-3339 ERP: Error when selling a group was created 21 minutes ago" at bounding box center [755, 264] width 469 height 29
click at [734, 296] on span "See all recent players" at bounding box center [749, 294] width 86 height 11
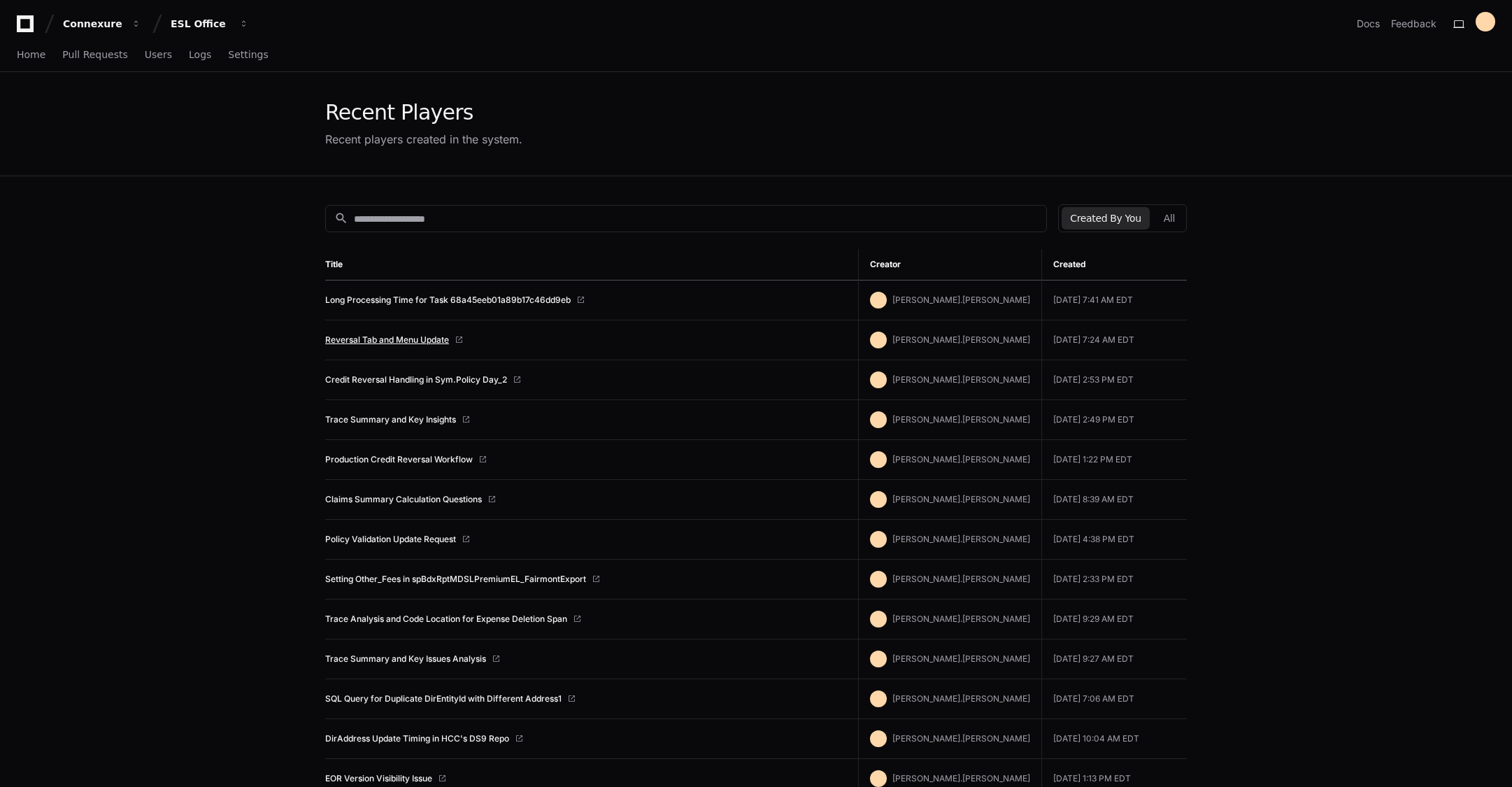
click at [372, 338] on link "Reversal Tab and Menu Update" at bounding box center [386, 340] width 123 height 11
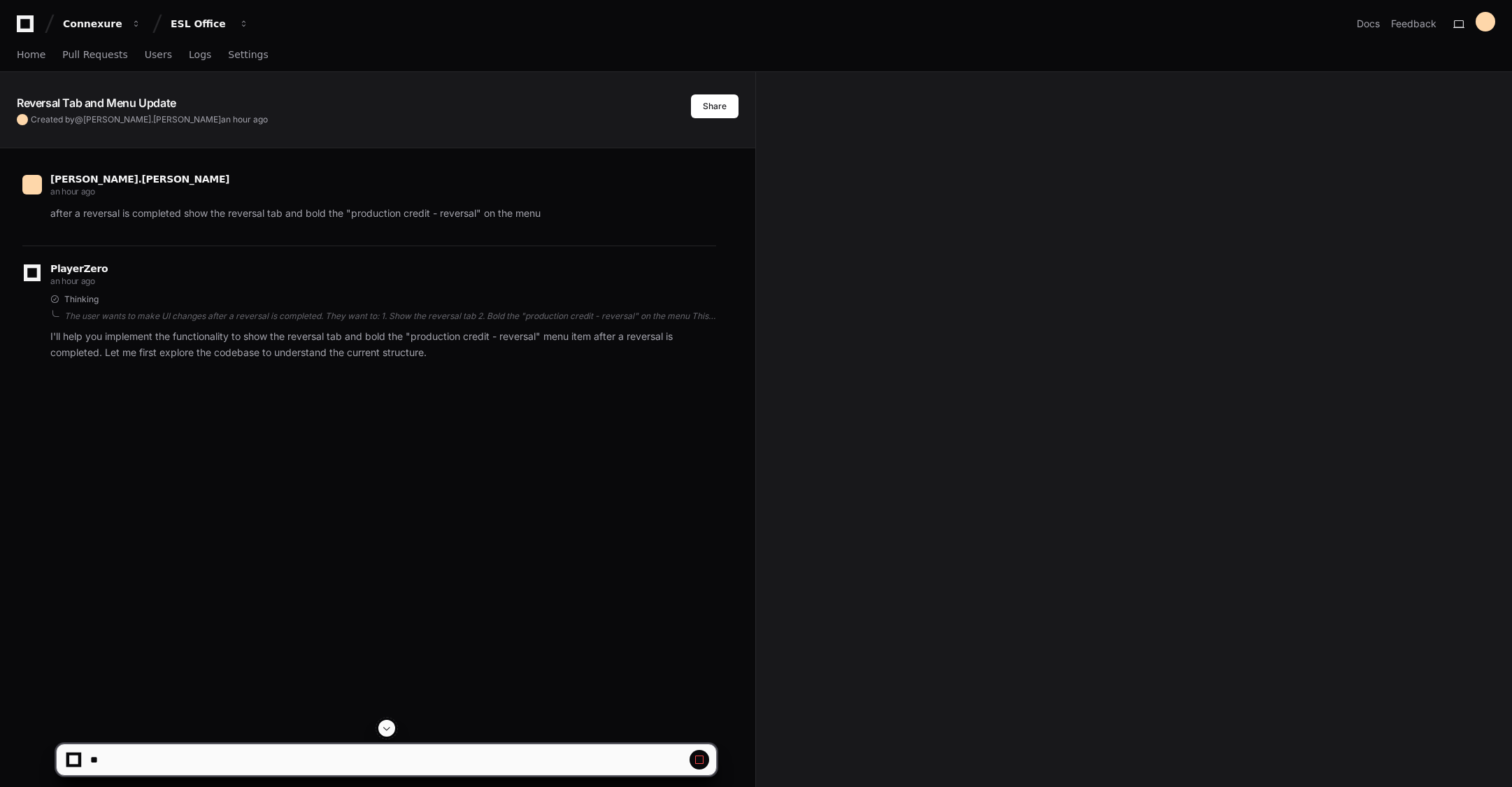
click at [388, 722] on button at bounding box center [386, 728] width 17 height 17
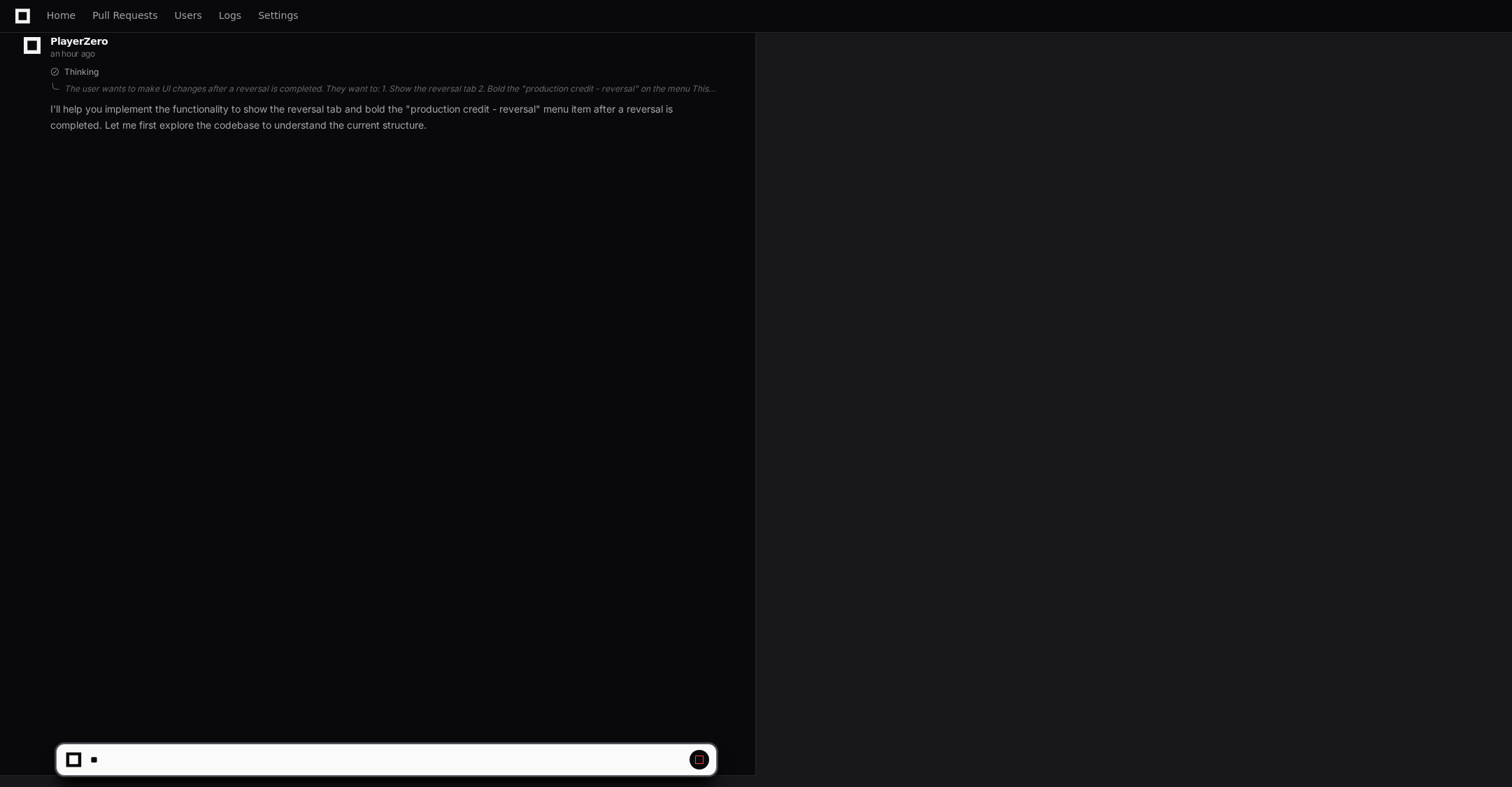
click at [697, 758] on span at bounding box center [699, 759] width 11 height 11
